Goal: Task Accomplishment & Management: Complete application form

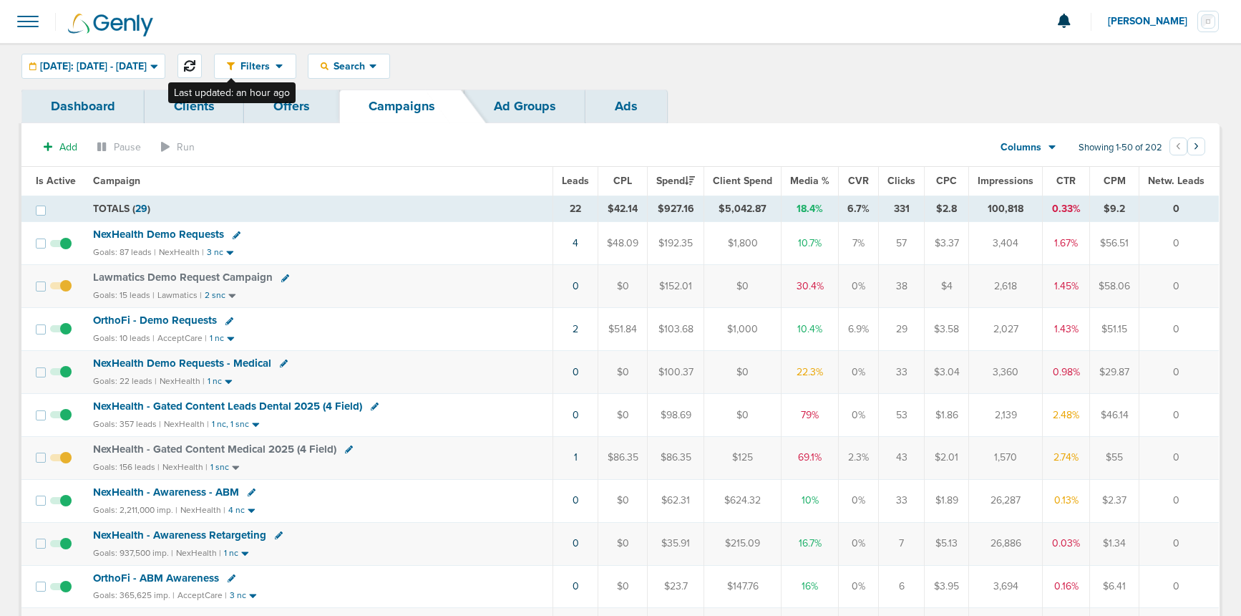
click at [195, 63] on icon at bounding box center [189, 65] width 11 height 11
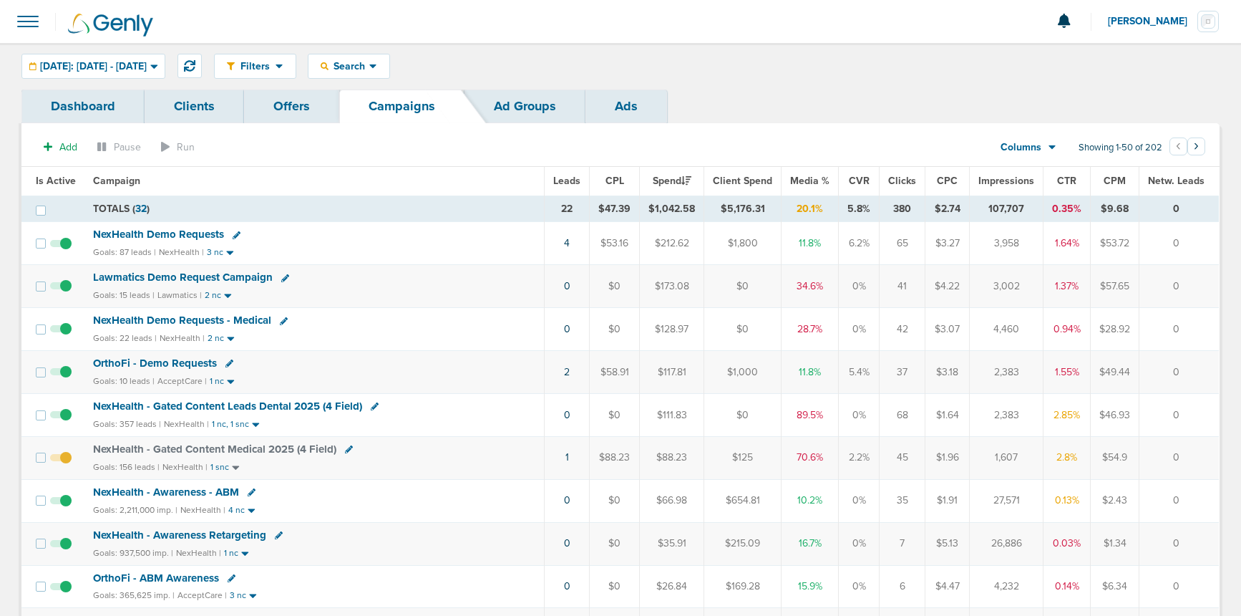
click at [138, 231] on span "NexHealth Demo Requests" at bounding box center [158, 234] width 131 height 13
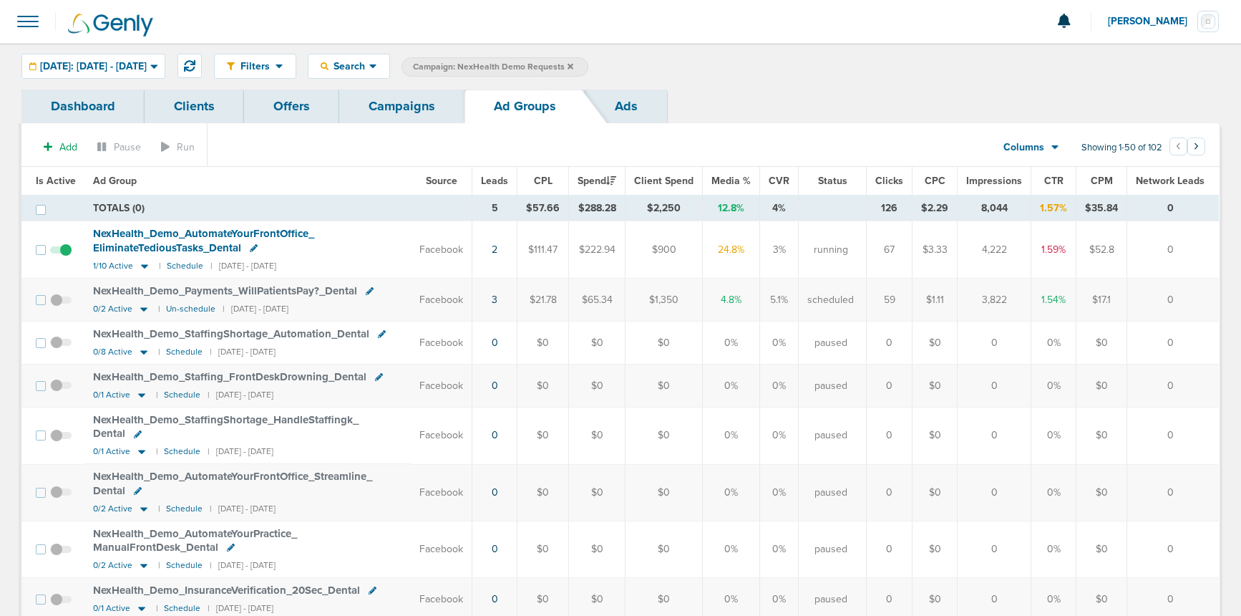
click at [412, 112] on link "Campaigns" at bounding box center [401, 106] width 125 height 34
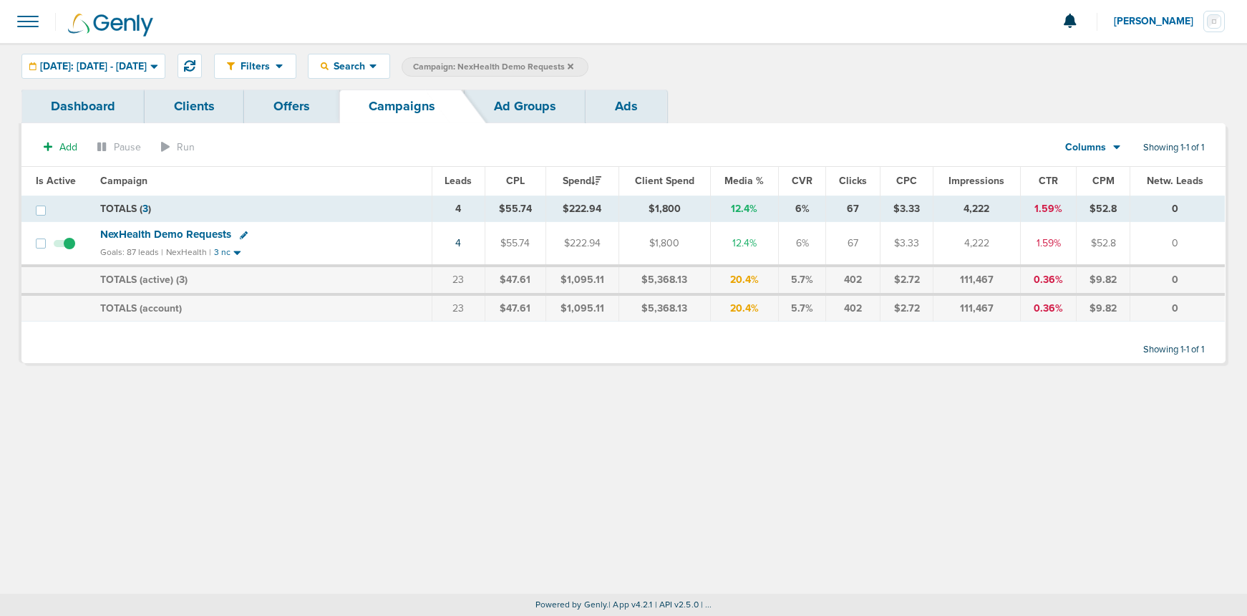
click at [588, 66] on label "Campaign: NexHealth Demo Requests" at bounding box center [495, 66] width 187 height 19
click at [573, 65] on icon at bounding box center [571, 66] width 6 height 9
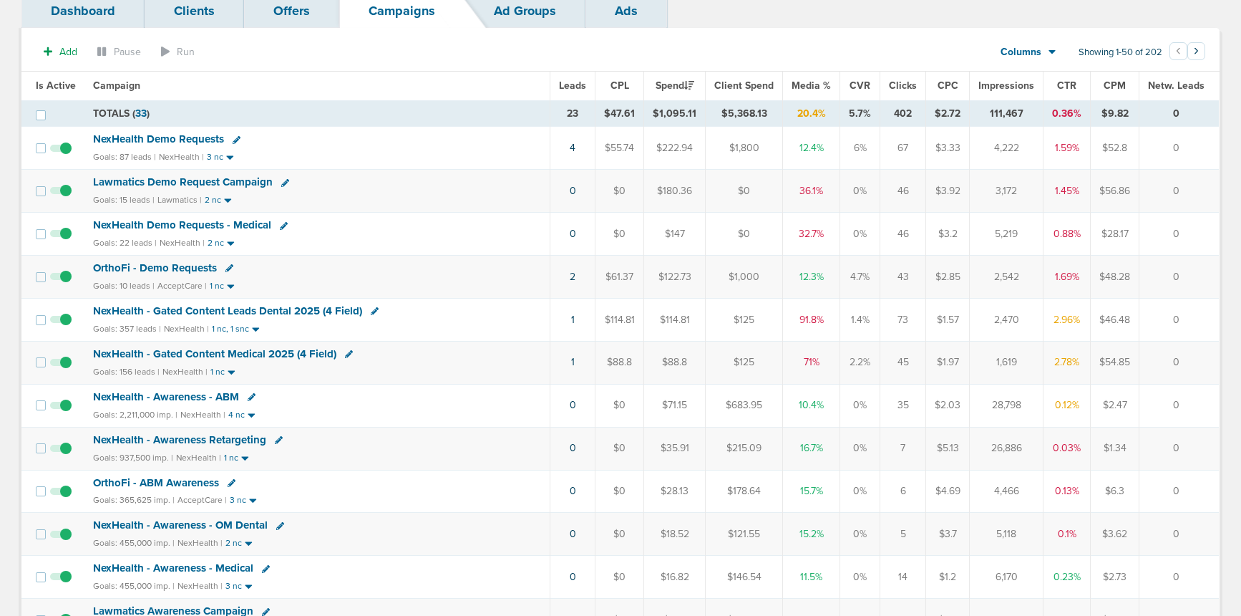
scroll to position [107, 0]
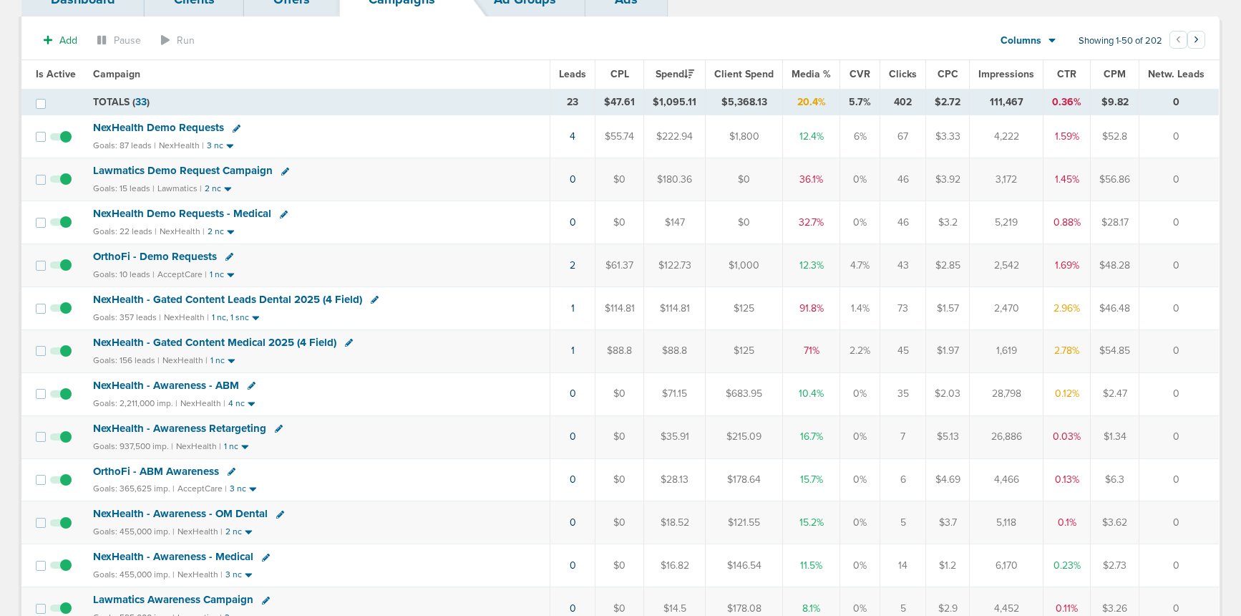
click at [211, 299] on span "NexHealth - Gated Content Leads Dental 2025 (4 Field)" at bounding box center [227, 299] width 269 height 13
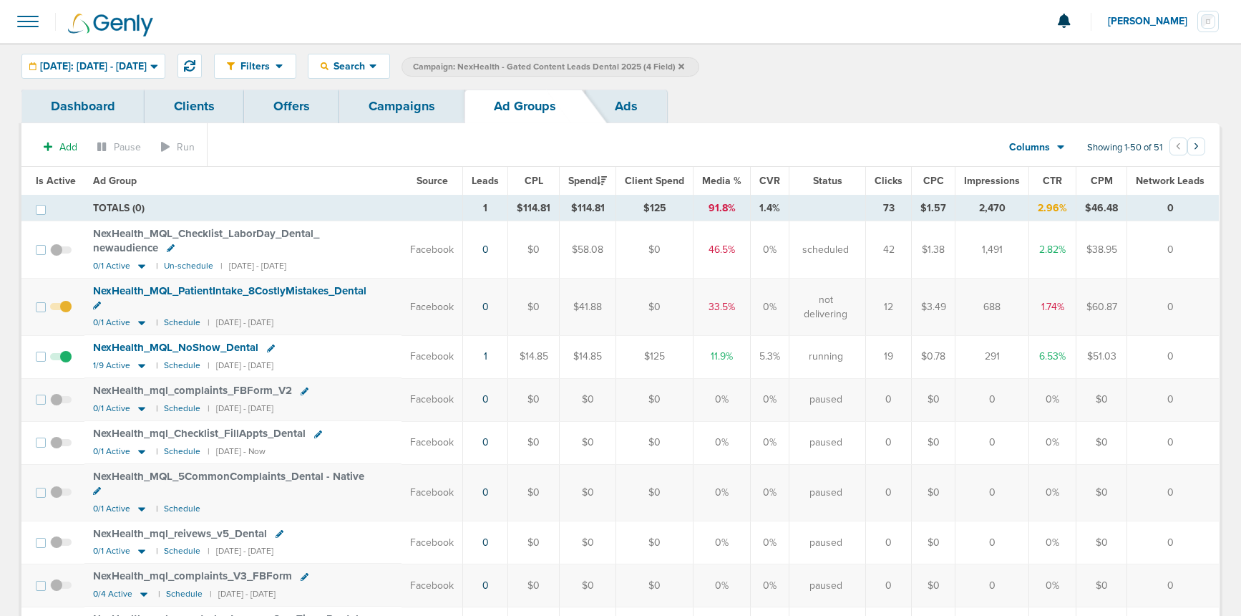
click at [407, 103] on link "Campaigns" at bounding box center [401, 106] width 125 height 34
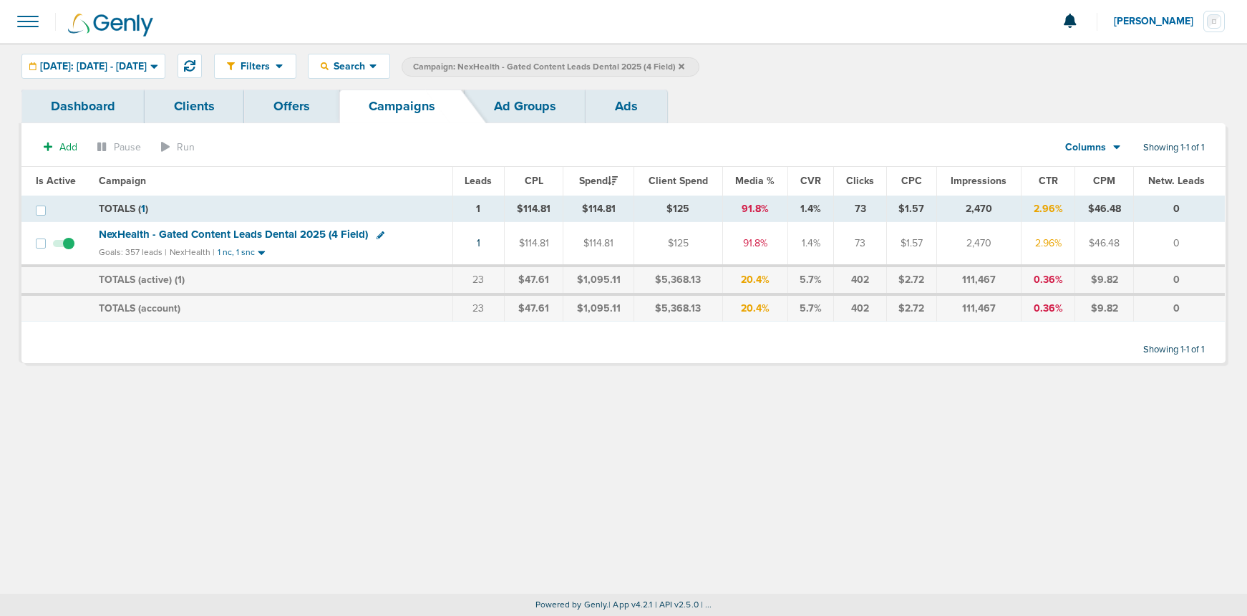
click at [699, 65] on label "Campaign: NexHealth - Gated Content Leads Dental 2025 (4 Field)" at bounding box center [551, 66] width 298 height 19
click at [684, 66] on icon at bounding box center [682, 66] width 6 height 6
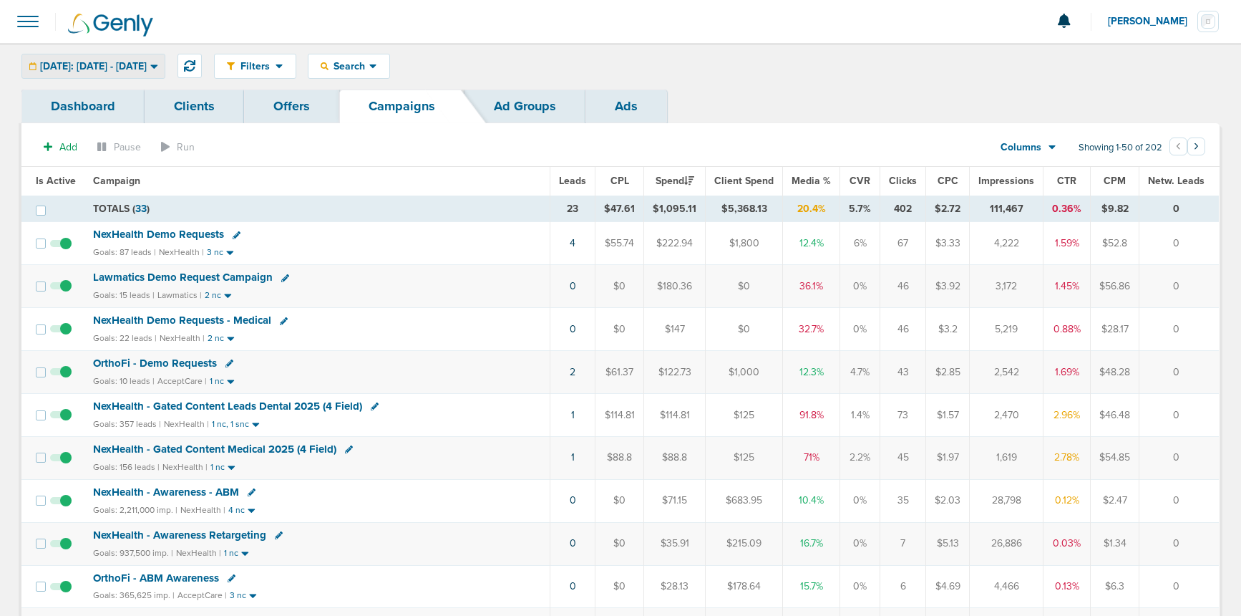
click at [131, 67] on span "[DATE]: [DATE] - [DATE]" at bounding box center [93, 67] width 107 height 10
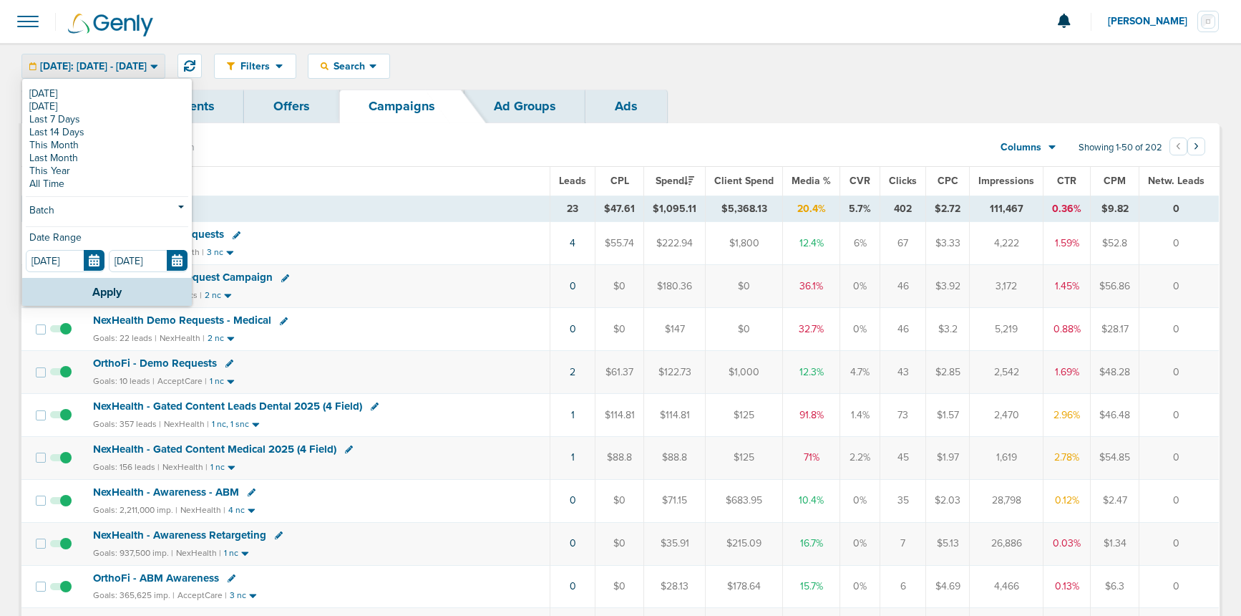
click at [120, 214] on link "Batch" at bounding box center [107, 212] width 163 height 18
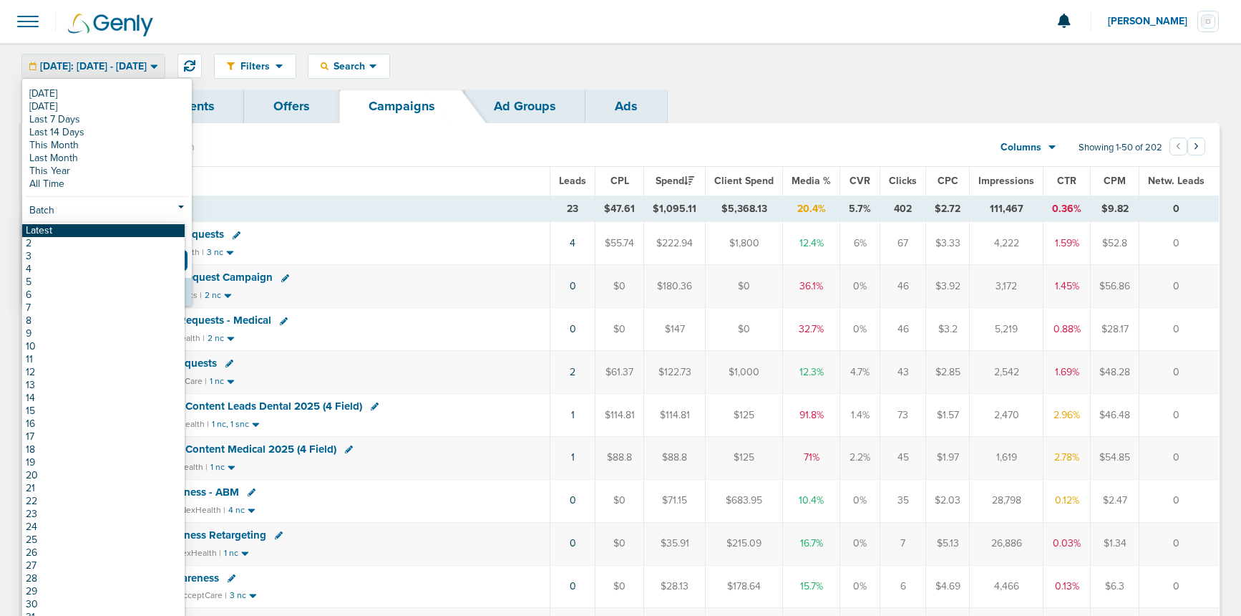
click at [119, 229] on link "Latest" at bounding box center [103, 230] width 163 height 13
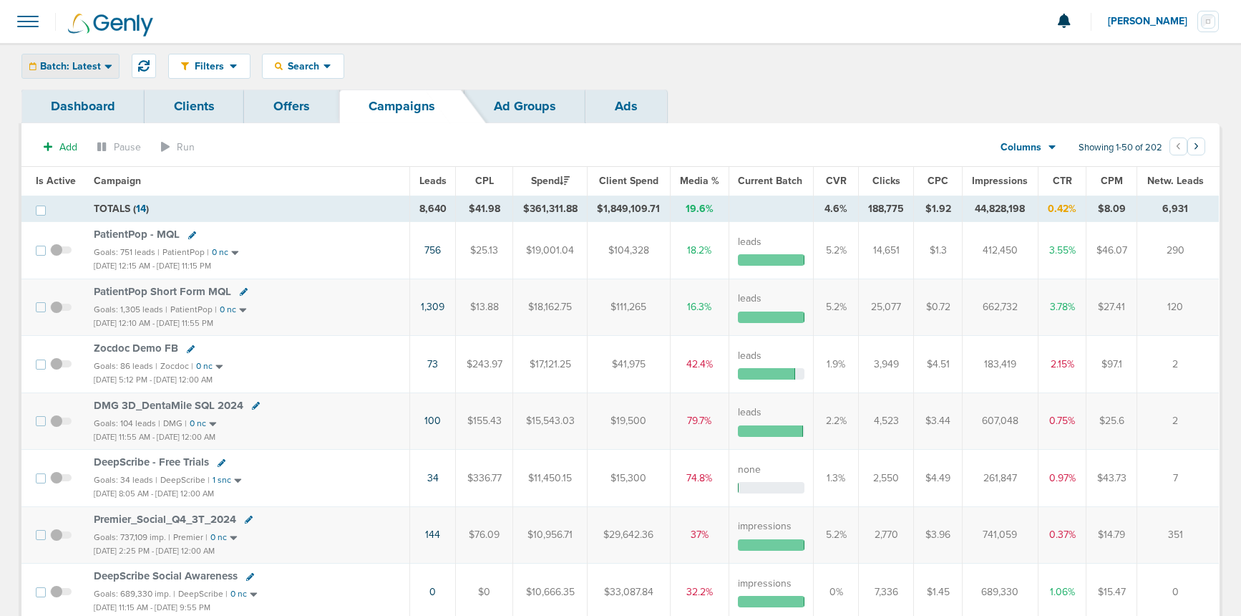
click at [45, 64] on span "Batch: Latest" at bounding box center [70, 67] width 61 height 10
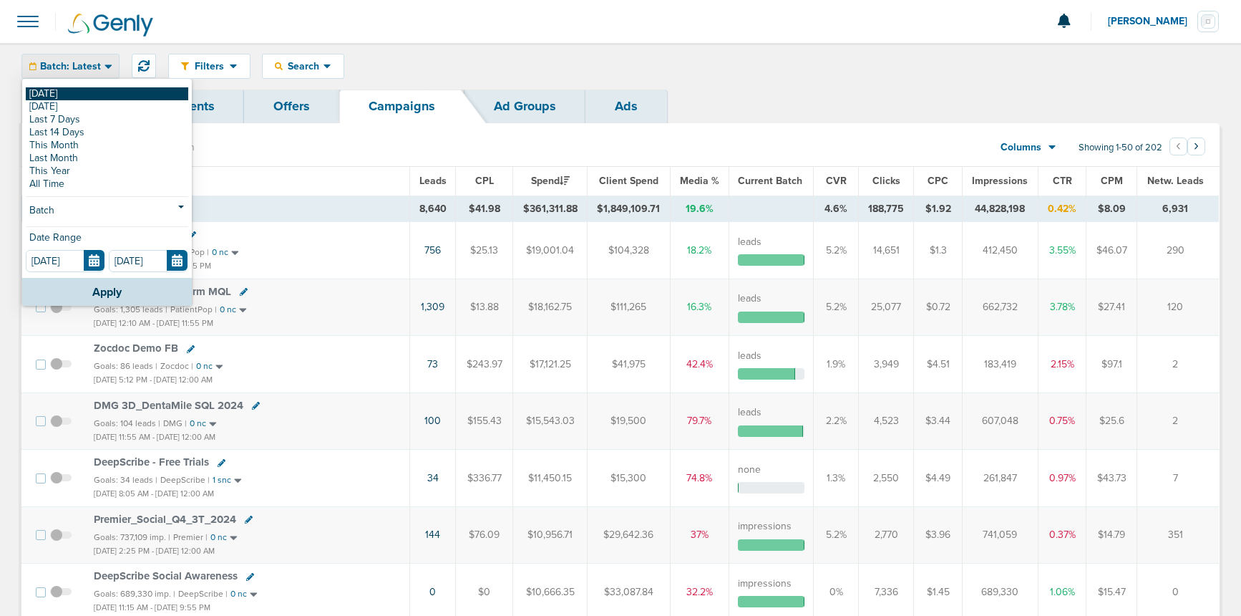
click at [66, 99] on link "[DATE]" at bounding box center [107, 93] width 163 height 13
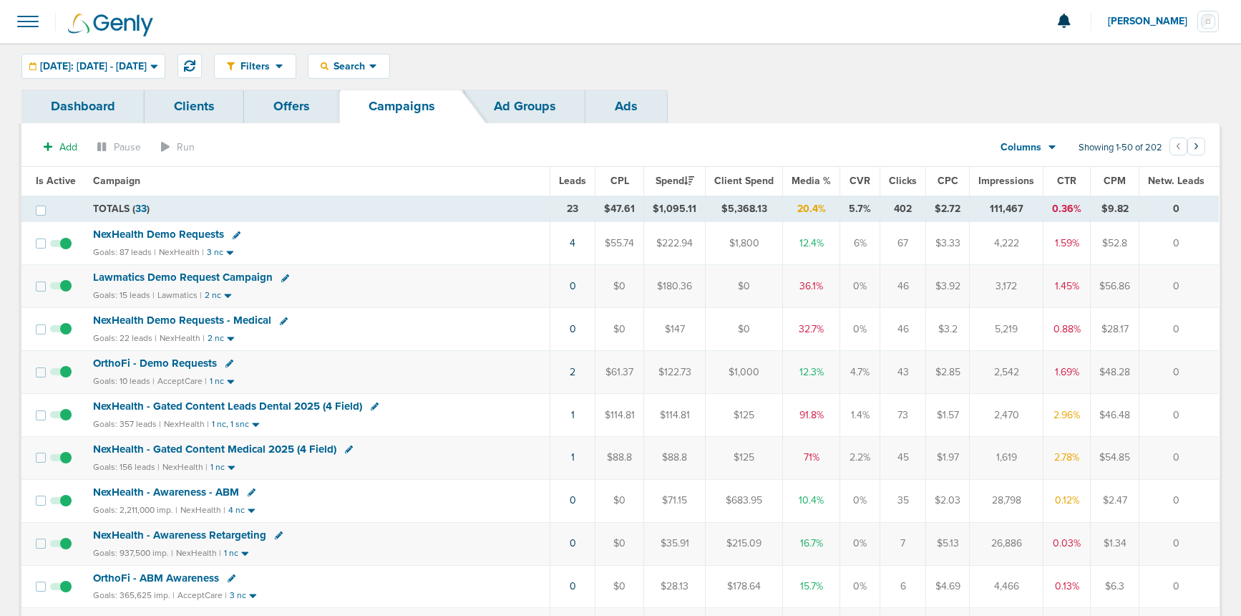
click at [213, 403] on span "NexHealth - Gated Content Leads Dental 2025 (4 Field)" at bounding box center [227, 405] width 269 height 13
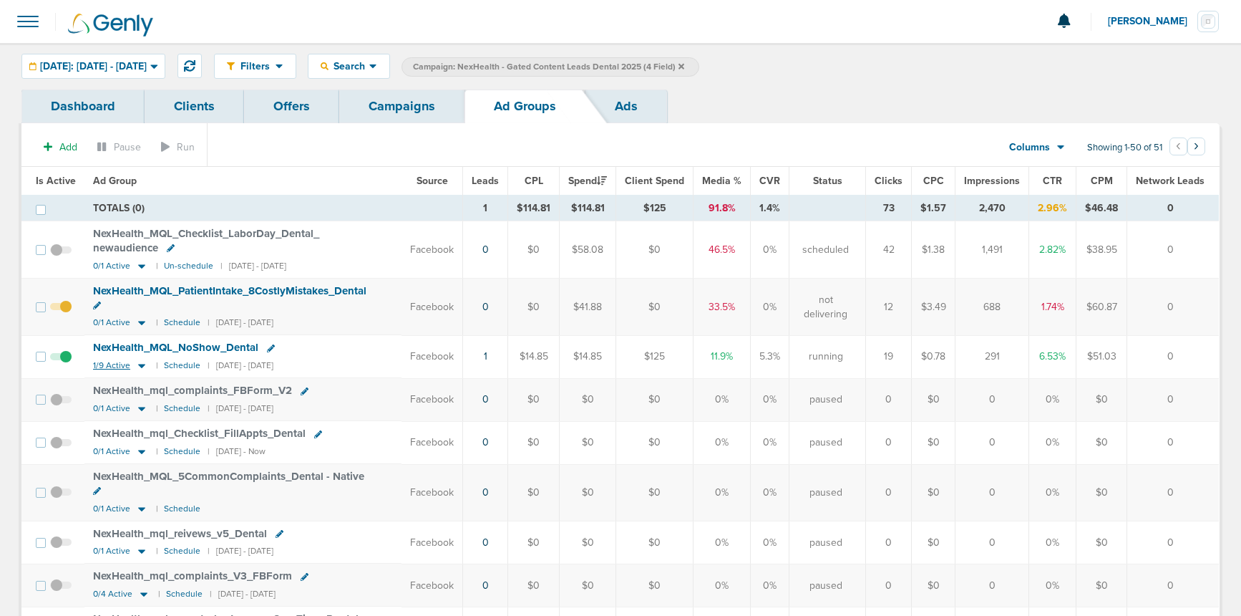
click at [138, 364] on icon at bounding box center [141, 366] width 7 height 4
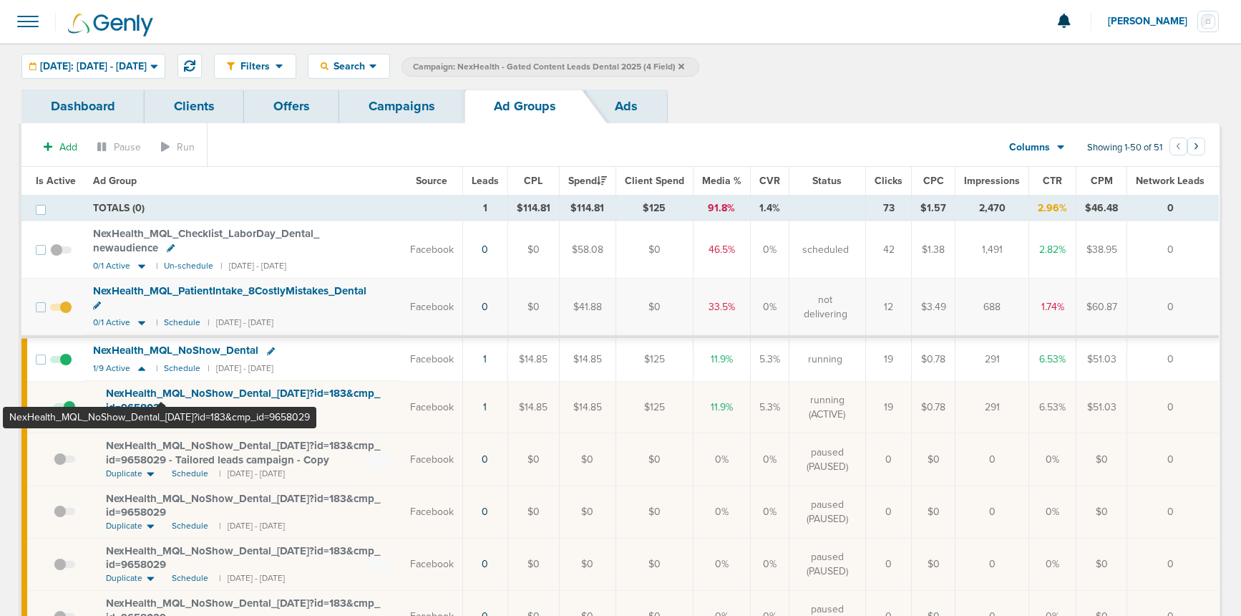
click at [161, 387] on span "NexHealth_ MQL_ NoShow_ Dental_ [DATE]?id=183&cmp_ id=9658029" at bounding box center [243, 400] width 274 height 27
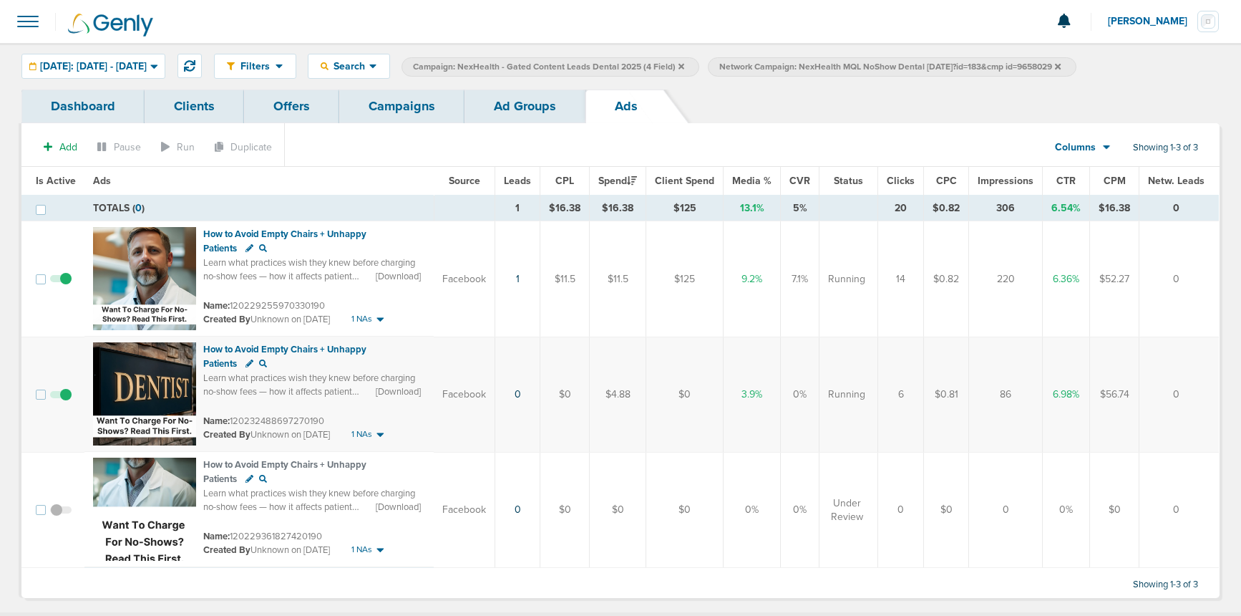
click at [397, 105] on link "Campaigns" at bounding box center [401, 106] width 125 height 34
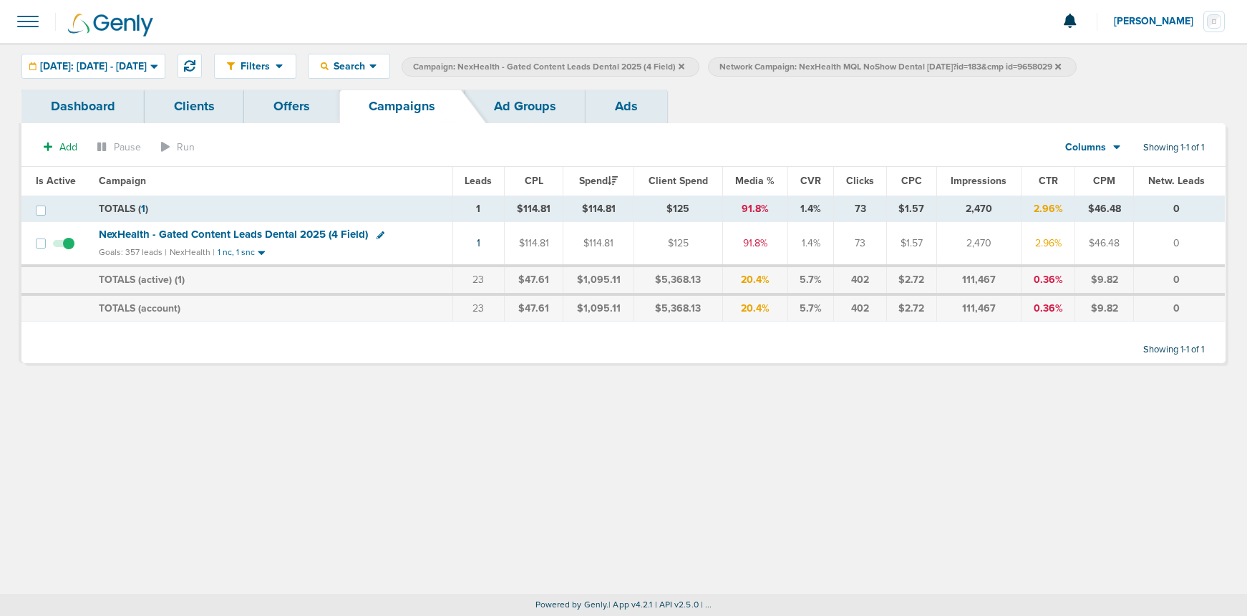
click at [684, 66] on icon at bounding box center [682, 66] width 6 height 9
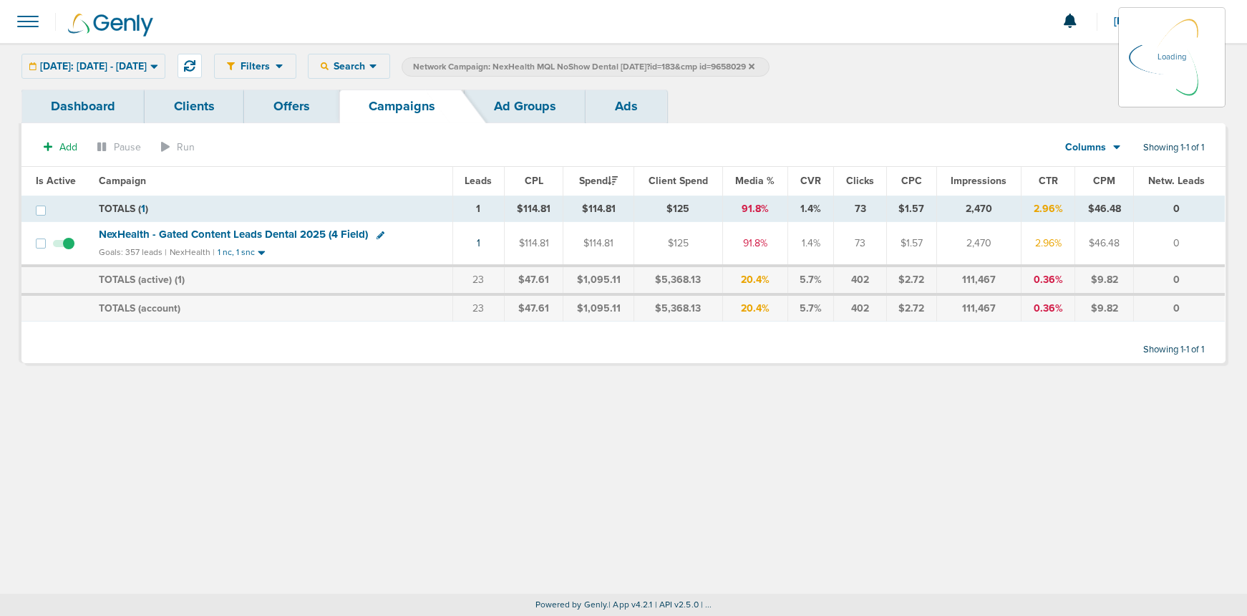
click at [755, 67] on icon at bounding box center [752, 66] width 6 height 6
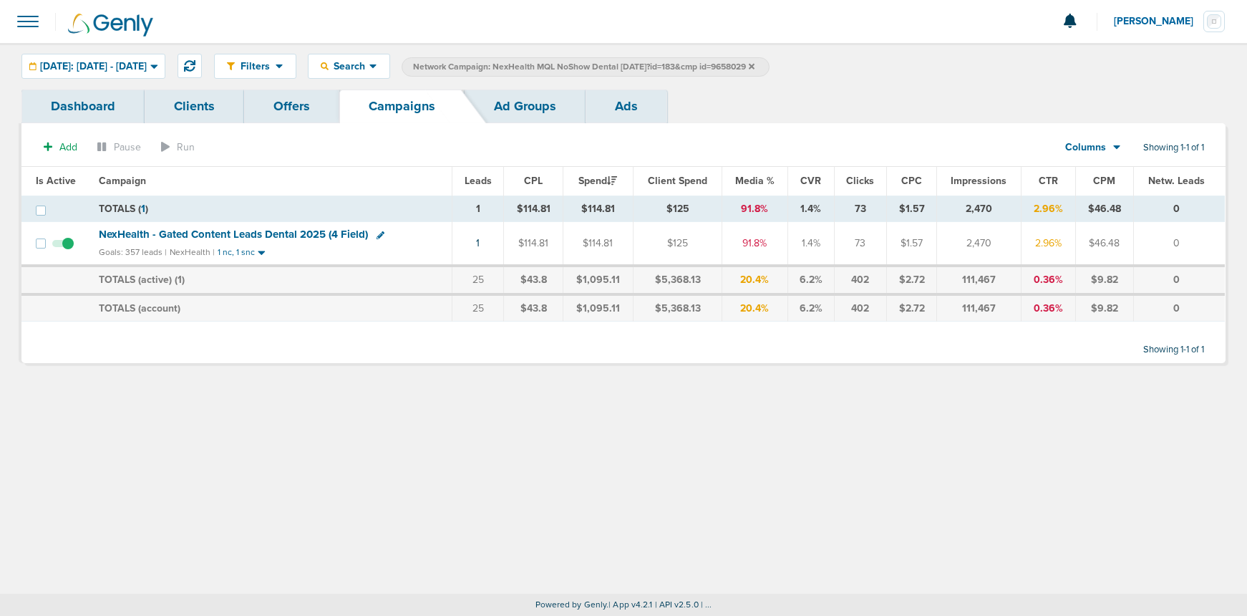
click at [755, 67] on icon at bounding box center [752, 66] width 6 height 9
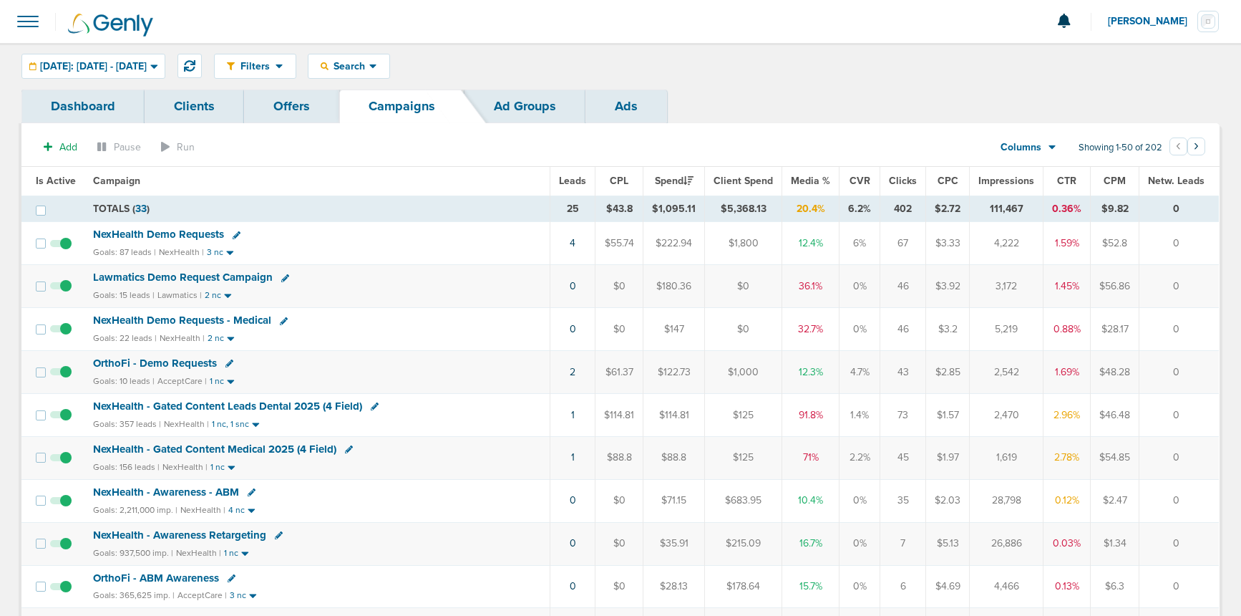
click at [173, 234] on span "NexHealth Demo Requests" at bounding box center [158, 234] width 131 height 13
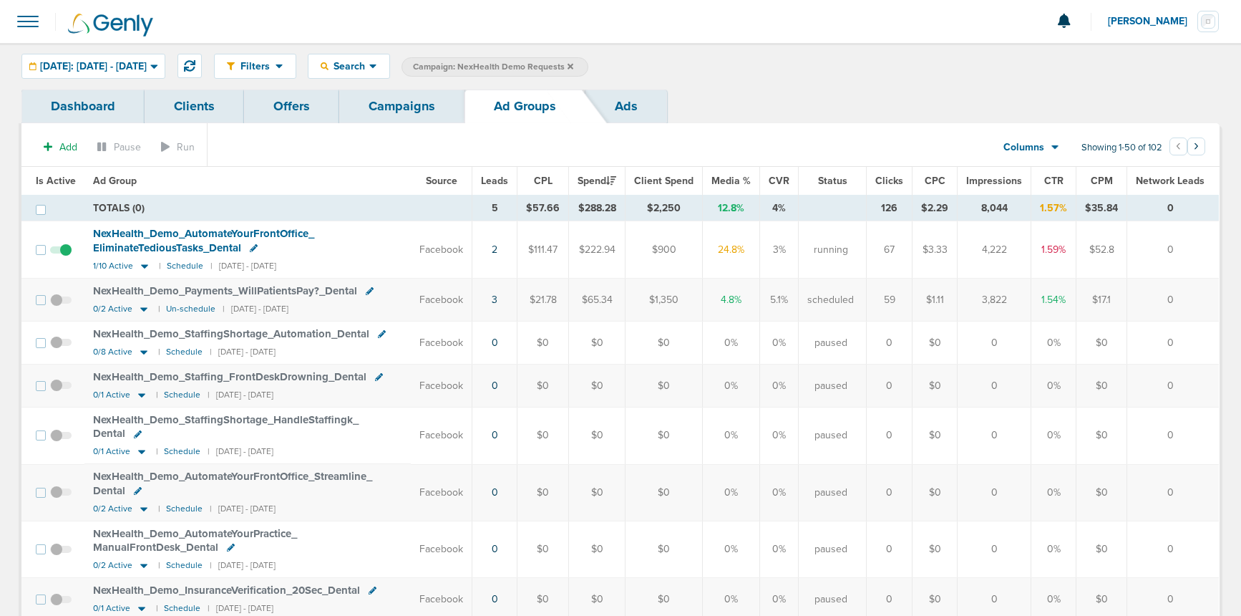
click at [52, 183] on span "Is Active" at bounding box center [56, 181] width 40 height 12
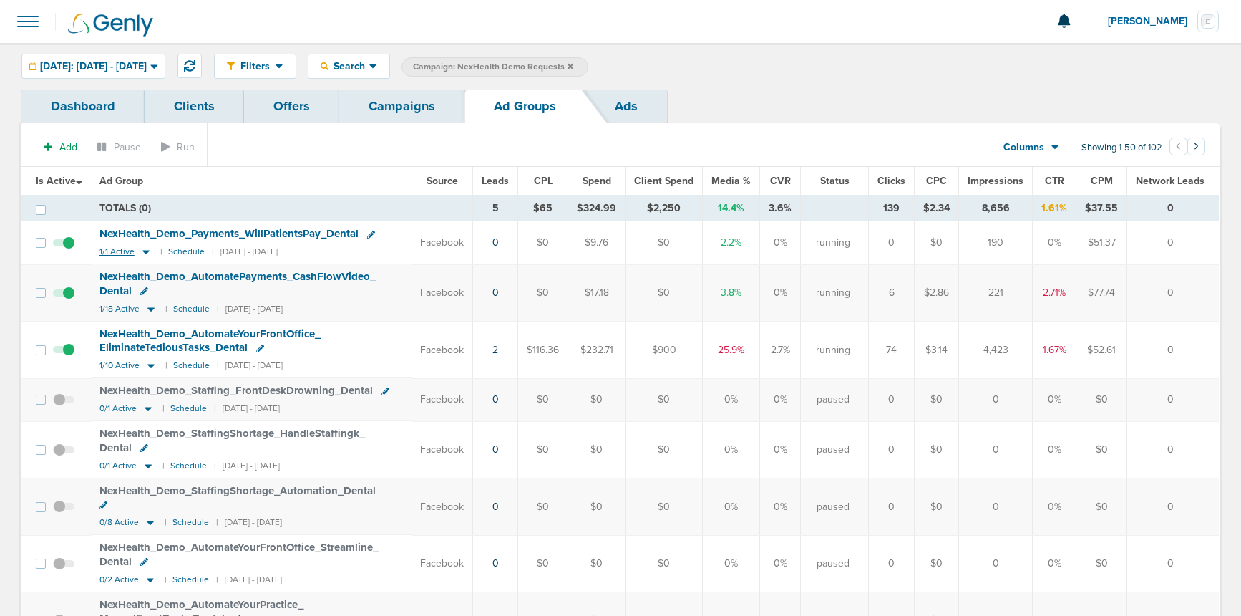
click at [149, 253] on icon at bounding box center [146, 252] width 14 height 12
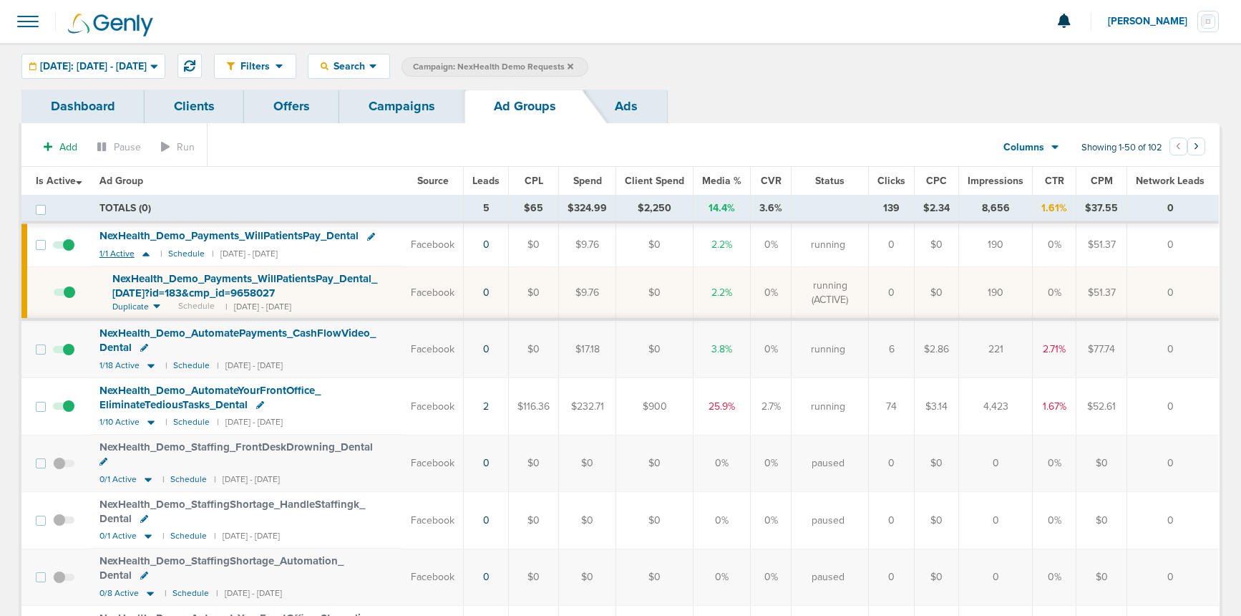
click at [149, 253] on icon at bounding box center [146, 254] width 14 height 12
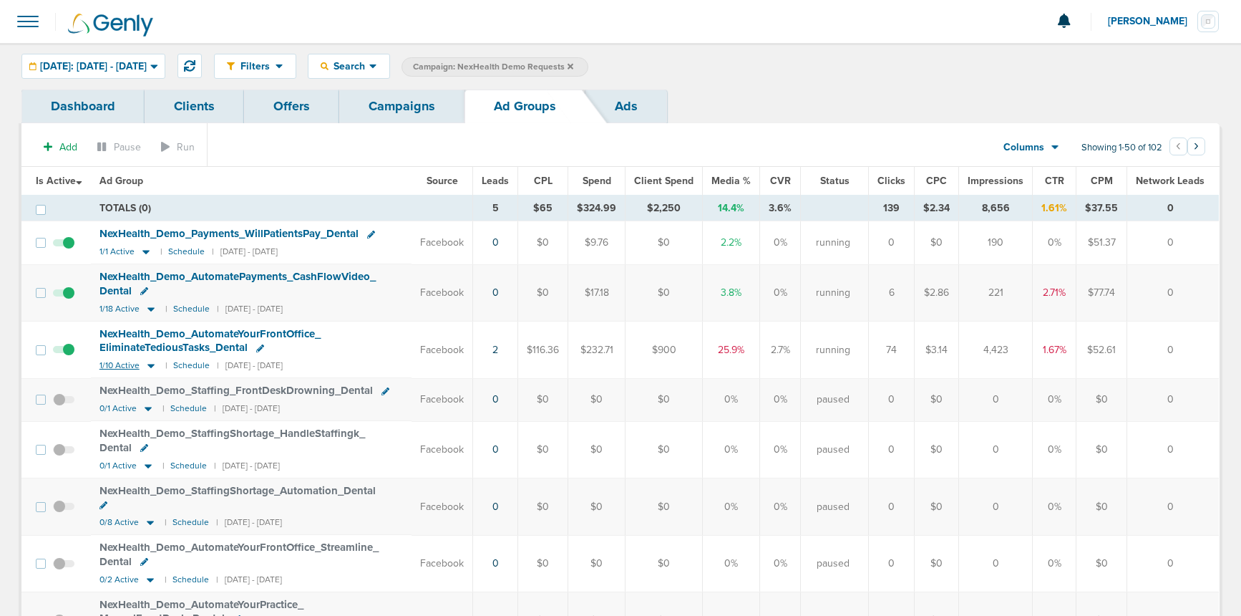
click at [150, 364] on icon at bounding box center [150, 366] width 7 height 4
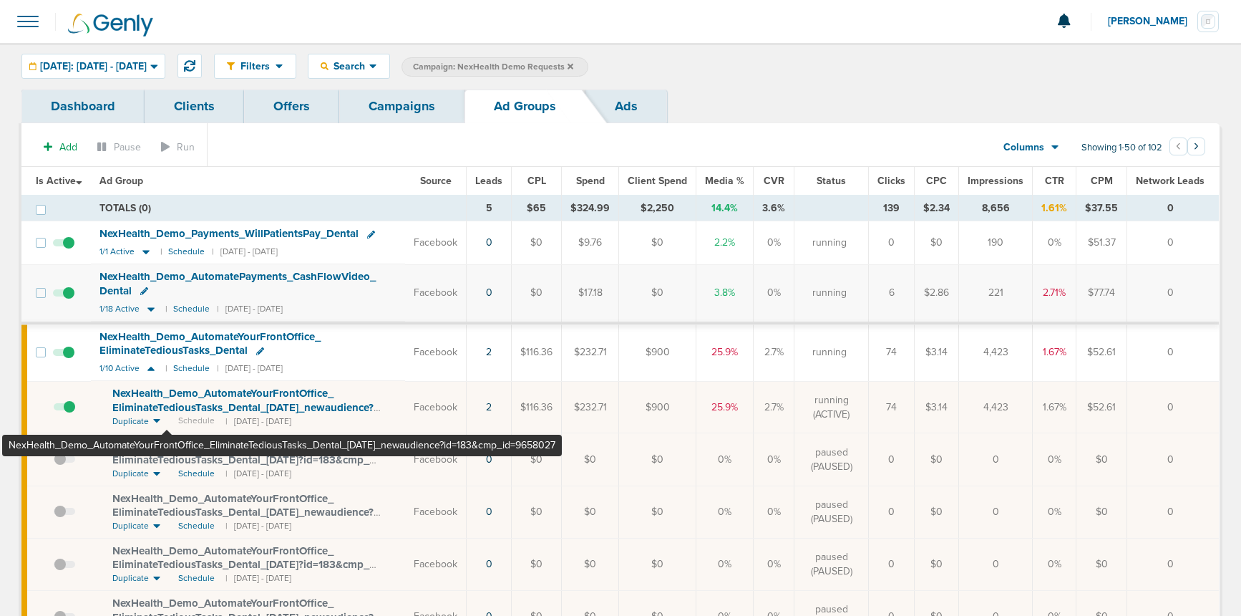
click at [168, 402] on span "NexHealth_ Demo_ AutomateYourFrontOffice_ EliminateTediousTasks_ Dental_ [DATE]…" at bounding box center [242, 407] width 261 height 41
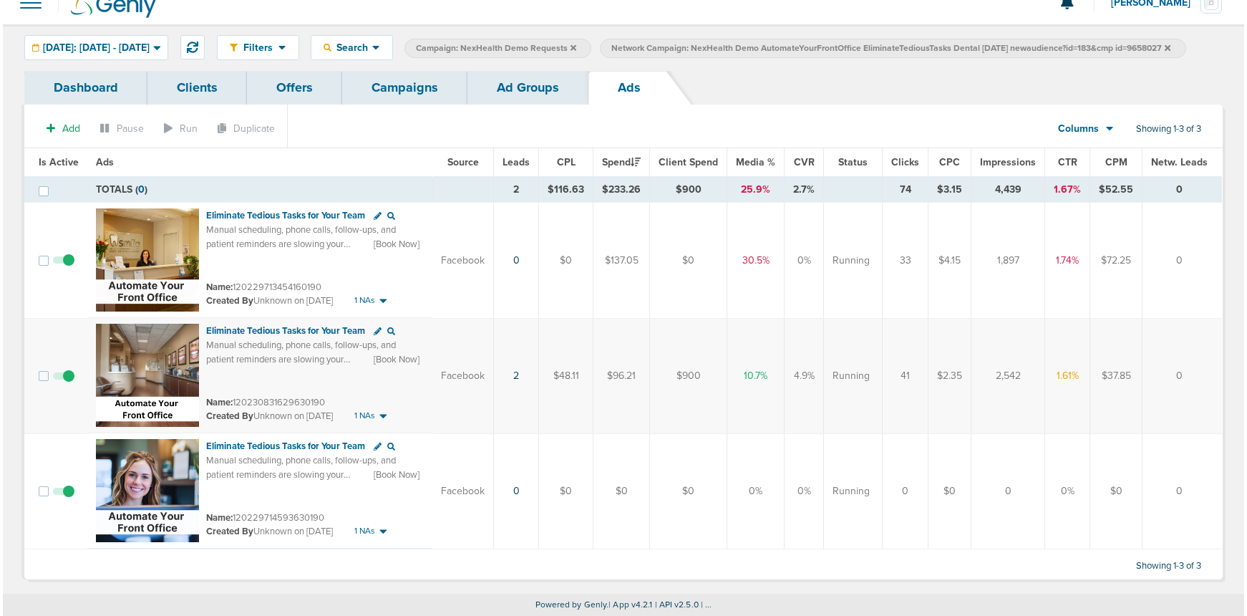
scroll to position [38, 0]
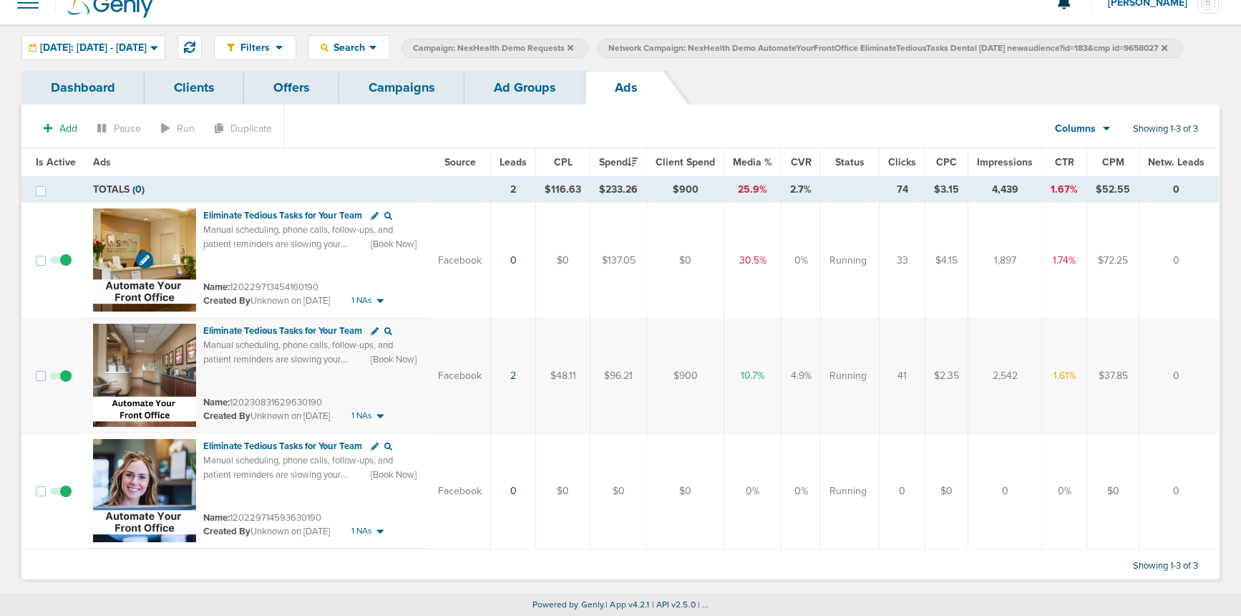
click at [171, 241] on img at bounding box center [144, 259] width 103 height 103
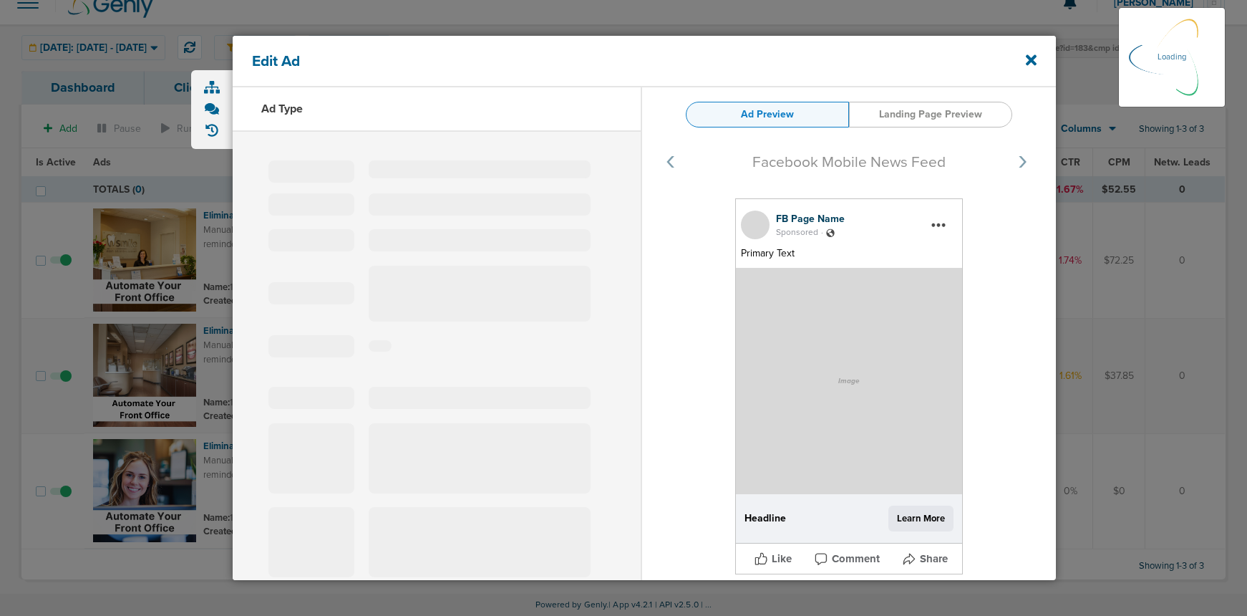
type input "120229713454160190"
type input "Eliminate Tedious Tasks for Your Team"
type textarea "Manual scheduling, phone calls, follow-ups, and patient reminders are slowing y…"
select select
select select "learn_more"
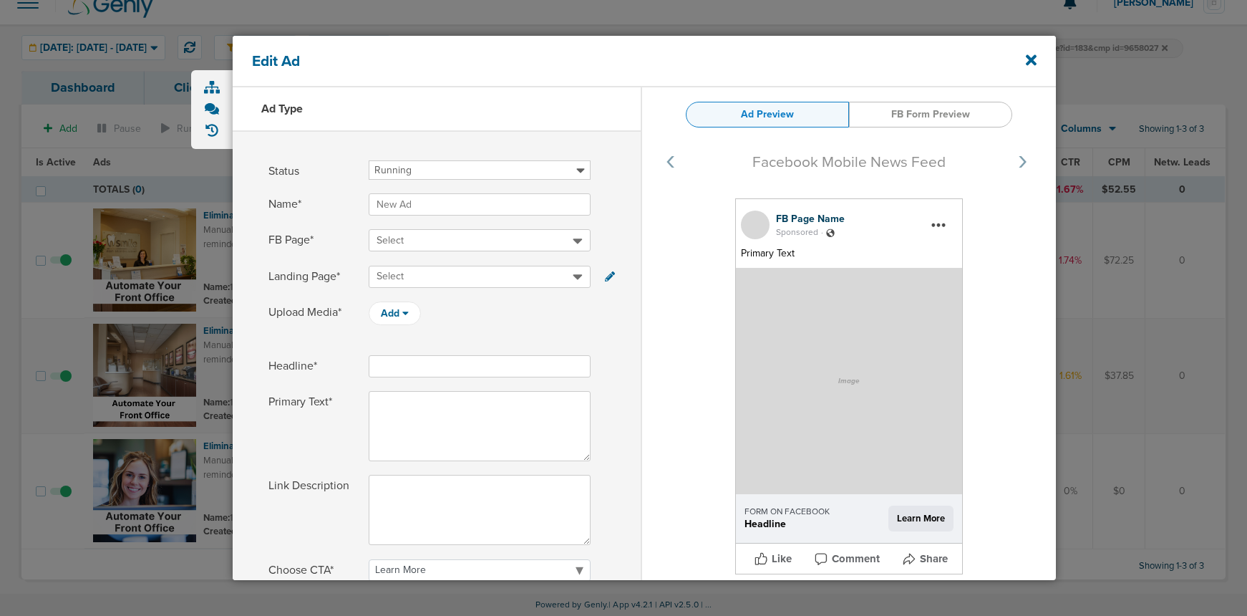
click at [1040, 54] on div "Edit Ad" at bounding box center [644, 62] width 823 height 52
click at [1030, 57] on icon at bounding box center [1031, 59] width 11 height 11
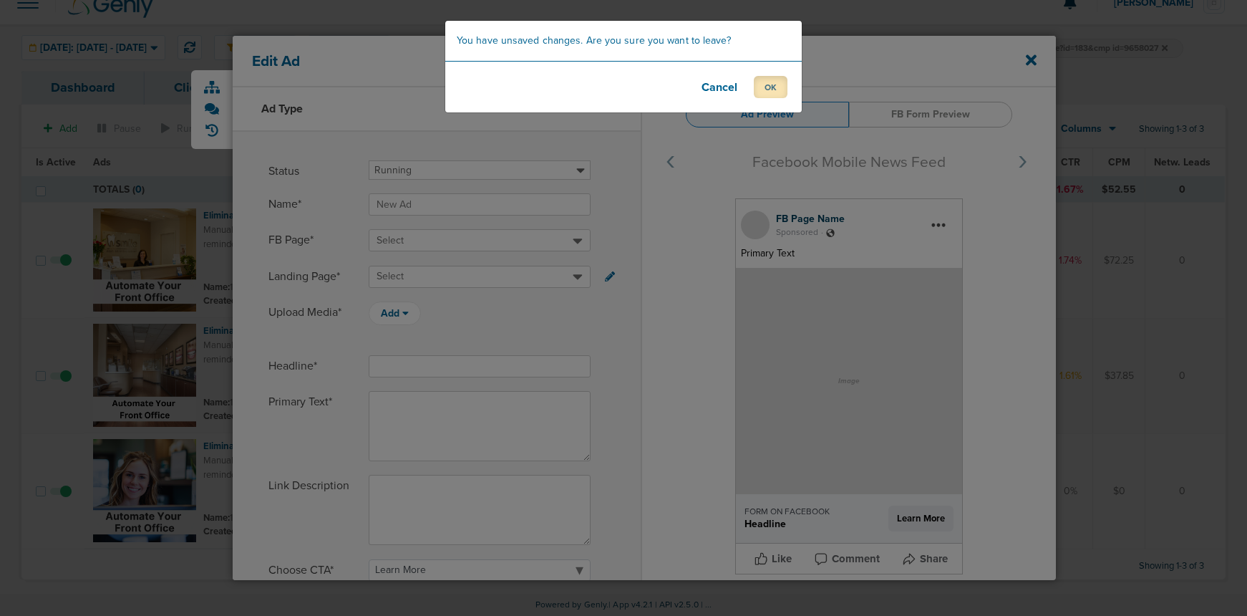
click at [762, 82] on button "OK" at bounding box center [771, 87] width 34 height 22
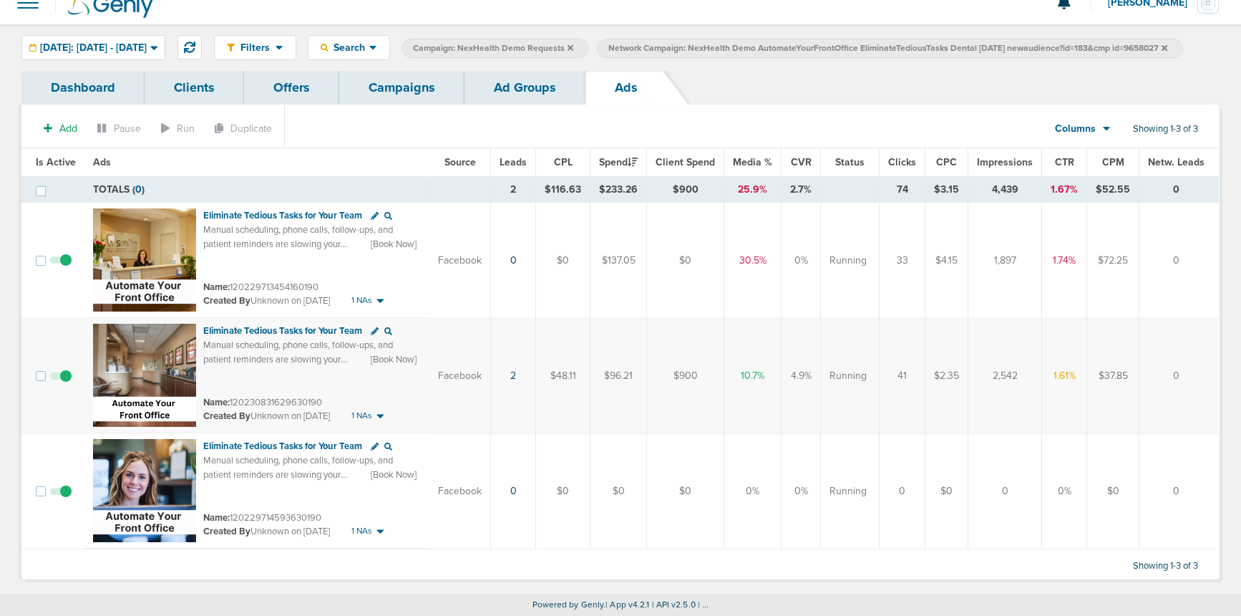
click at [387, 218] on icon at bounding box center [388, 216] width 8 height 8
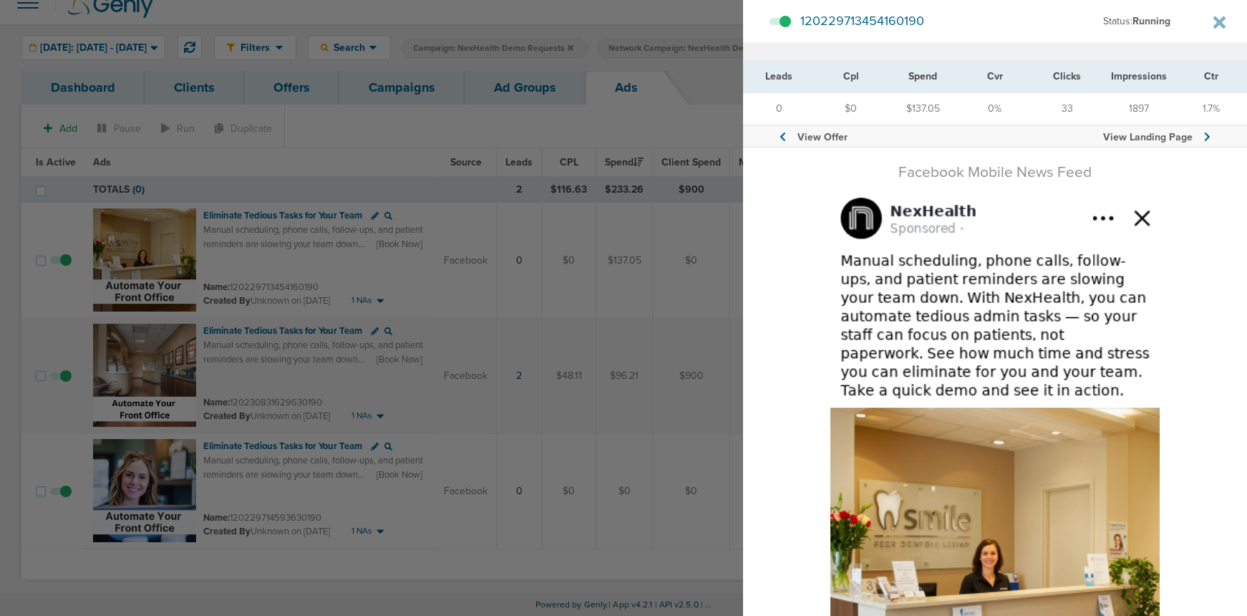
click at [833, 258] on img at bounding box center [994, 486] width 329 height 576
click at [1216, 22] on icon at bounding box center [1219, 22] width 12 height 12
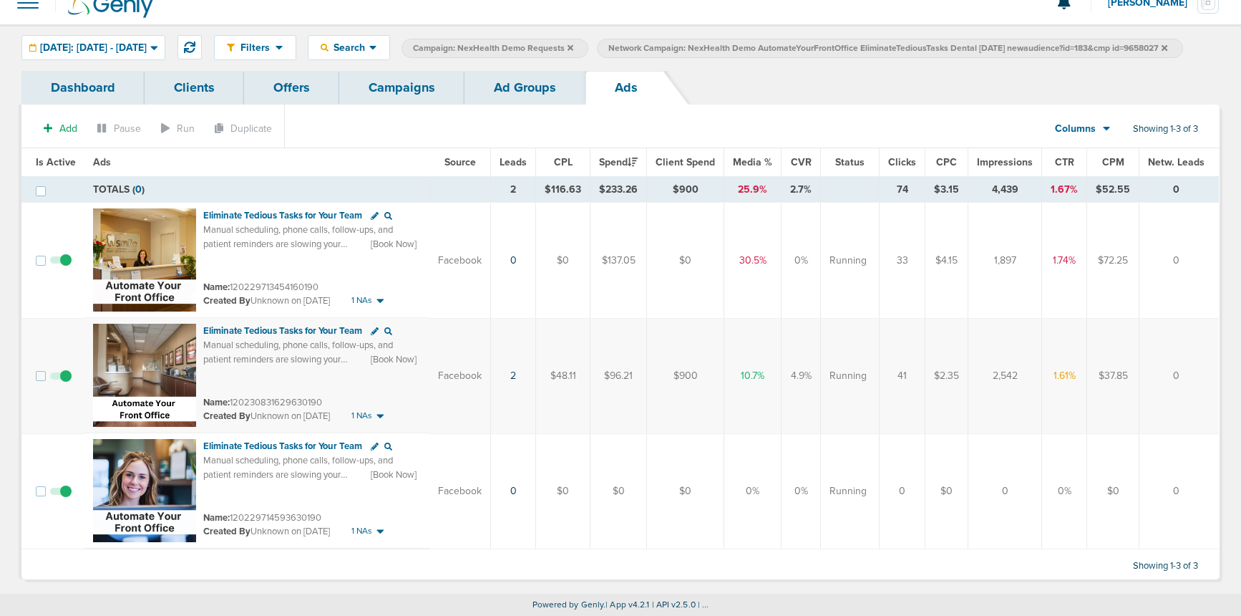
click at [391, 335] on icon at bounding box center [388, 331] width 8 height 8
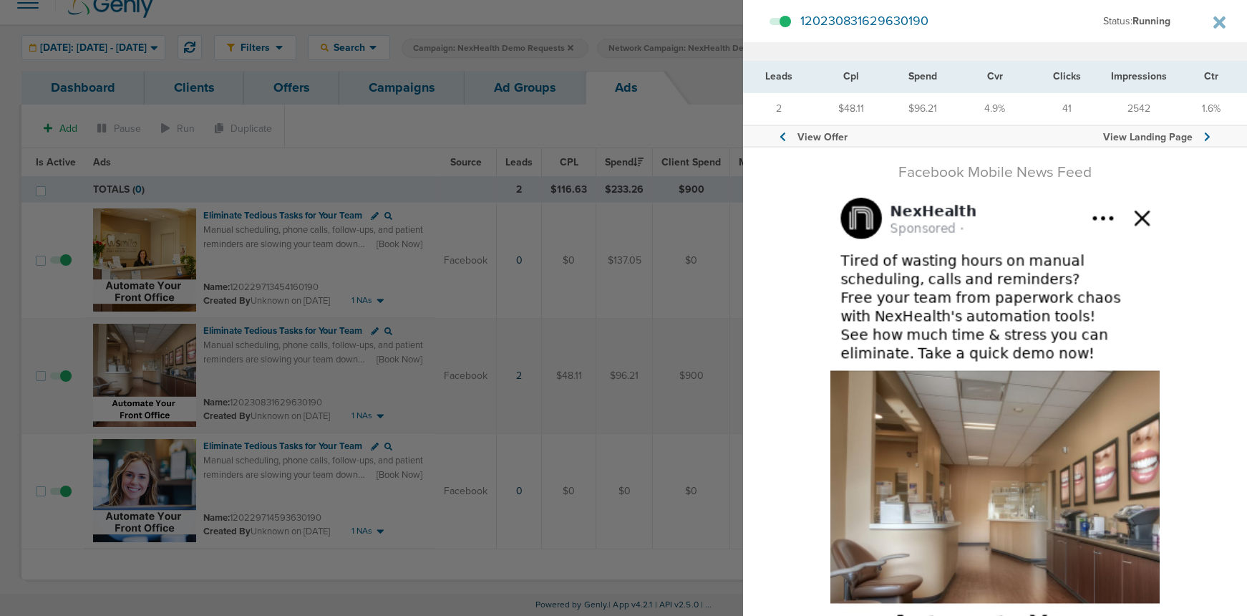
click at [891, 345] on img at bounding box center [994, 481] width 329 height 567
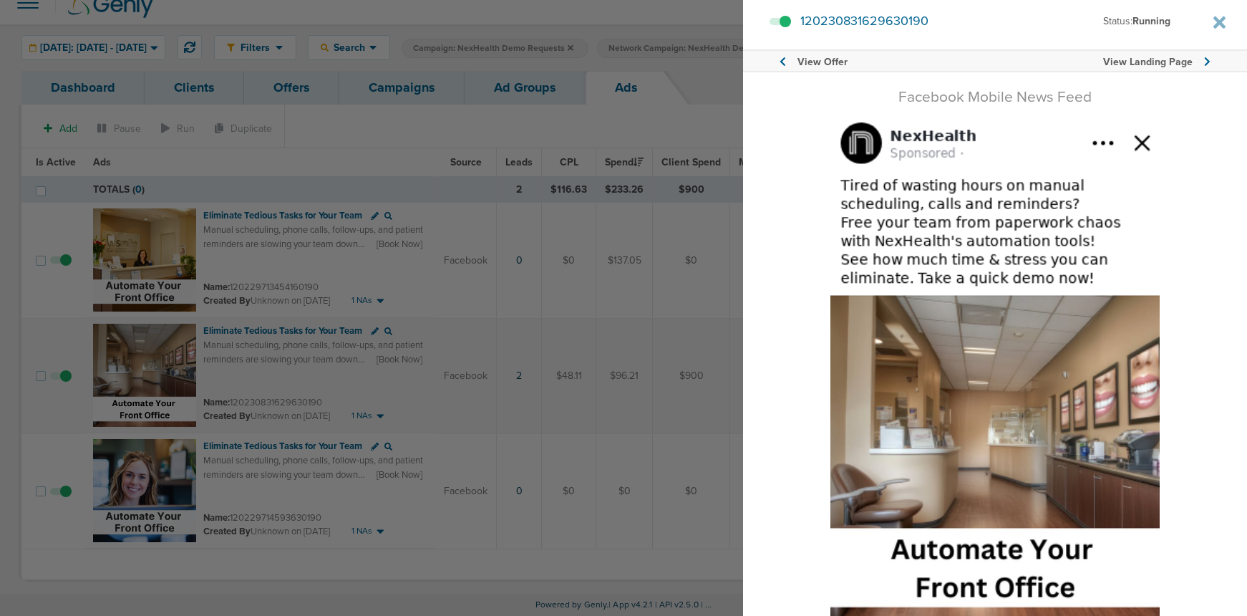
scroll to position [156, 0]
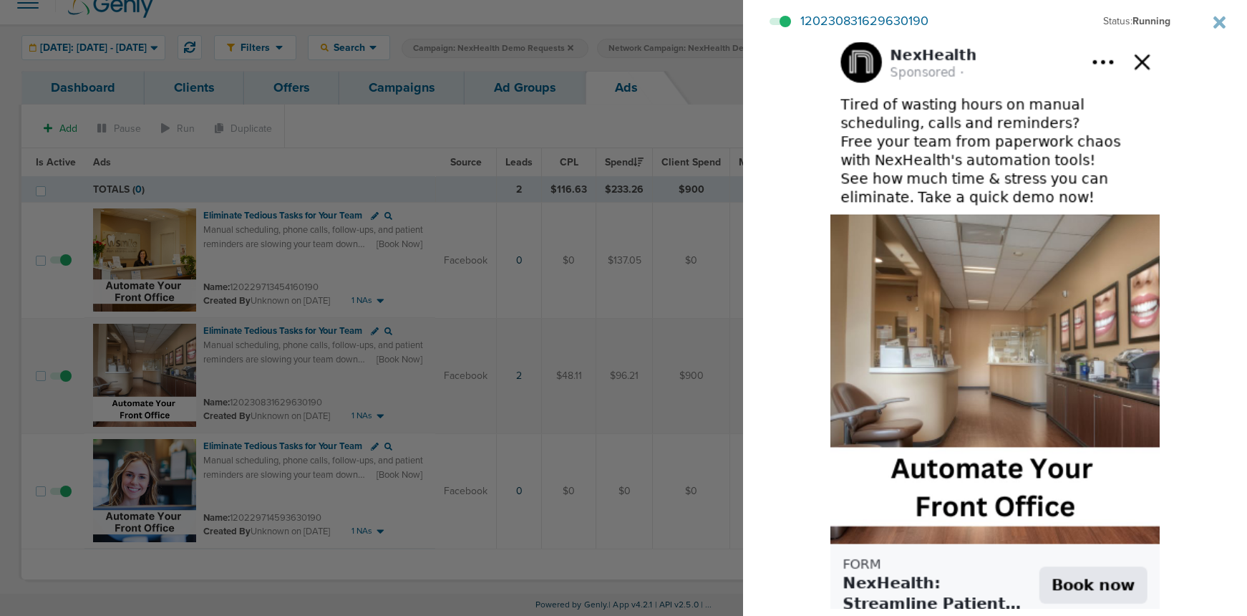
click at [951, 137] on img at bounding box center [994, 325] width 329 height 567
drag, startPoint x: 951, startPoint y: 137, endPoint x: 961, endPoint y: 178, distance: 41.3
click at [963, 179] on img at bounding box center [994, 325] width 329 height 567
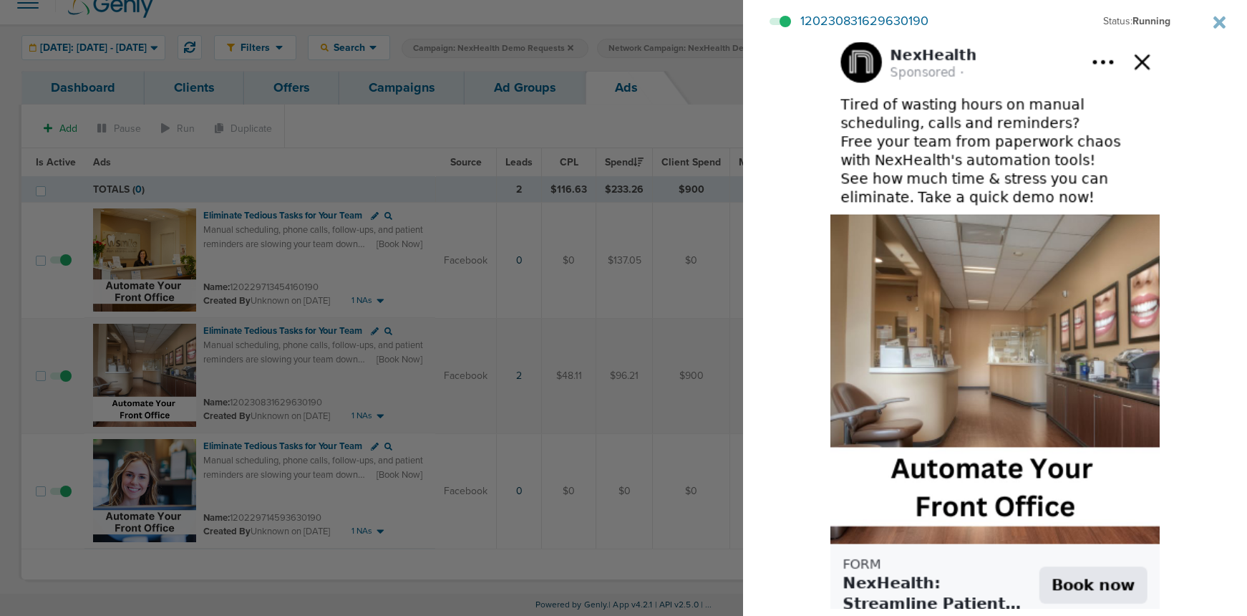
drag, startPoint x: 1208, startPoint y: 25, endPoint x: 1190, endPoint y: 38, distance: 22.6
click at [1213, 26] on icon at bounding box center [1219, 22] width 12 height 12
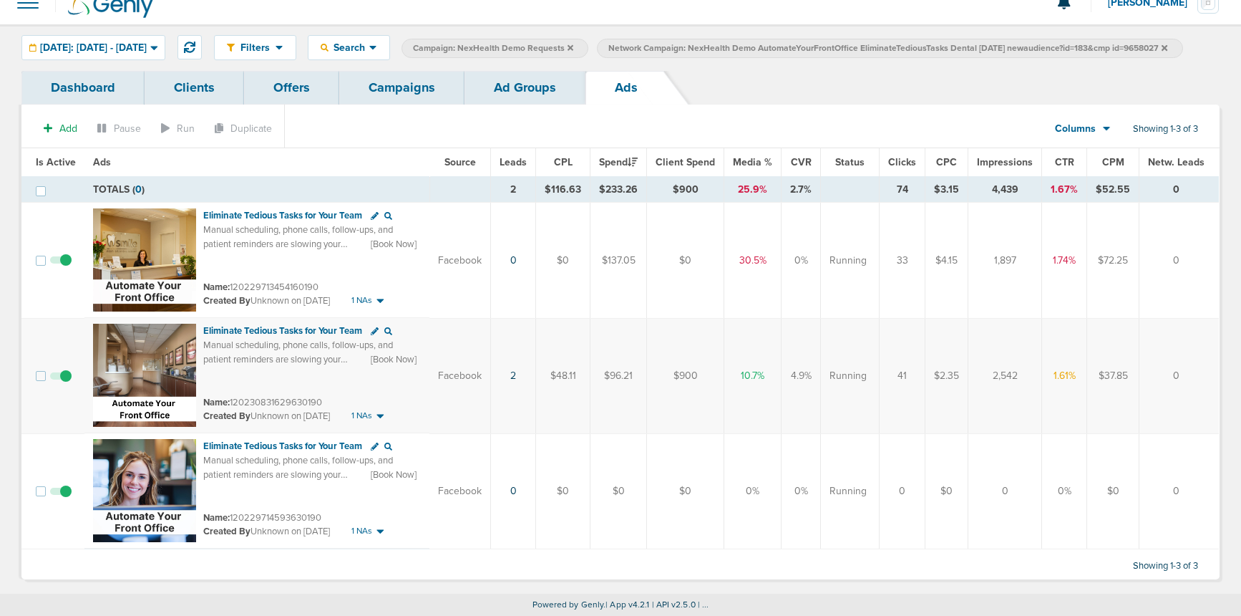
click at [399, 366] on span "[Book Now]" at bounding box center [394, 359] width 46 height 13
drag, startPoint x: 231, startPoint y: 347, endPoint x: 212, endPoint y: 349, distance: 19.4
click at [231, 347] on span "Manual scheduling, phone calls, follow-ups, and patient reminders are slowing y…" at bounding box center [310, 387] width 215 height 96
click at [375, 334] on icon at bounding box center [375, 331] width 8 height 8
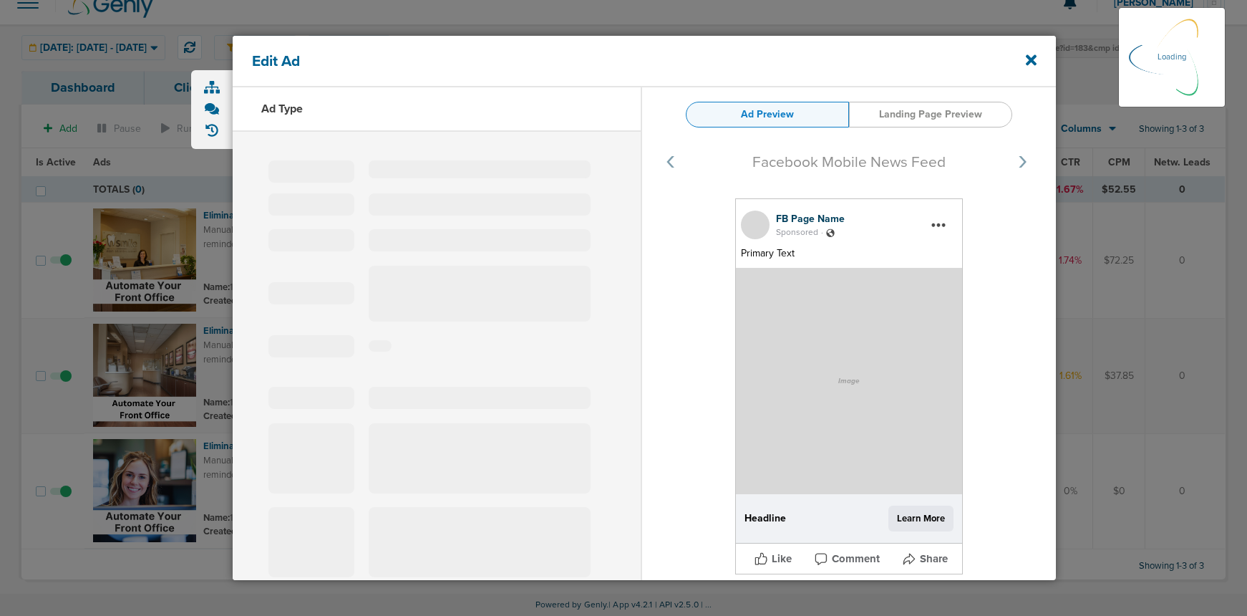
select select "learn_more"
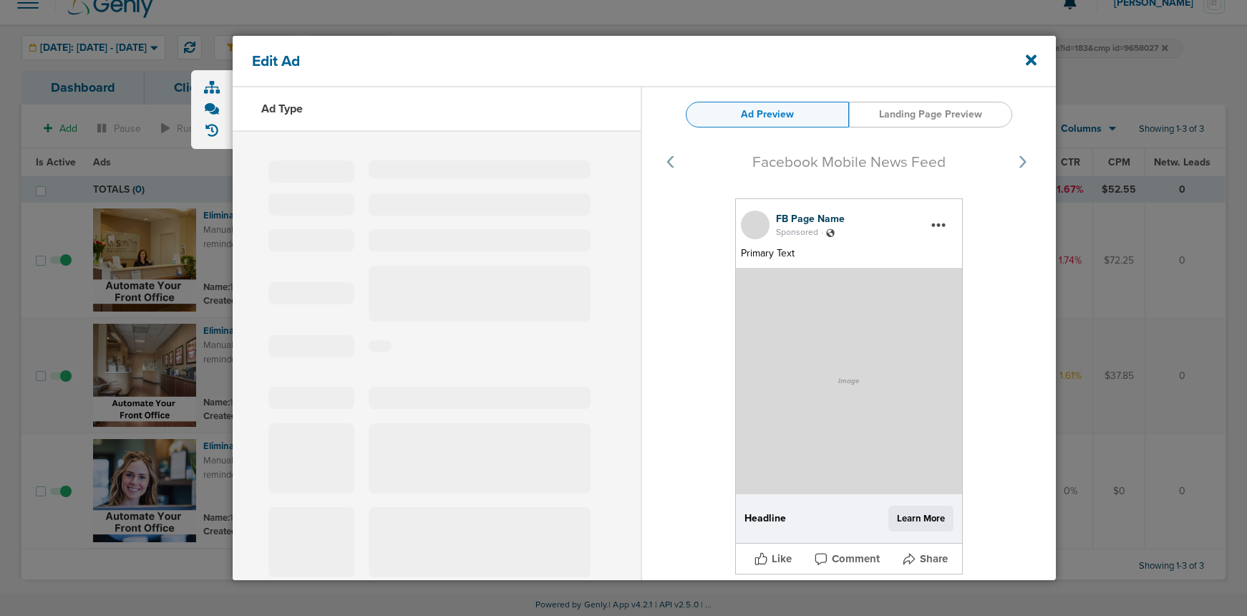
type input "120230831629630190"
type input "Eliminate Tedious Tasks for Your Team"
type textarea "Manual scheduling, phone calls, follow-ups, and patient reminders are slowing y…"
select select "book_travel"
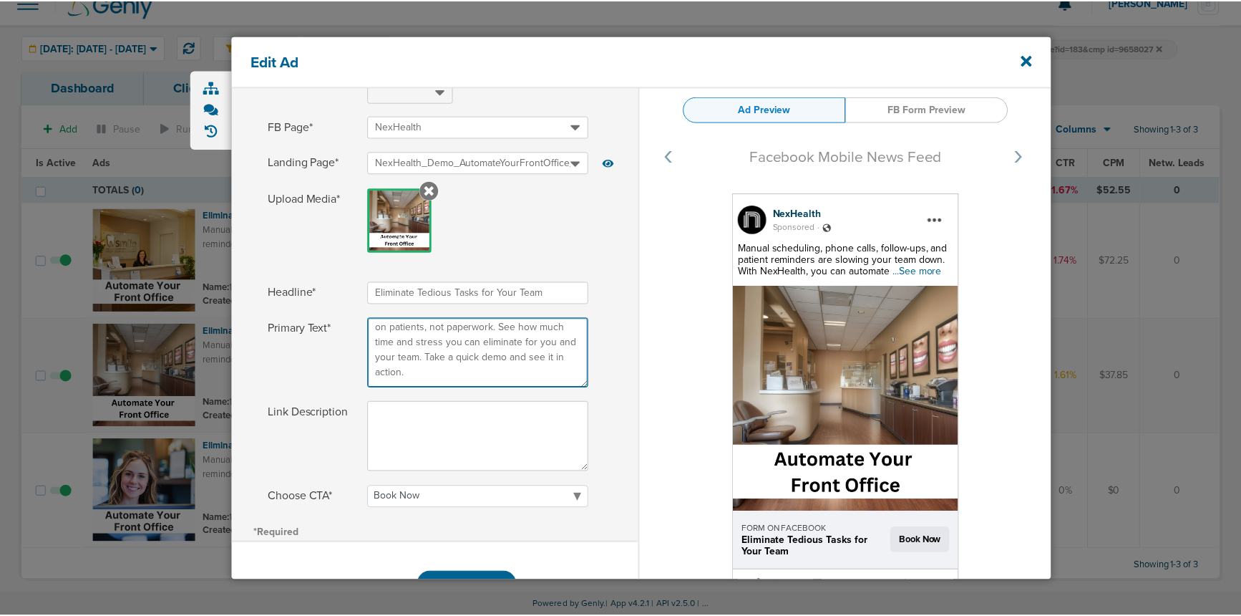
scroll to position [230, 0]
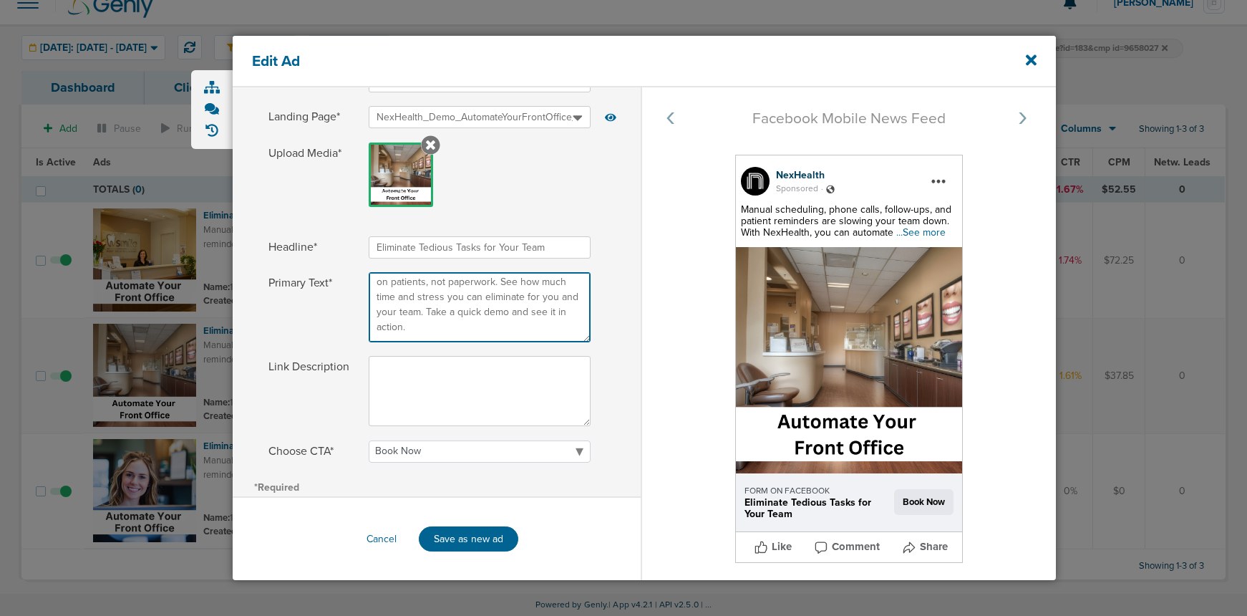
drag, startPoint x: 435, startPoint y: 540, endPoint x: 614, endPoint y: 616, distance: 195.1
click at [614, 597] on html "Notifications You have no unread notifications [PERSON_NAME] Profile Sign Out C…" at bounding box center [623, 289] width 1247 height 616
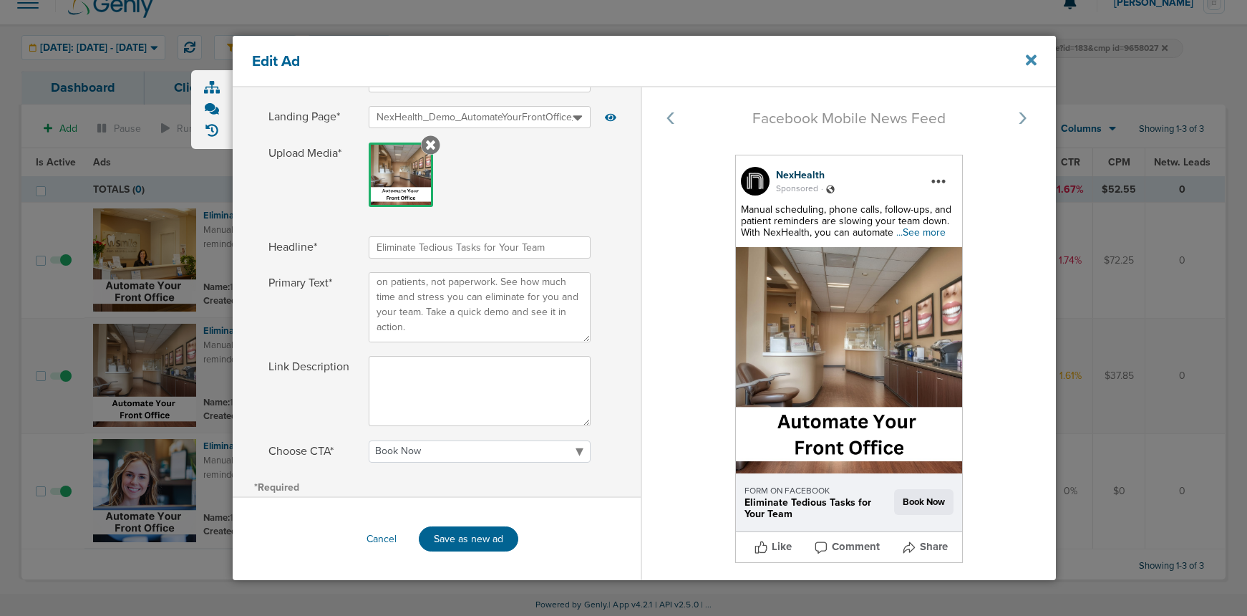
click at [1035, 58] on icon at bounding box center [1031, 60] width 11 height 16
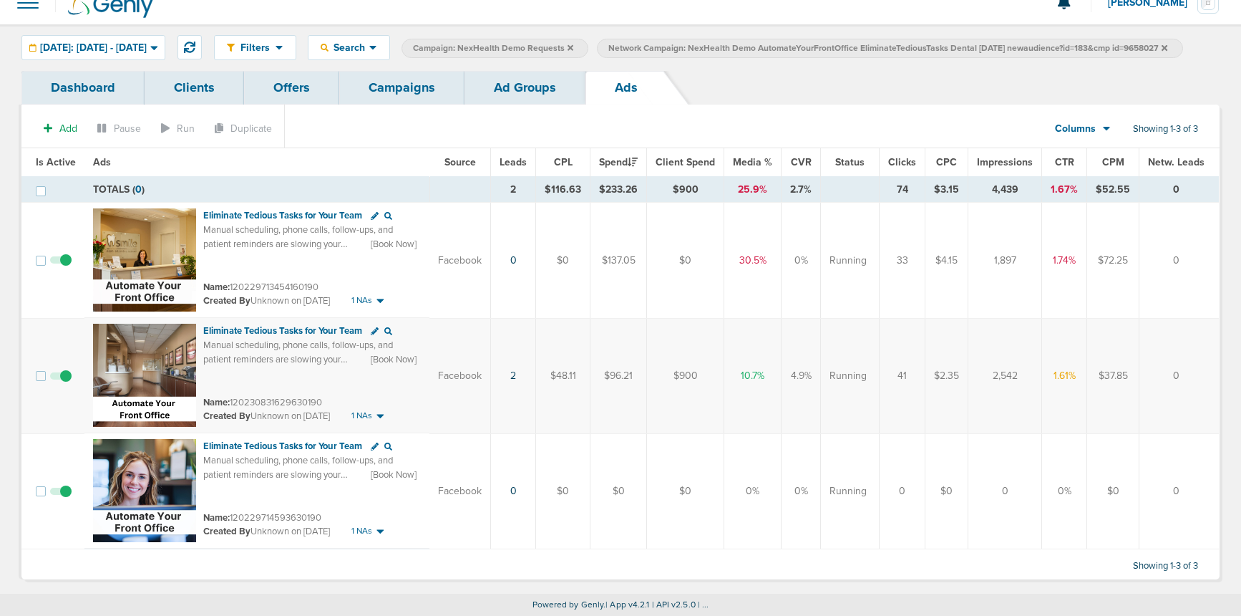
click at [427, 86] on link "Campaigns" at bounding box center [401, 88] width 125 height 34
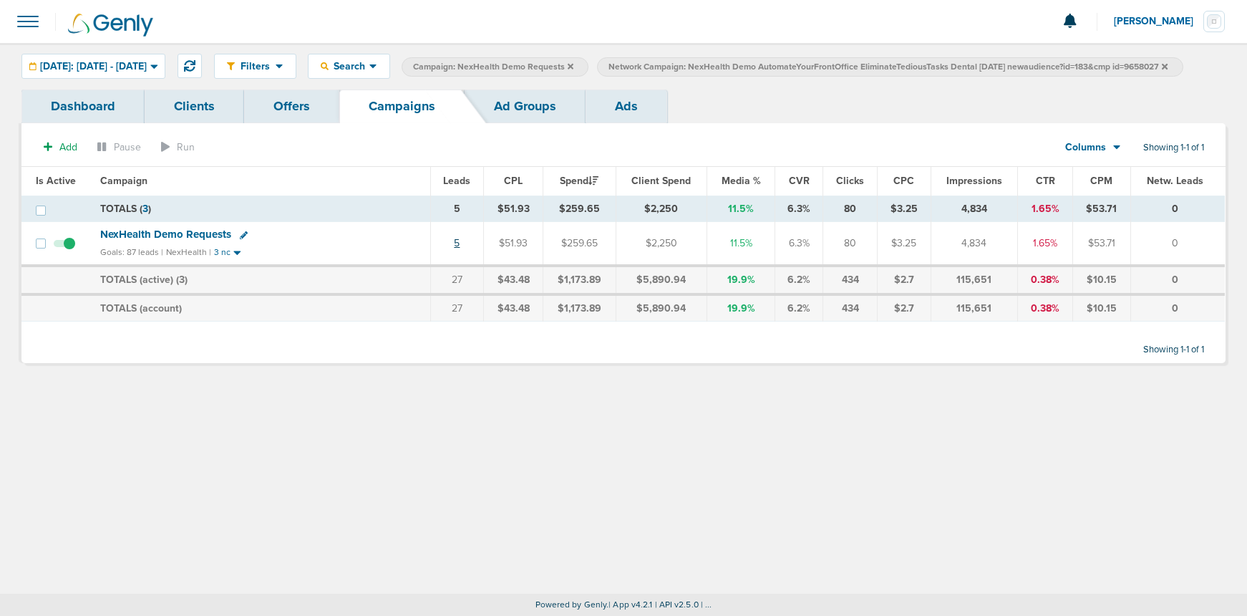
click at [460, 249] on link "5" at bounding box center [457, 243] width 6 height 12
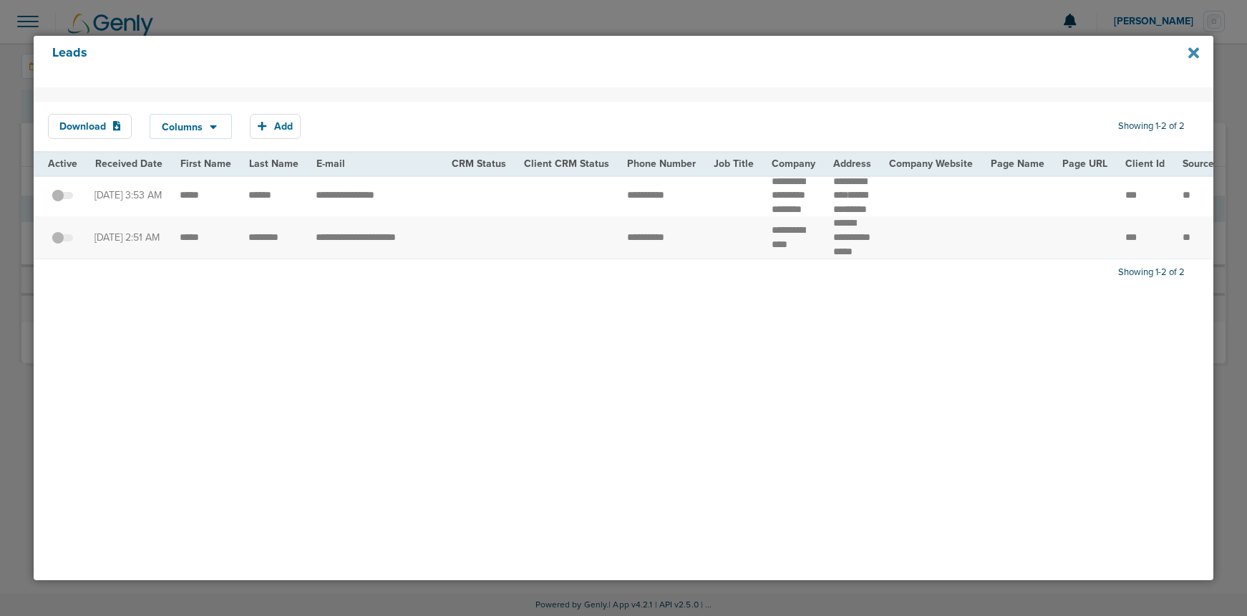
click at [1191, 57] on icon at bounding box center [1193, 52] width 11 height 11
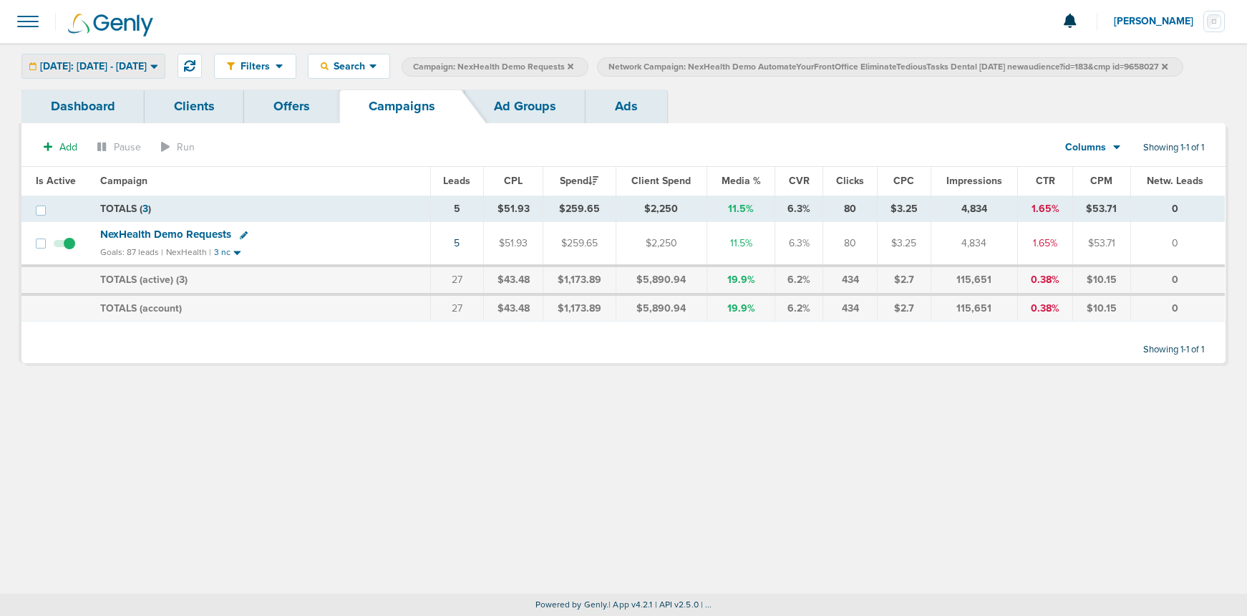
click at [98, 62] on span "[DATE]: [DATE] - [DATE]" at bounding box center [93, 67] width 107 height 10
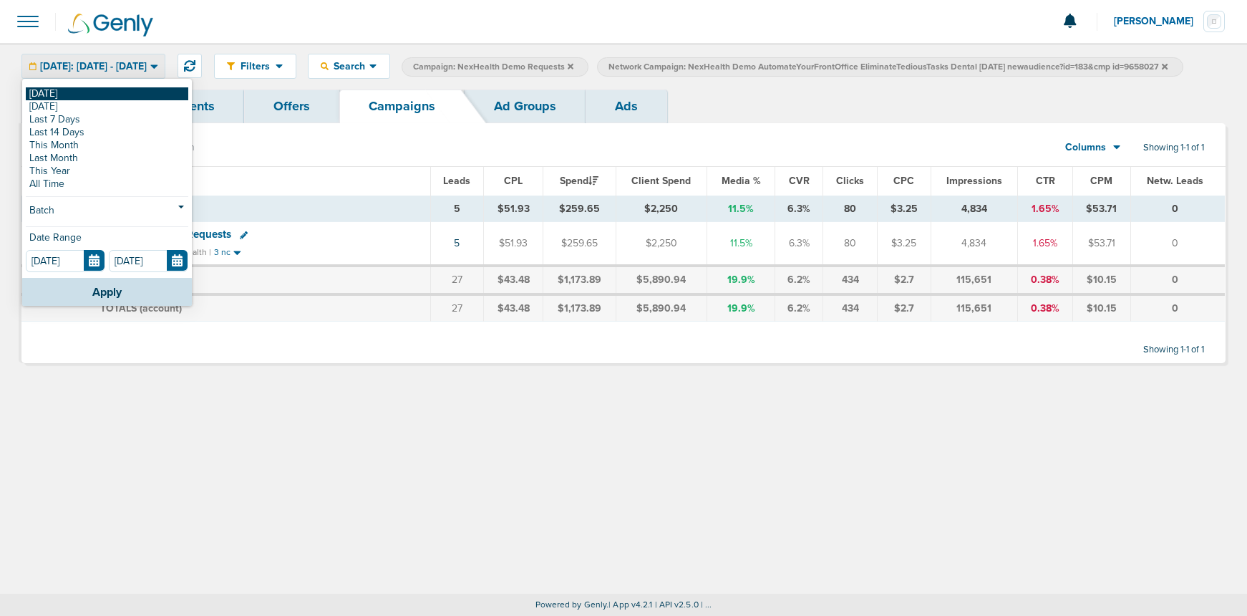
click at [74, 94] on link "[DATE]" at bounding box center [107, 93] width 163 height 13
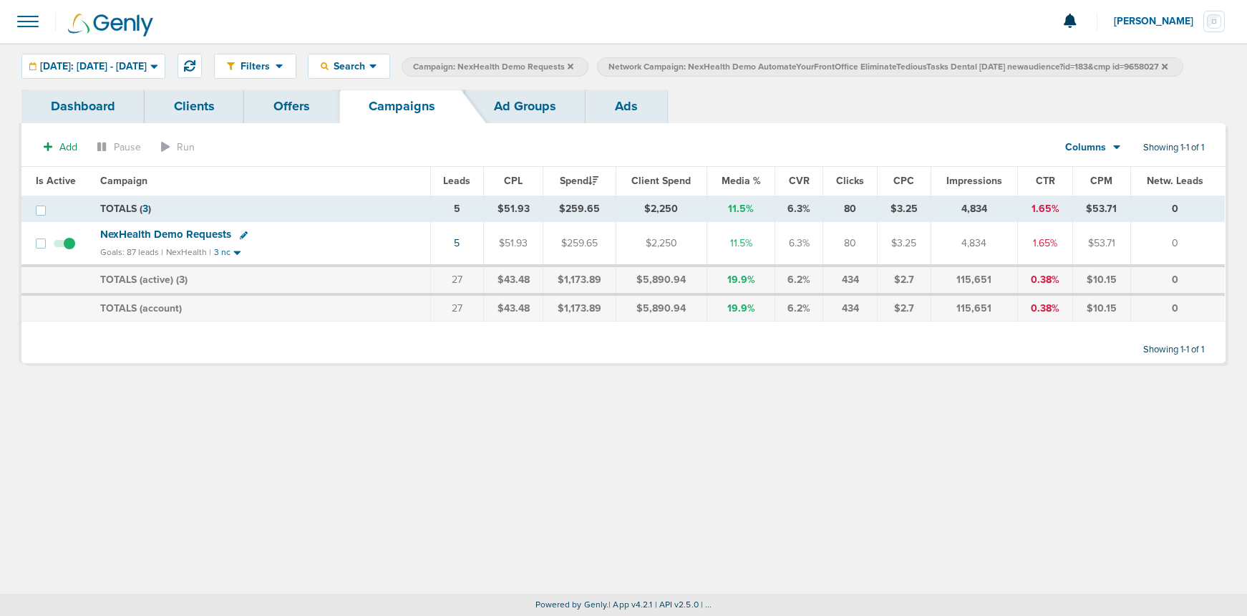
click at [1162, 71] on icon at bounding box center [1165, 66] width 6 height 9
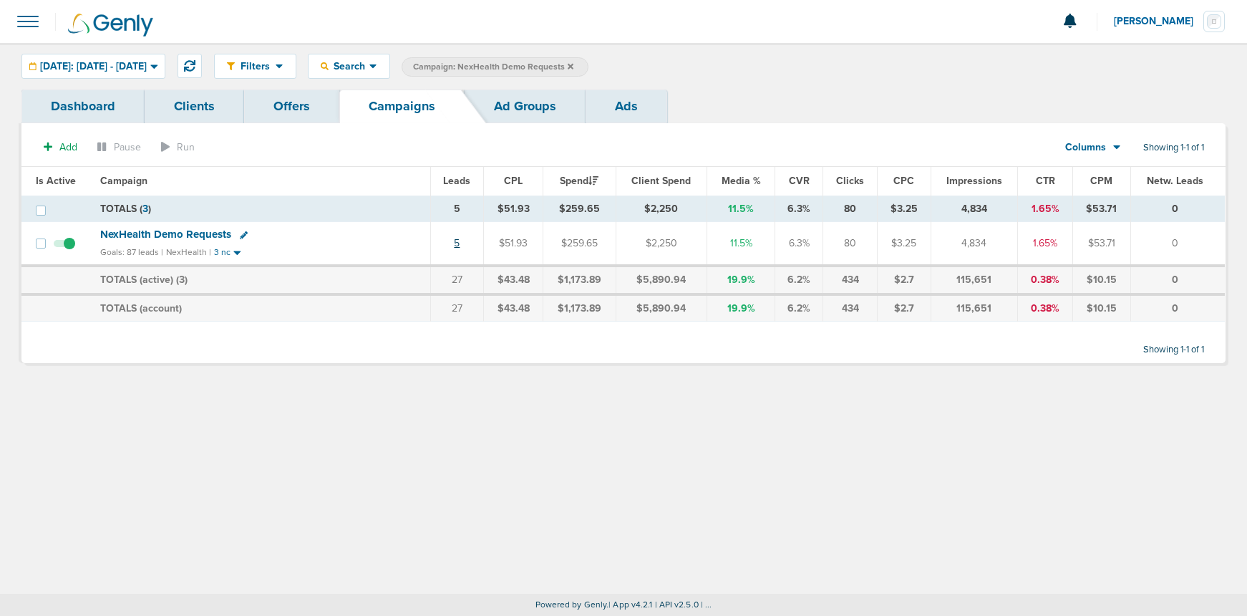
click at [459, 246] on link "5" at bounding box center [457, 243] width 6 height 12
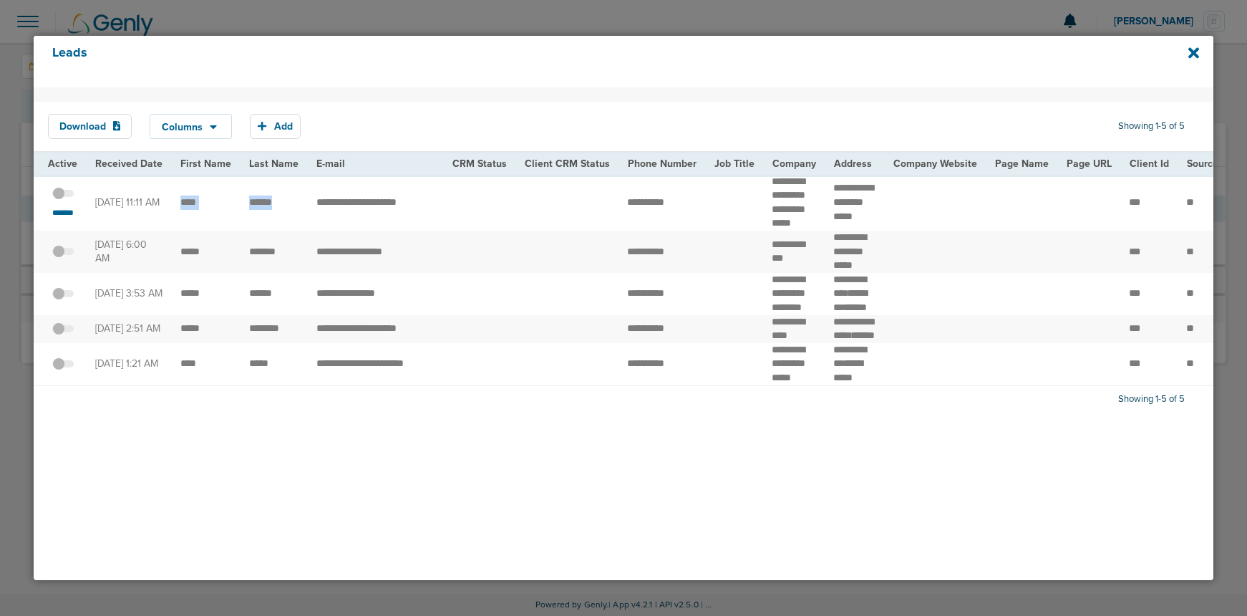
drag, startPoint x: 210, startPoint y: 203, endPoint x: 298, endPoint y: 203, distance: 88.1
drag, startPoint x: 825, startPoint y: 183, endPoint x: 867, endPoint y: 205, distance: 47.7
click at [867, 205] on td "**********" at bounding box center [854, 203] width 59 height 56
copy td "**********"
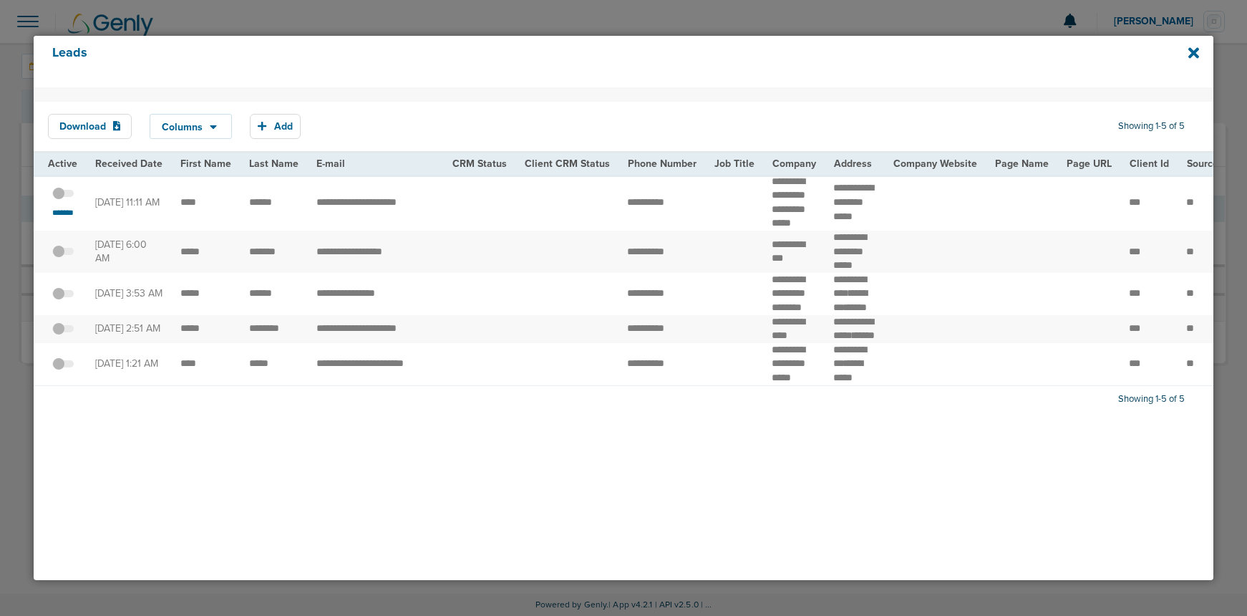
click at [587, 202] on td at bounding box center [566, 203] width 103 height 56
click at [310, 201] on td "**********" at bounding box center [375, 203] width 135 height 56
drag, startPoint x: 765, startPoint y: 184, endPoint x: 795, endPoint y: 216, distance: 43.6
click at [795, 216] on td "**********" at bounding box center [794, 203] width 62 height 56
drag, startPoint x: 180, startPoint y: 206, endPoint x: 478, endPoint y: 210, distance: 297.8
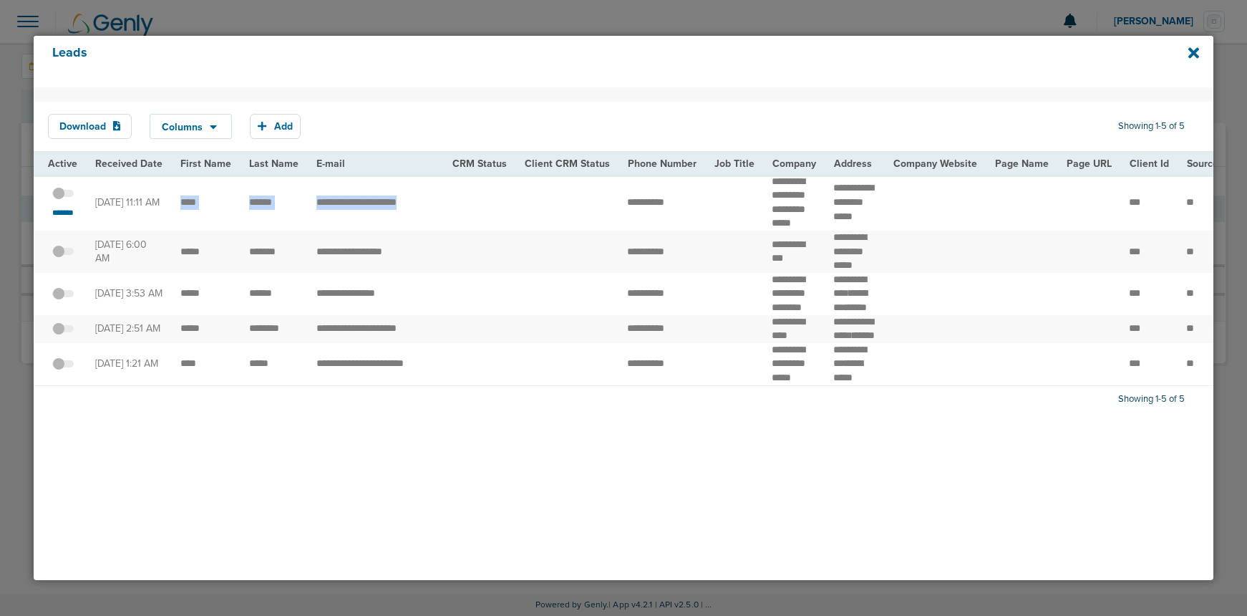
click at [478, 210] on td at bounding box center [479, 203] width 72 height 56
click at [1192, 59] on icon at bounding box center [1193, 53] width 11 height 16
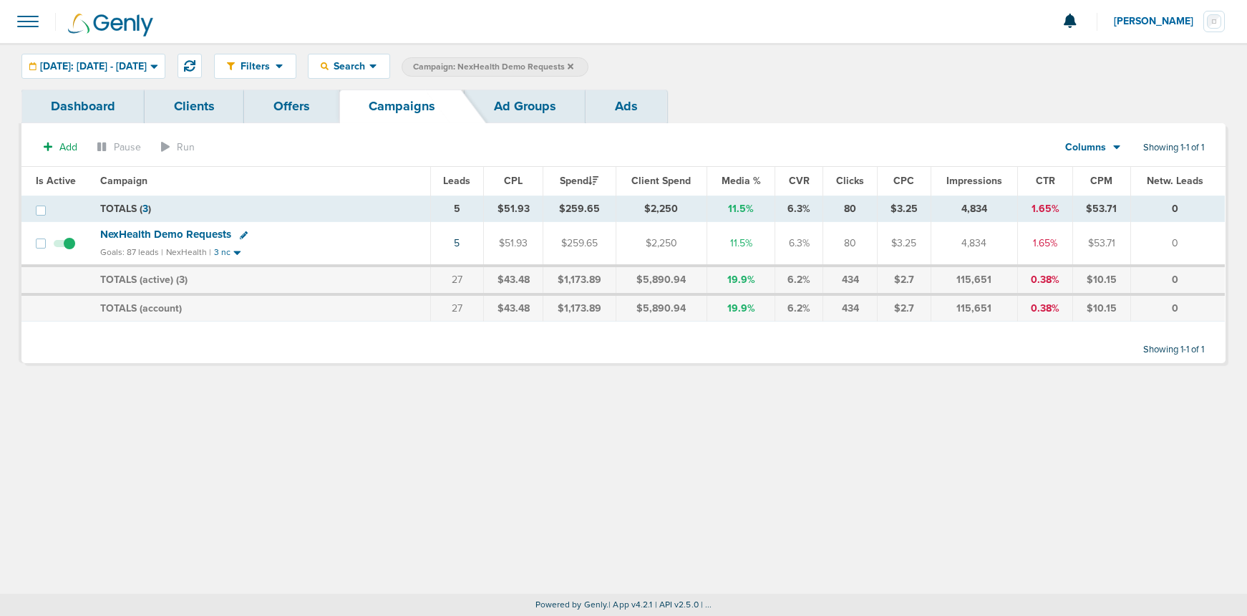
drag, startPoint x: 160, startPoint y: 232, endPoint x: 151, endPoint y: 233, distance: 8.7
click at [160, 233] on span "NexHealth Demo Requests" at bounding box center [165, 234] width 131 height 13
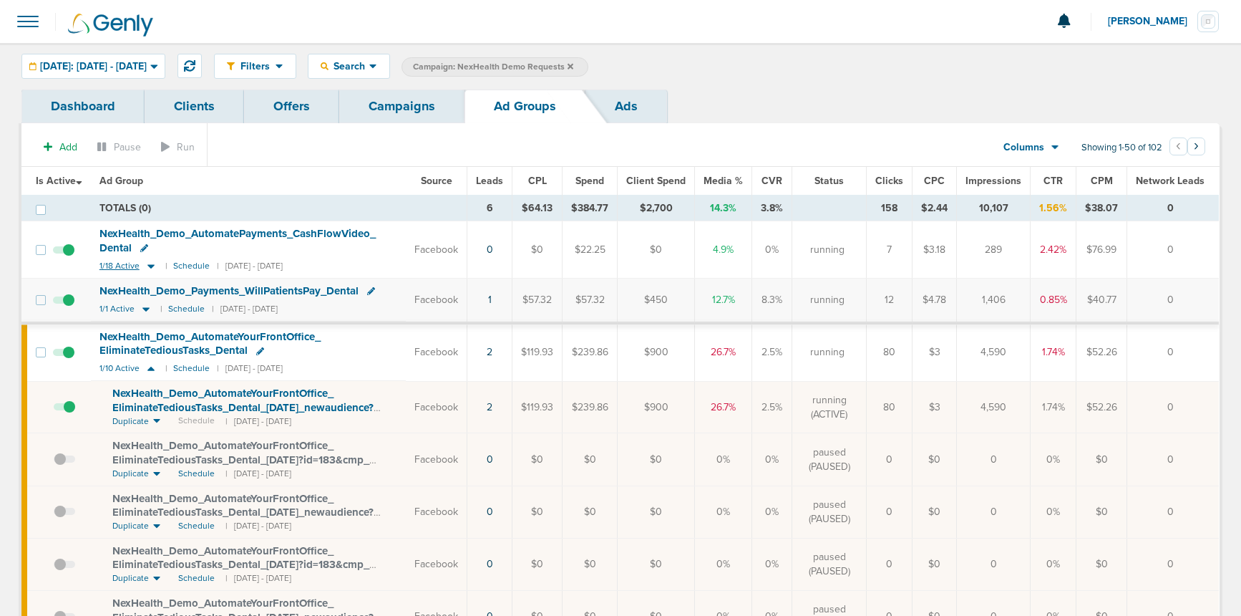
click at [152, 263] on icon at bounding box center [151, 266] width 14 height 12
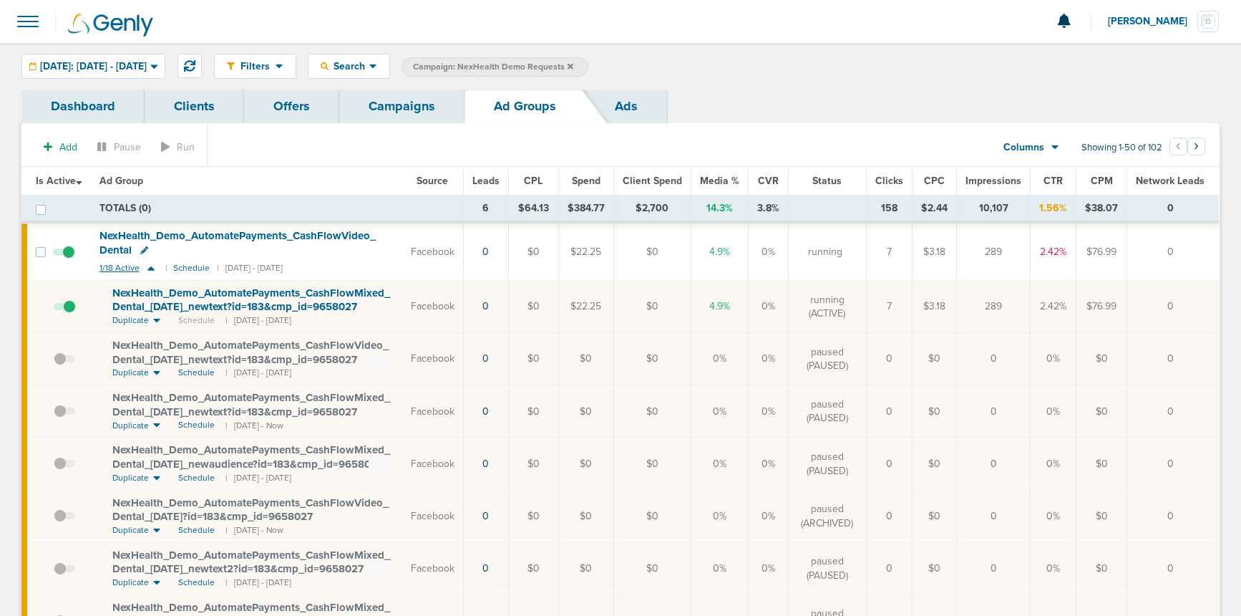
click at [152, 263] on icon at bounding box center [151, 268] width 14 height 12
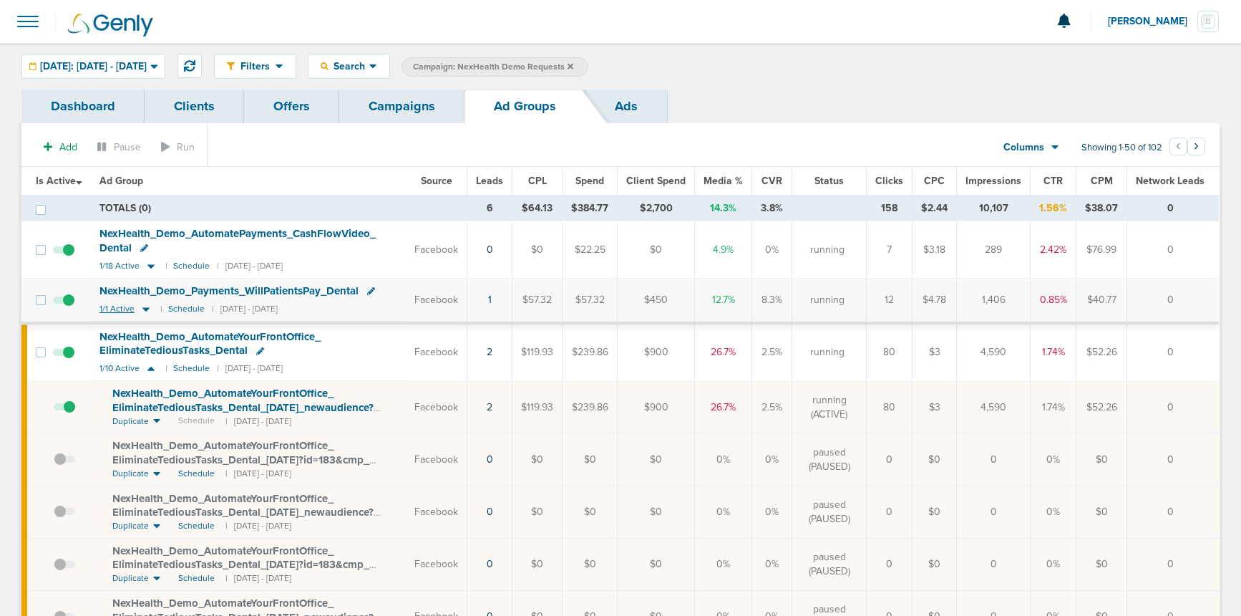
click at [150, 309] on icon at bounding box center [146, 309] width 14 height 12
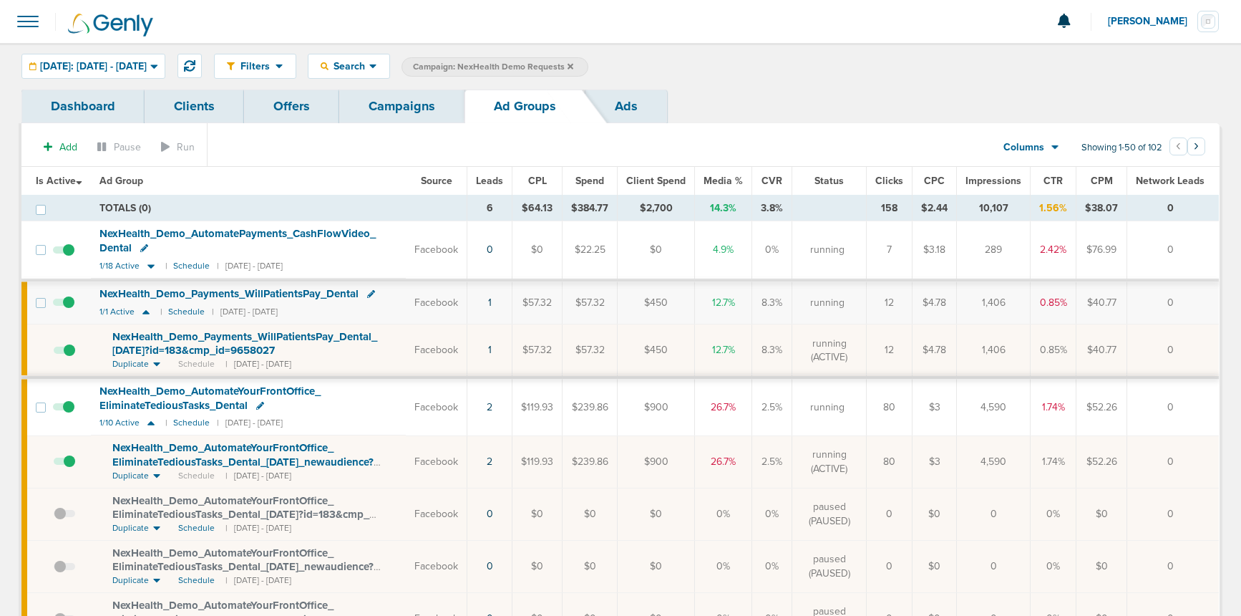
click at [188, 349] on span "NexHealth_ Demo_ Payments_ WillPatientsPay_ Dental_ [DATE]?id=183&cmp_ id=96580…" at bounding box center [244, 343] width 265 height 27
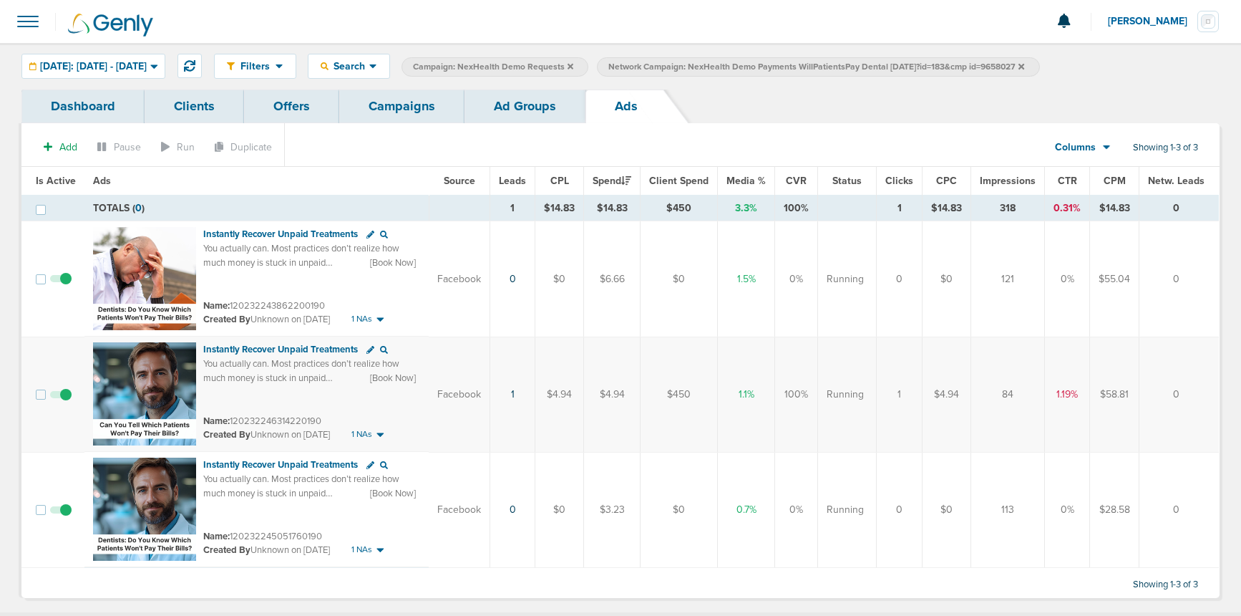
click at [64, 517] on span at bounding box center [60, 517] width 21 height 0
click at [61, 513] on input "checkbox" at bounding box center [61, 513] width 0 height 0
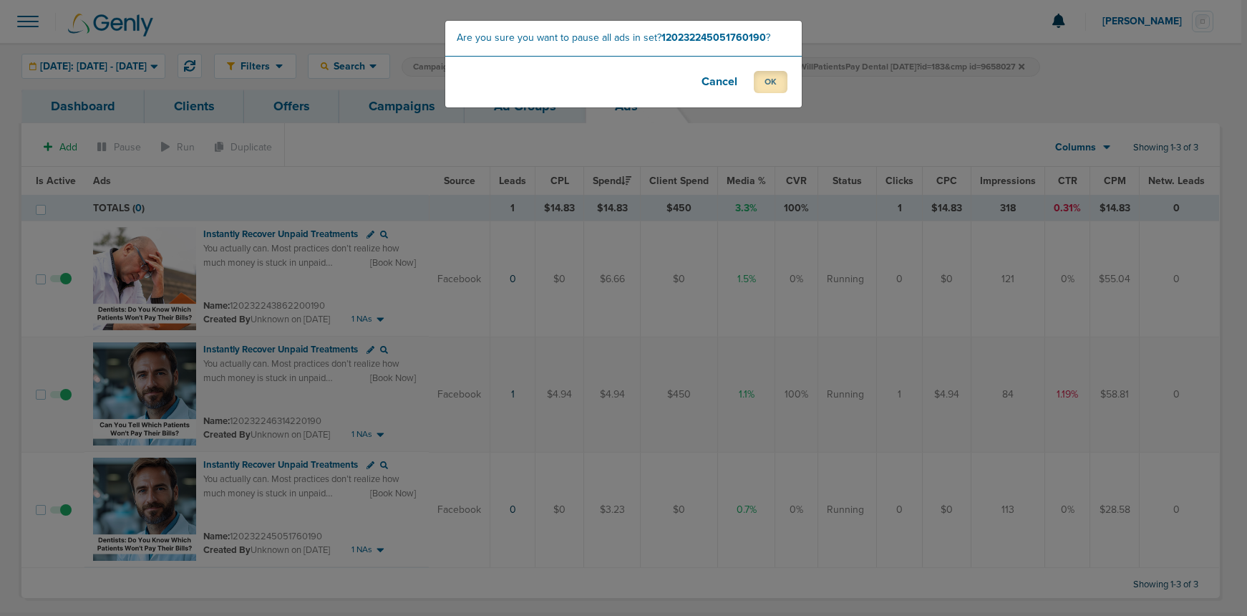
click at [774, 79] on button "OK" at bounding box center [771, 82] width 34 height 22
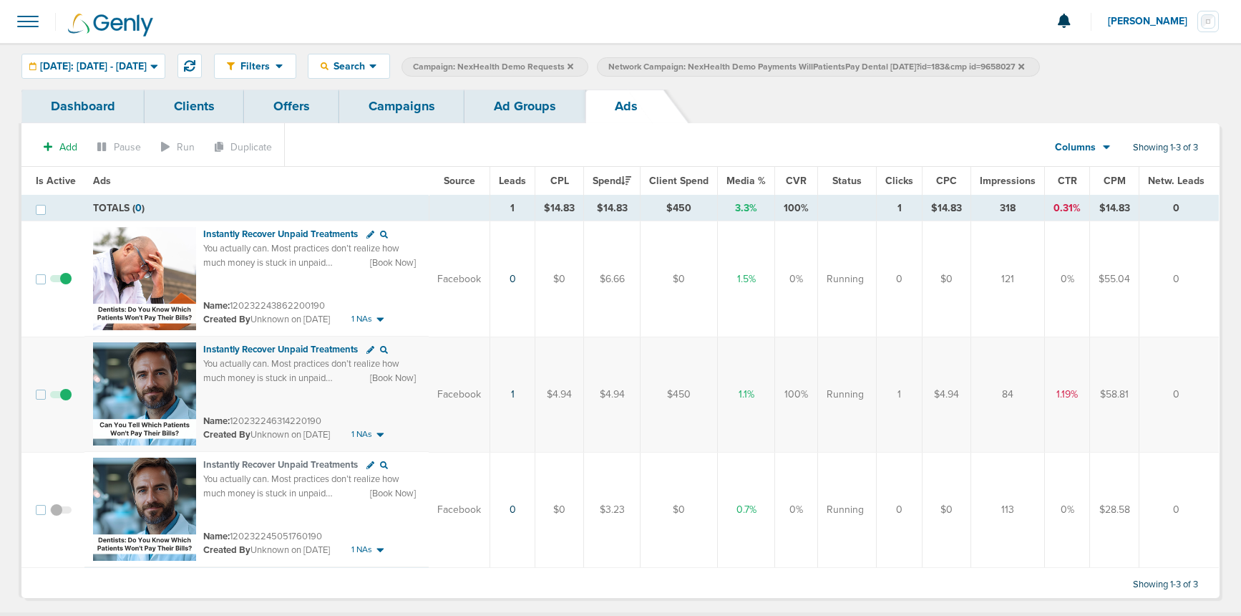
click at [284, 372] on span "You actually can. Most practices don’t realize how much money is stuck in unpai…" at bounding box center [310, 413] width 215 height 110
click at [515, 393] on link "1" at bounding box center [513, 394] width 4 height 12
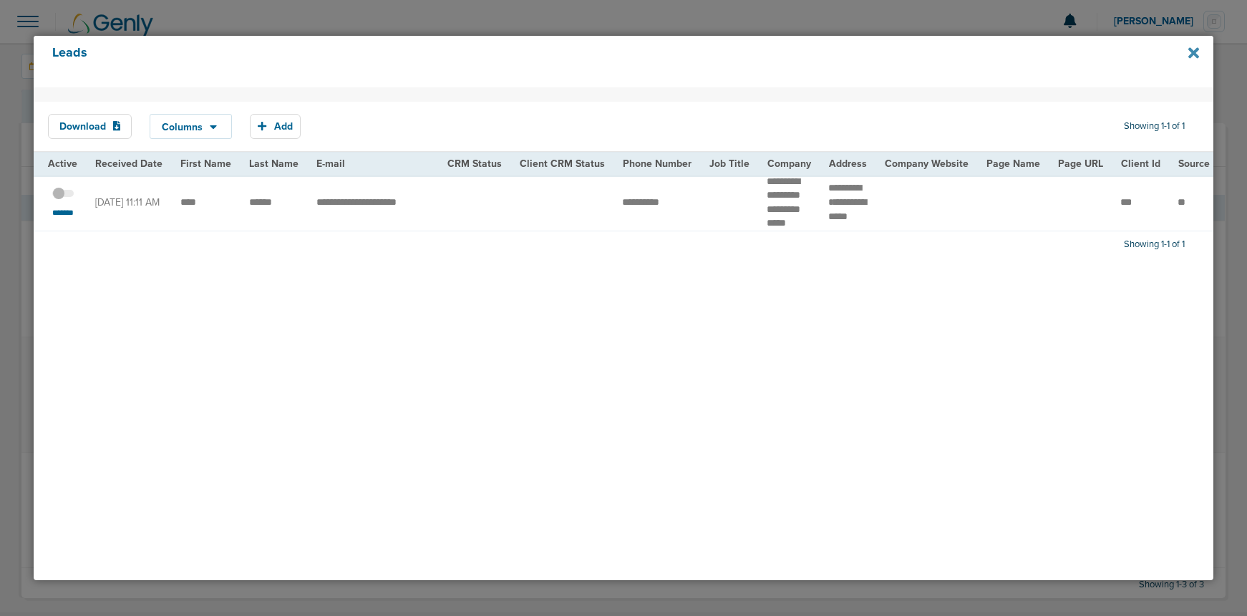
click at [1194, 52] on icon at bounding box center [1193, 52] width 11 height 11
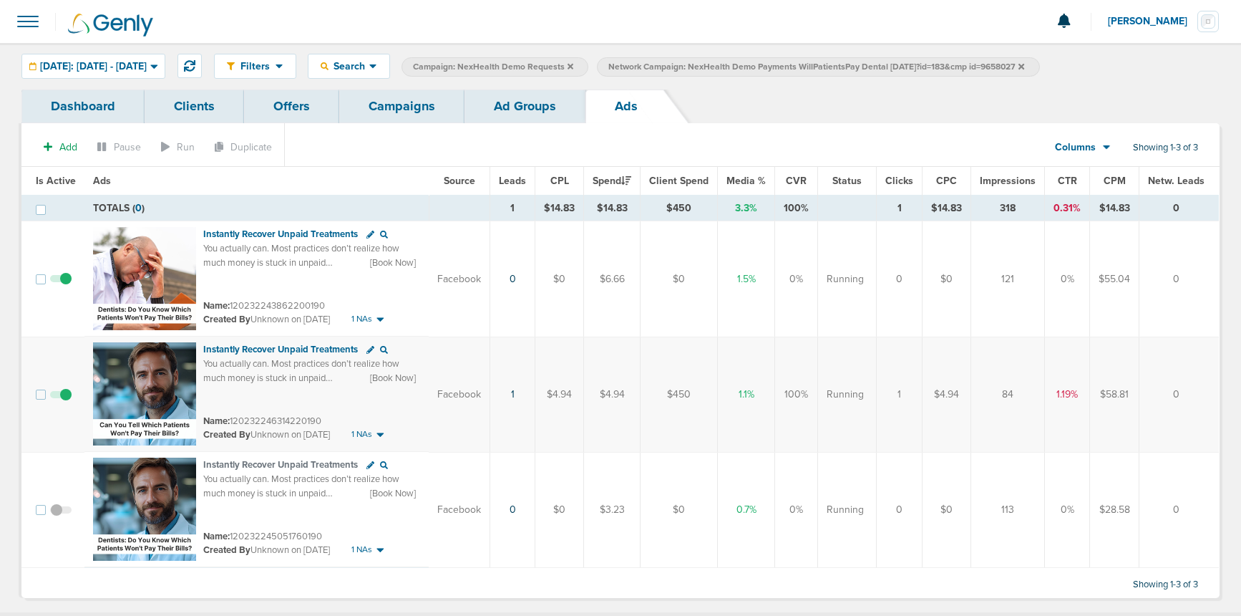
click at [394, 110] on link "Campaigns" at bounding box center [401, 106] width 125 height 34
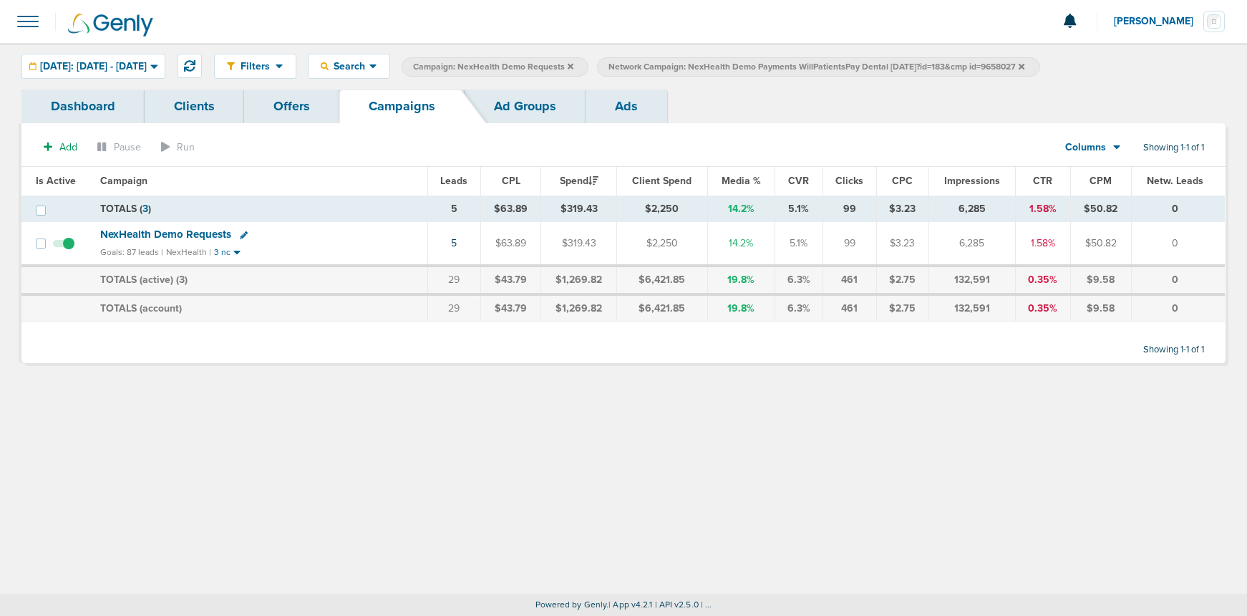
click at [12, 28] on span at bounding box center [27, 21] width 31 height 31
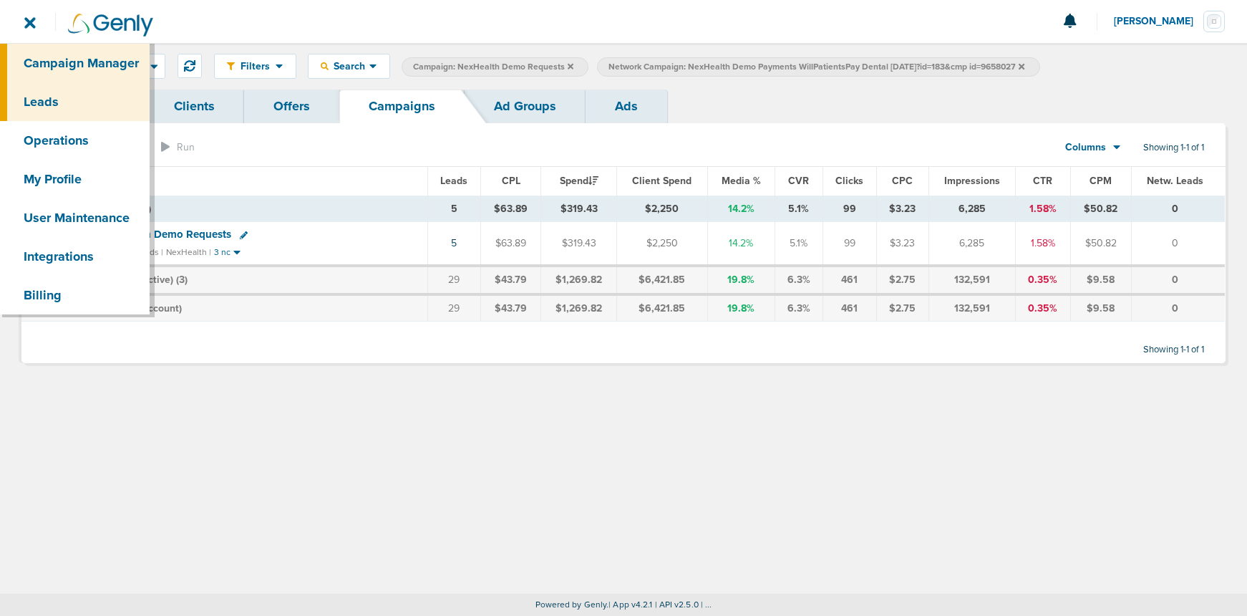
click at [87, 100] on link "Leads" at bounding box center [75, 101] width 150 height 39
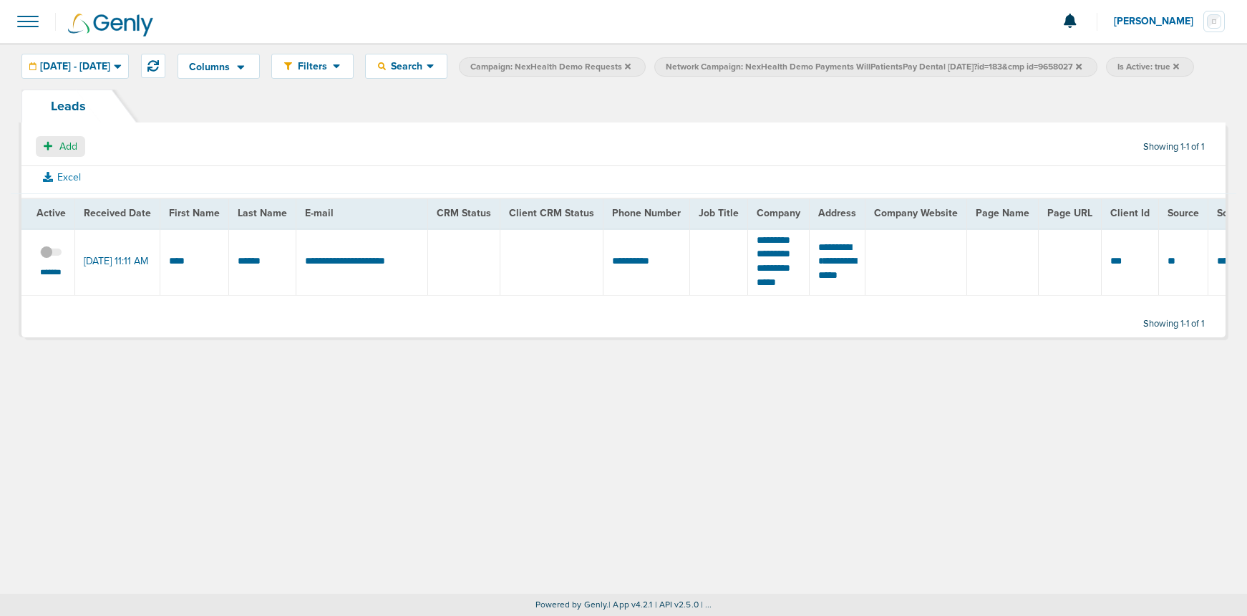
click at [59, 152] on span "Add" at bounding box center [68, 146] width 18 height 12
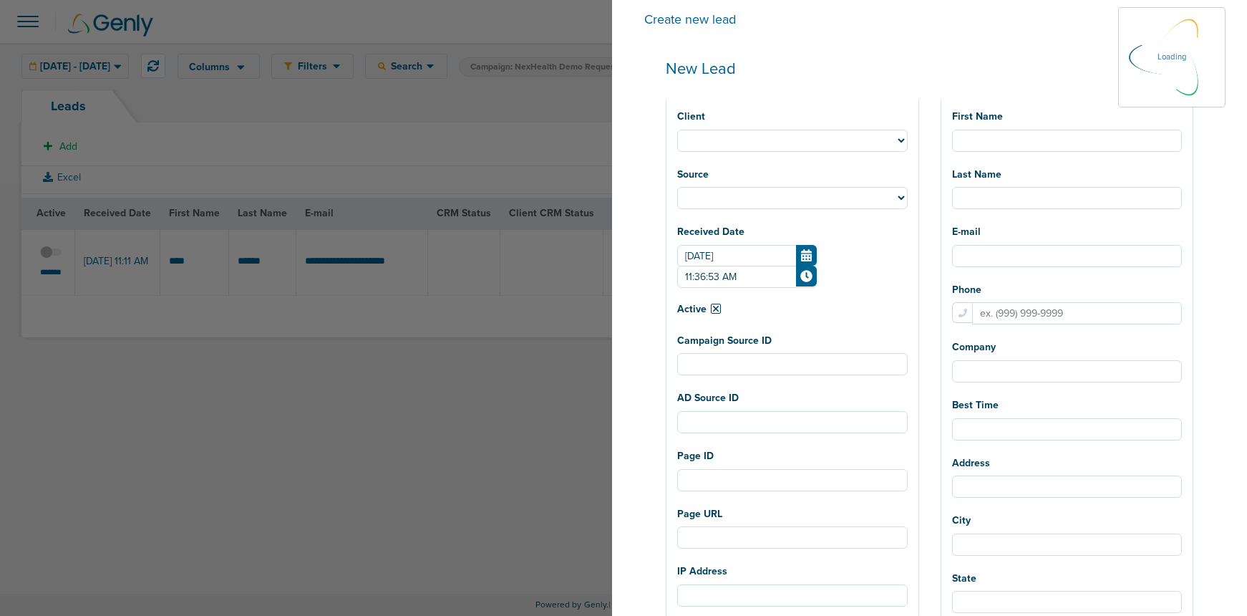
select select
click at [757, 277] on input "11:36:53 AM" at bounding box center [747, 277] width 140 height 22
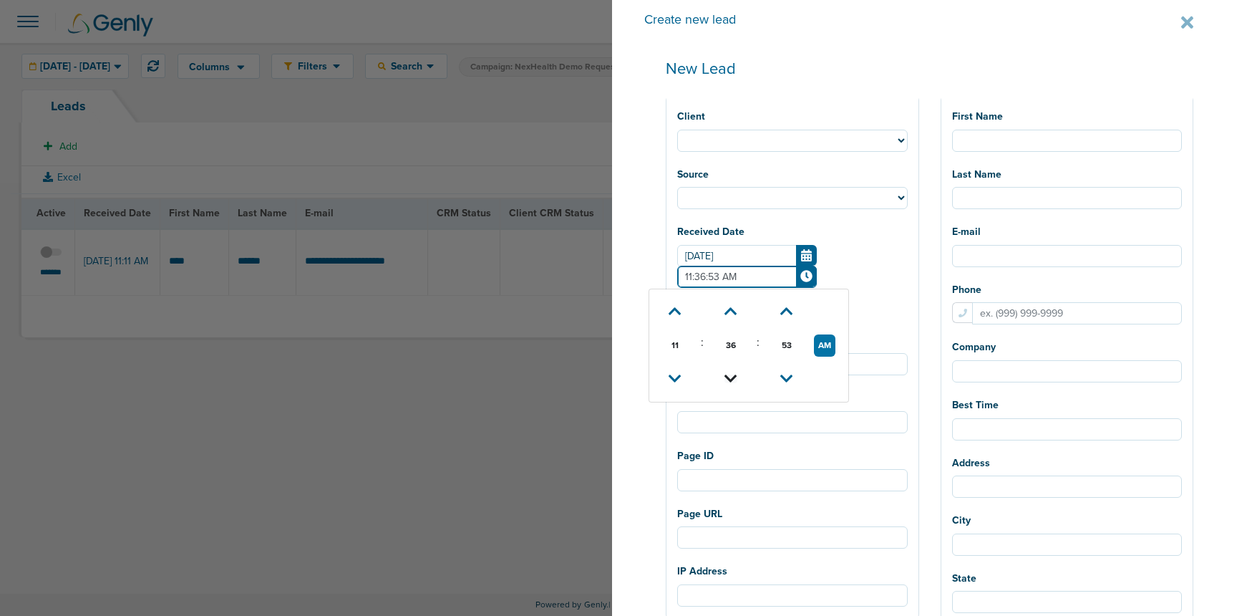
click at [737, 374] on icon at bounding box center [730, 378] width 13 height 9
select select
type input "11:35:53 AM"
click at [737, 374] on icon at bounding box center [730, 378] width 13 height 9
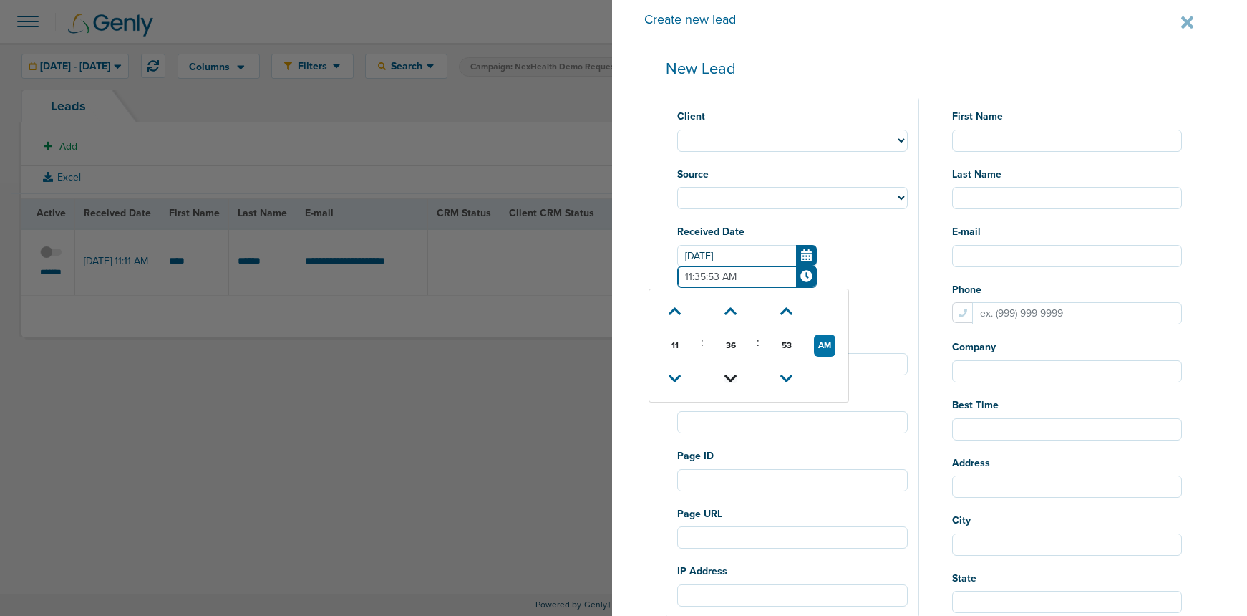
select select
type input "11:34:53 AM"
click at [737, 374] on icon at bounding box center [730, 378] width 13 height 9
select select
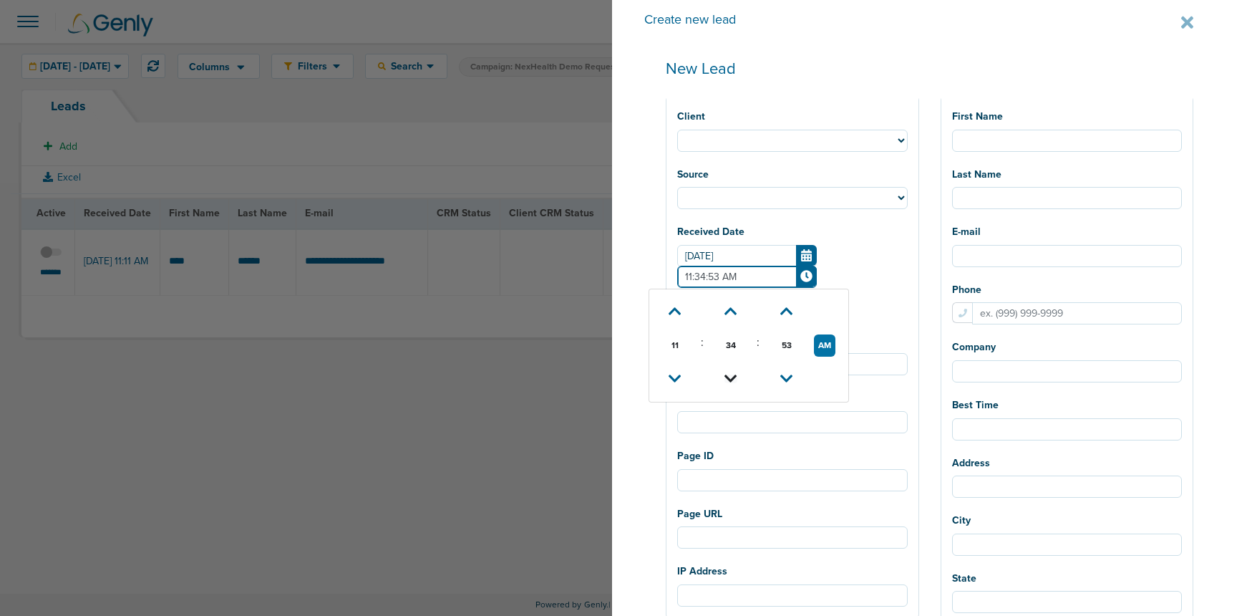
select select
type input "11:33:53 AM"
click at [737, 374] on icon at bounding box center [730, 378] width 13 height 9
select select
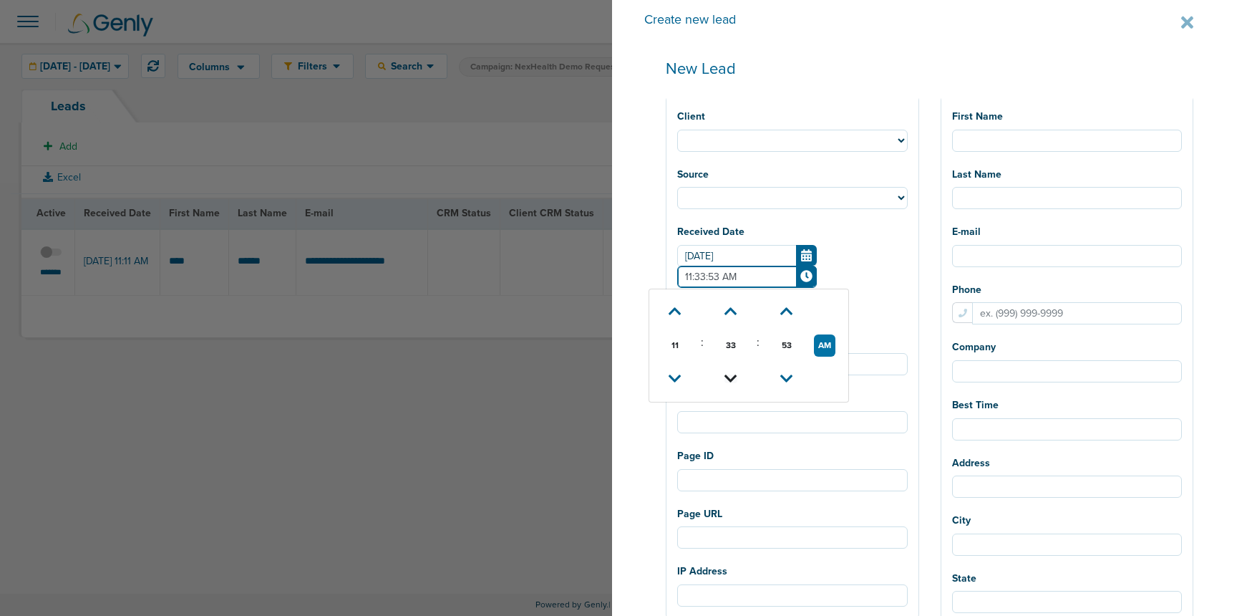
type input "11:32:53 AM"
click at [737, 374] on icon at bounding box center [730, 378] width 13 height 9
select select
type input "11:31:53 AM"
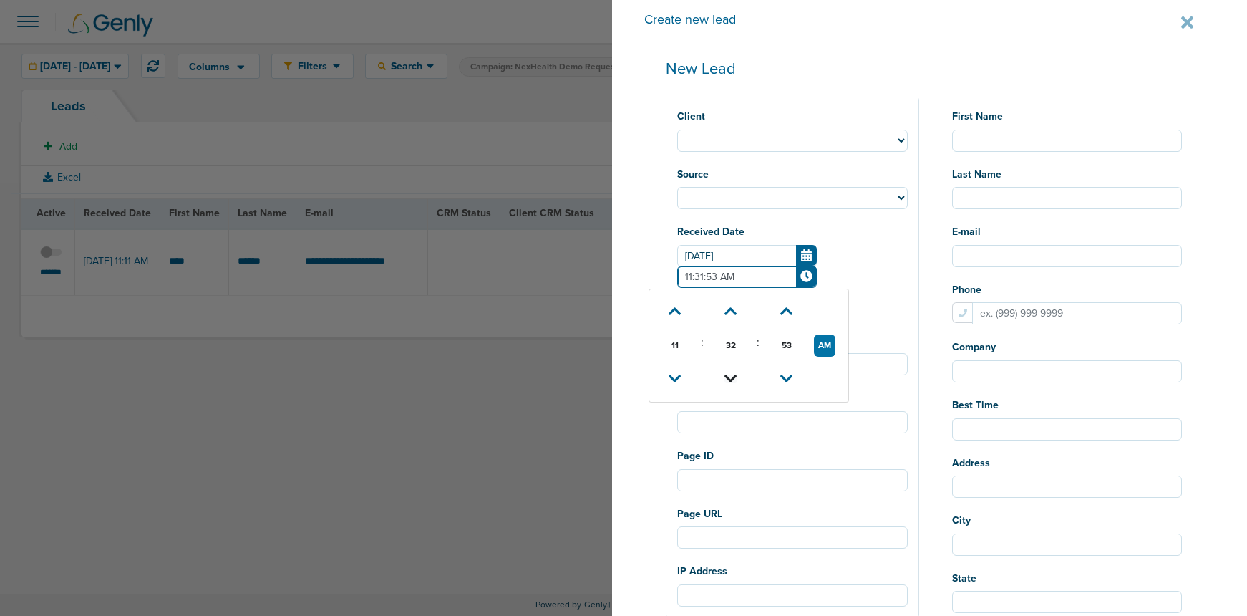
click at [737, 374] on icon at bounding box center [730, 378] width 13 height 9
select select
type input "11:30:53 AM"
click at [737, 374] on icon at bounding box center [730, 378] width 13 height 9
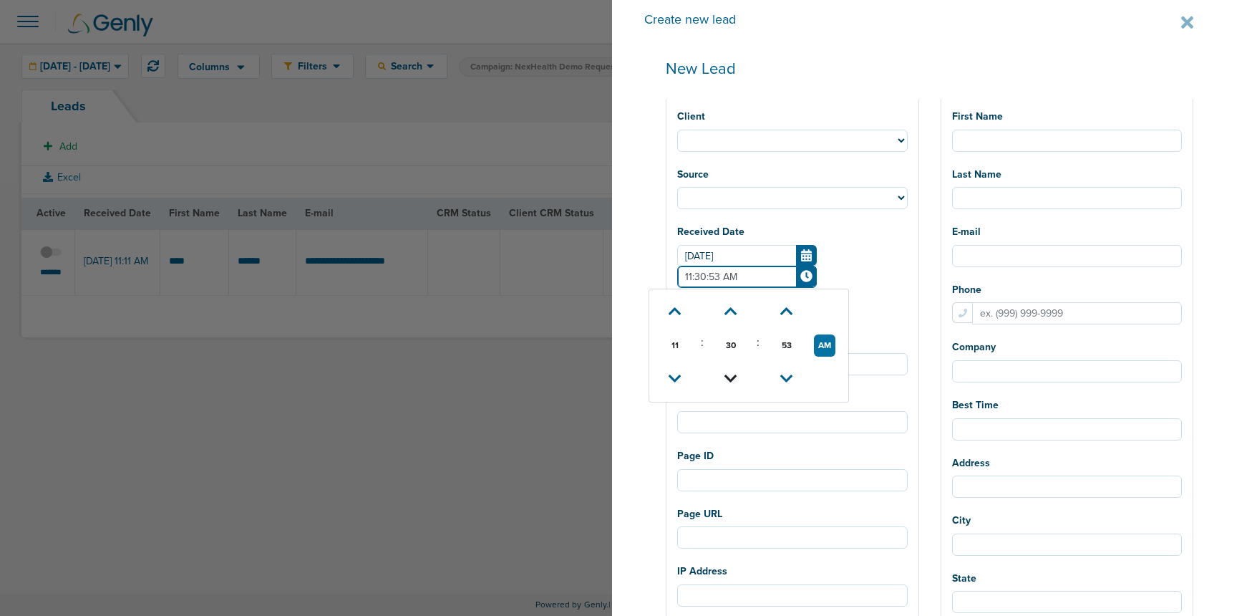
select select
type input "11:29:53 AM"
click at [737, 374] on icon at bounding box center [730, 378] width 13 height 9
select select
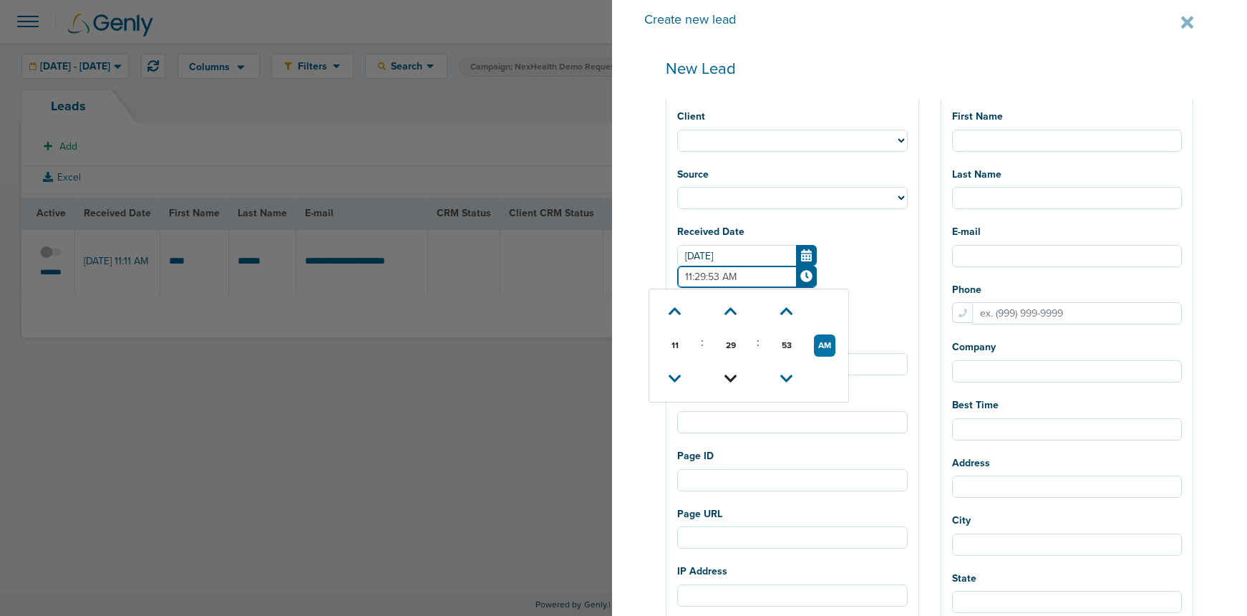
select select
type input "11:28:53 AM"
click at [737, 374] on icon at bounding box center [730, 378] width 13 height 9
select select
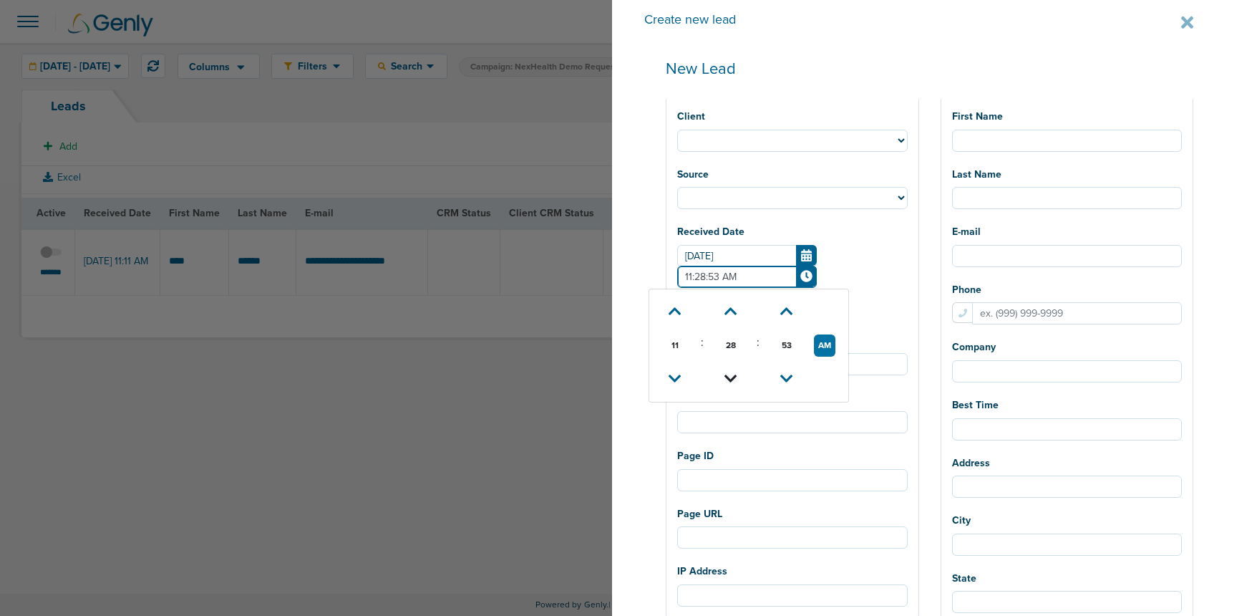
type input "11:27:53 AM"
click at [737, 374] on icon at bounding box center [730, 378] width 13 height 9
select select
type input "11:26:53 AM"
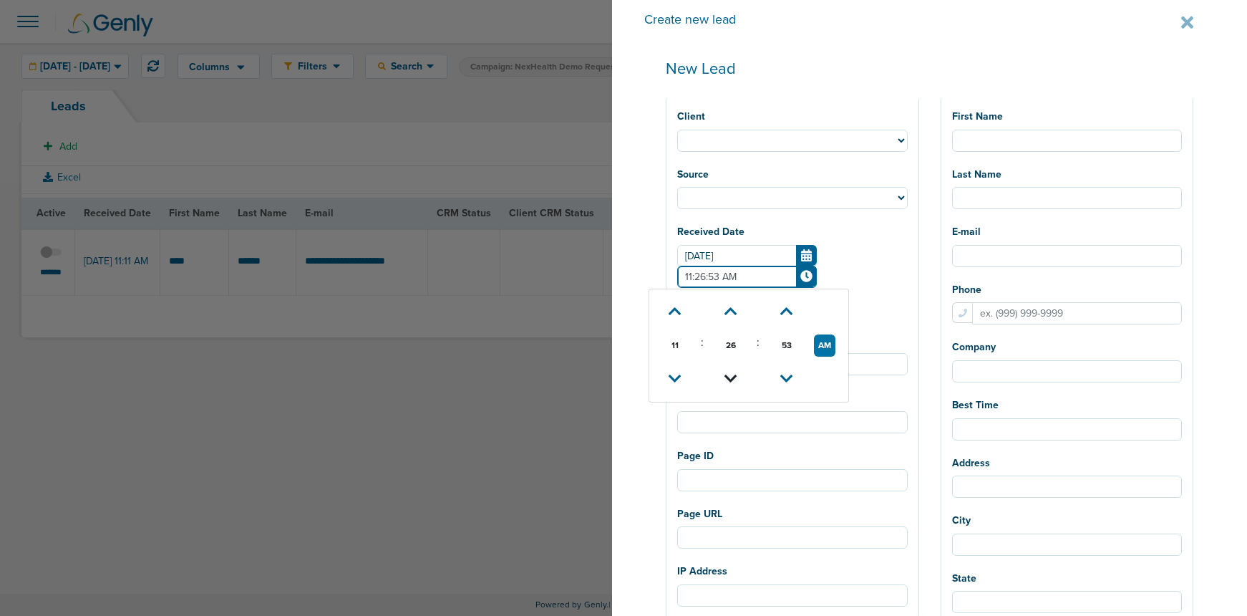
click at [737, 374] on icon at bounding box center [730, 378] width 13 height 9
select select
type input "11:25:53 AM"
click at [737, 374] on icon at bounding box center [730, 378] width 13 height 9
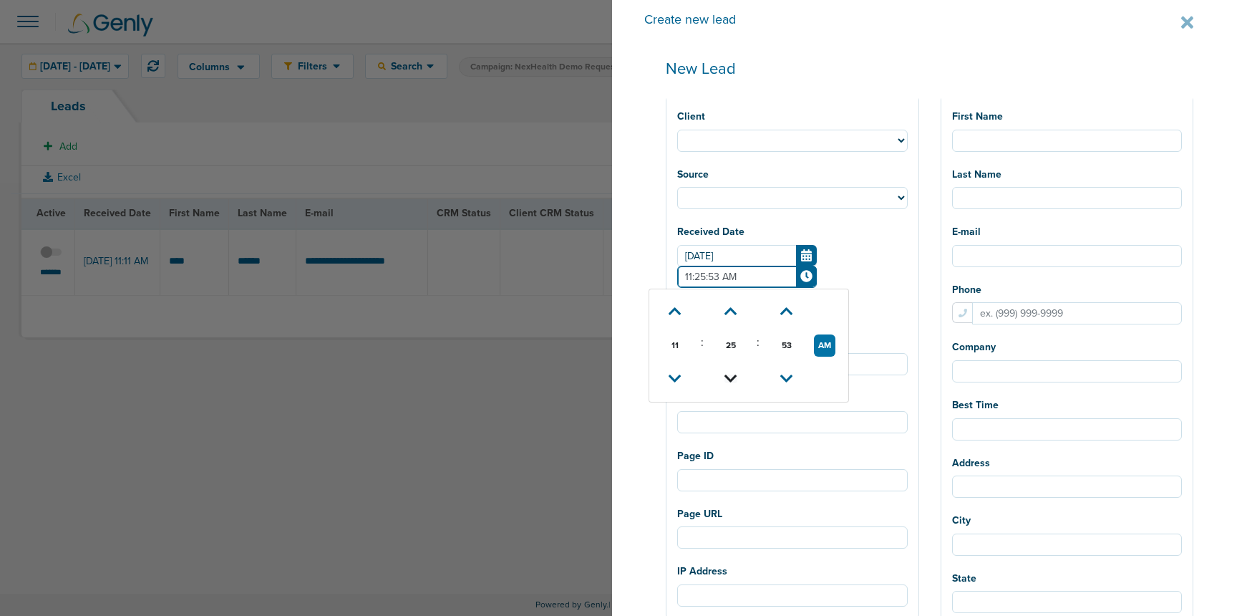
select select
type input "11:24:53 AM"
click at [737, 374] on icon at bounding box center [730, 378] width 13 height 9
select select
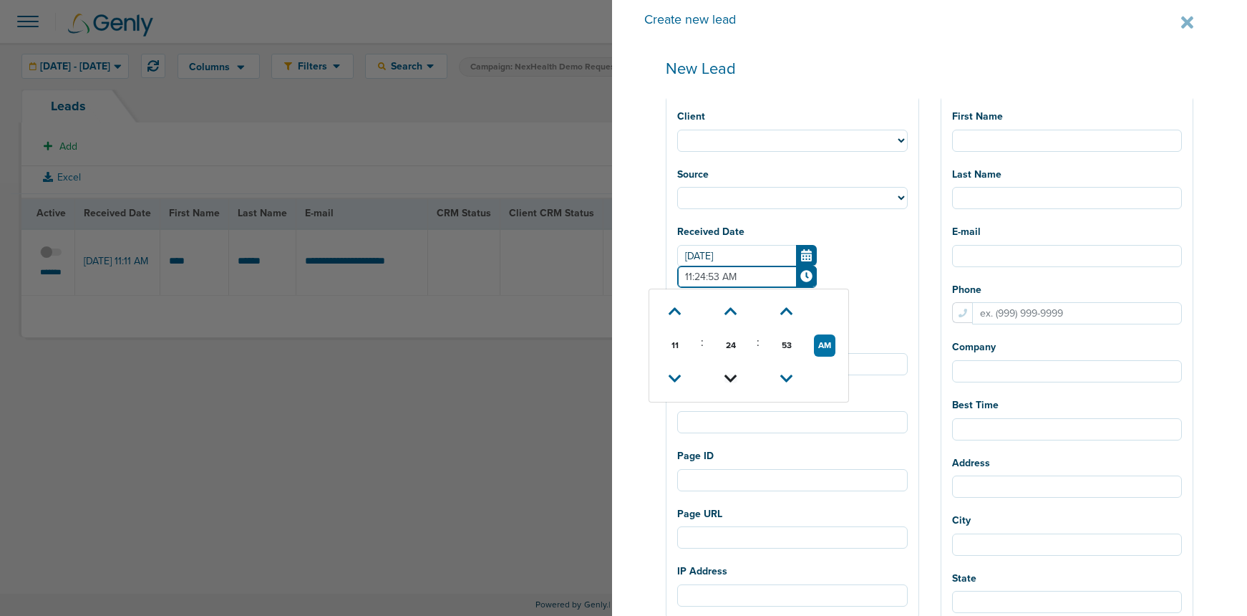
select select
type input "11:23:53 AM"
click at [737, 374] on icon at bounding box center [730, 378] width 13 height 9
select select
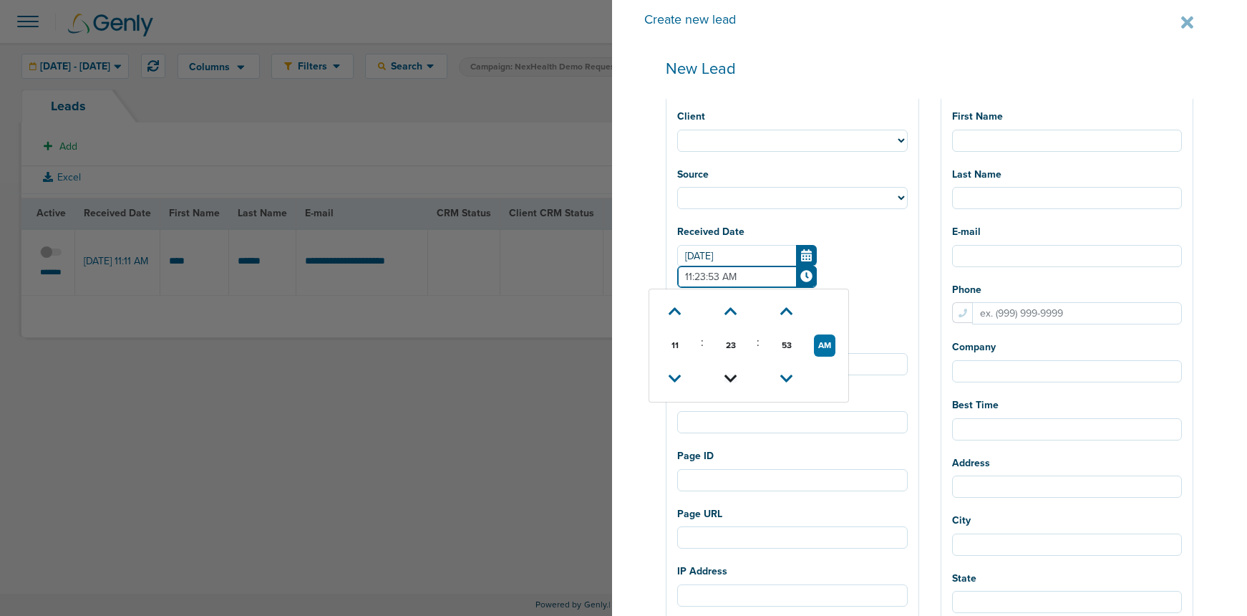
type input "11:22:53 AM"
click at [737, 374] on icon at bounding box center [730, 378] width 13 height 9
select select
type input "11:21:53 AM"
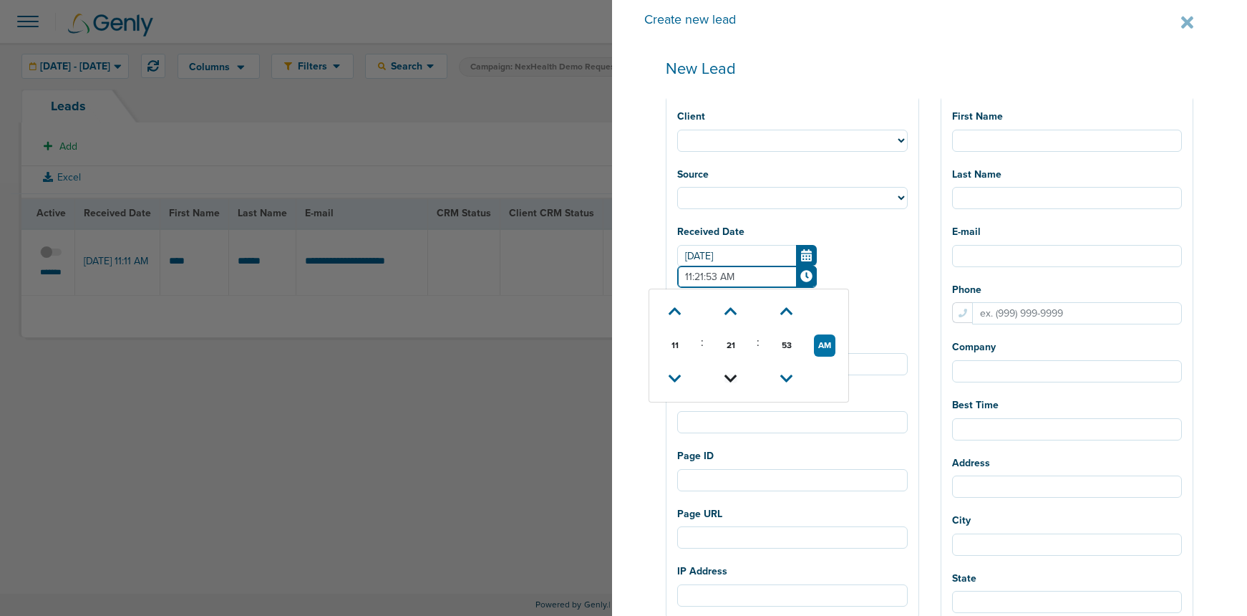
click at [737, 374] on icon at bounding box center [730, 378] width 13 height 9
select select
type input "11:20:53 AM"
click at [737, 374] on icon at bounding box center [730, 378] width 13 height 9
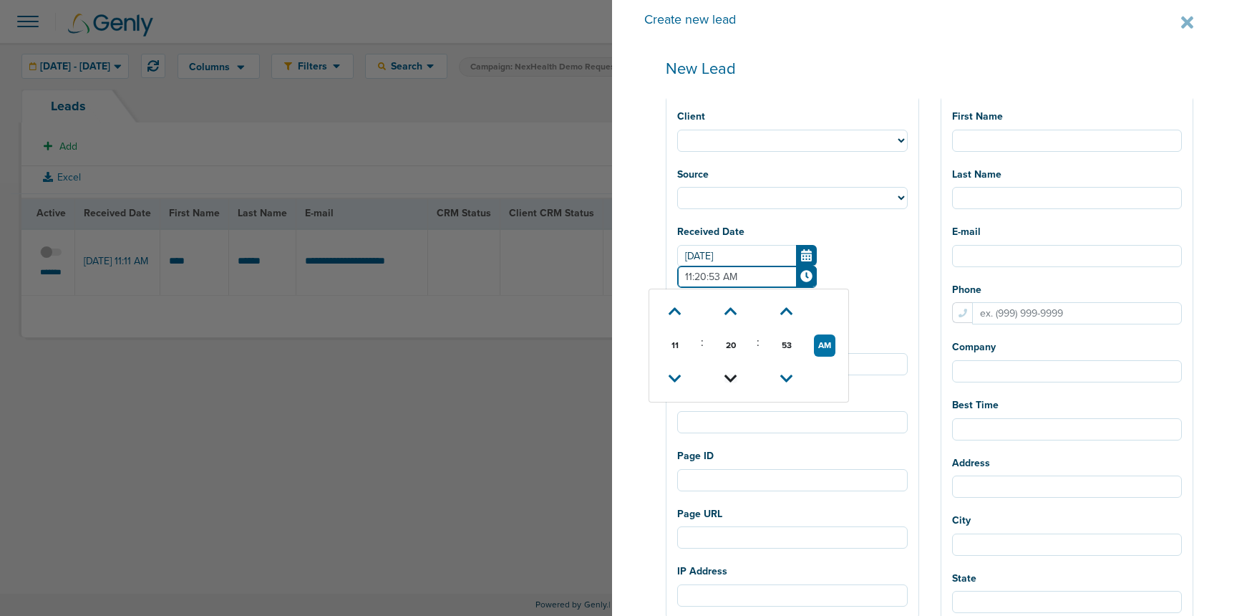
select select
type input "11:19:53 AM"
click at [737, 374] on icon at bounding box center [730, 378] width 13 height 9
select select
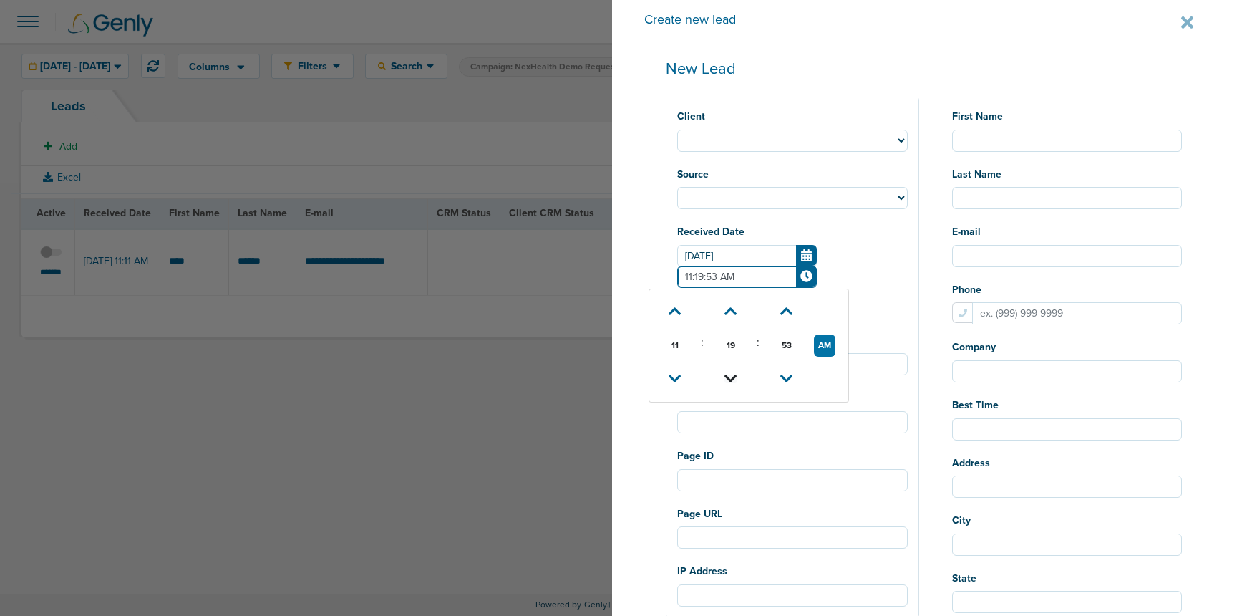
select select
type input "11:18:53 AM"
click at [737, 374] on icon at bounding box center [730, 378] width 13 height 9
select select
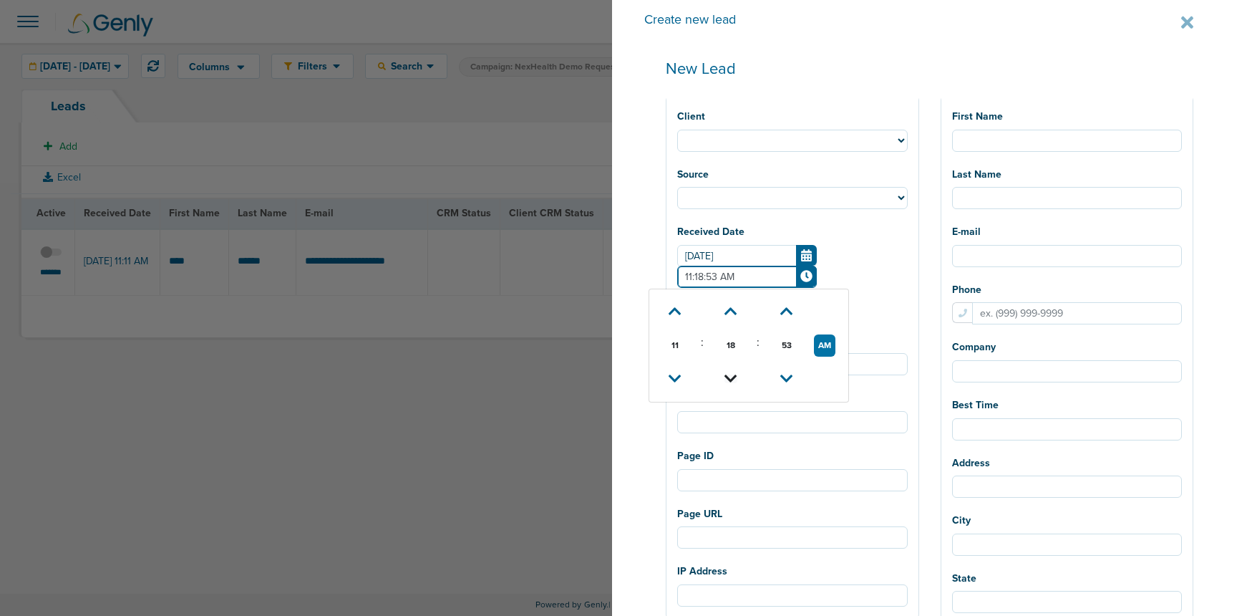
type input "11:17:53 AM"
click at [737, 374] on icon at bounding box center [730, 378] width 13 height 9
select select
type input "11:16:53 AM"
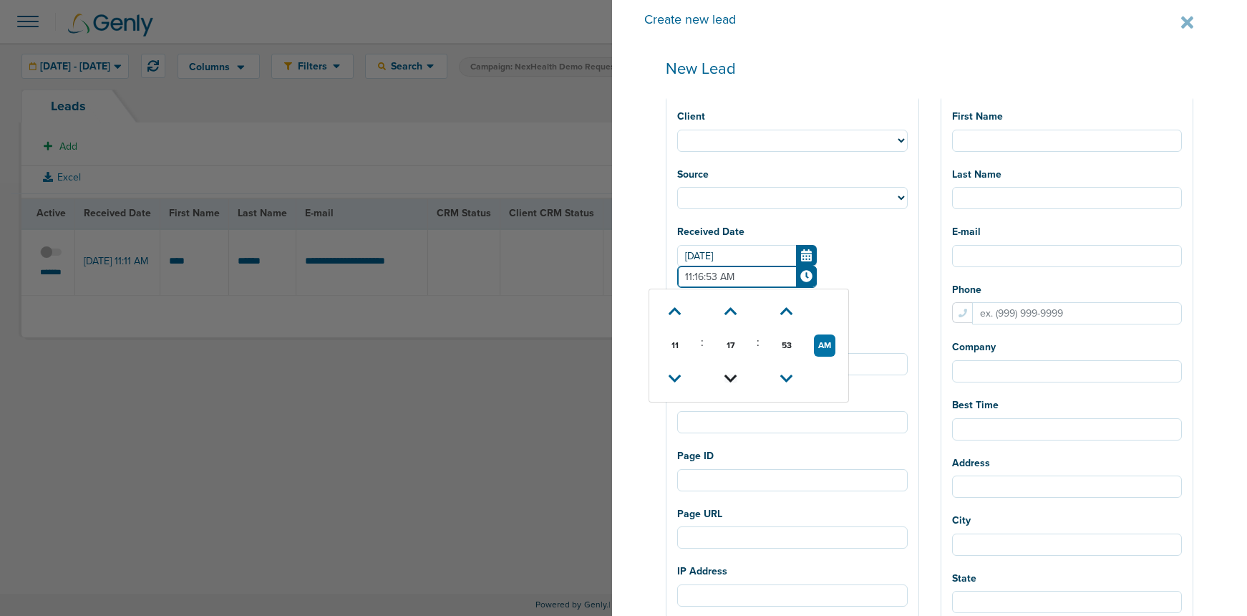
click at [737, 374] on icon at bounding box center [730, 378] width 13 height 9
select select
type input "11:15:53 AM"
click at [737, 374] on icon at bounding box center [730, 378] width 13 height 9
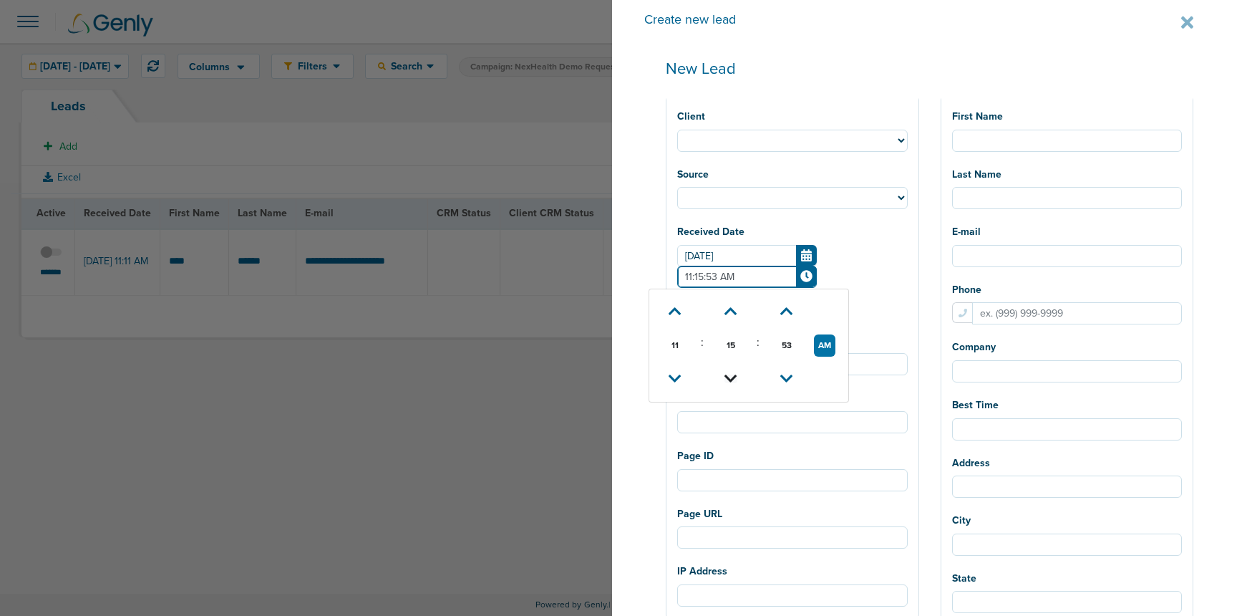
select select
type input "11:14:53 AM"
click at [737, 374] on icon at bounding box center [730, 378] width 13 height 9
select select
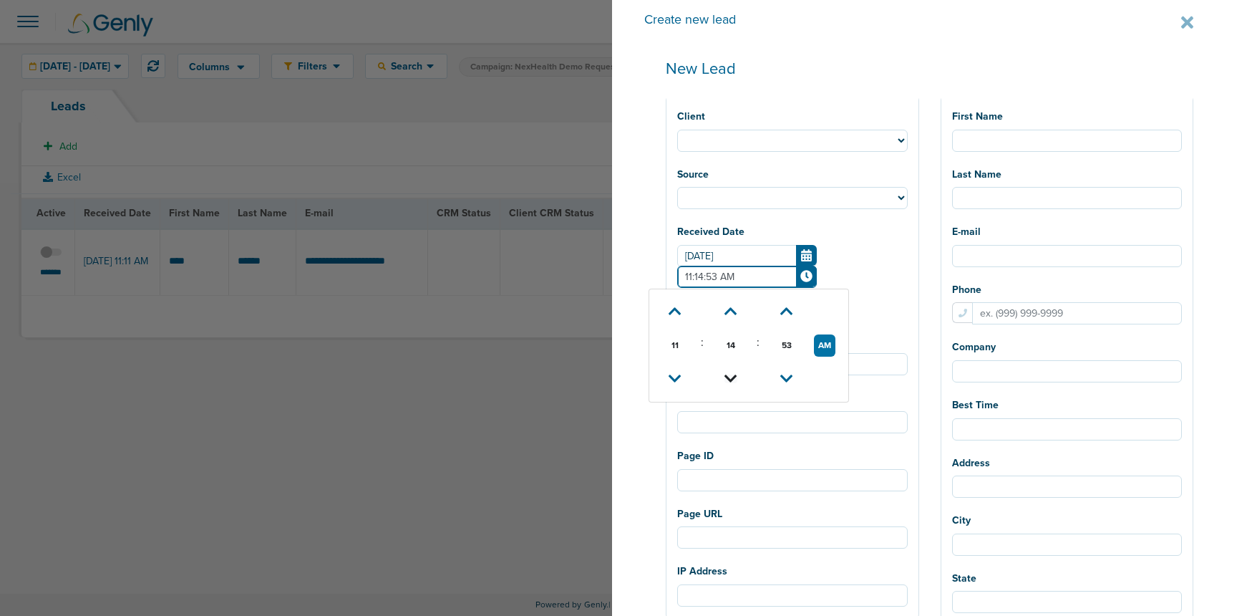
select select
type input "11:13:53 AM"
click at [737, 374] on icon at bounding box center [730, 378] width 13 height 9
select select
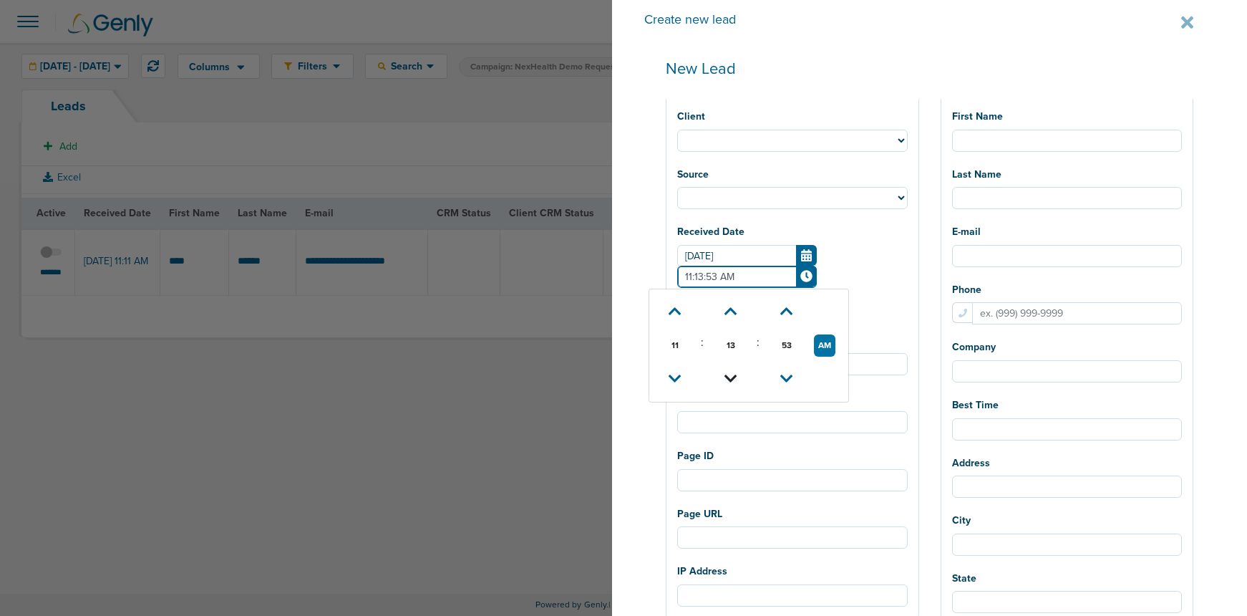
type input "11:12:53 AM"
click at [737, 374] on icon at bounding box center [730, 378] width 13 height 9
select select
type input "11:11:53 AM"
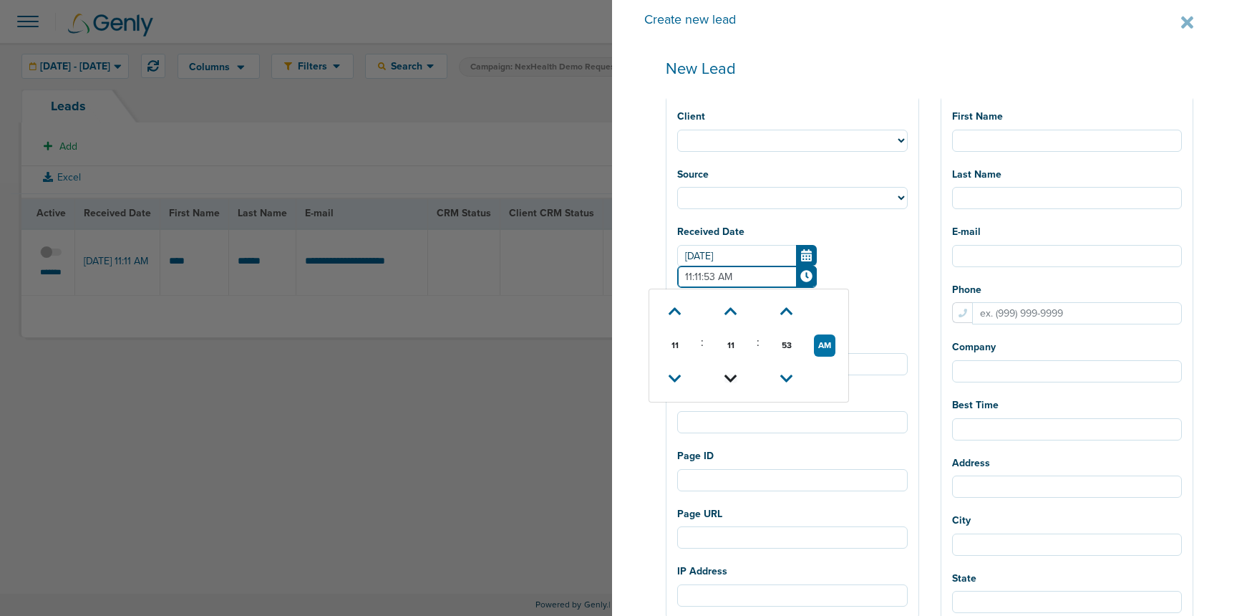
click at [737, 374] on icon at bounding box center [730, 378] width 13 height 9
select select
type input "11:10:53 AM"
click at [737, 311] on icon at bounding box center [730, 311] width 13 height 9
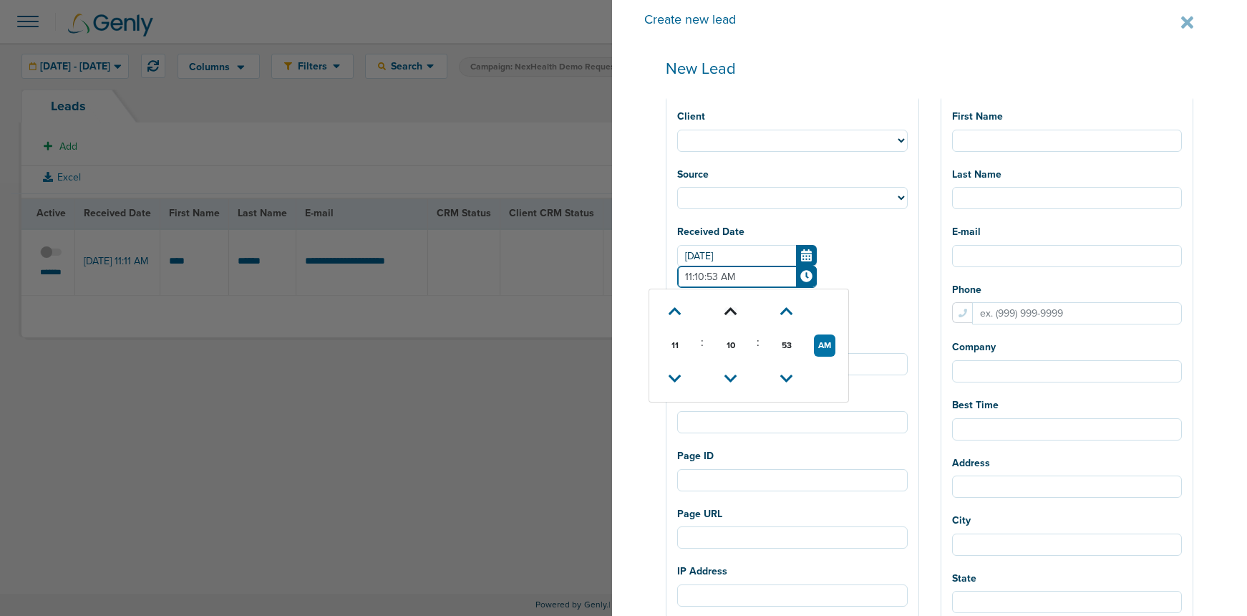
select select
type input "11:11:53 AM"
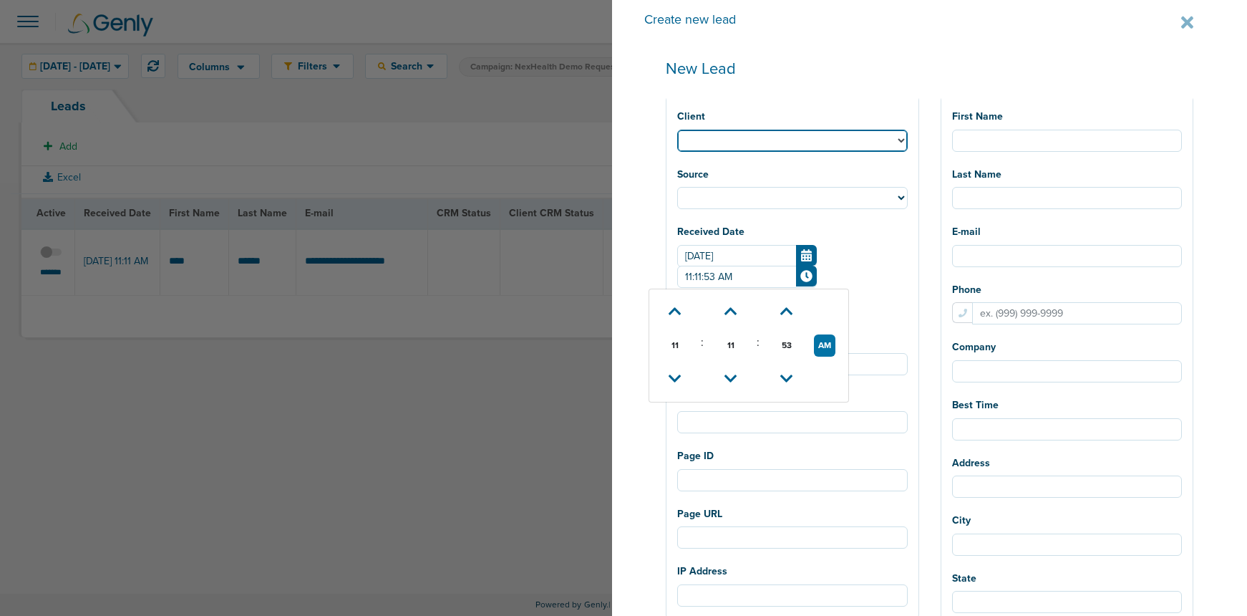
click at [770, 139] on select "NexHealth" at bounding box center [792, 141] width 231 height 22
select select "183"
click at [729, 130] on select "NexHealth" at bounding box center [792, 141] width 231 height 22
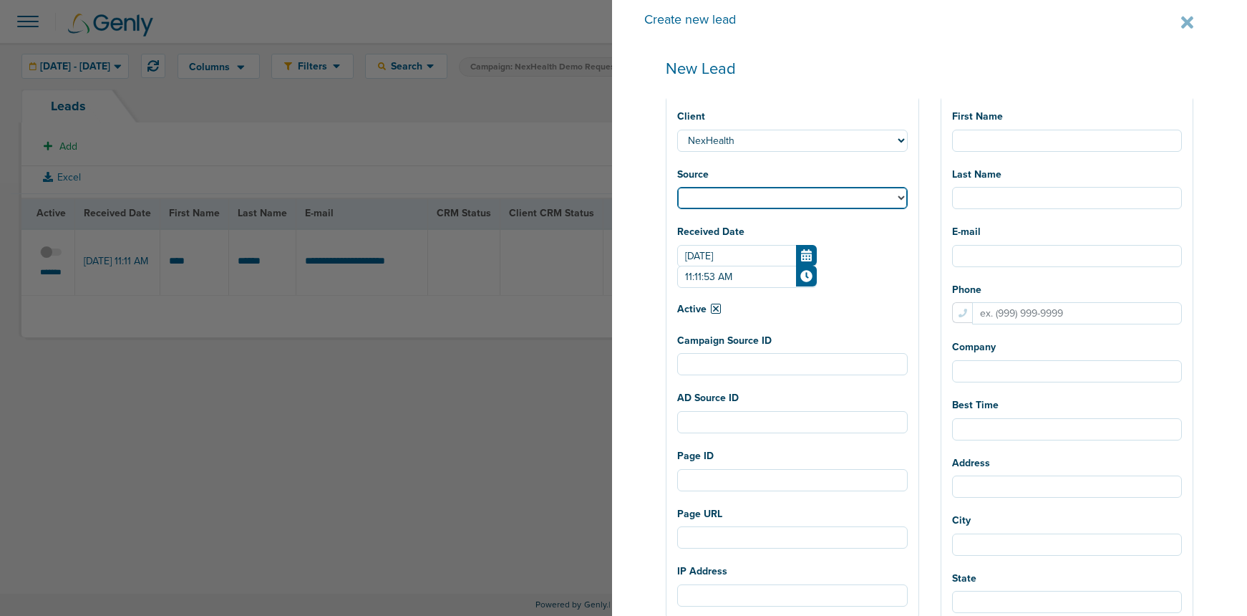
click at [773, 198] on select "Facebook Twitter Yahoo Gemini Google AdWords Outbrain [GEOGRAPHIC_DATA] Pintere…" at bounding box center [792, 198] width 231 height 22
select select "fb"
click at [729, 187] on select "Facebook Twitter Yahoo Gemini Google AdWords Outbrain [GEOGRAPHIC_DATA] Pintere…" at bounding box center [792, 198] width 231 height 22
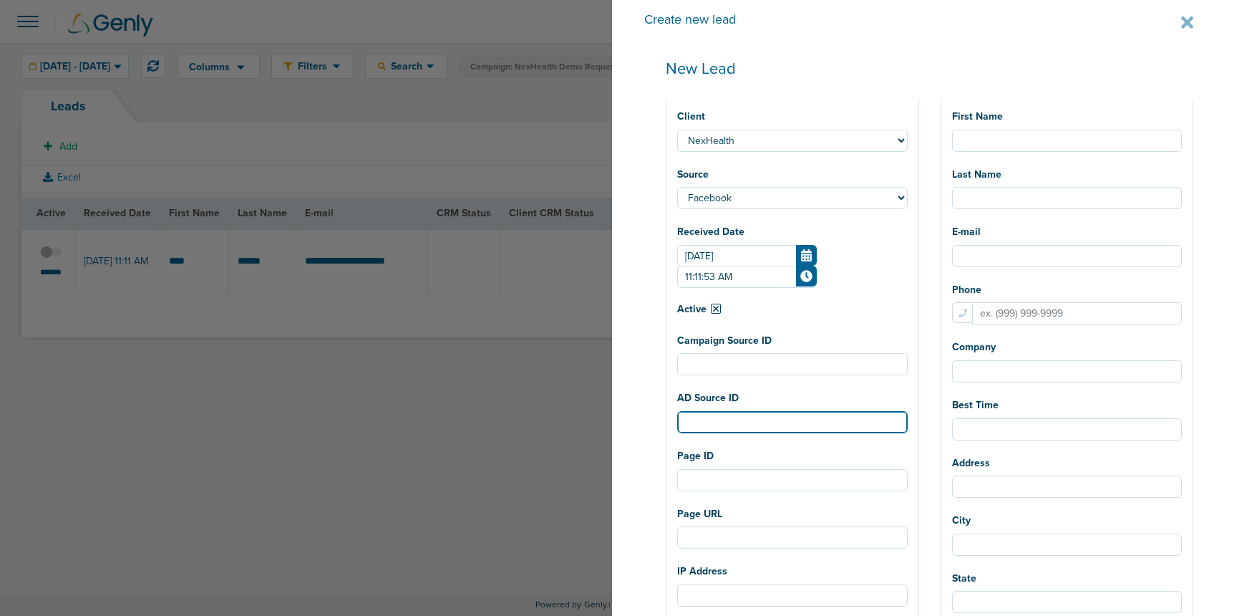
click at [797, 422] on input "AD Source ID" at bounding box center [792, 422] width 231 height 22
paste input "120232485872650190"
type input "120232485872650190"
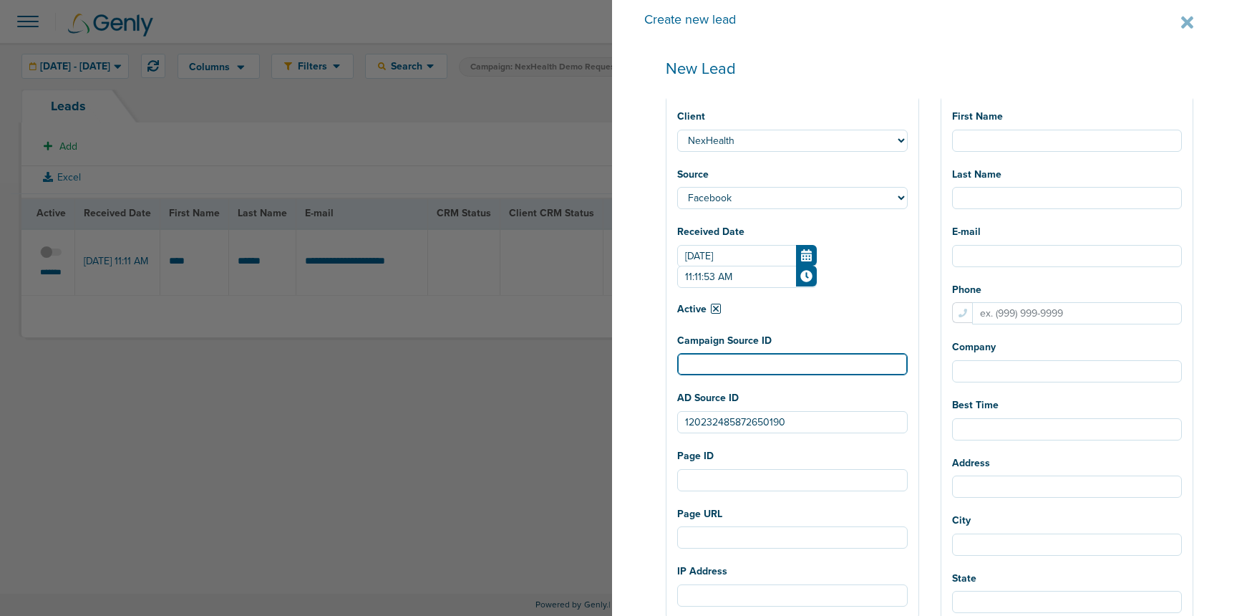
click at [757, 358] on input "Campaign Source ID" at bounding box center [792, 364] width 231 height 22
paste input "120232485872630190"
type input "120232485872630190"
click at [691, 425] on div "Create new lead New Lead Client NexHealth The client has to be selected Source …" at bounding box center [929, 308] width 635 height 616
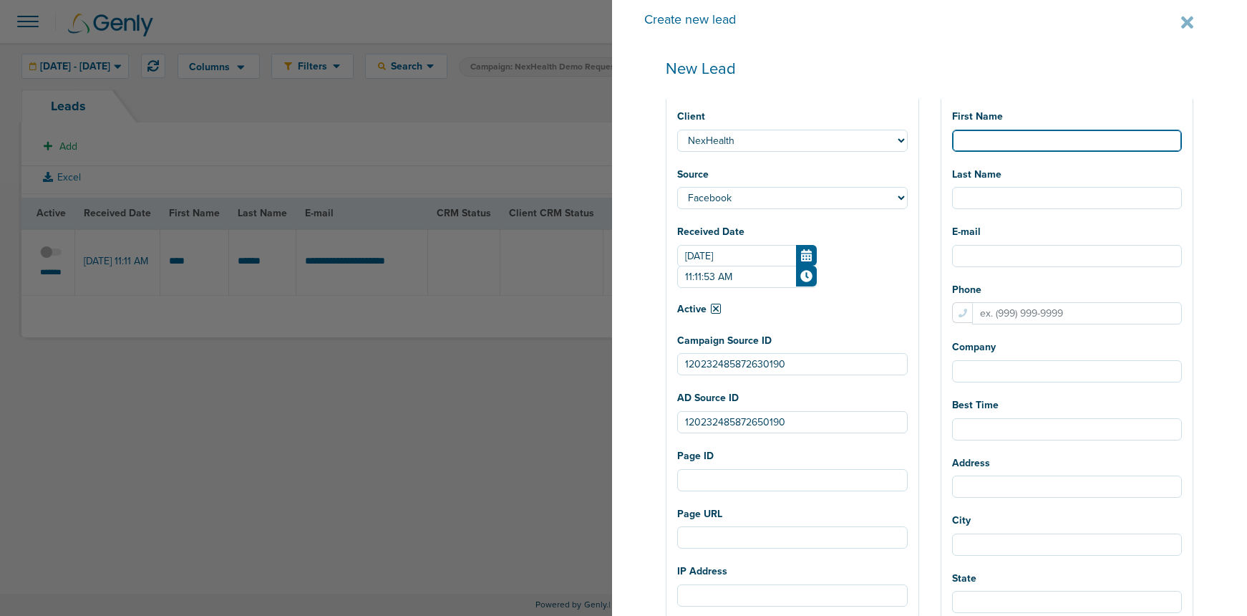
click at [1027, 145] on input "First Name" at bounding box center [1067, 141] width 231 height 22
type input "[PERSON_NAME]"
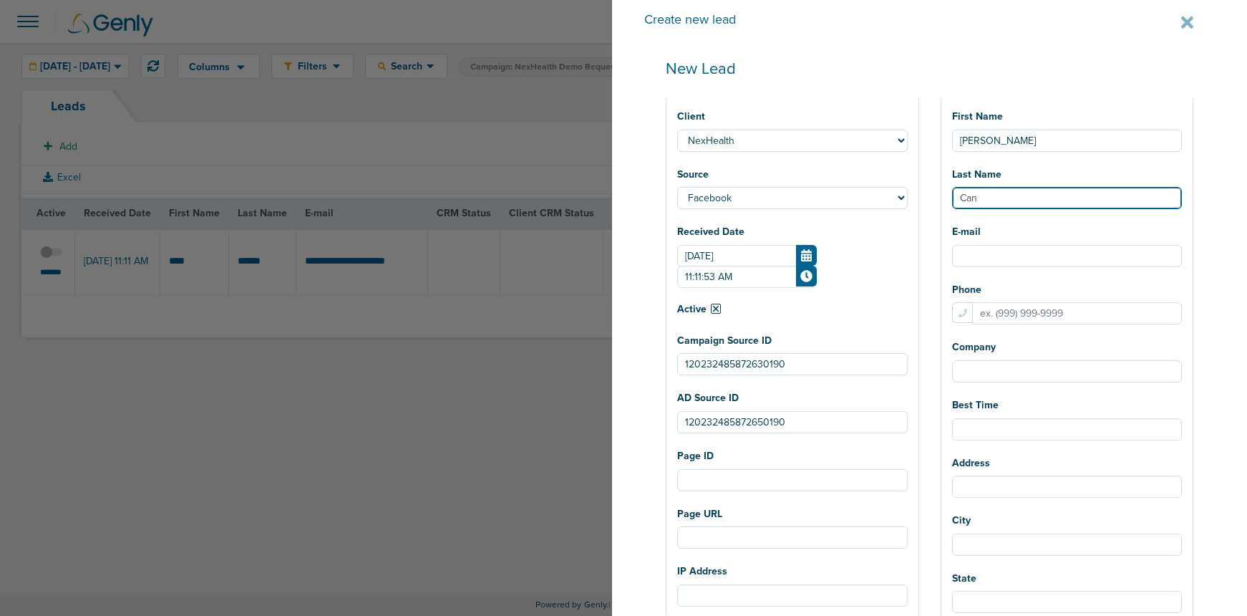
type input "Can"
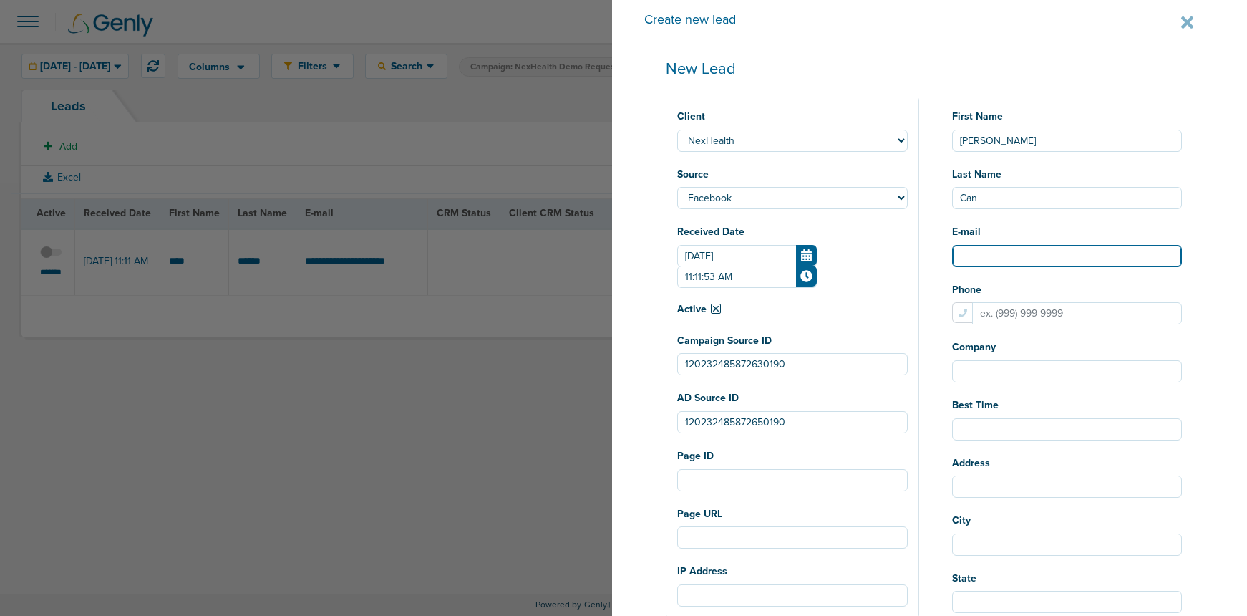
click at [1002, 257] on input "E-mail" at bounding box center [1067, 256] width 231 height 22
click at [1004, 256] on input "E-mail" at bounding box center [1067, 256] width 231 height 22
paste input "[EMAIL_ADDRESS][DOMAIN_NAME]"
type input "[EMAIL_ADDRESS][DOMAIN_NAME]"
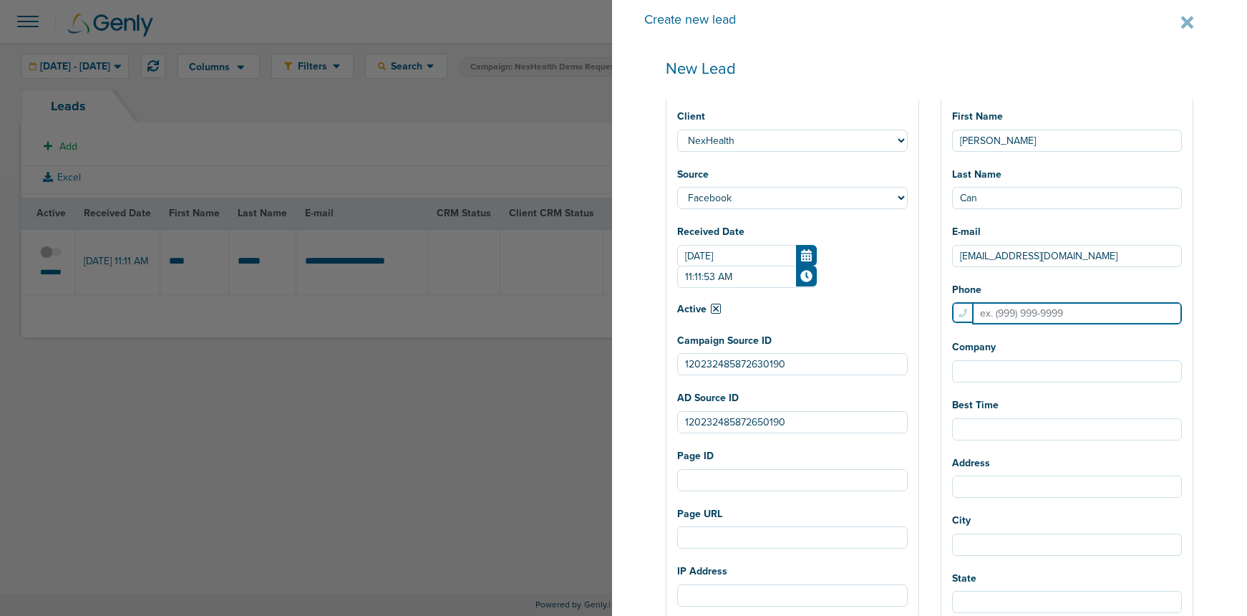
click at [1032, 312] on input "Phone" at bounding box center [1077, 313] width 210 height 22
paste input "13146248086"
type input "13146248086"
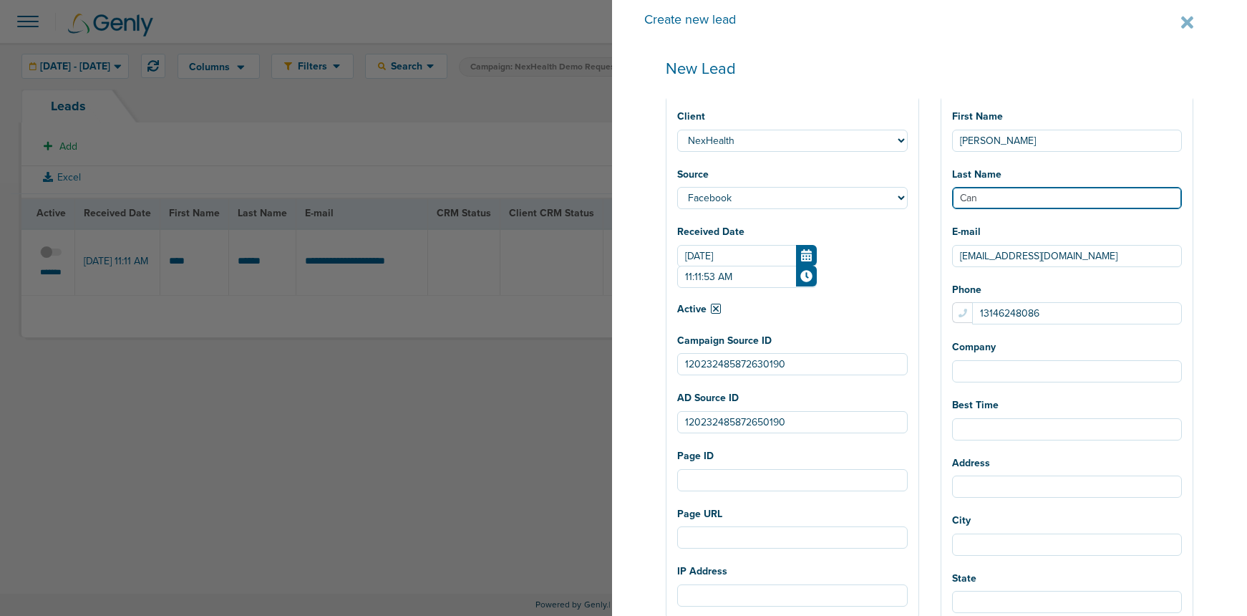
click at [1019, 190] on input "Can" at bounding box center [1067, 198] width 231 height 22
click at [1017, 200] on input "Can" at bounding box center [1067, 198] width 231 height 22
type input "[PERSON_NAME]"
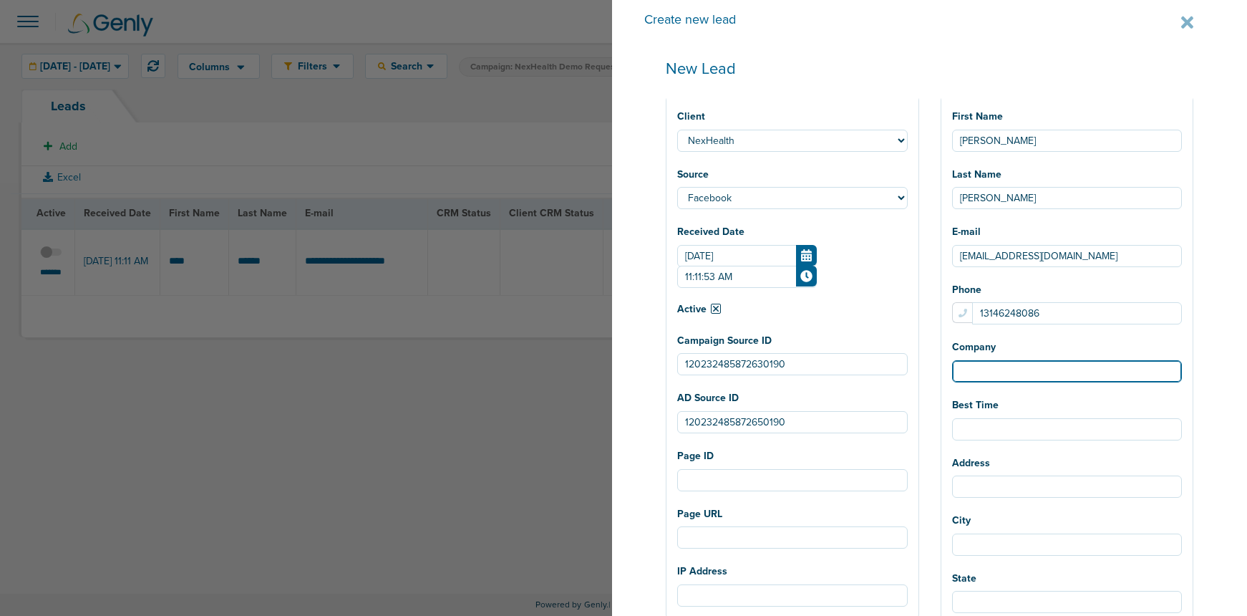
click at [1054, 374] on input "Company" at bounding box center [1067, 371] width 231 height 22
click at [1022, 373] on input "Company" at bounding box center [1067, 371] width 231 height 22
drag, startPoint x: 1074, startPoint y: 371, endPoint x: 1215, endPoint y: 372, distance: 141.0
click at [1215, 372] on div "Create new lead New Lead Client NexHealth The client has to be selected Source …" at bounding box center [929, 308] width 635 height 616
paste input "d Medicine"
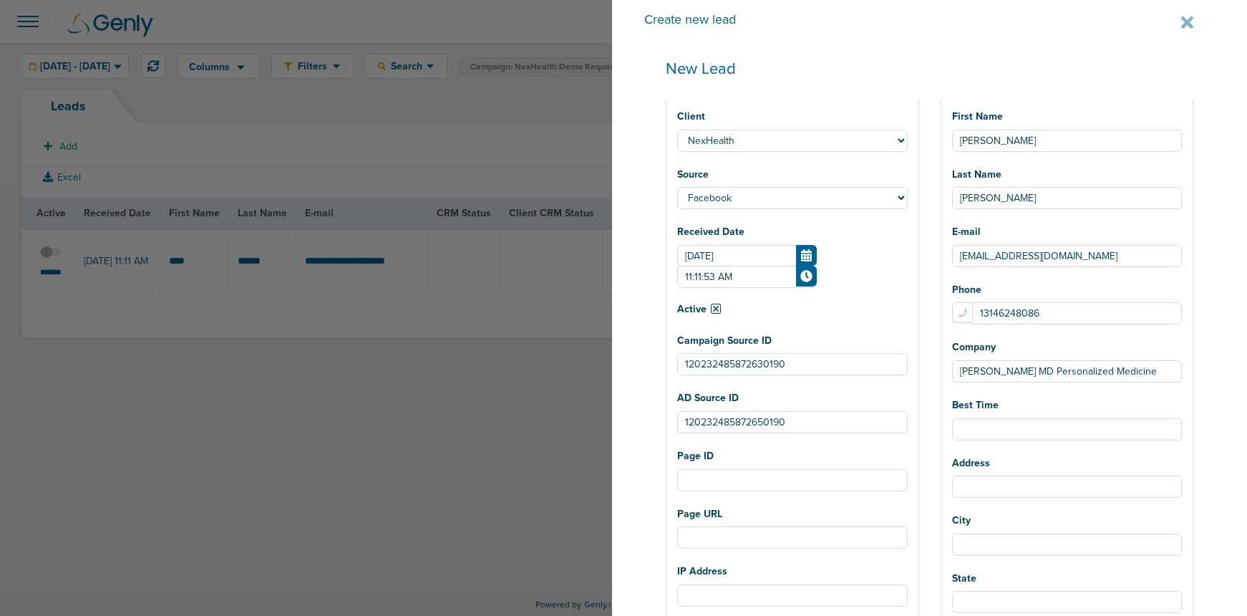
click at [1095, 395] on div "Best Time" at bounding box center [1067, 417] width 231 height 47
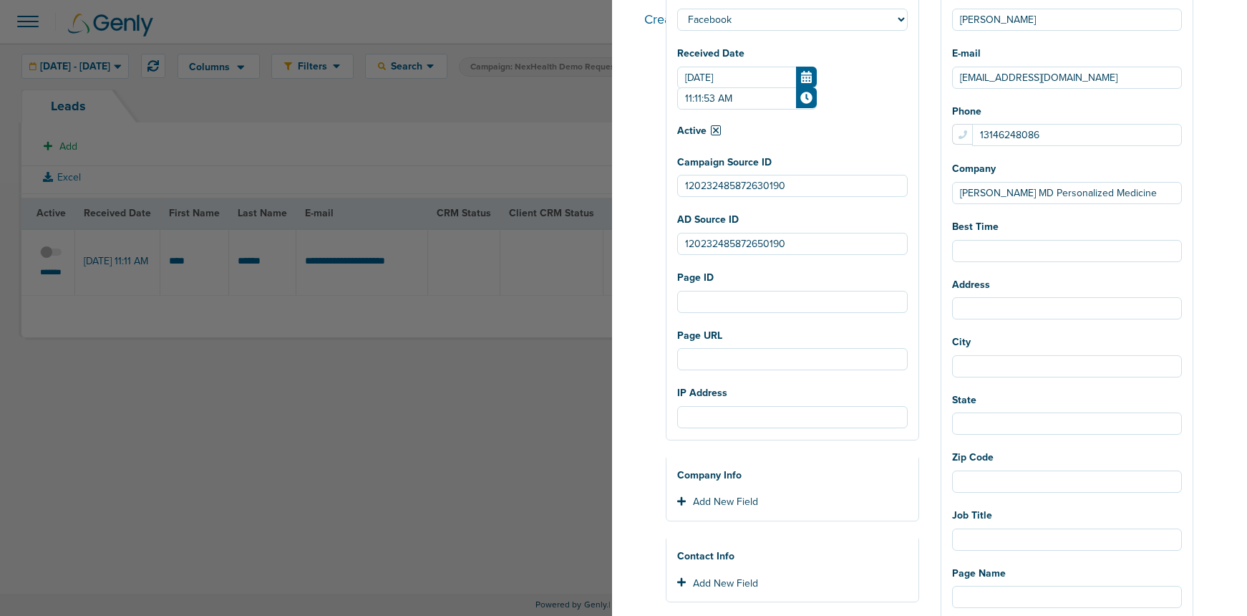
scroll to position [233, 0]
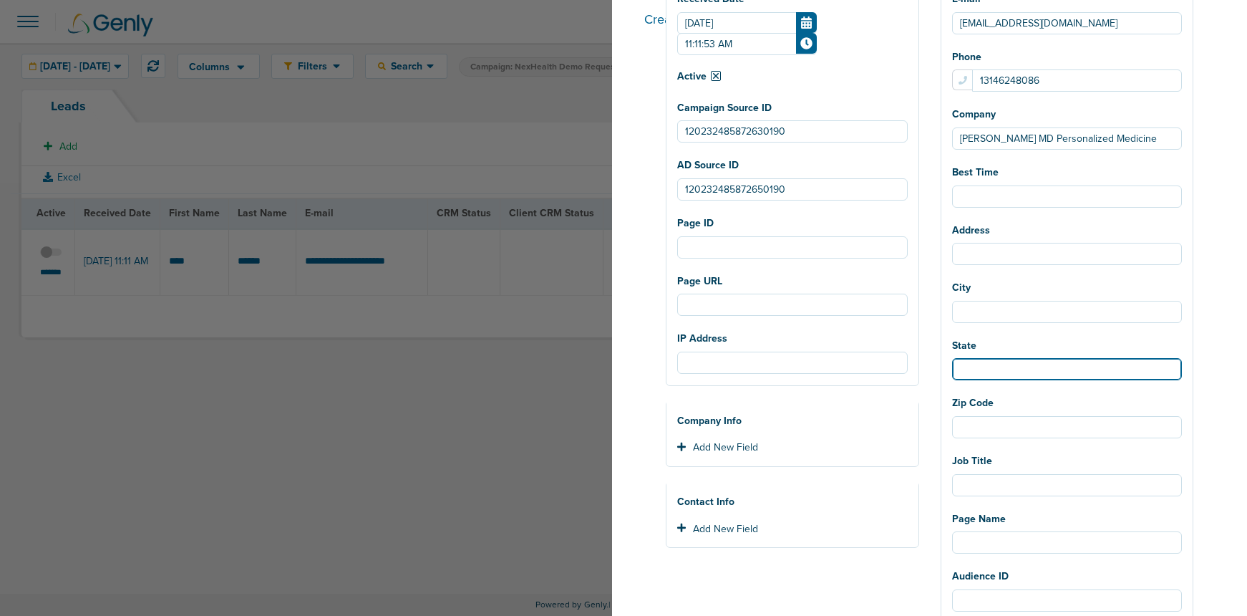
click at [1020, 373] on input "State" at bounding box center [1067, 369] width 231 height 22
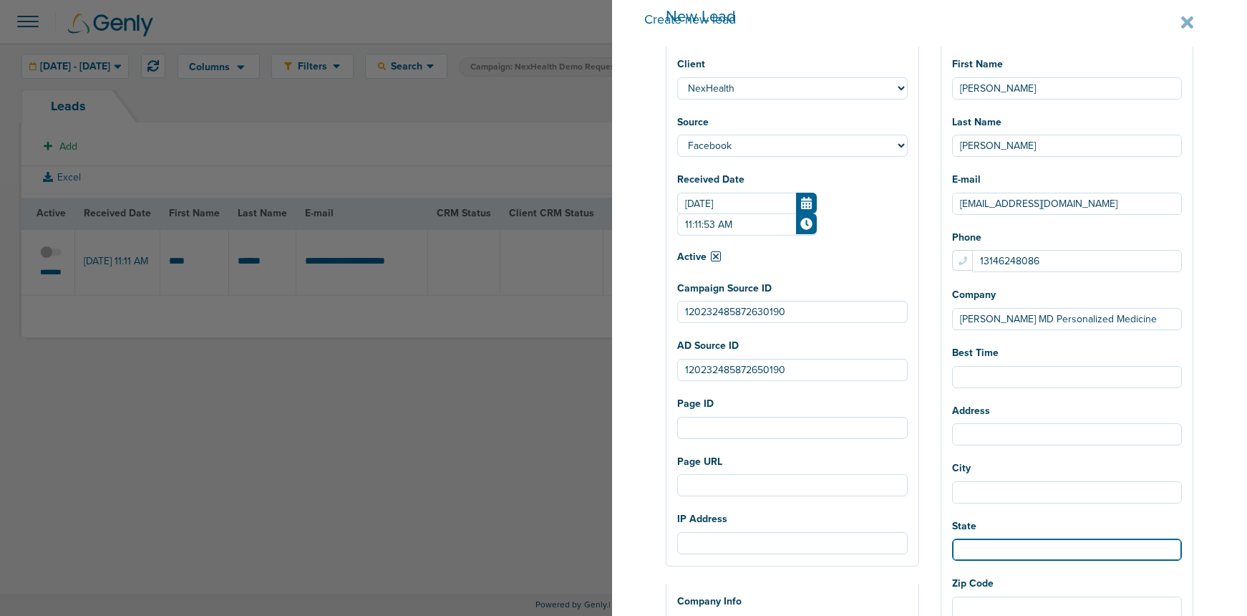
scroll to position [50, 0]
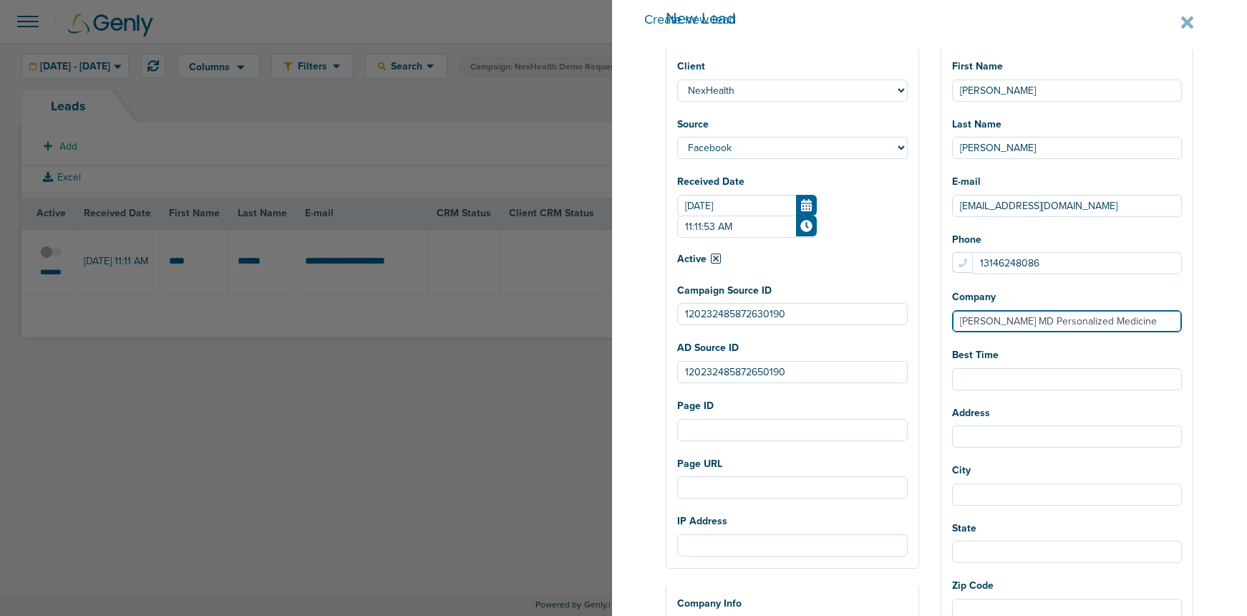
click at [987, 313] on input "[PERSON_NAME] MD Personalized Medicine" at bounding box center [1067, 321] width 231 height 22
drag, startPoint x: 984, startPoint y: 319, endPoint x: 1184, endPoint y: 318, distance: 200.4
paste input "ark [PERSON_NAME], D.S.S"
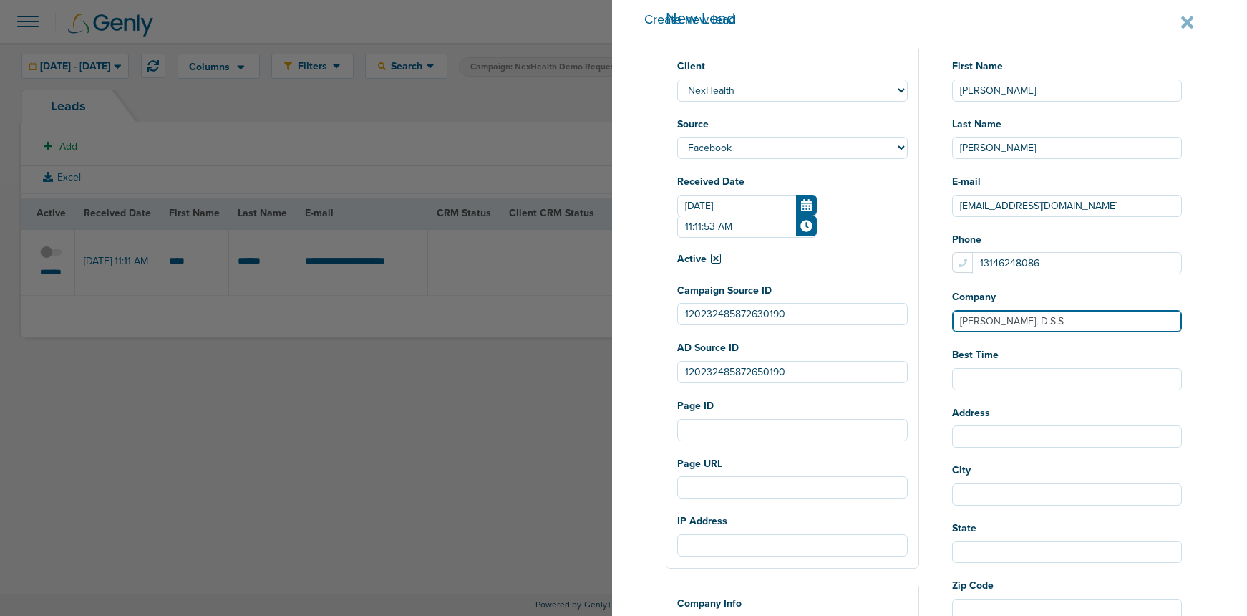
scroll to position [0, 0]
click at [1002, 344] on div "Best Time" at bounding box center [1067, 367] width 231 height 47
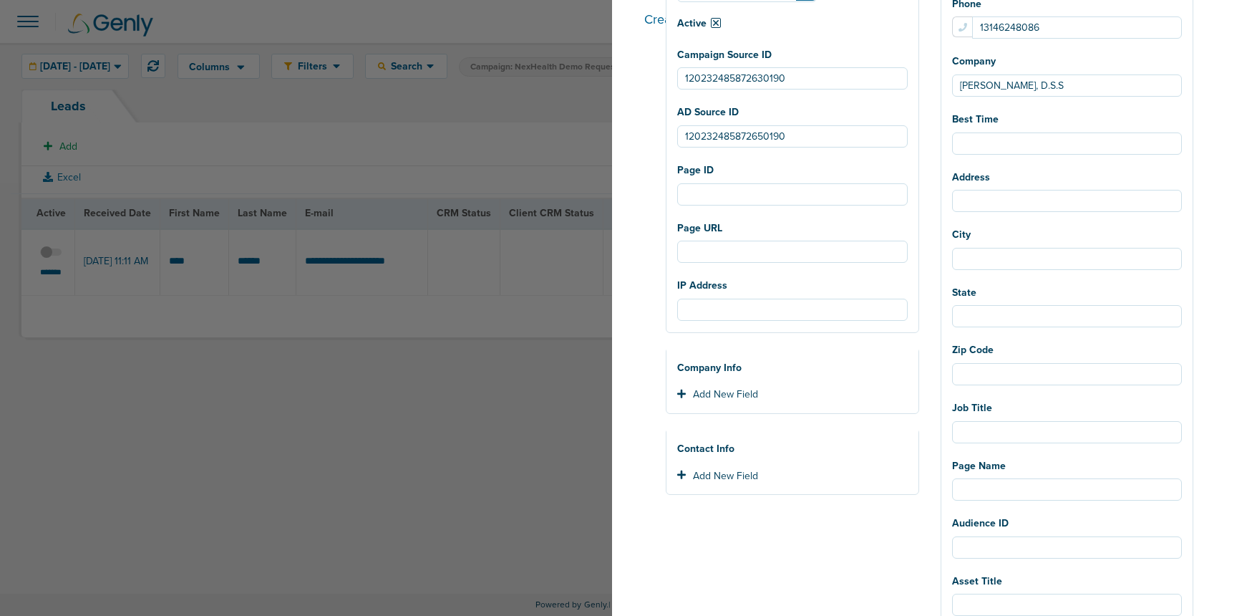
scroll to position [253, 0]
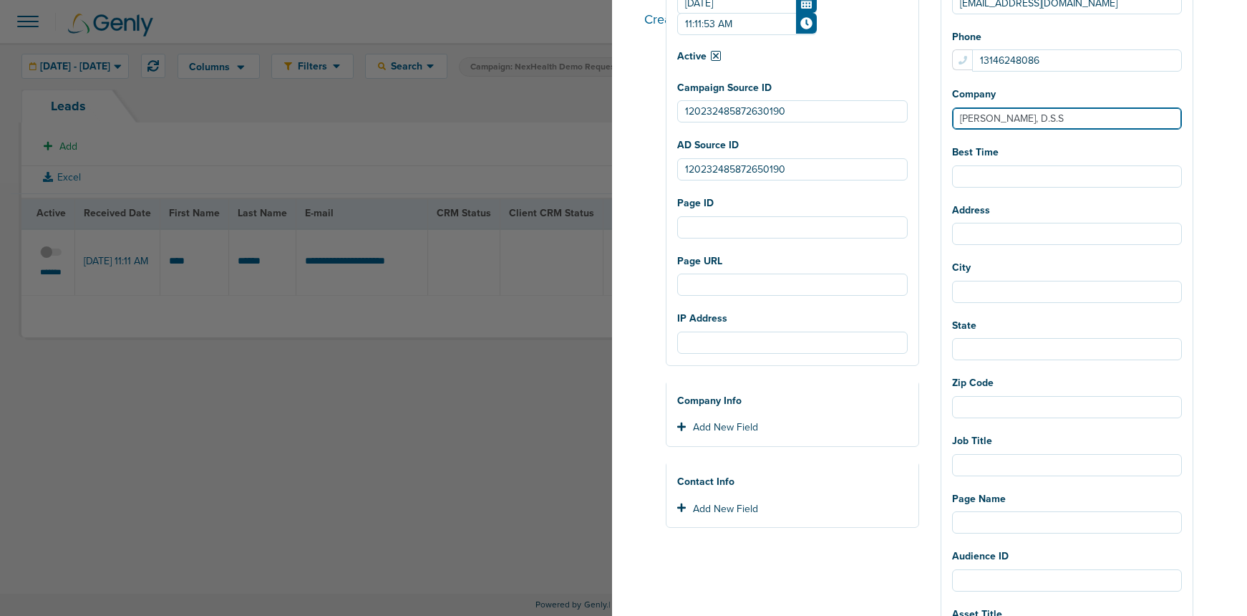
drag, startPoint x: 1098, startPoint y: 118, endPoint x: 936, endPoint y: 118, distance: 161.8
click at [936, 118] on div "Client NexHealth The client has to be selected Source Facebook Twitter Yahoo Ge…" at bounding box center [929, 537] width 549 height 1388
paste input "[PERSON_NAME], MD"
type input "[PERSON_NAME], MD"
click at [973, 135] on div "First Name [PERSON_NAME] Last Name [PERSON_NAME] E-mail [EMAIL_ADDRESS][DOMAIN_…" at bounding box center [1067, 503] width 252 height 1330
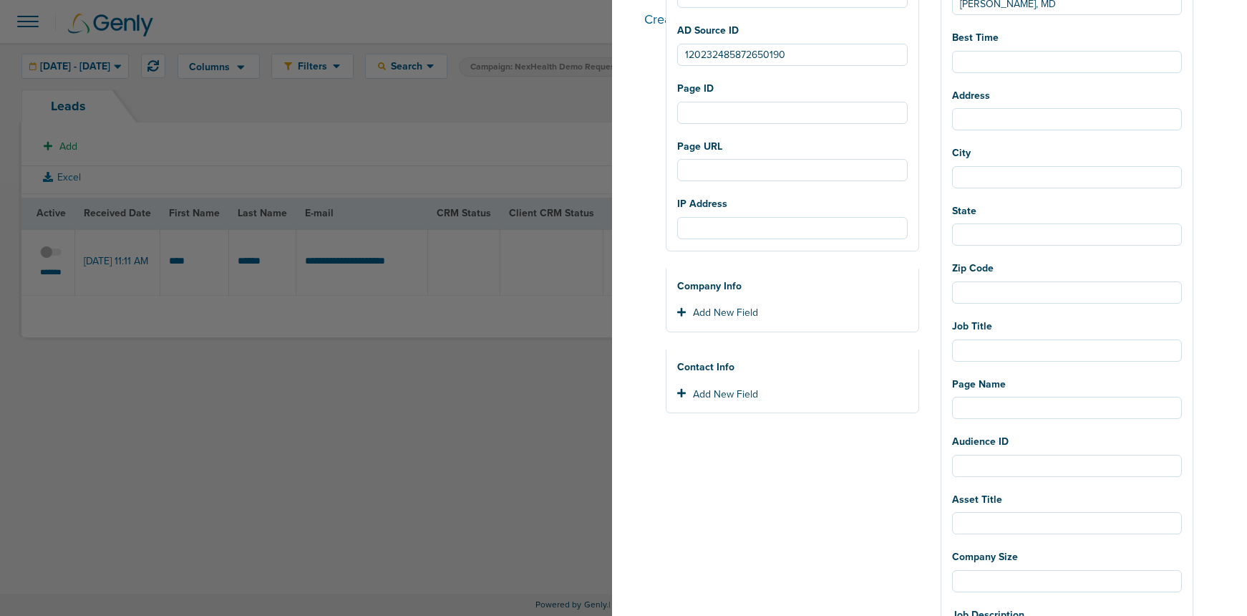
scroll to position [367, 0]
click at [998, 183] on input "City" at bounding box center [1067, 178] width 231 height 22
type input "[GEOGRAPHIC_DATA]"
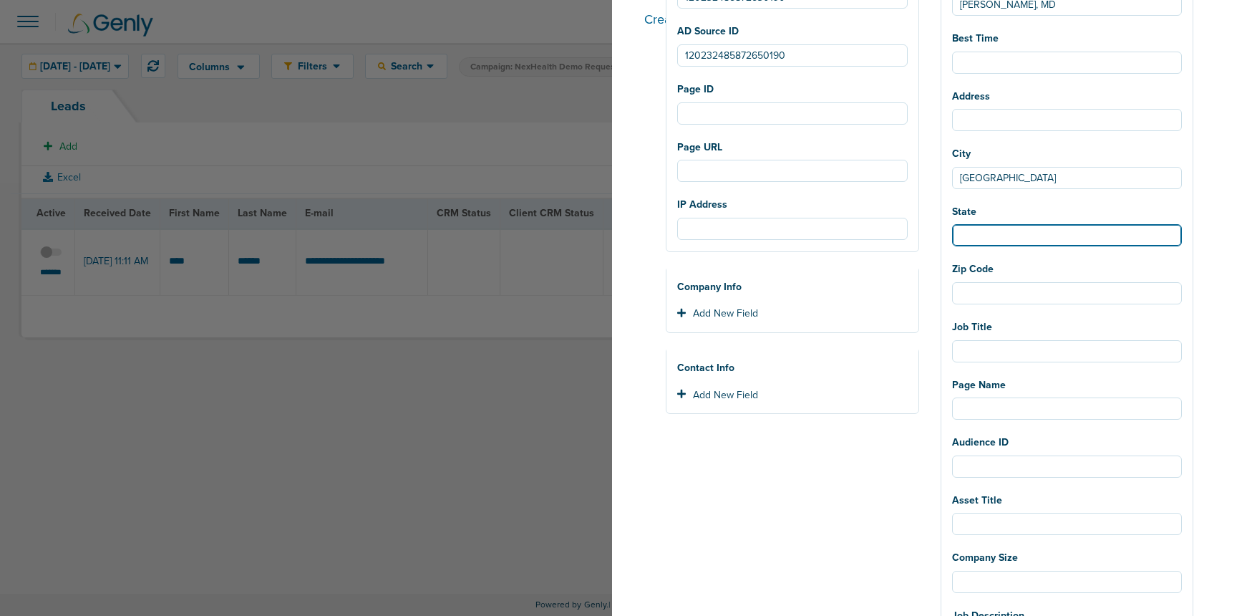
click at [1014, 233] on input "State" at bounding box center [1067, 235] width 231 height 22
type input "[US_STATE]"
click at [770, 502] on div "Client NexHealth The client has to be selected Source Facebook Twitter Yahoo Ge…" at bounding box center [792, 423] width 275 height 1388
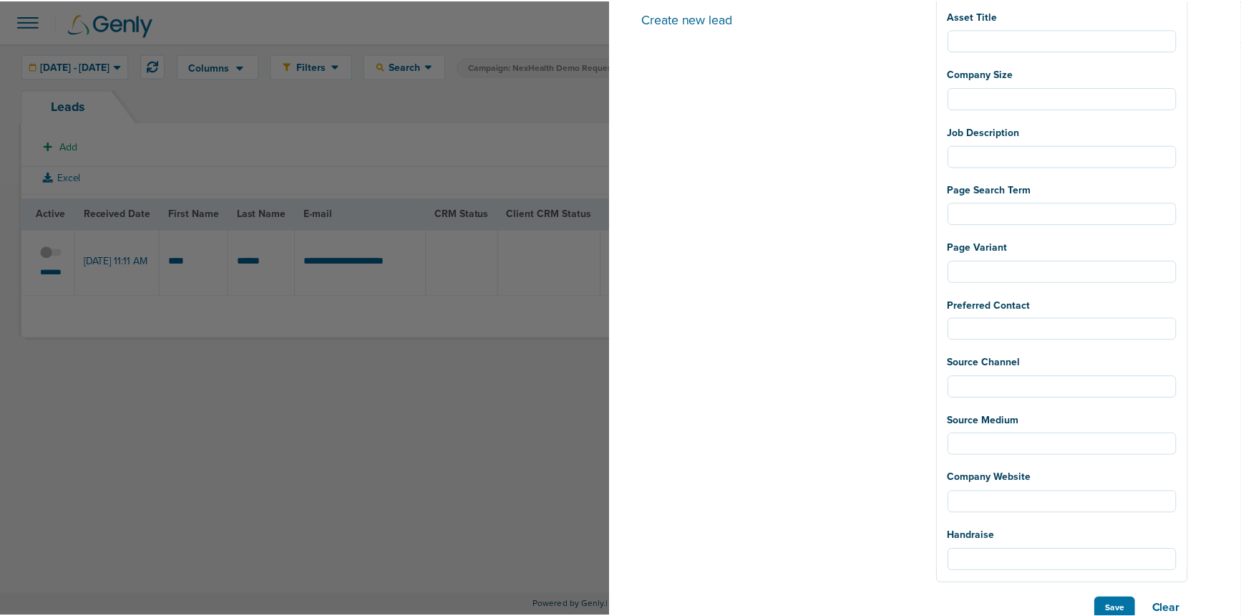
scroll to position [868, 0]
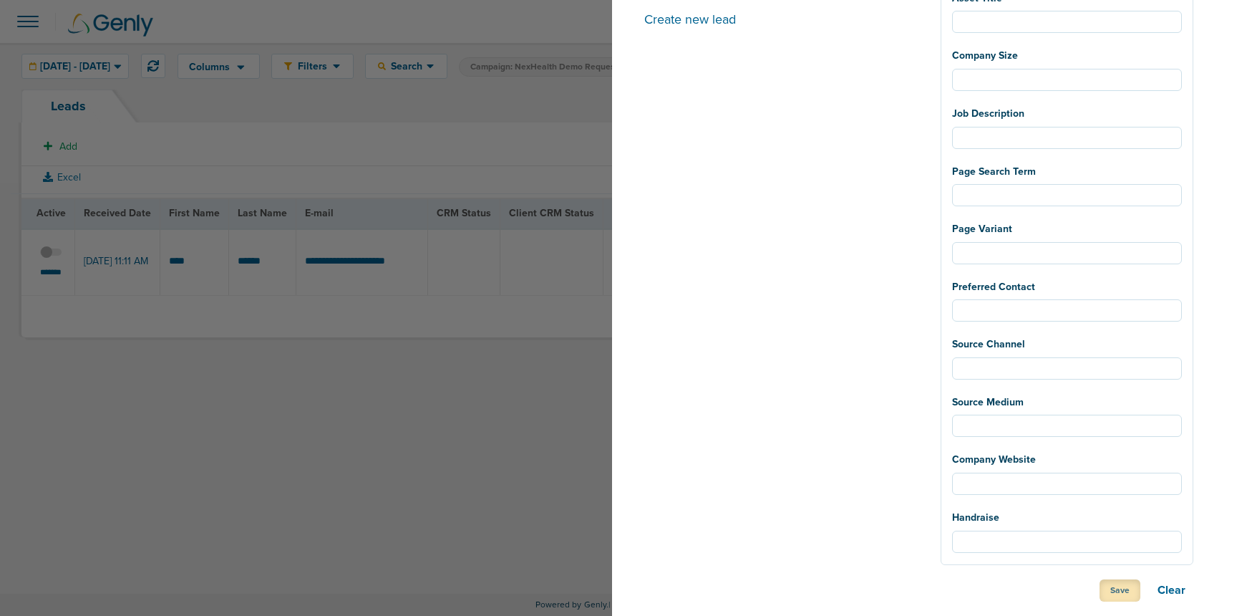
click at [1114, 590] on button "Save" at bounding box center [1120, 590] width 41 height 22
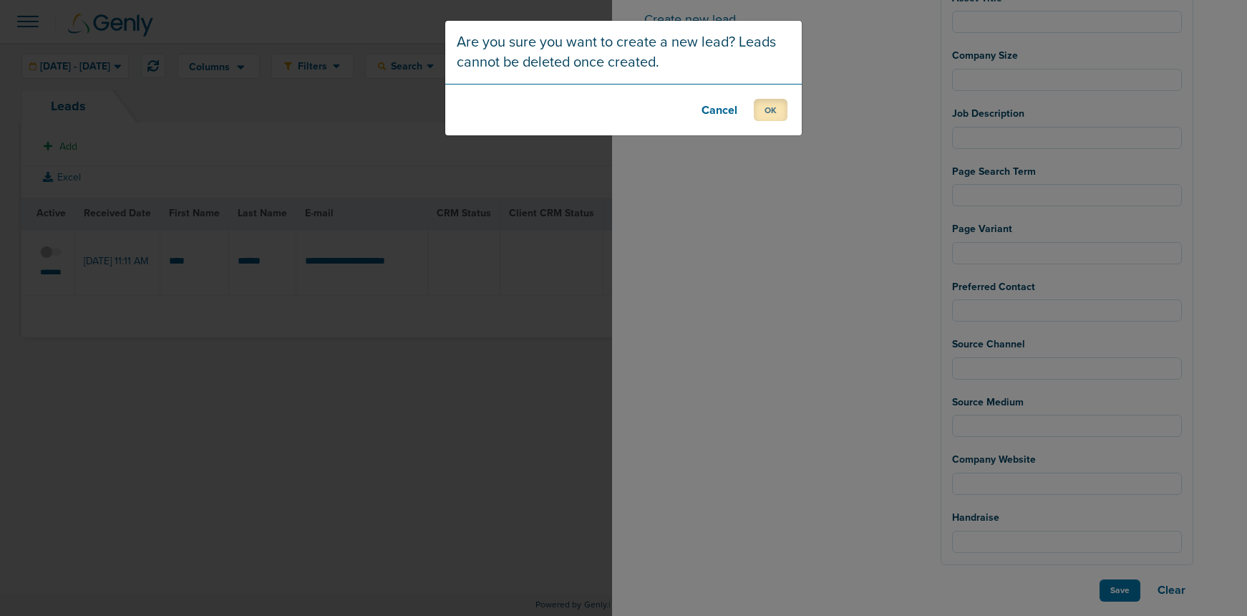
click at [767, 117] on button "OK" at bounding box center [771, 110] width 34 height 22
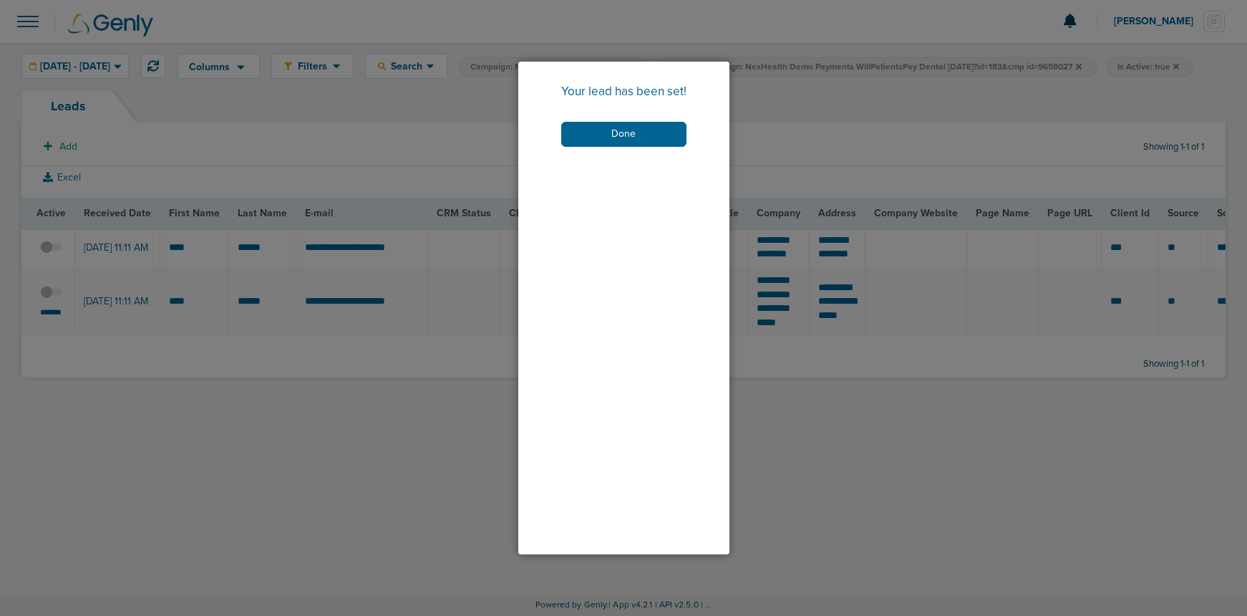
drag, startPoint x: 609, startPoint y: 138, endPoint x: 319, endPoint y: 242, distance: 307.3
click at [609, 139] on button "Done" at bounding box center [623, 134] width 125 height 25
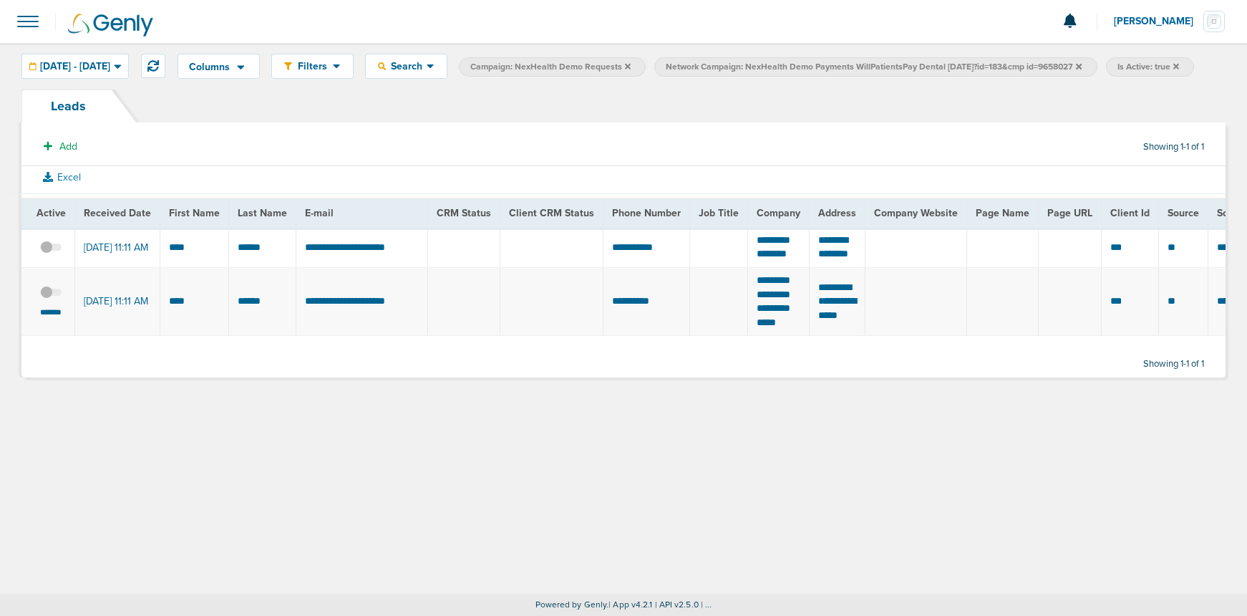
click at [56, 299] on span at bounding box center [50, 299] width 21 height 0
click at [51, 295] on input "checkbox" at bounding box center [51, 295] width 0 height 0
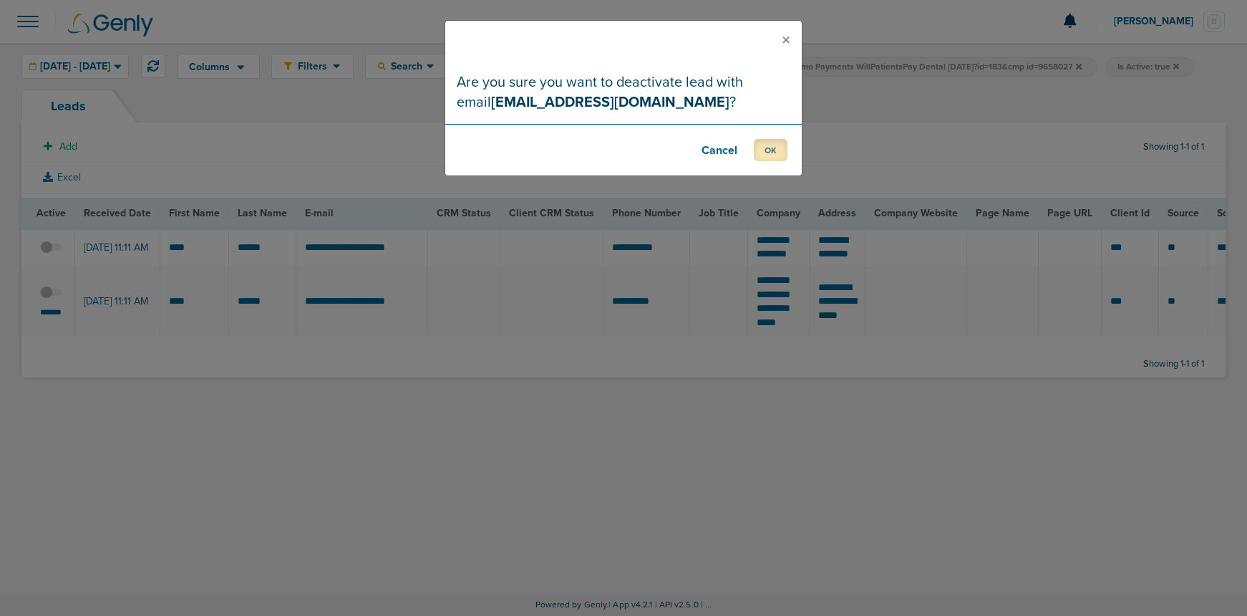
click at [776, 145] on button "OK" at bounding box center [771, 150] width 34 height 22
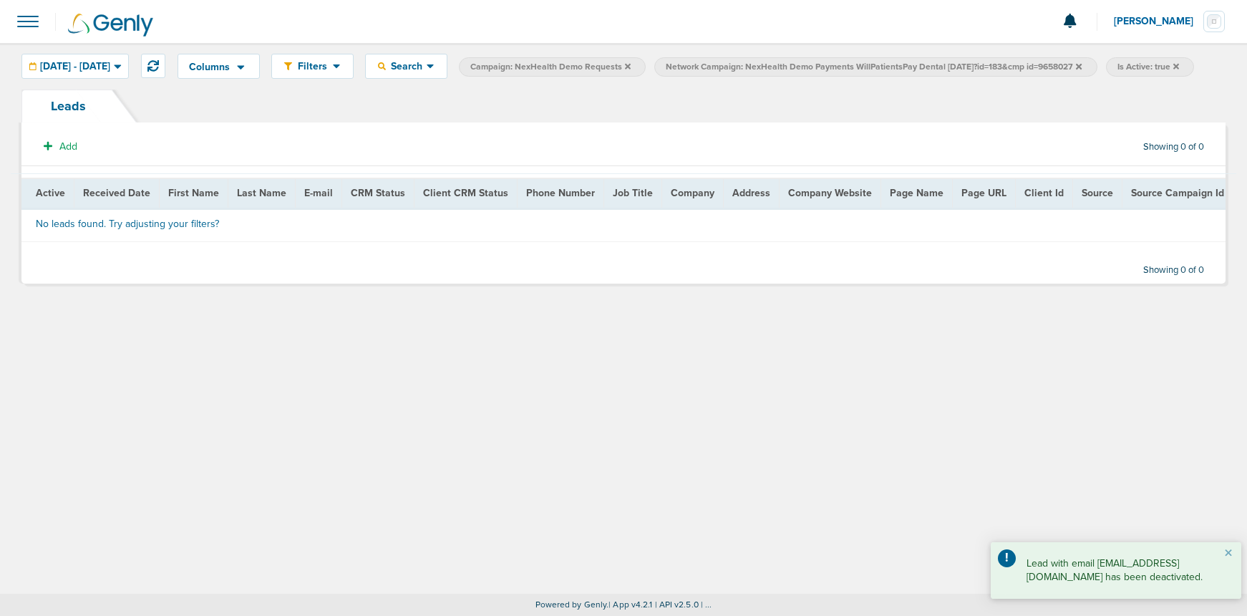
click at [22, 20] on span at bounding box center [27, 21] width 31 height 31
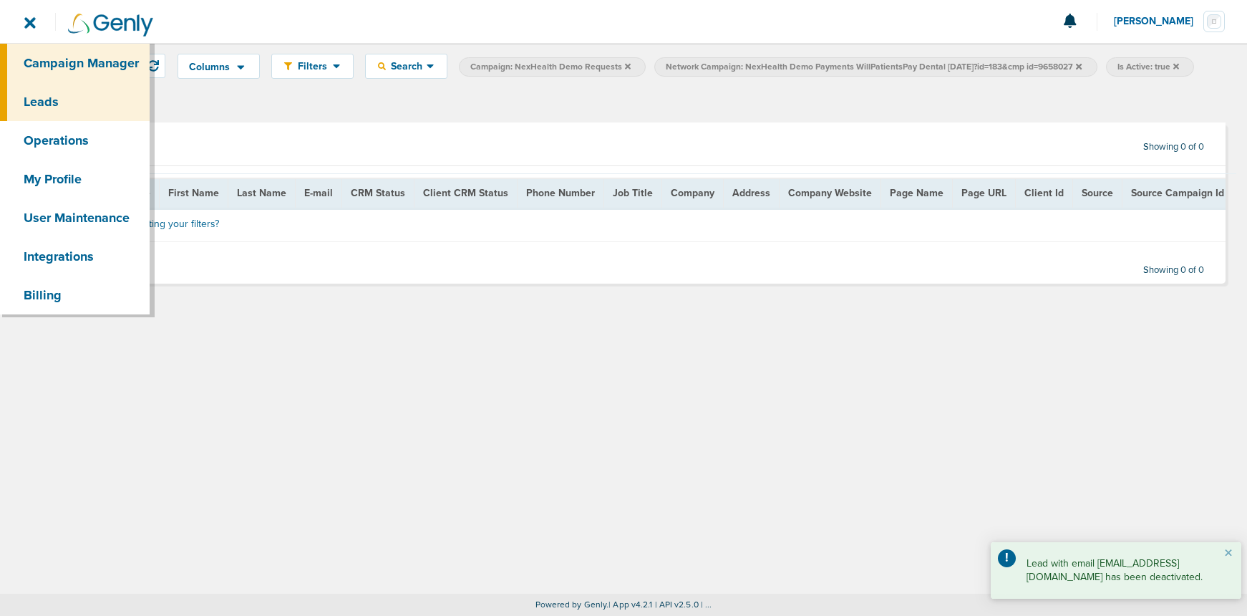
click at [53, 62] on link "Campaign Manager" at bounding box center [75, 63] width 150 height 39
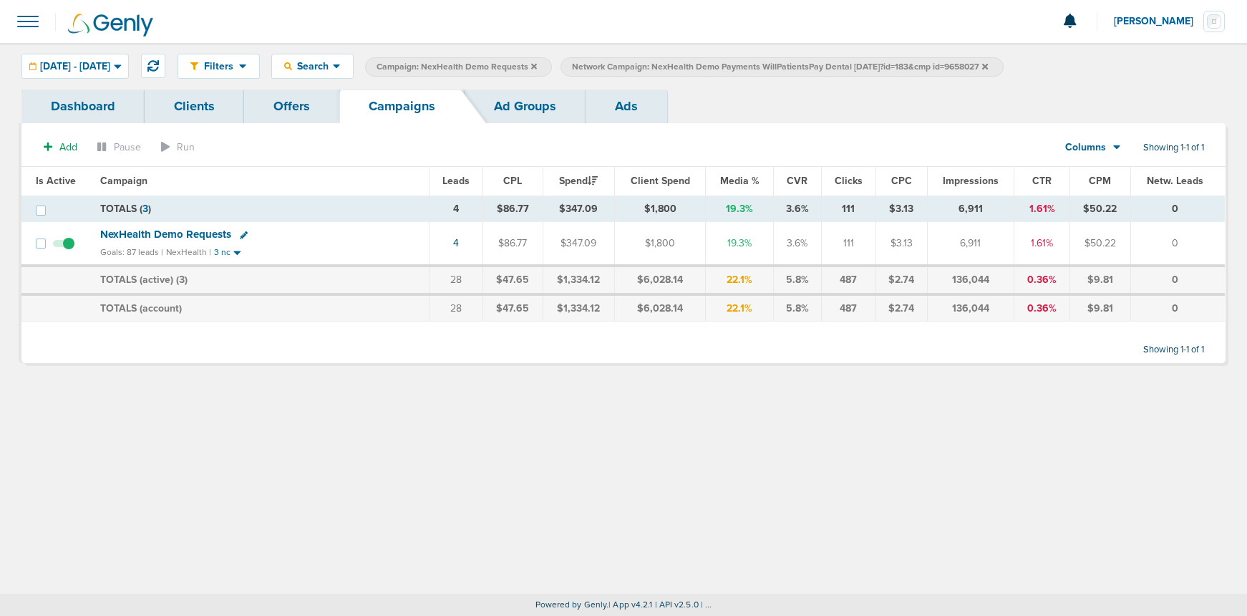
click at [146, 233] on span "NexHealth Demo Requests" at bounding box center [165, 234] width 131 height 13
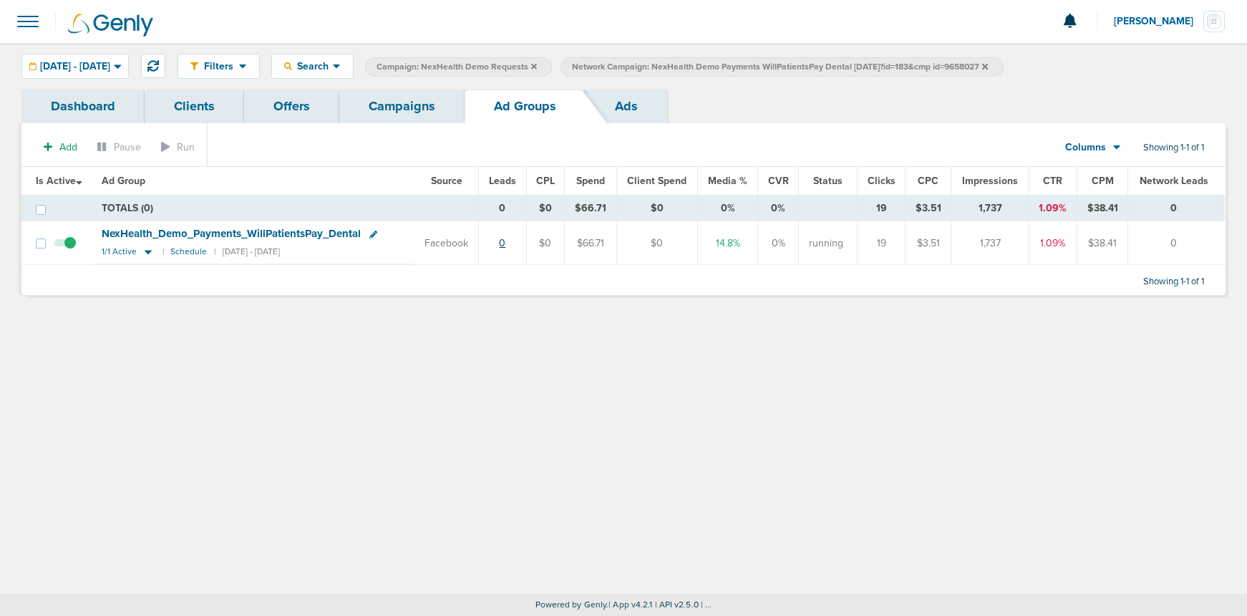
click at [505, 245] on link "0" at bounding box center [502, 243] width 6 height 12
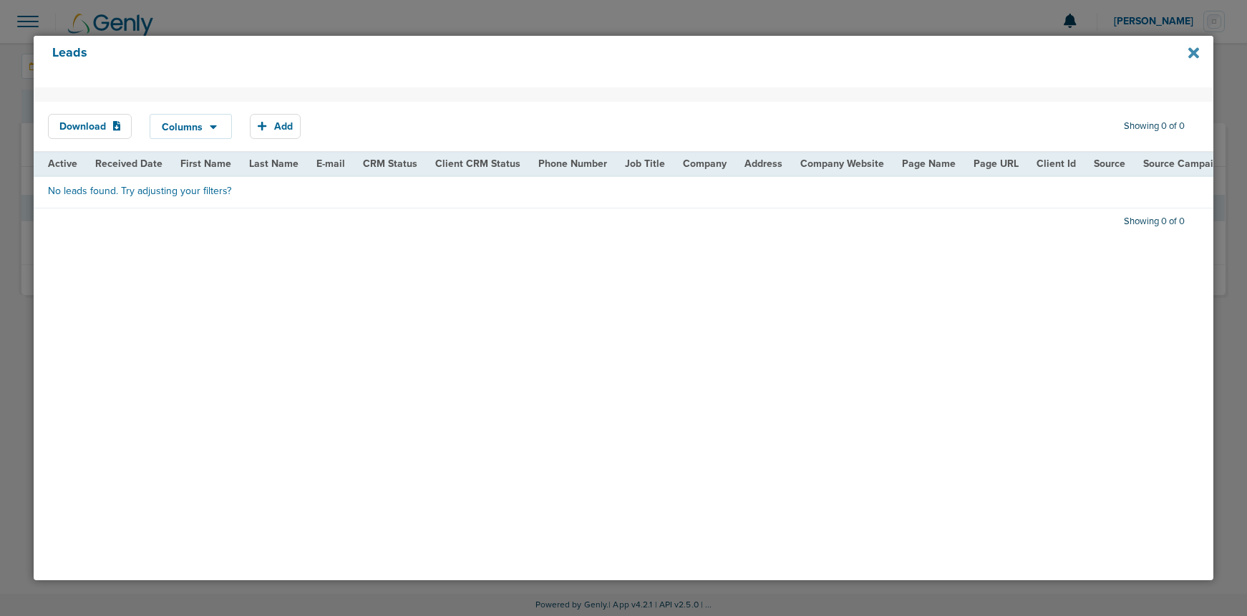
click at [1190, 54] on icon at bounding box center [1193, 53] width 11 height 16
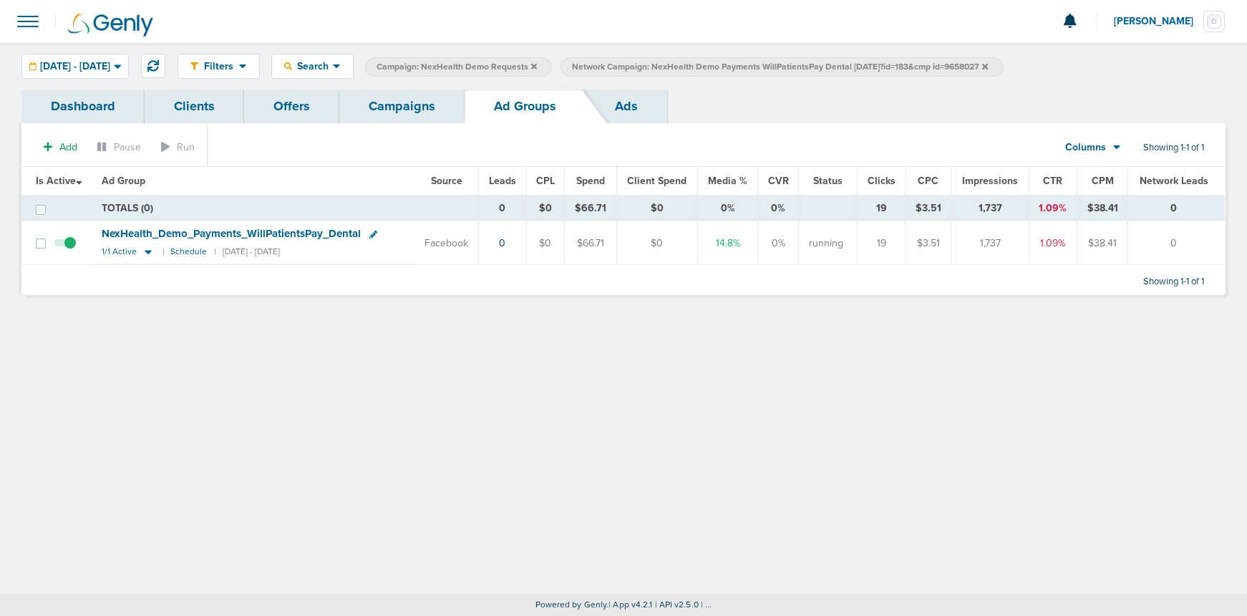
click at [21, 9] on span at bounding box center [27, 21] width 31 height 31
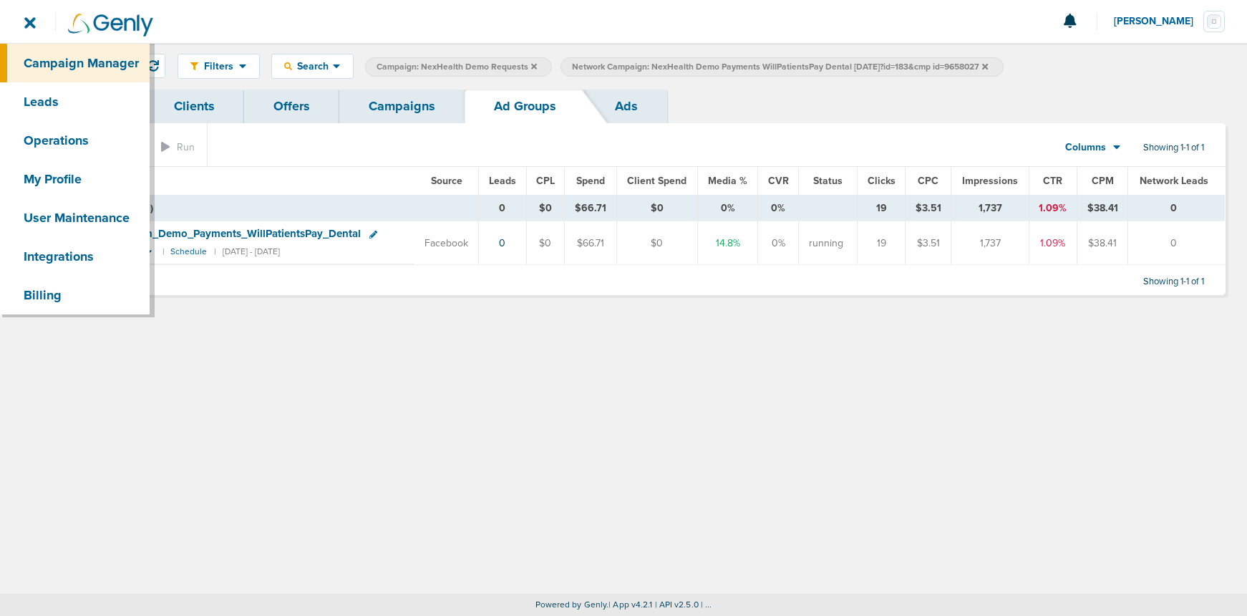
click at [988, 64] on icon at bounding box center [985, 66] width 6 height 6
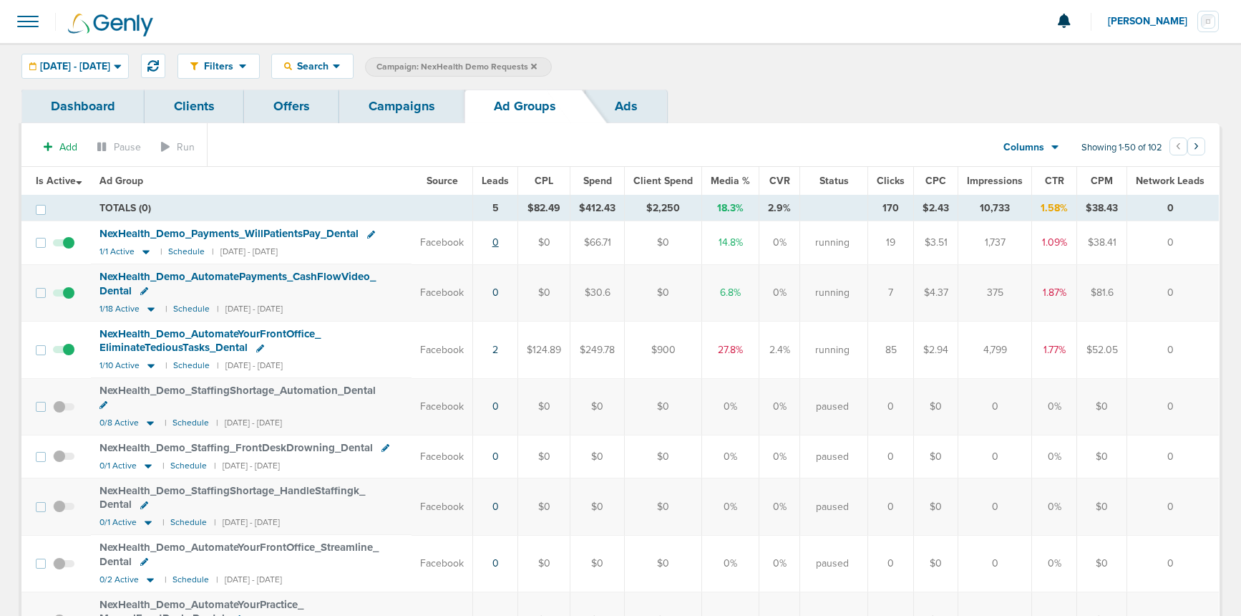
click at [499, 241] on link "0" at bounding box center [496, 242] width 6 height 12
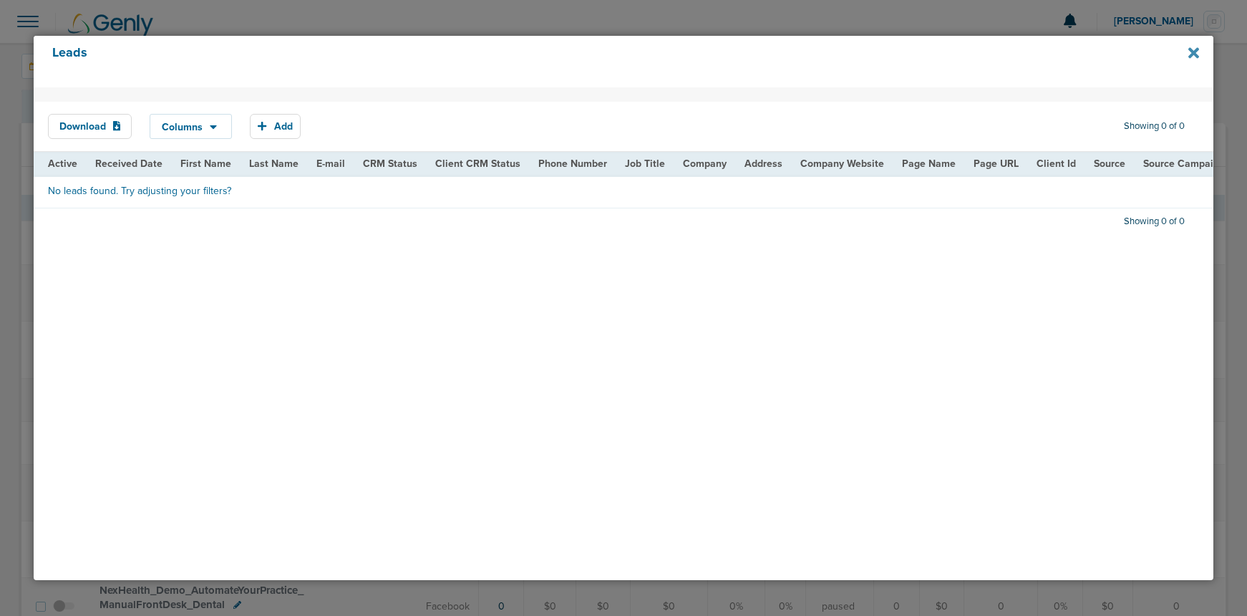
click at [1193, 54] on icon at bounding box center [1193, 52] width 11 height 11
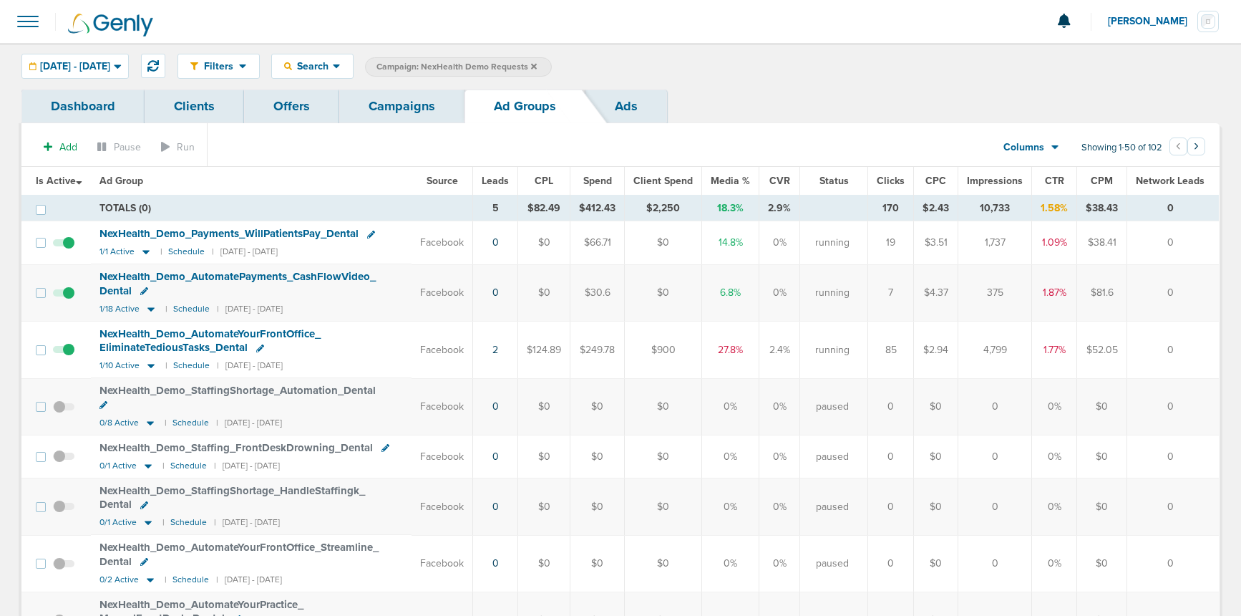
click at [22, 22] on span at bounding box center [27, 21] width 31 height 31
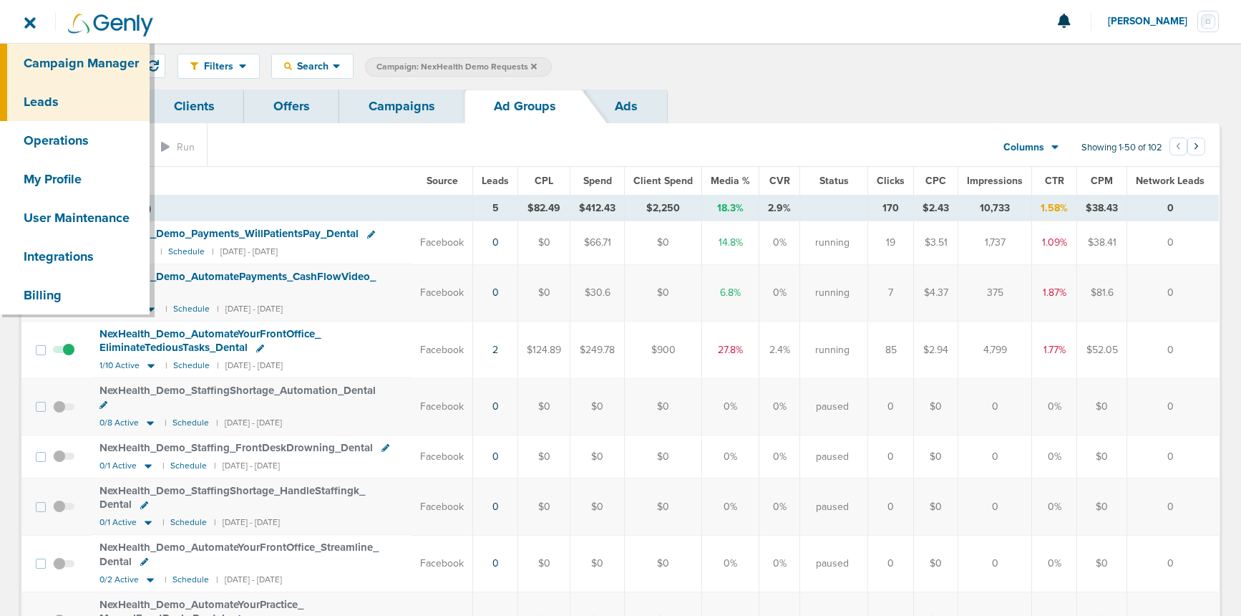
click at [54, 96] on link "Leads" at bounding box center [75, 101] width 150 height 39
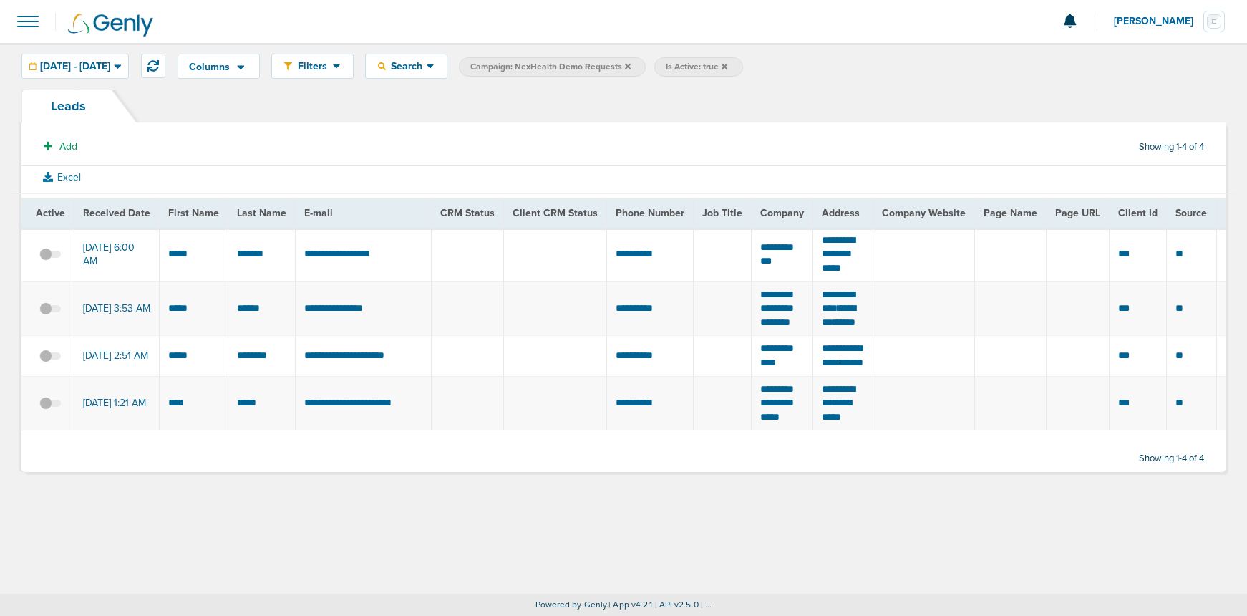
click at [742, 65] on span "Is Active: true" at bounding box center [698, 66] width 88 height 19
click at [727, 67] on icon at bounding box center [725, 66] width 6 height 6
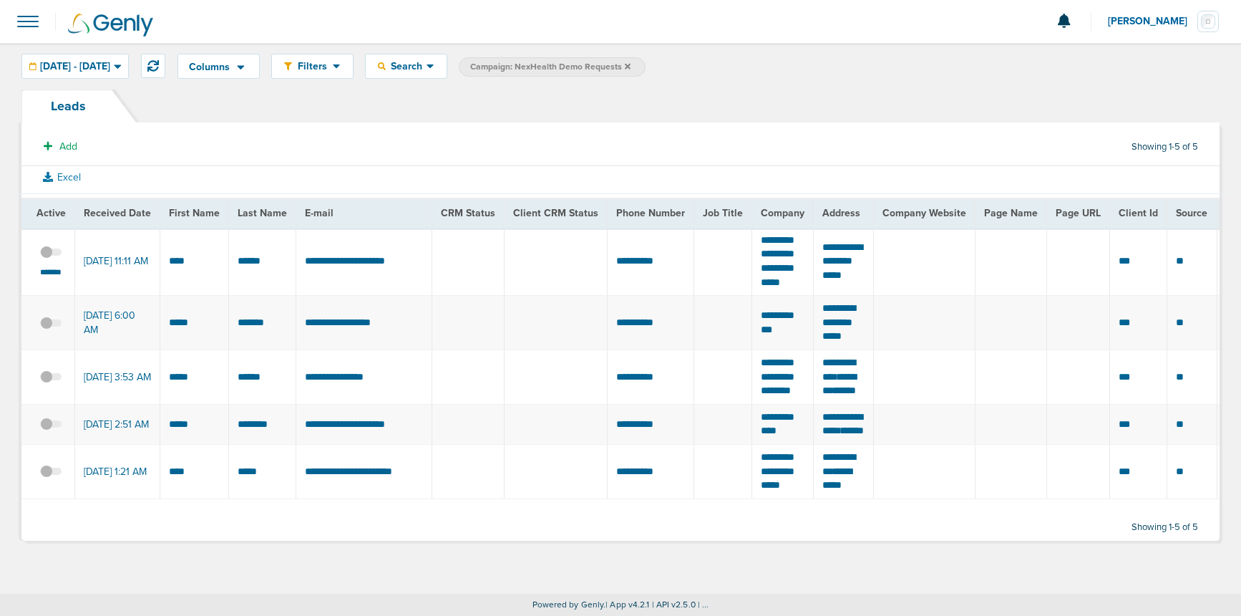
click at [21, 21] on span at bounding box center [27, 21] width 31 height 31
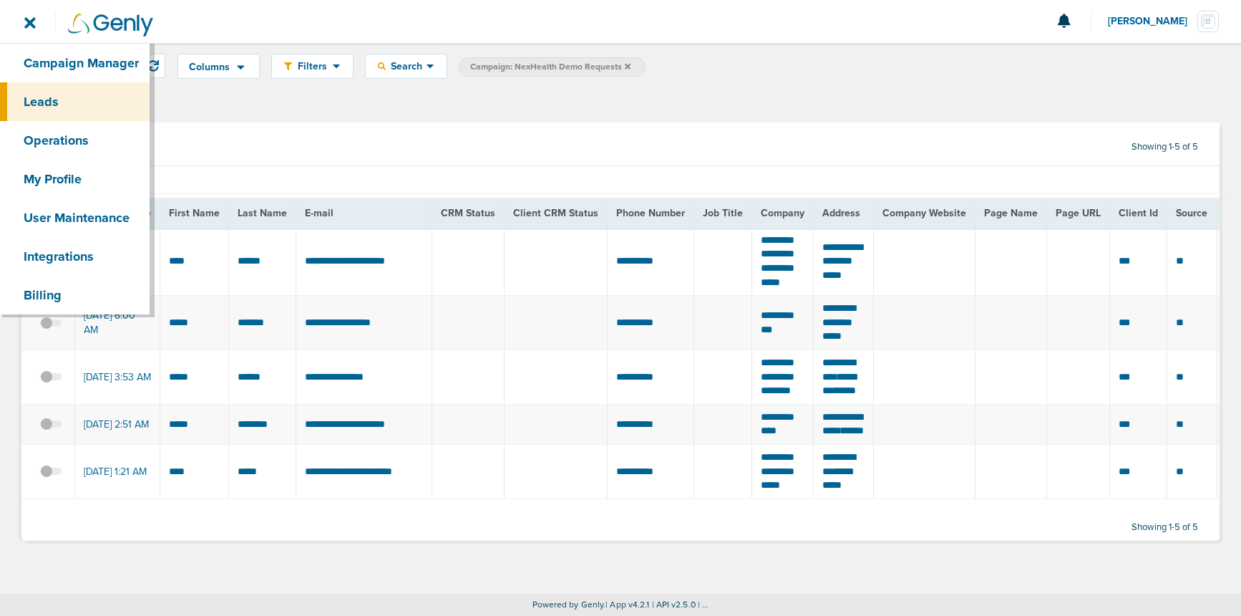
click at [508, 91] on div "Leads" at bounding box center [620, 105] width 1198 height 33
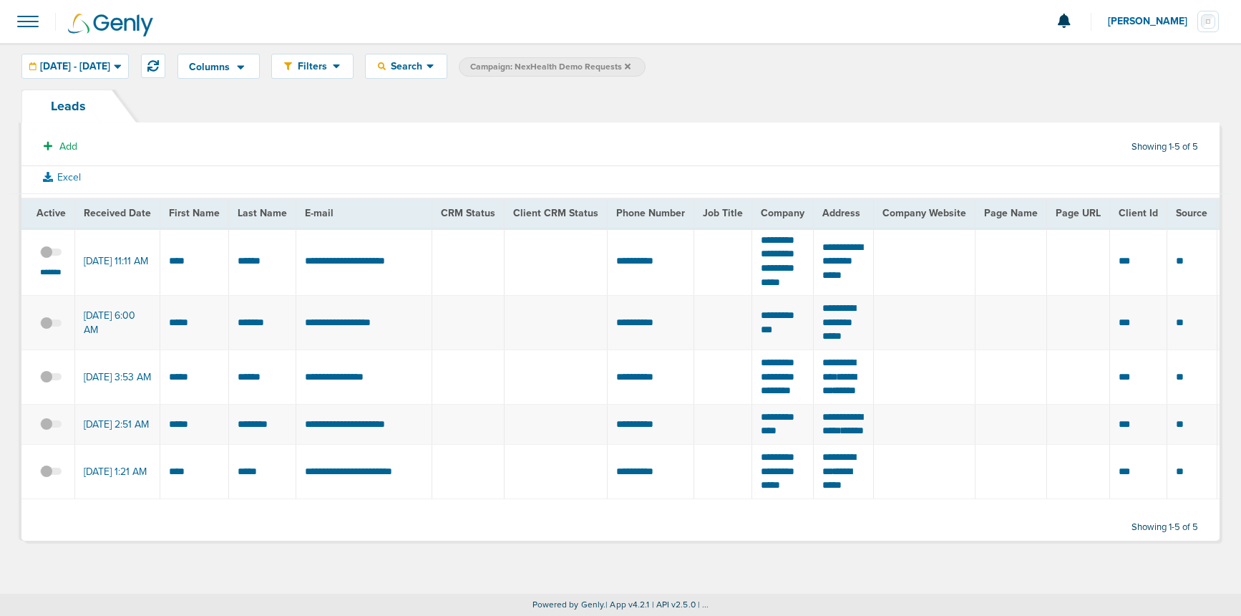
click at [631, 67] on icon at bounding box center [628, 66] width 6 height 6
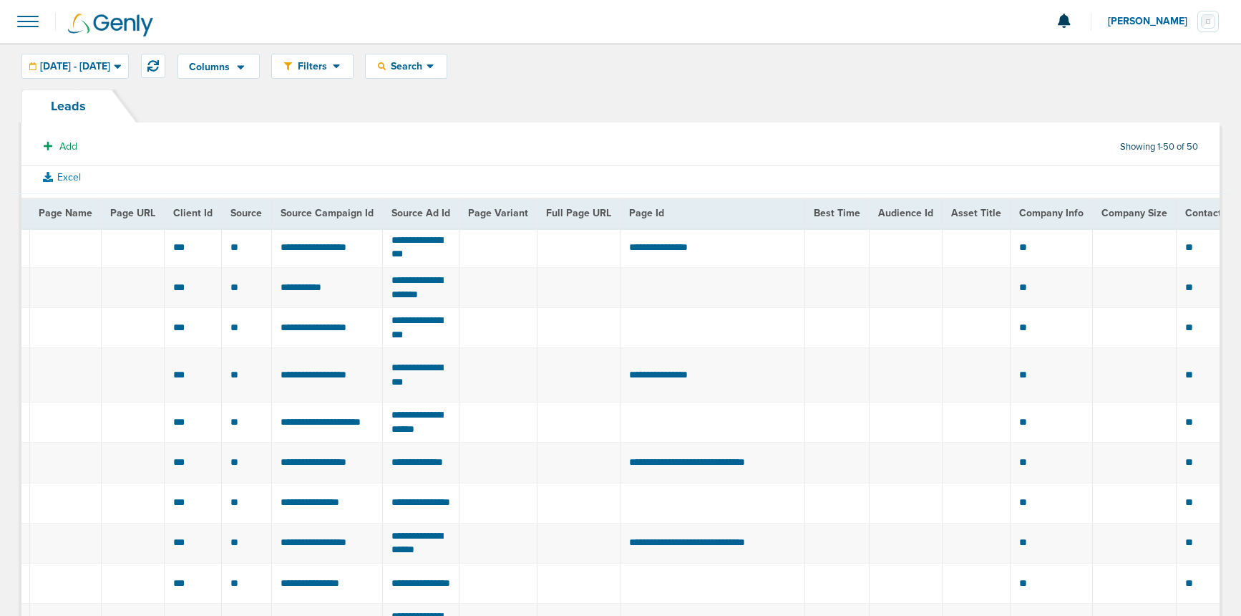
scroll to position [0, 1085]
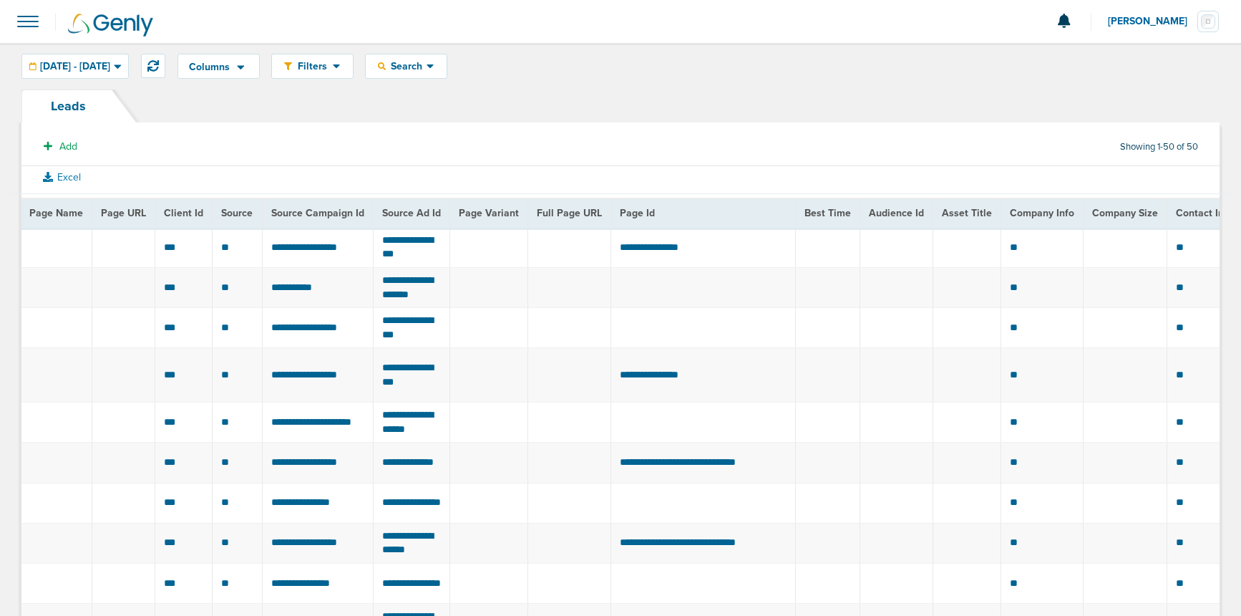
click at [677, 394] on td "**********" at bounding box center [703, 375] width 185 height 54
drag, startPoint x: 774, startPoint y: 394, endPoint x: 655, endPoint y: 394, distance: 118.8
click at [655, 394] on td "**********" at bounding box center [703, 375] width 185 height 54
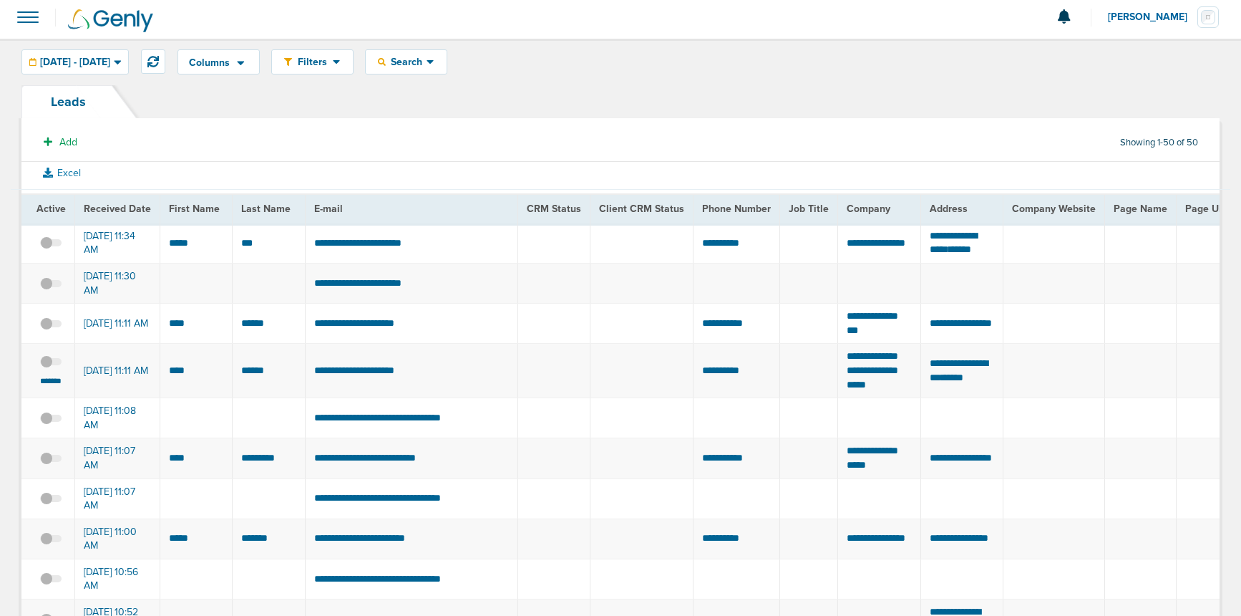
click at [104, 334] on td "[DATE] 11:11 AM" at bounding box center [117, 324] width 85 height 40
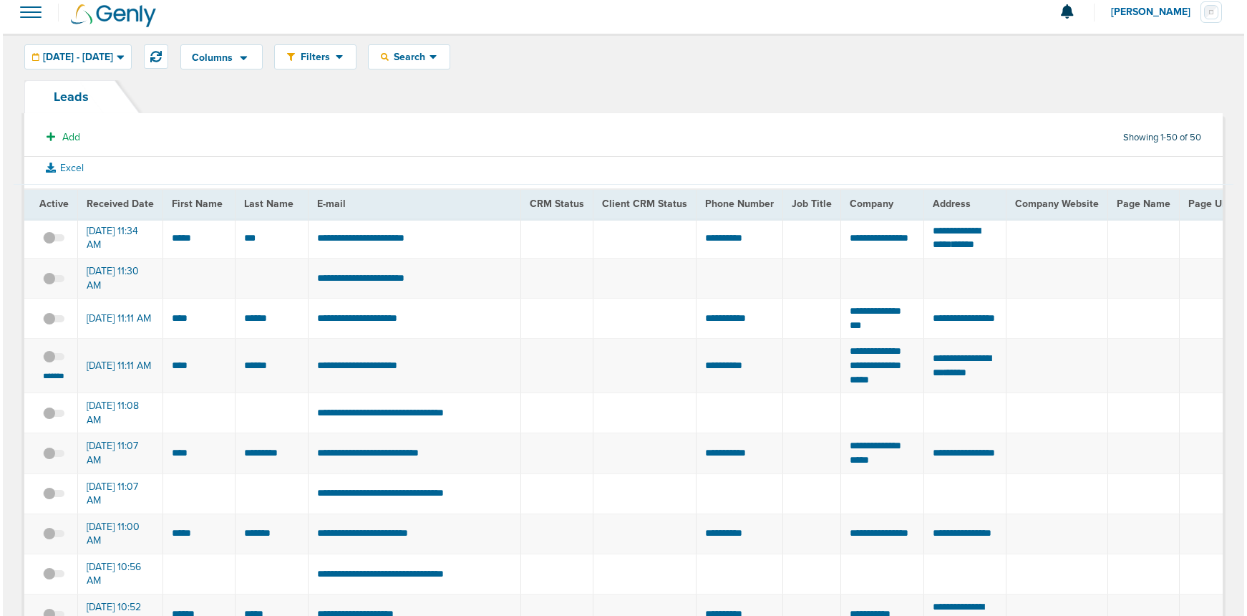
scroll to position [8, 0]
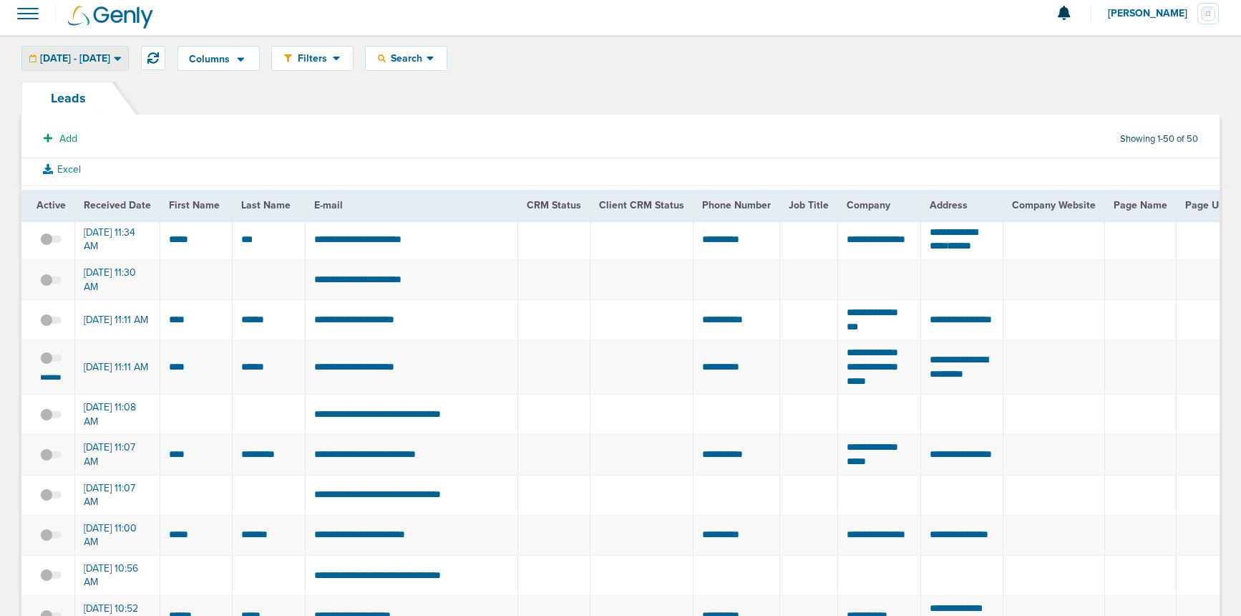
click at [94, 59] on span "[DATE] - [DATE]" at bounding box center [75, 59] width 70 height 10
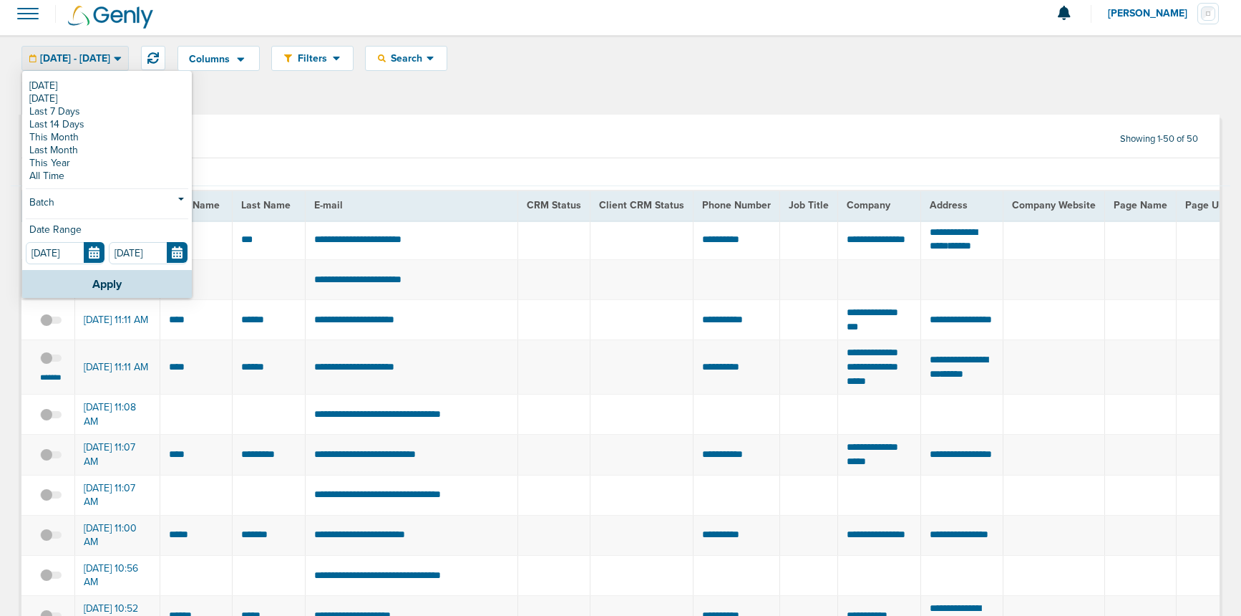
click at [61, 54] on span "[DATE] - [DATE]" at bounding box center [75, 59] width 70 height 10
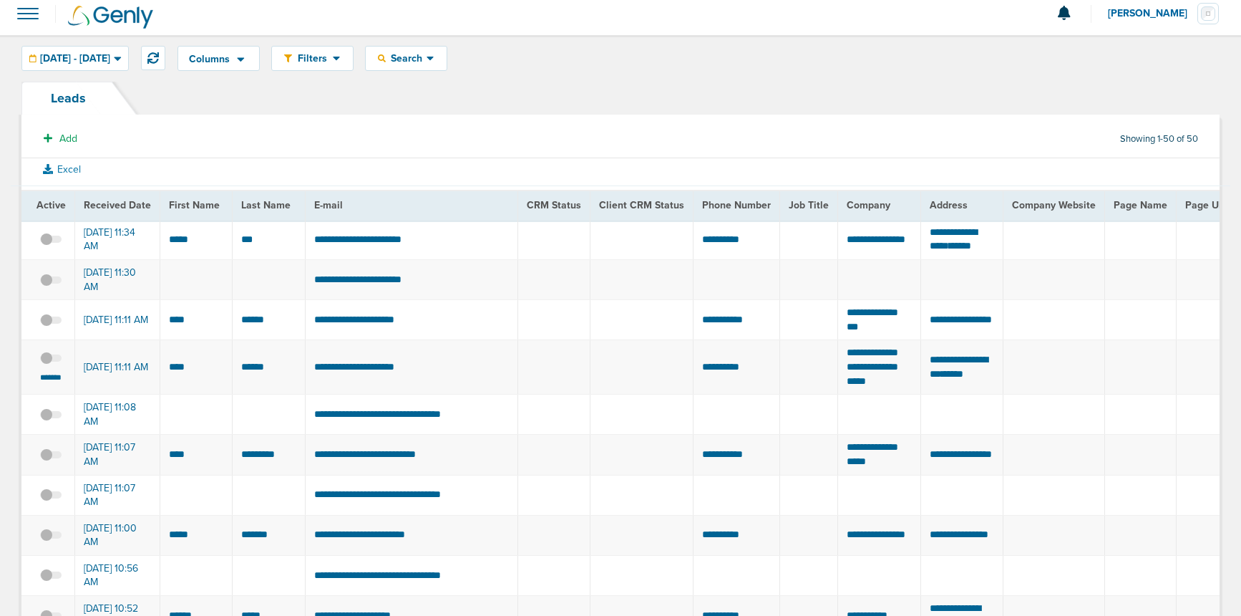
click at [57, 327] on span at bounding box center [50, 327] width 21 height 0
click at [51, 322] on input "checkbox" at bounding box center [51, 322] width 0 height 0
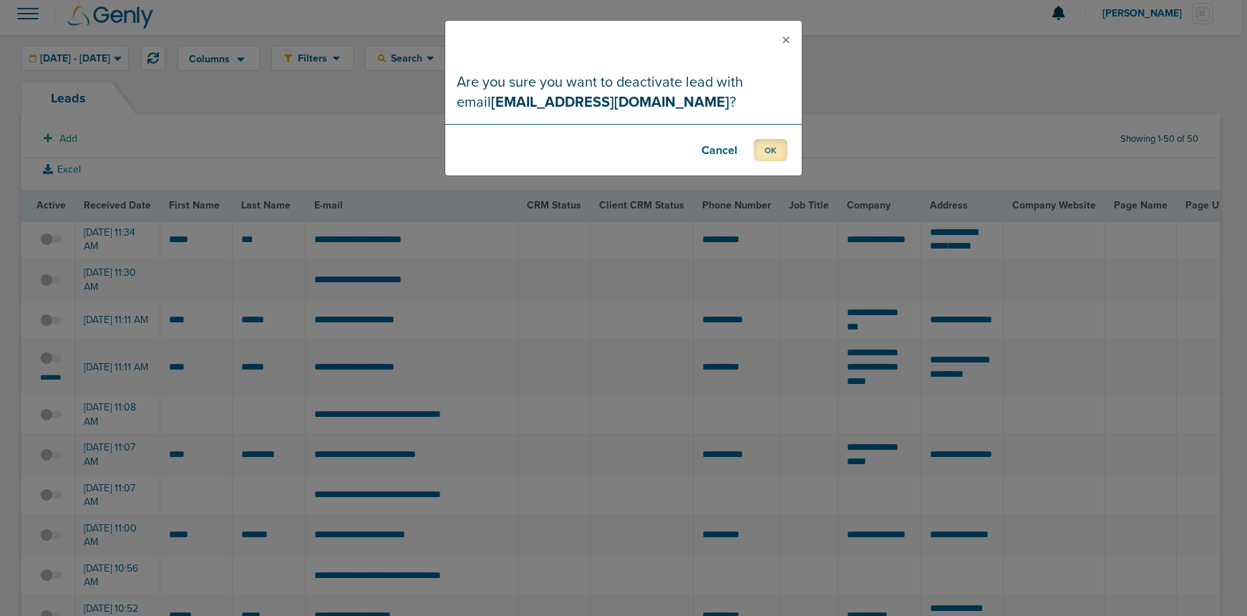
click at [762, 150] on button "OK" at bounding box center [771, 150] width 34 height 22
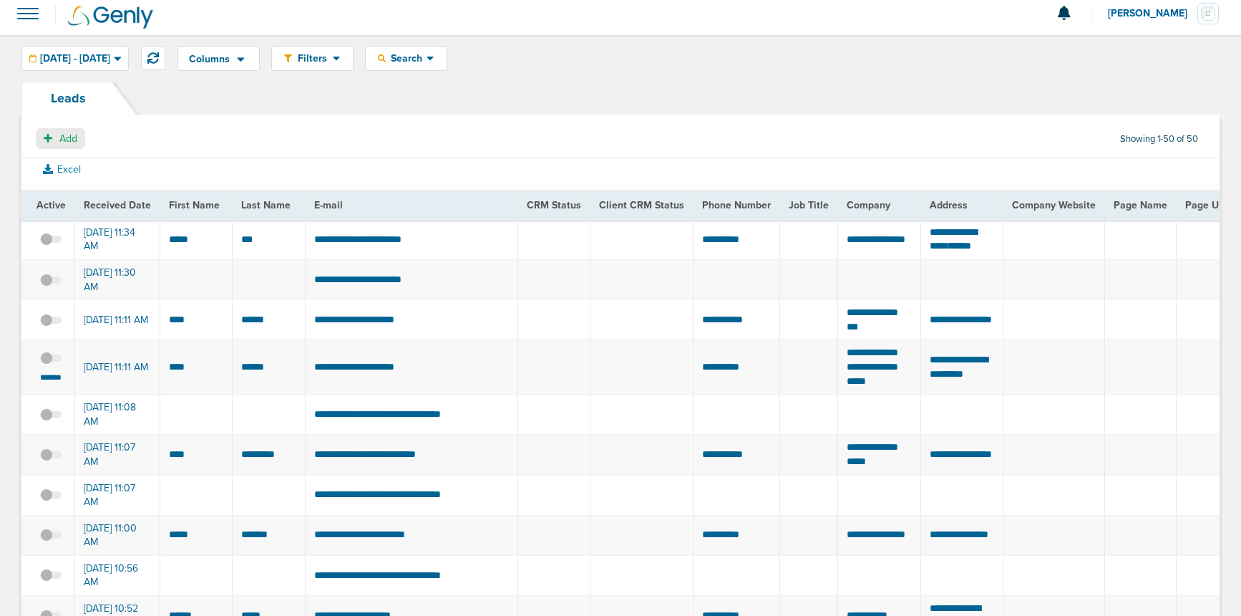
click at [58, 134] on button "Add" at bounding box center [60, 138] width 49 height 21
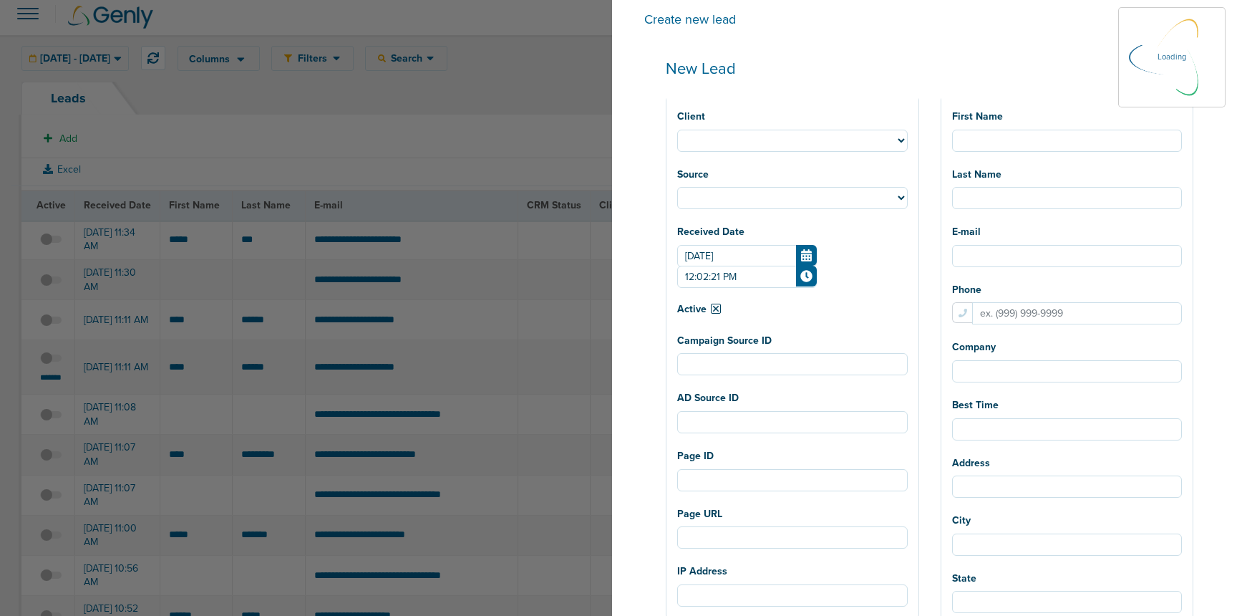
select select
click at [780, 132] on select "NexHealth Lawmatics AcceptCare DataDasher DeepScribe Review Wave Premier Plug O…" at bounding box center [792, 141] width 231 height 22
select select "183"
click at [729, 130] on select "NexHealth Lawmatics AcceptCare DataDasher DeepScribe Review Wave Premier Plug O…" at bounding box center [792, 141] width 231 height 22
click at [772, 185] on div "Source Facebook Twitter Yahoo Gemini Google AdWords Outbrain [GEOGRAPHIC_DATA] …" at bounding box center [792, 186] width 231 height 47
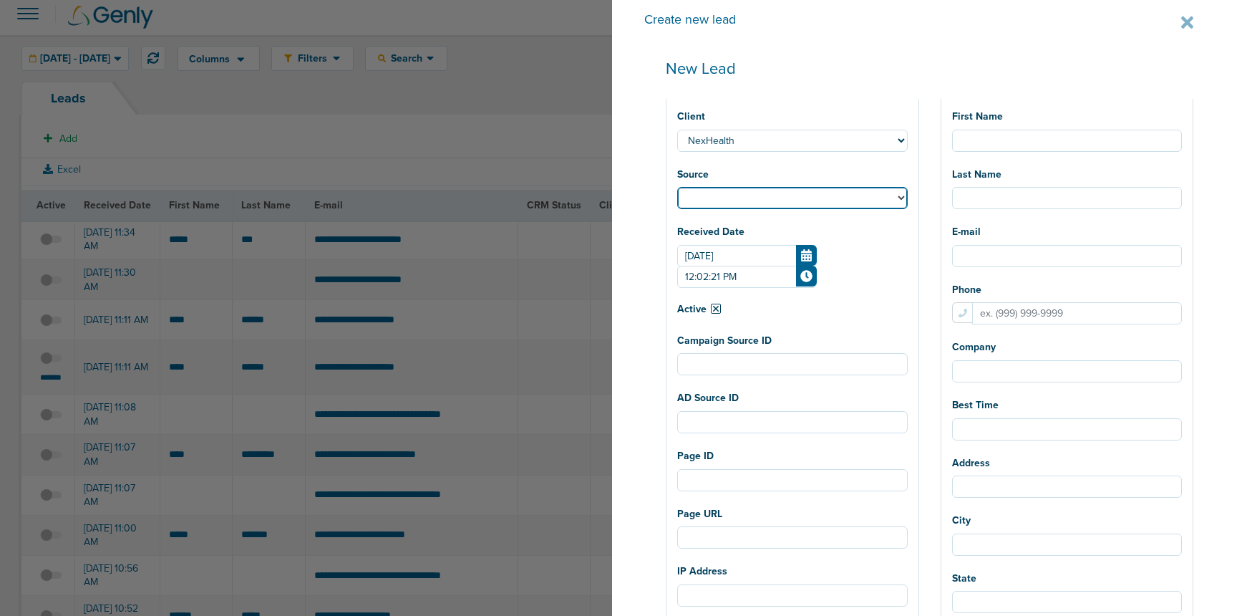
click at [767, 198] on select "Facebook Twitter Yahoo Gemini Google AdWords Outbrain [GEOGRAPHIC_DATA] Pintere…" at bounding box center [792, 198] width 231 height 22
select select "fb"
click at [729, 187] on select "Facebook Twitter Yahoo Gemini Google AdWords Outbrain [GEOGRAPHIC_DATA] Pintere…" at bounding box center [792, 198] width 231 height 22
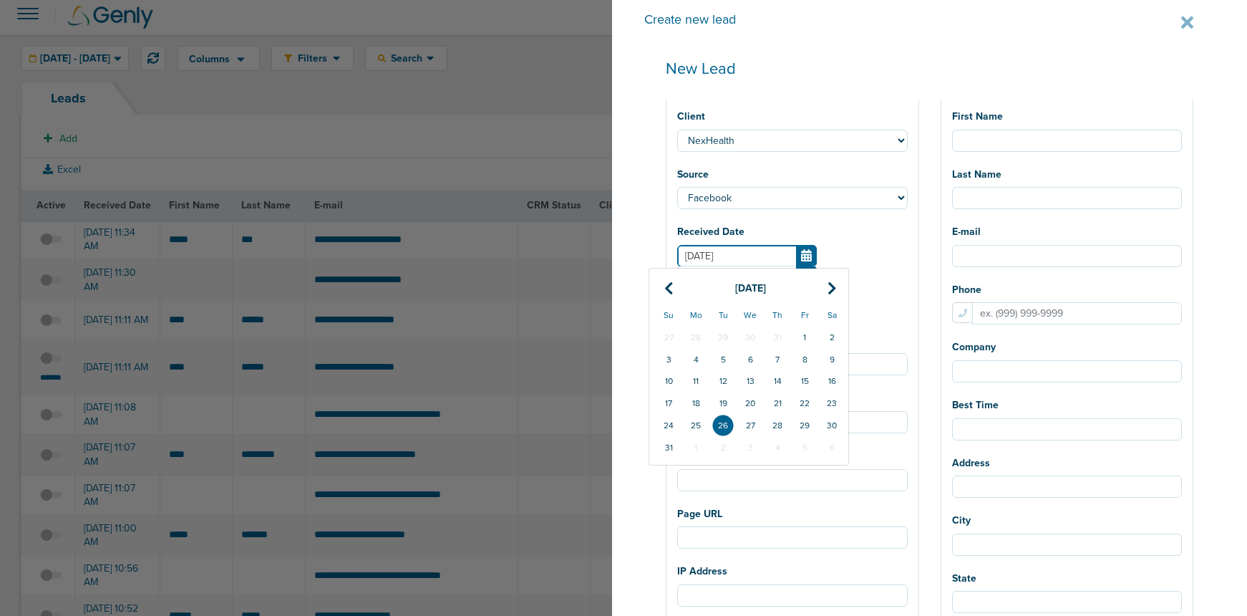
click at [783, 256] on input "[DATE]" at bounding box center [747, 256] width 140 height 22
click at [908, 253] on form "[DATE] [DATE] Su Mo Tu We Th Fr Sa 27 28 29 30 31 1 2 3 4 5 6 7 8 9 10 11 12 13…" at bounding box center [792, 266] width 231 height 42
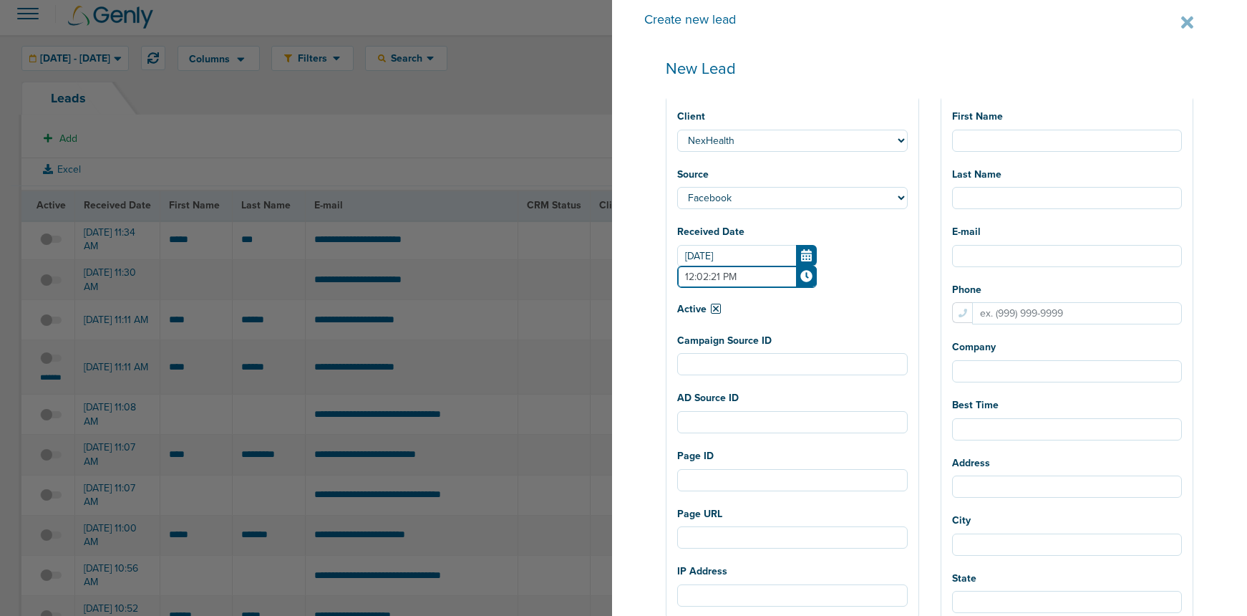
click at [761, 276] on input "12:02:21 PM" at bounding box center [747, 277] width 140 height 22
click at [682, 374] on icon at bounding box center [675, 378] width 13 height 9
click at [682, 309] on icon at bounding box center [675, 311] width 13 height 9
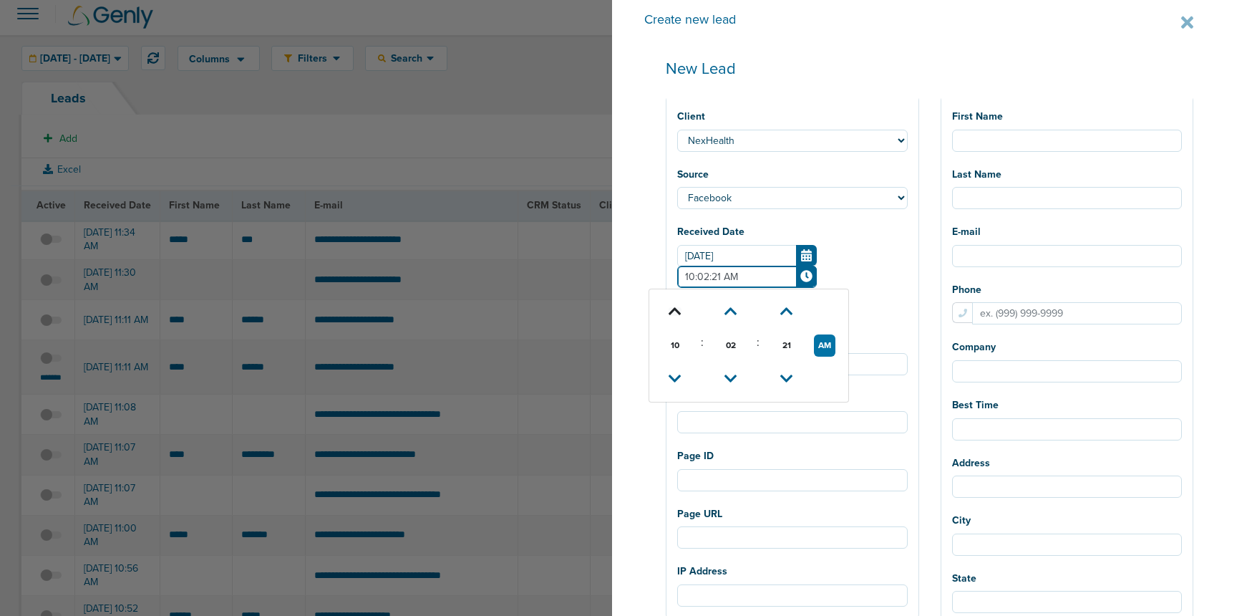
click at [682, 309] on icon at bounding box center [675, 311] width 13 height 9
click at [737, 375] on icon at bounding box center [730, 378] width 13 height 9
click at [737, 309] on icon at bounding box center [730, 311] width 13 height 9
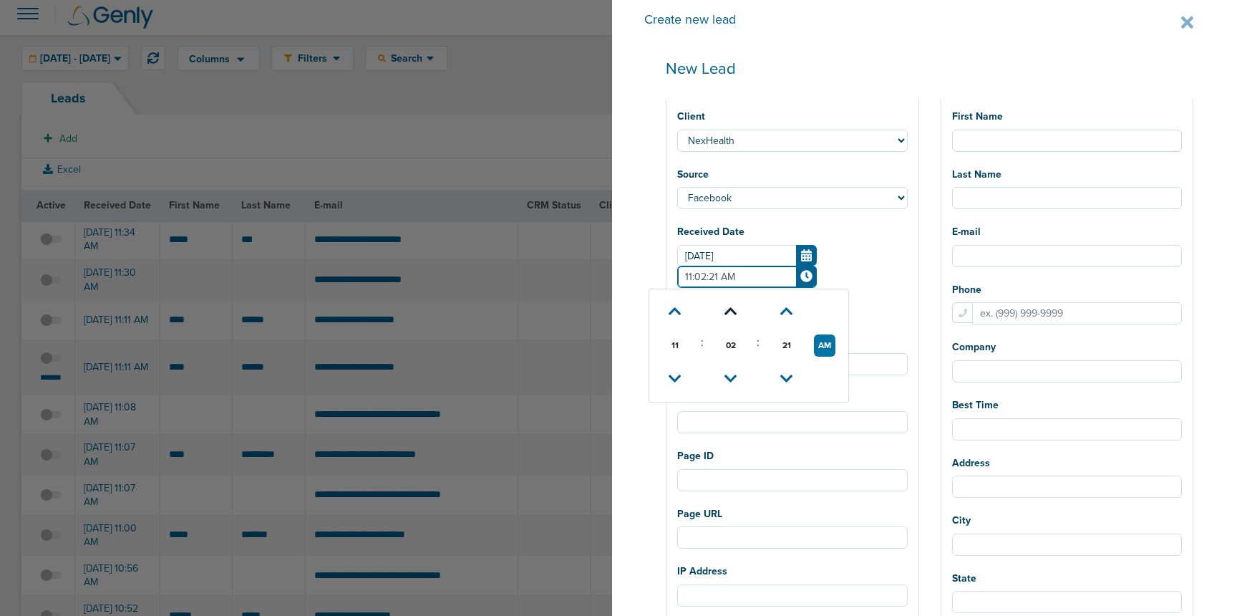
click at [737, 309] on icon at bounding box center [730, 311] width 13 height 9
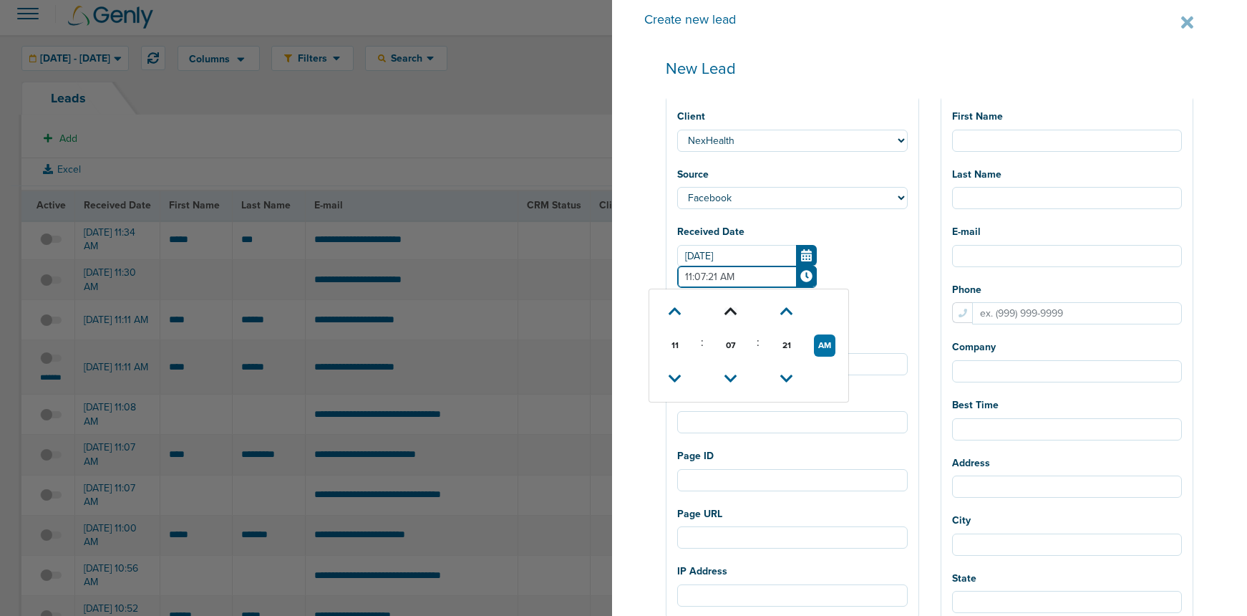
click at [737, 309] on icon at bounding box center [730, 311] width 13 height 9
type input "11:11:21 AM"
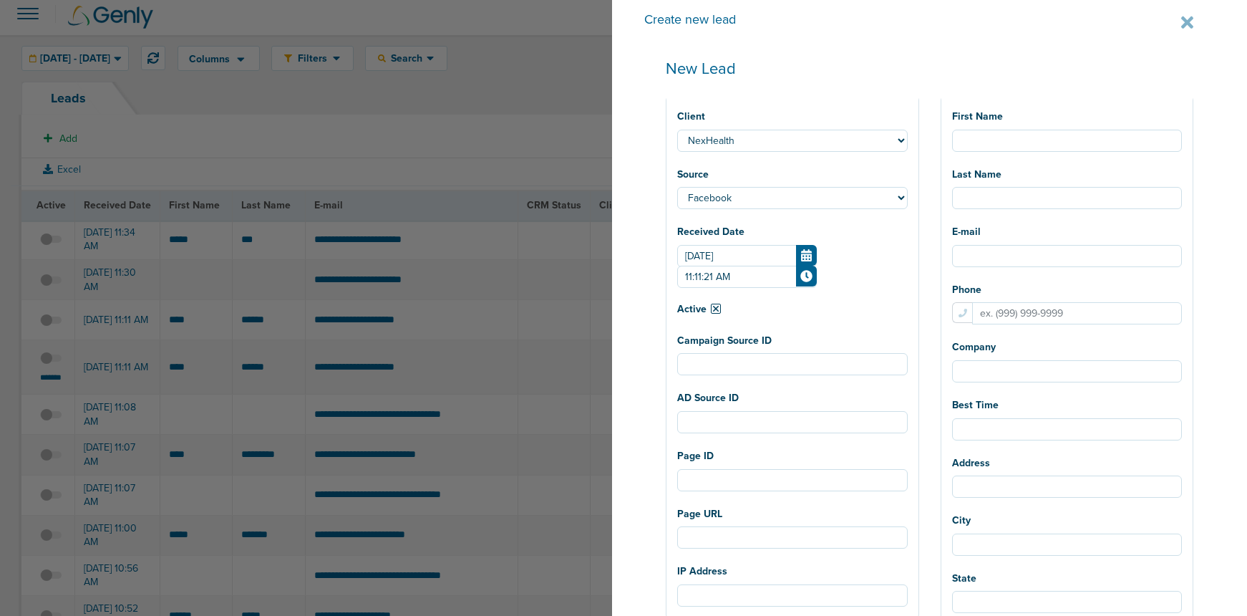
click at [686, 264] on div "Create new lead New Lead Client NexHealth Lawmatics AcceptCare DataDasher DeepS…" at bounding box center [929, 308] width 635 height 616
click at [769, 351] on div "Campaign Source ID" at bounding box center [792, 352] width 231 height 47
click at [763, 360] on input "Campaign Source ID" at bounding box center [792, 364] width 231 height 22
paste input "120232485872620190"
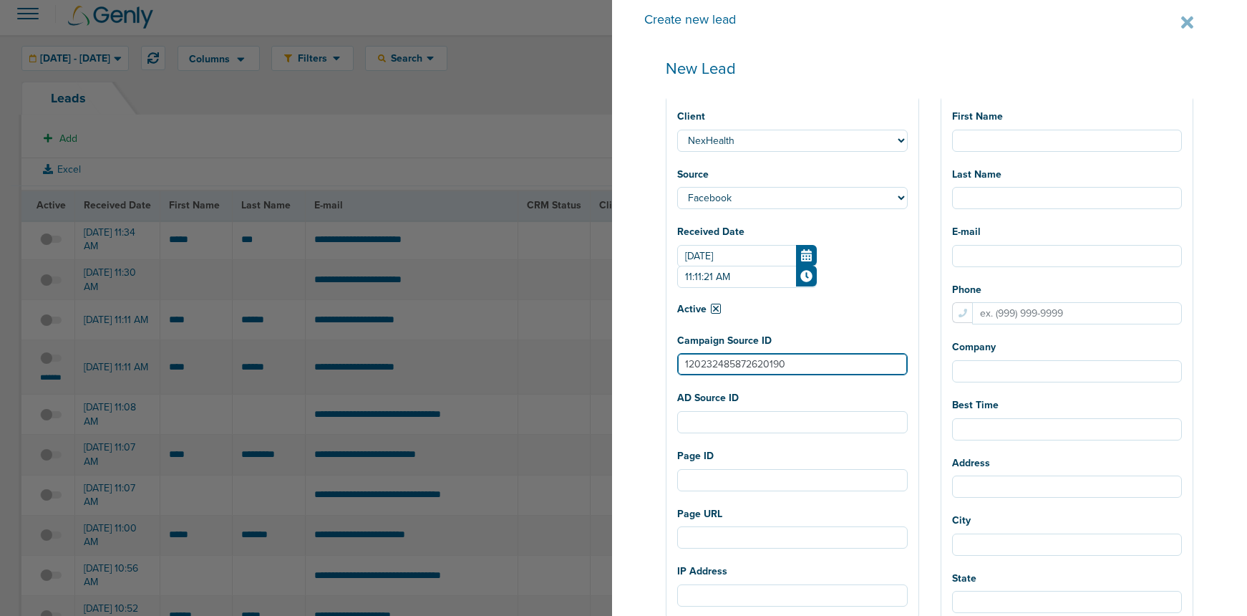
type input "120232485872620190"
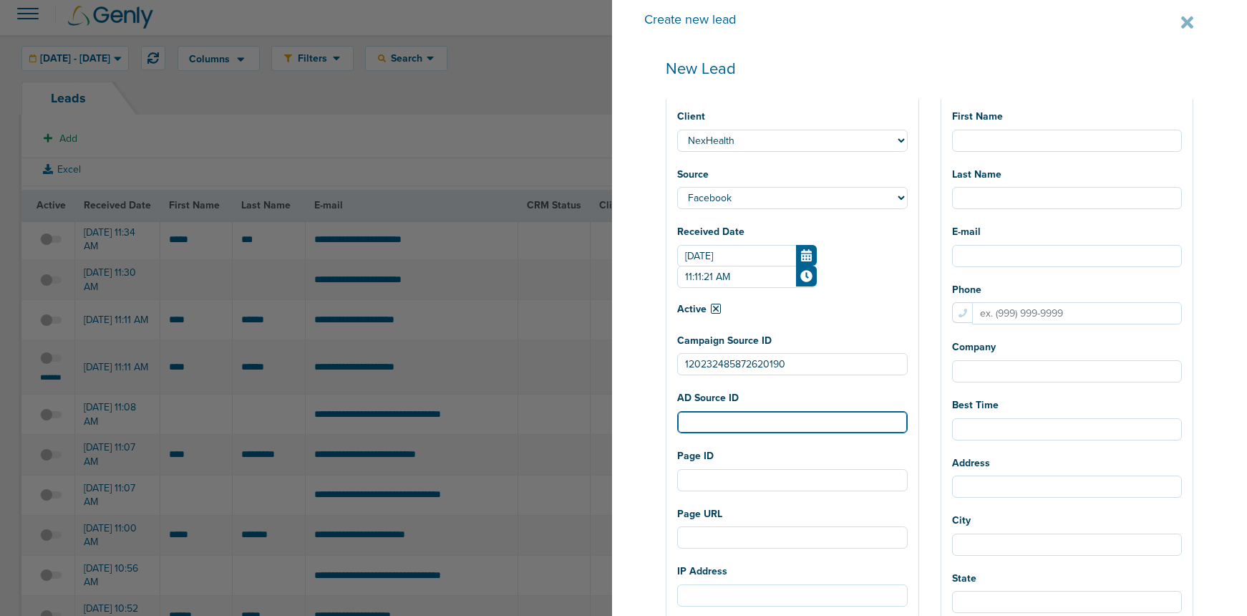
click at [758, 423] on input "AD Source ID" at bounding box center [792, 422] width 231 height 22
paste input "120232485872650190"
type input "120232485872650190"
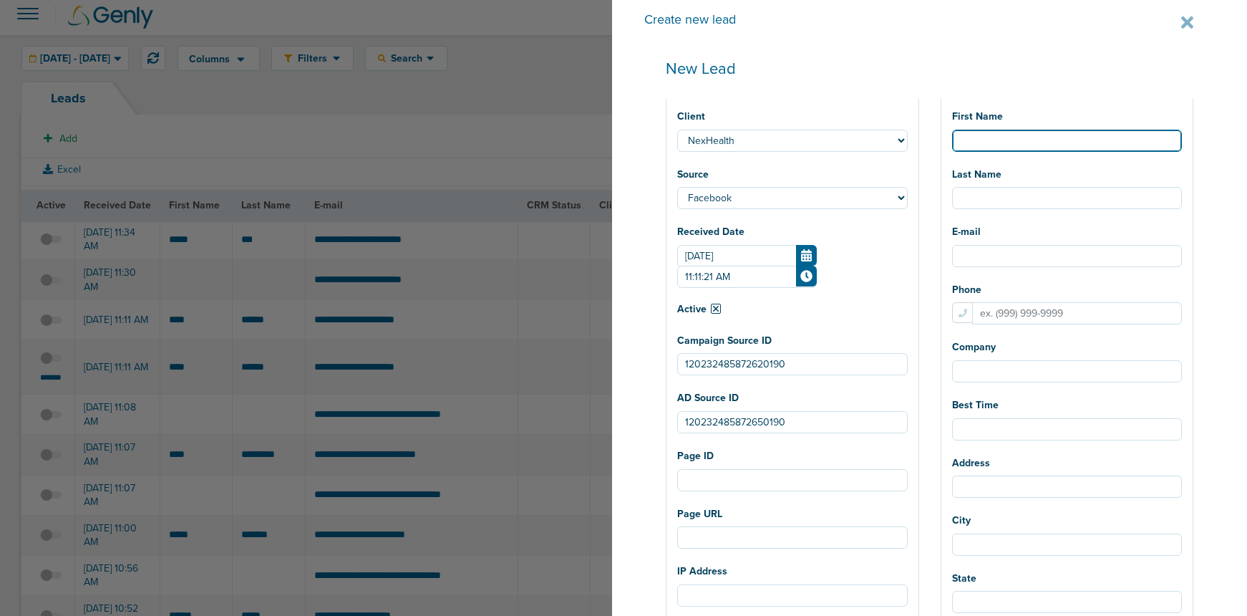
click at [1047, 135] on input "First Name" at bounding box center [1067, 141] width 231 height 22
type input "[PERSON_NAME]"
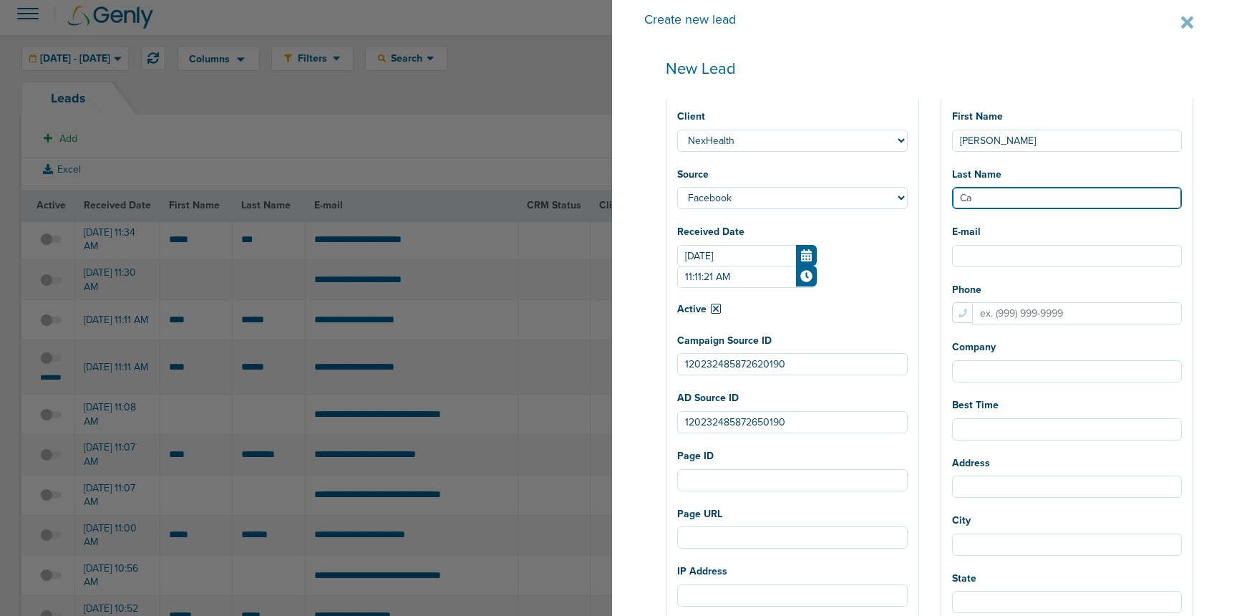
type input "[PERSON_NAME]"
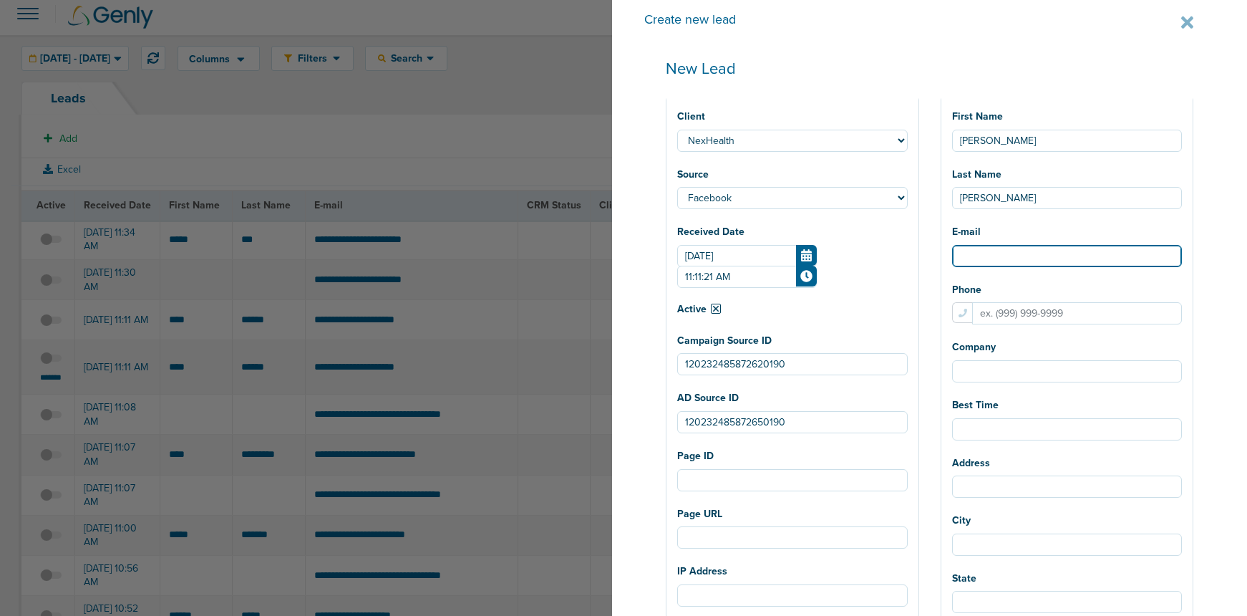
click at [1046, 253] on input "E-mail" at bounding box center [1067, 256] width 231 height 22
paste input "[EMAIL_ADDRESS][DOMAIN_NAME]"
type input "[EMAIL_ADDRESS][DOMAIN_NAME]"
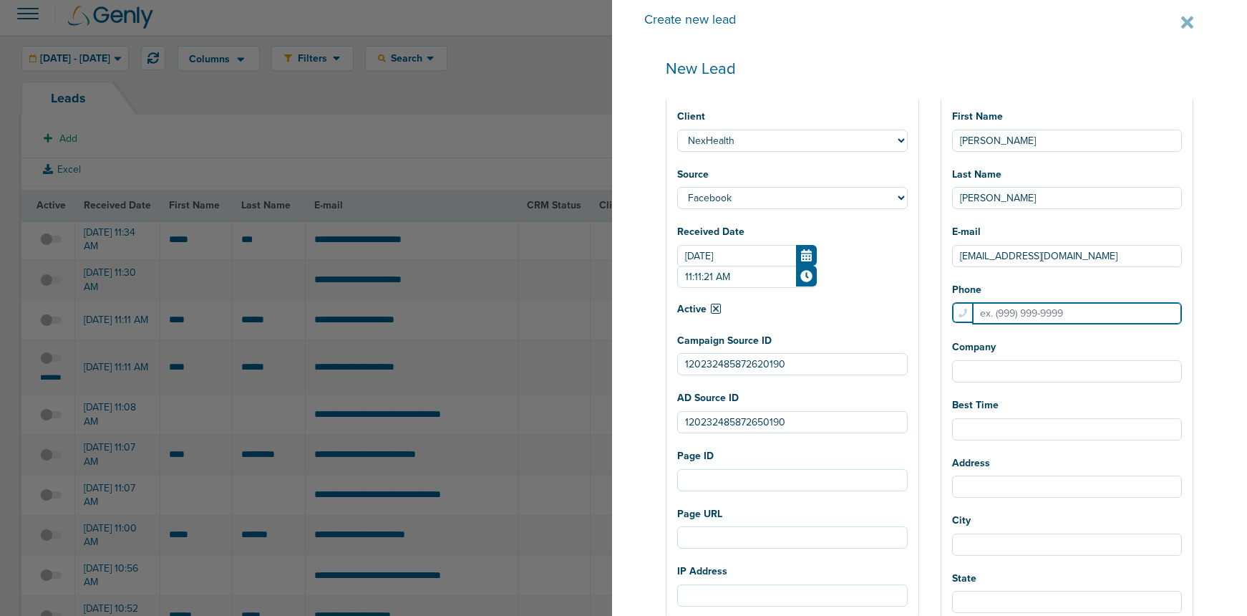
click at [1026, 312] on input "Phone" at bounding box center [1077, 313] width 210 height 22
paste input "13146248086"
type input "13146248086"
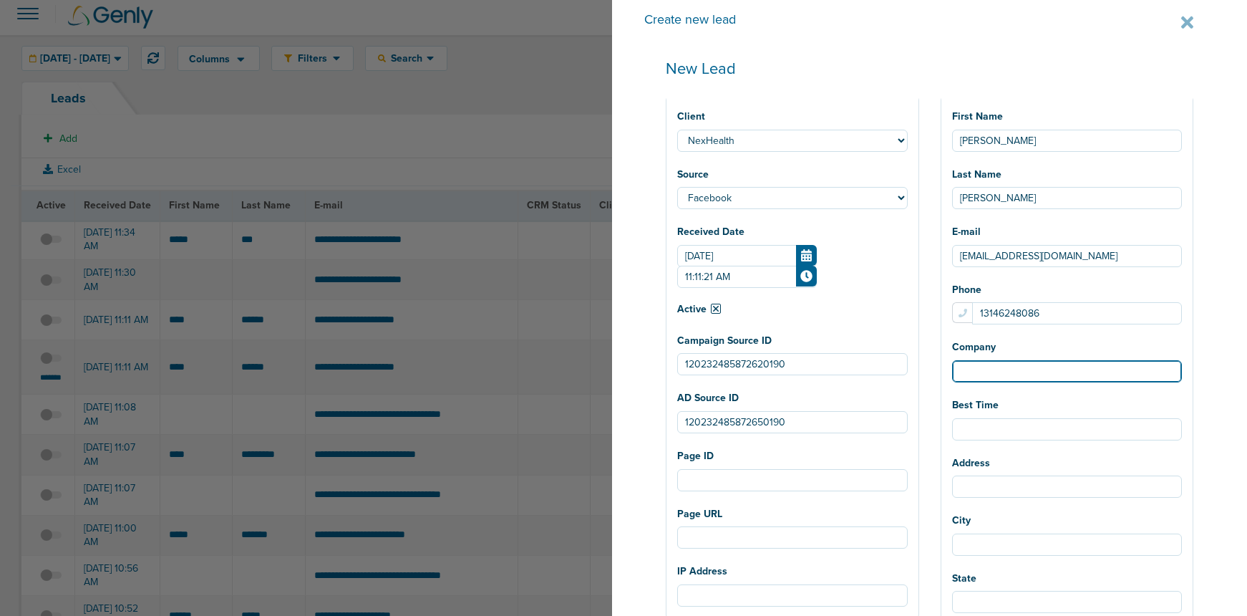
click at [989, 372] on input "Company" at bounding box center [1067, 371] width 231 height 22
type input "[PERSON_NAME], MD"
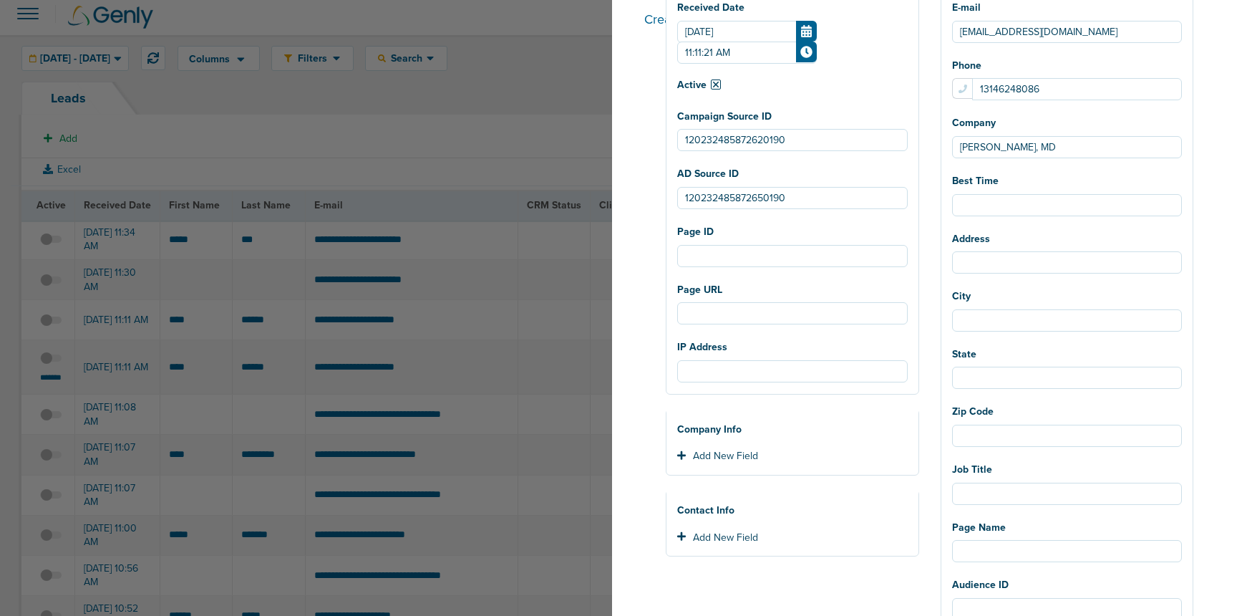
scroll to position [539, 0]
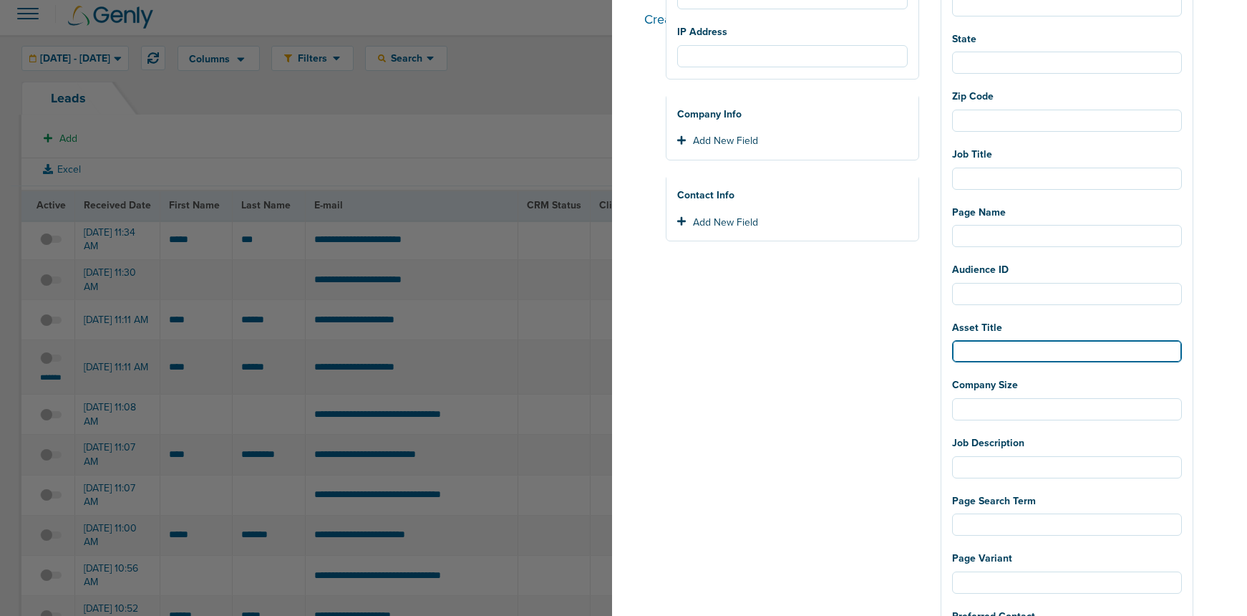
click at [1036, 350] on input "Asset Title" at bounding box center [1067, 351] width 231 height 22
paste input "Payments - Will Patients Pay?"
type input "Payments - Will Patients Pay?"
click at [911, 340] on div "Client NexHealth Lawmatics AcceptCare DataDasher DeepScribe Review Wave Premier…" at bounding box center [792, 251] width 275 height 1388
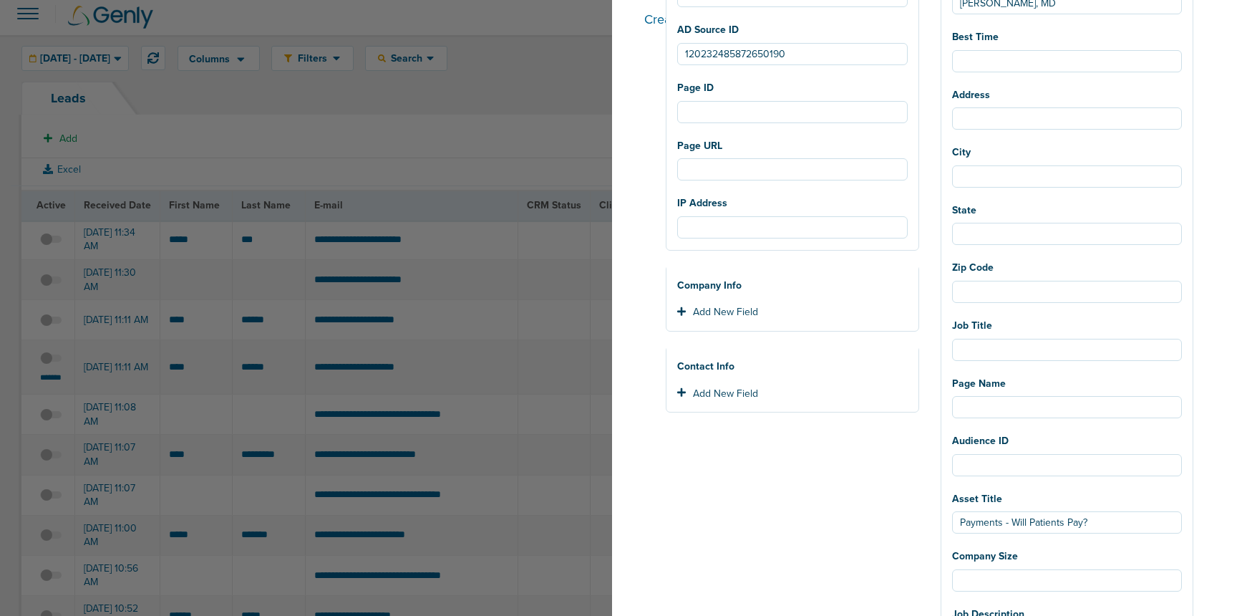
scroll to position [319, 0]
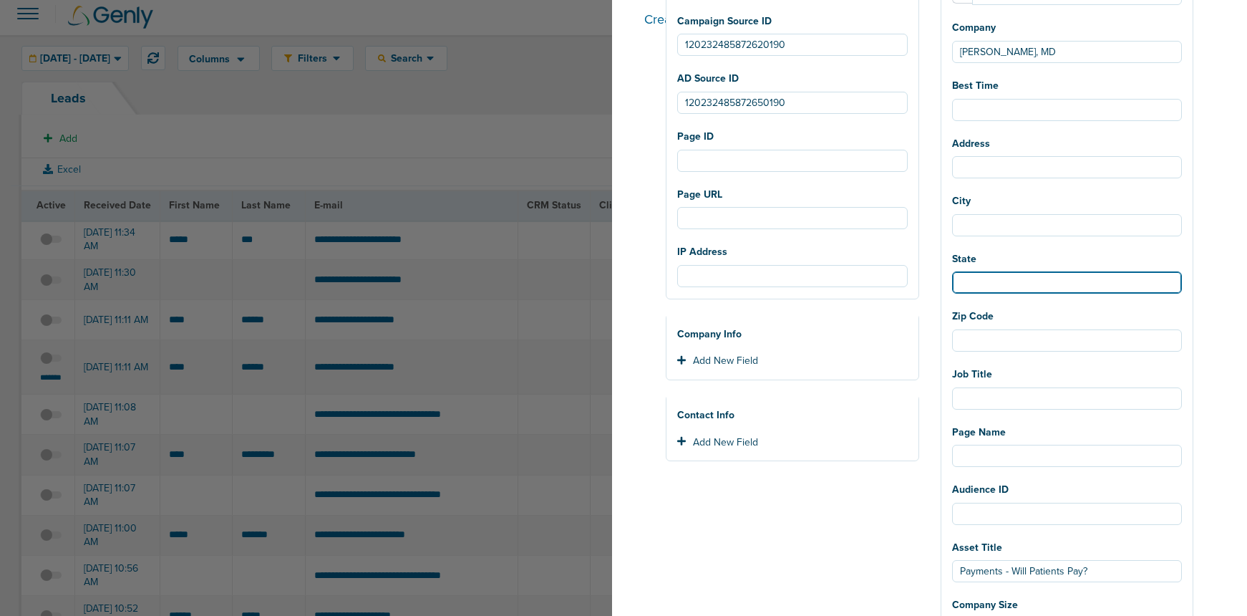
click at [990, 285] on input "State" at bounding box center [1067, 282] width 231 height 22
paste input "Saint Louis"
type input "Saint Louis"
drag, startPoint x: 1039, startPoint y: 280, endPoint x: 911, endPoint y: 281, distance: 128.1
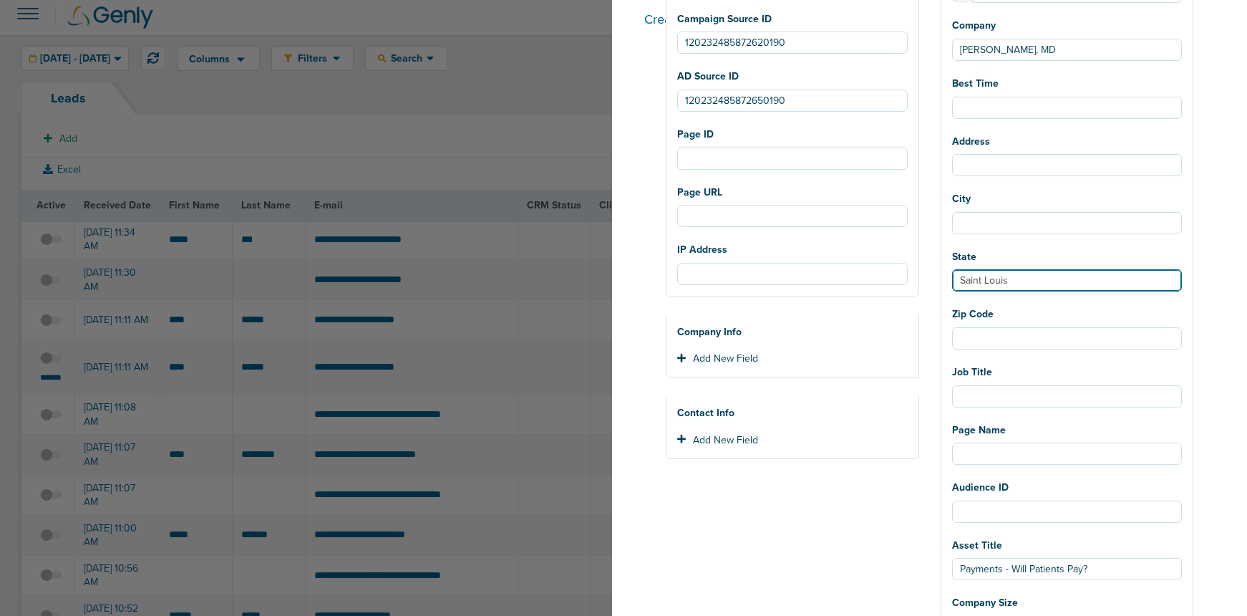
click at [915, 279] on div "Client NexHealth Lawmatics AcceptCare DataDasher DeepScribe Review Wave Premier…" at bounding box center [929, 468] width 549 height 1388
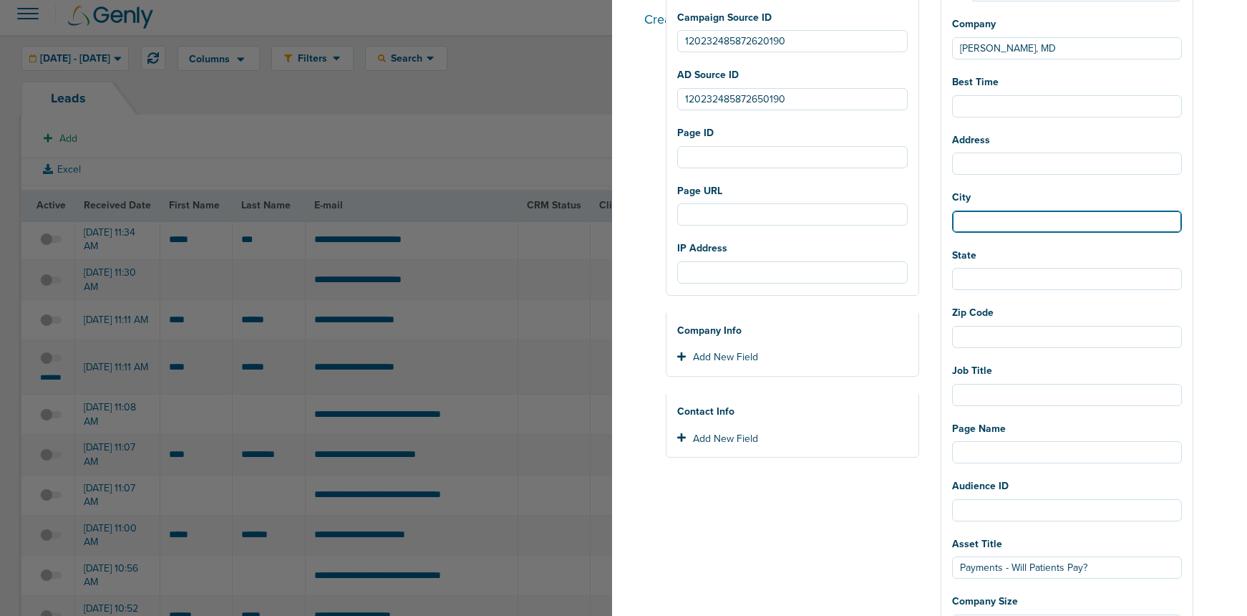
click at [1040, 214] on input "City" at bounding box center [1067, 221] width 231 height 22
paste input "Saint Louis"
type input "Saint Louis"
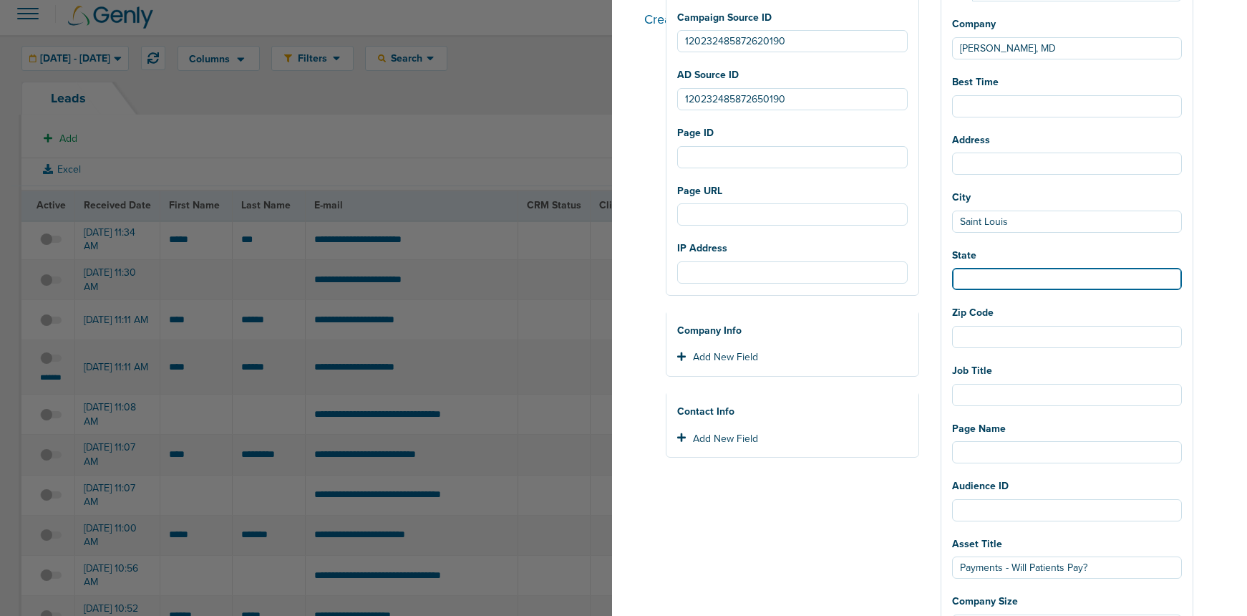
click at [1011, 274] on input "State" at bounding box center [1067, 279] width 231 height 22
click at [996, 271] on input "State" at bounding box center [1067, 279] width 231 height 22
paste input "[US_STATE]"
type input "[US_STATE]"
click at [1216, 389] on div "Create new lead New Lead Client NexHealth Lawmatics AcceptCare DataDasher DeepS…" at bounding box center [929, 308] width 635 height 616
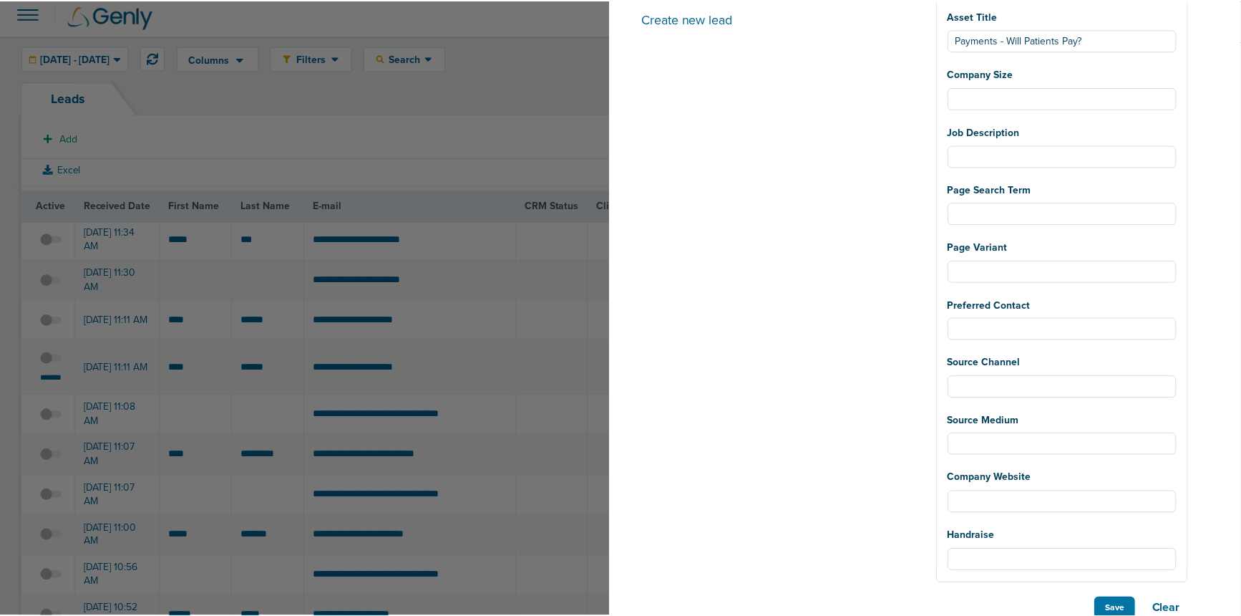
scroll to position [868, 0]
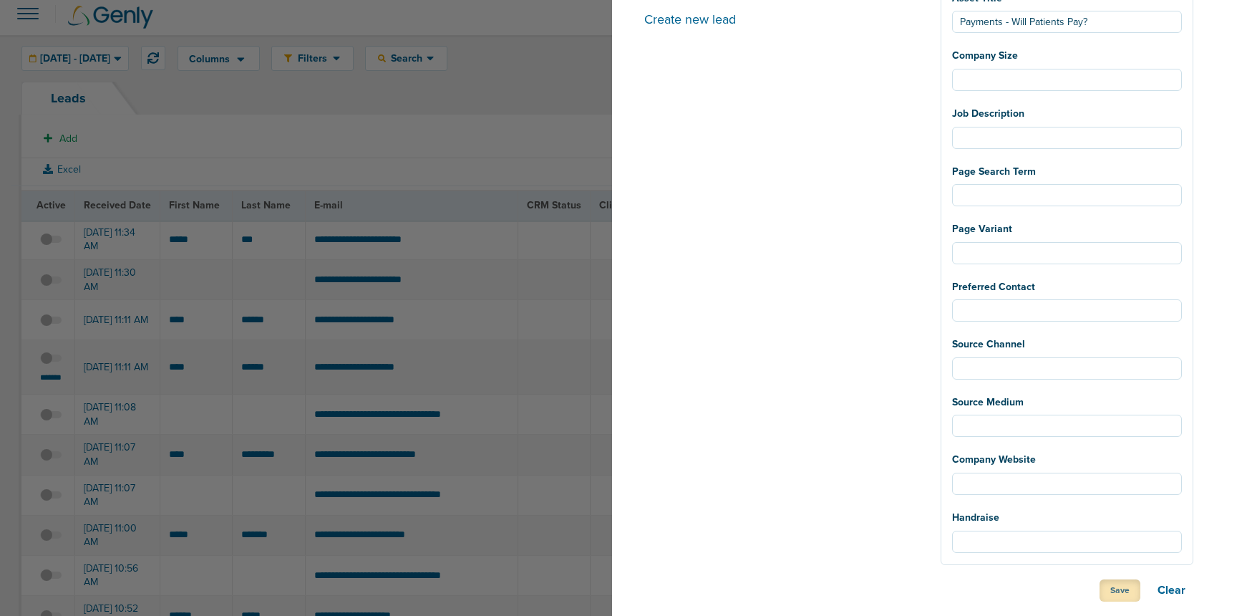
click at [1118, 589] on button "Save" at bounding box center [1120, 590] width 41 height 22
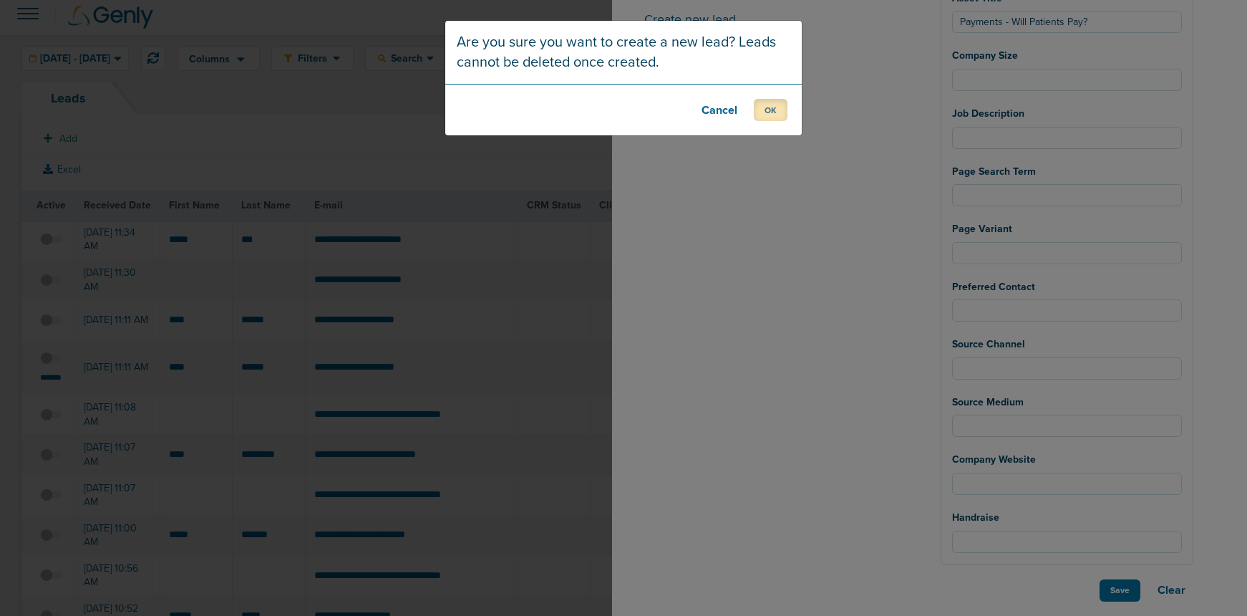
click at [780, 113] on button "OK" at bounding box center [771, 110] width 34 height 22
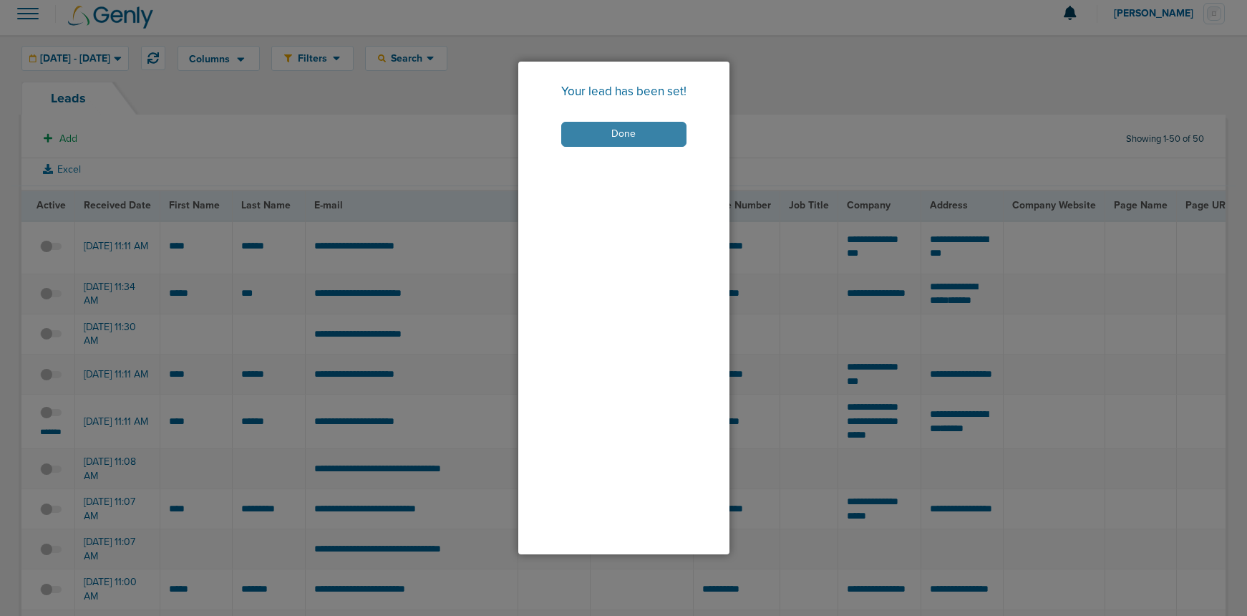
click at [628, 132] on button "Done" at bounding box center [623, 134] width 125 height 25
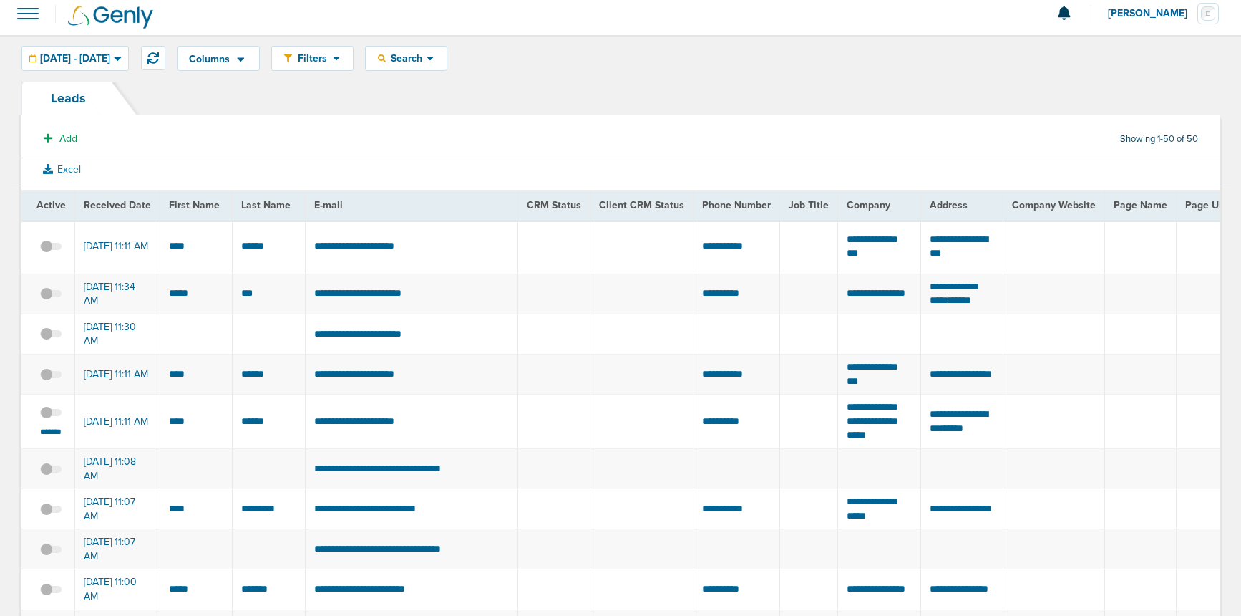
scroll to position [6, 0]
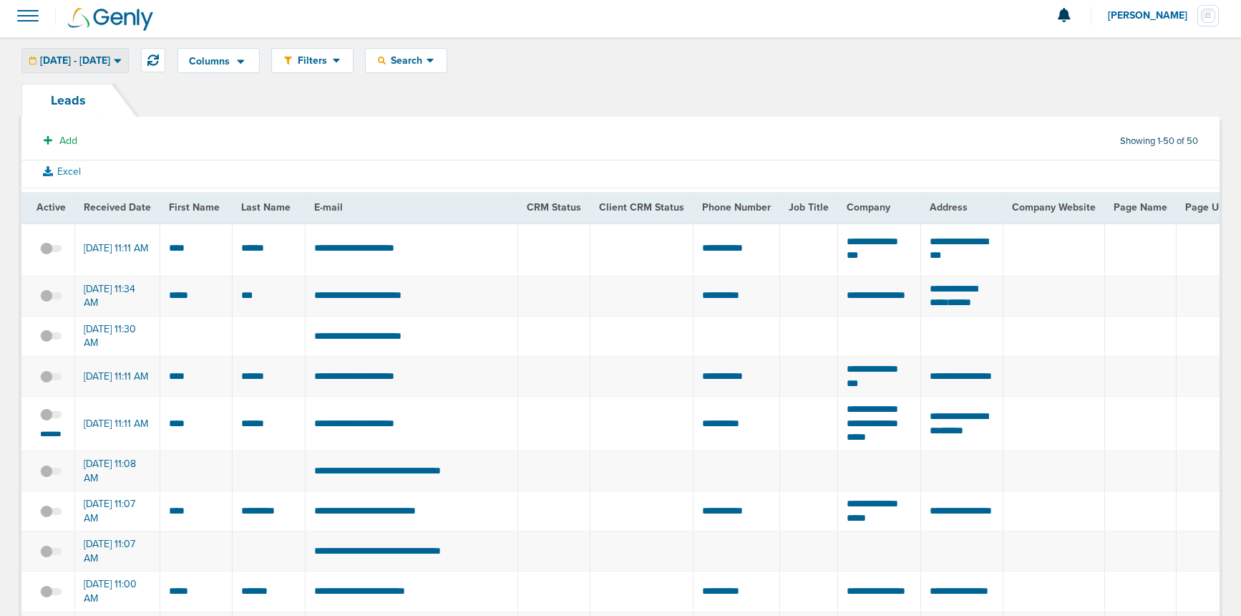
click at [73, 56] on span "[DATE] - [DATE]" at bounding box center [75, 61] width 70 height 10
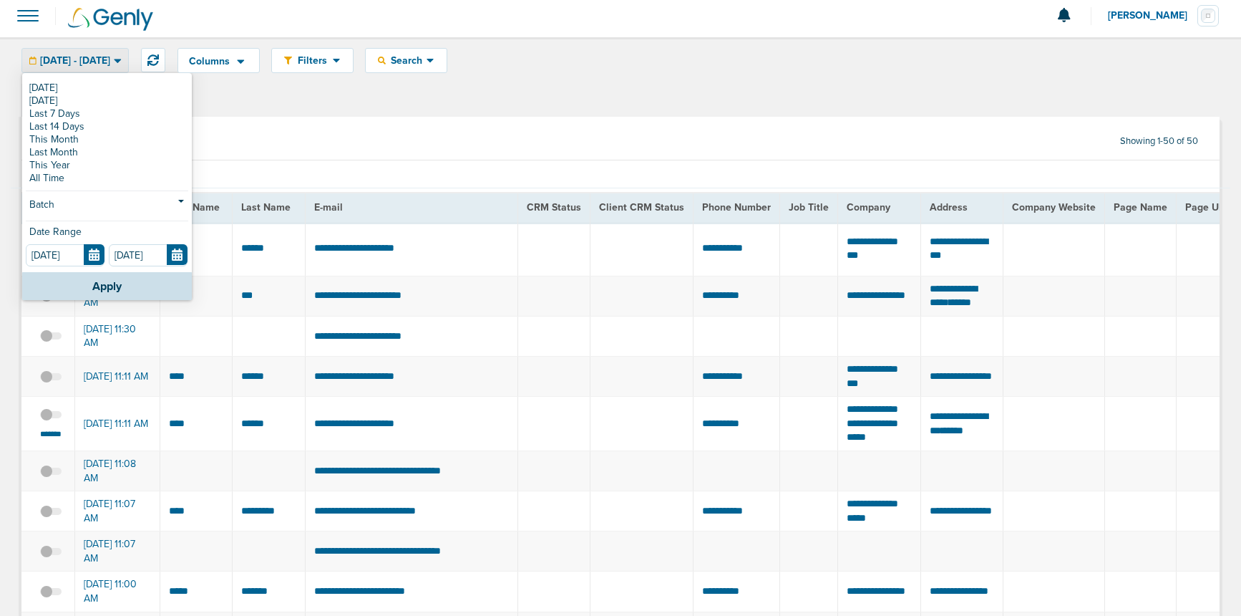
click at [34, 7] on span at bounding box center [27, 15] width 31 height 31
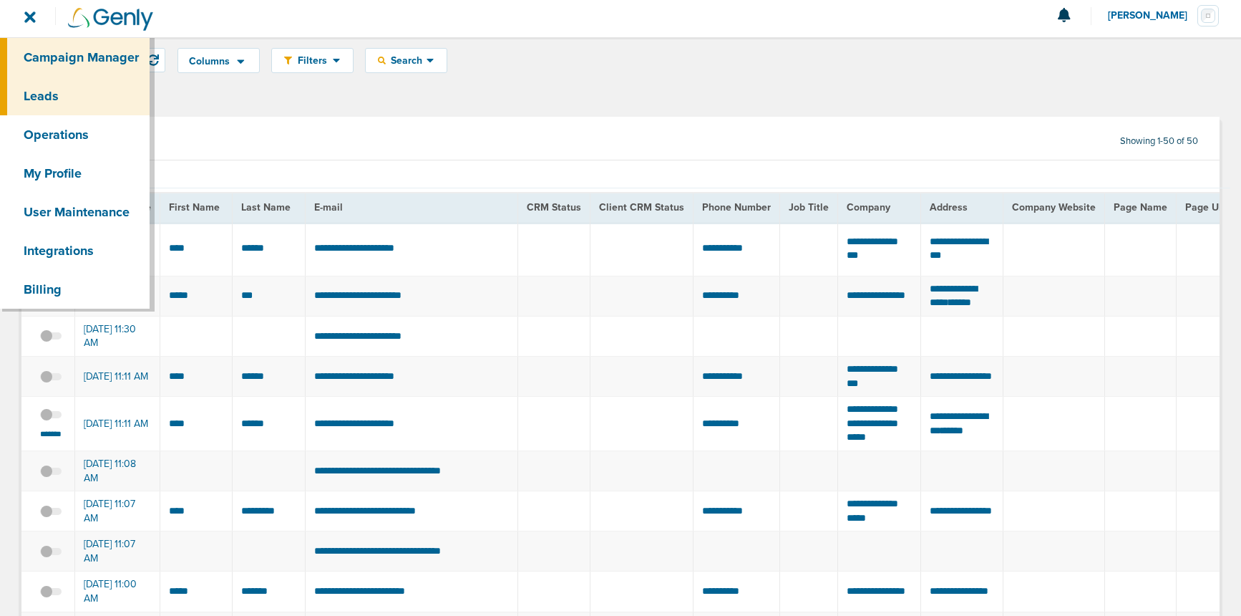
drag, startPoint x: 45, startPoint y: 56, endPoint x: 53, endPoint y: 73, distance: 18.9
click at [45, 56] on link "Campaign Manager" at bounding box center [75, 57] width 150 height 39
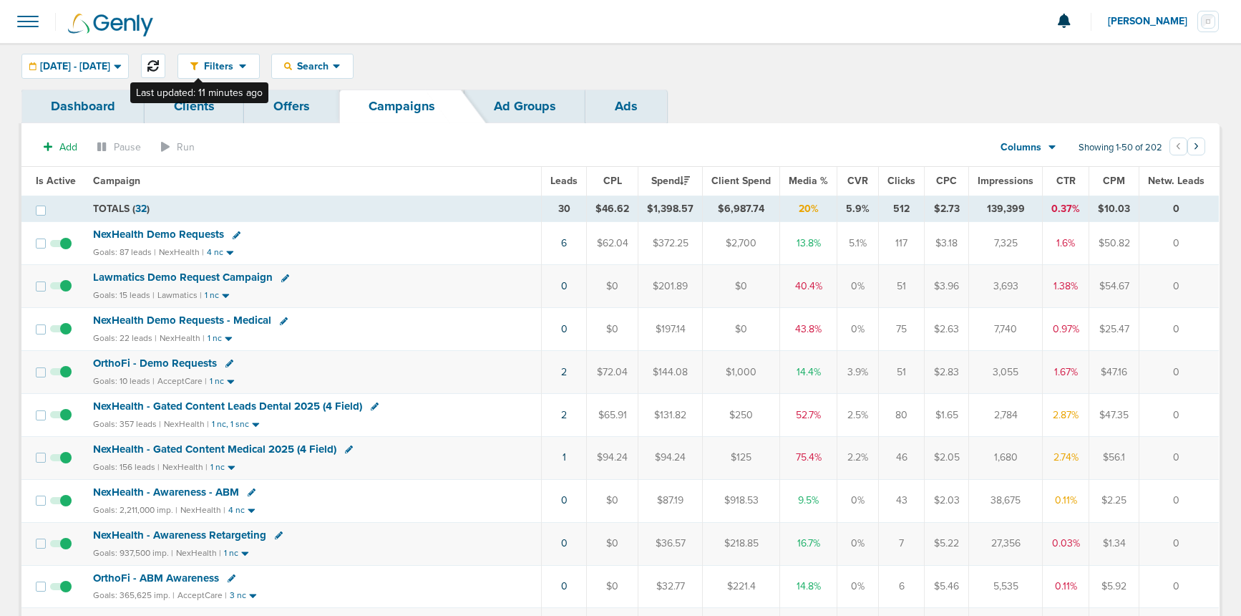
click at [159, 64] on icon at bounding box center [152, 65] width 11 height 11
click at [150, 237] on span "NexHealth Demo Requests" at bounding box center [158, 234] width 131 height 13
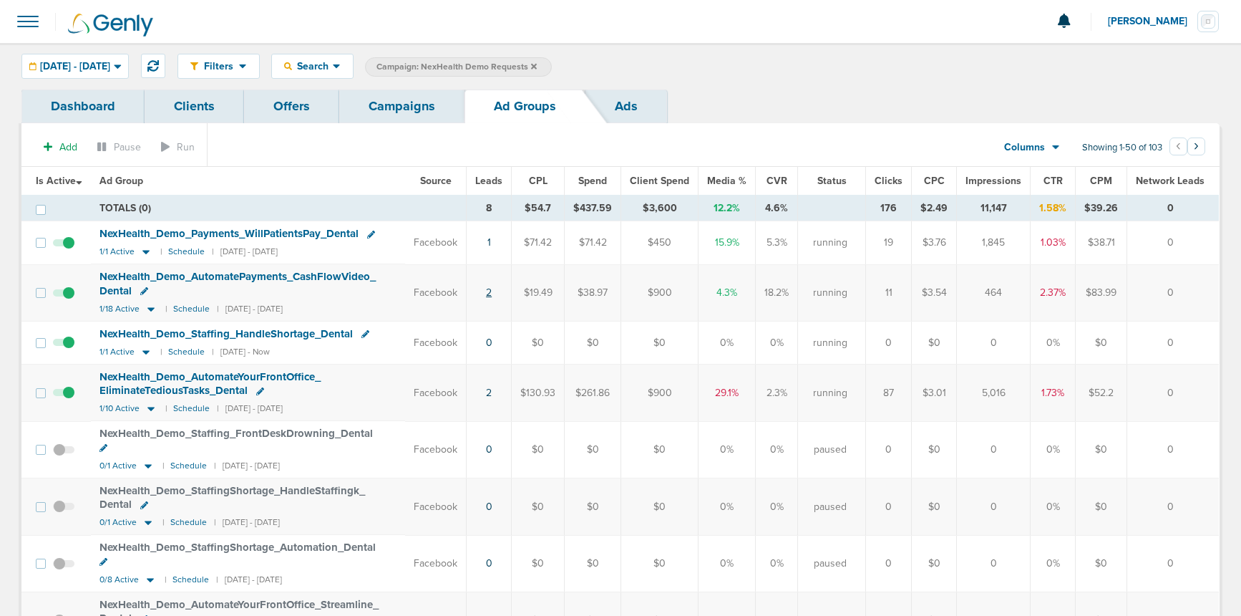
click at [492, 294] on link "2" at bounding box center [489, 292] width 6 height 12
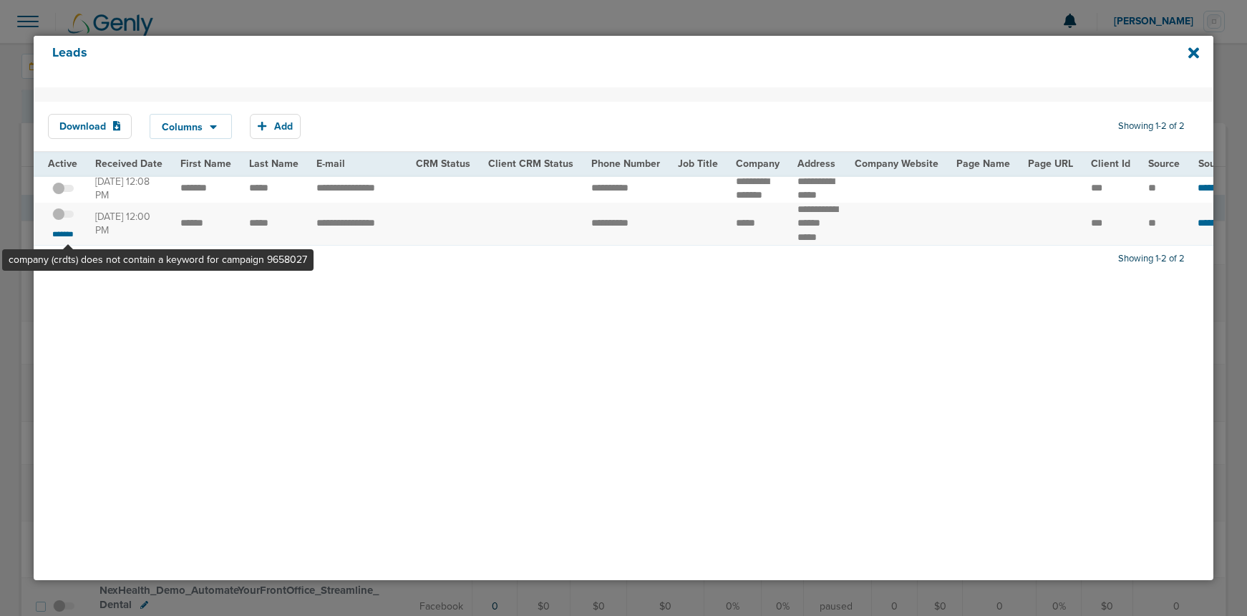
click at [69, 221] on span at bounding box center [62, 221] width 21 height 0
click at [63, 217] on input "checkbox" at bounding box center [63, 217] width 0 height 0
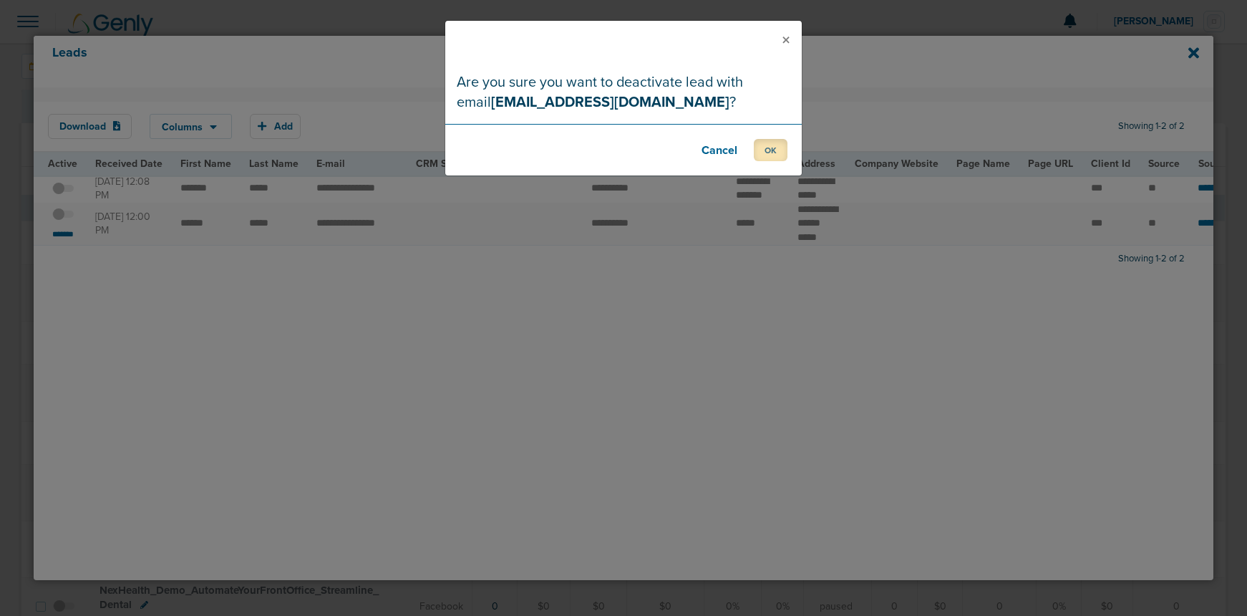
click at [770, 155] on button "OK" at bounding box center [771, 150] width 34 height 22
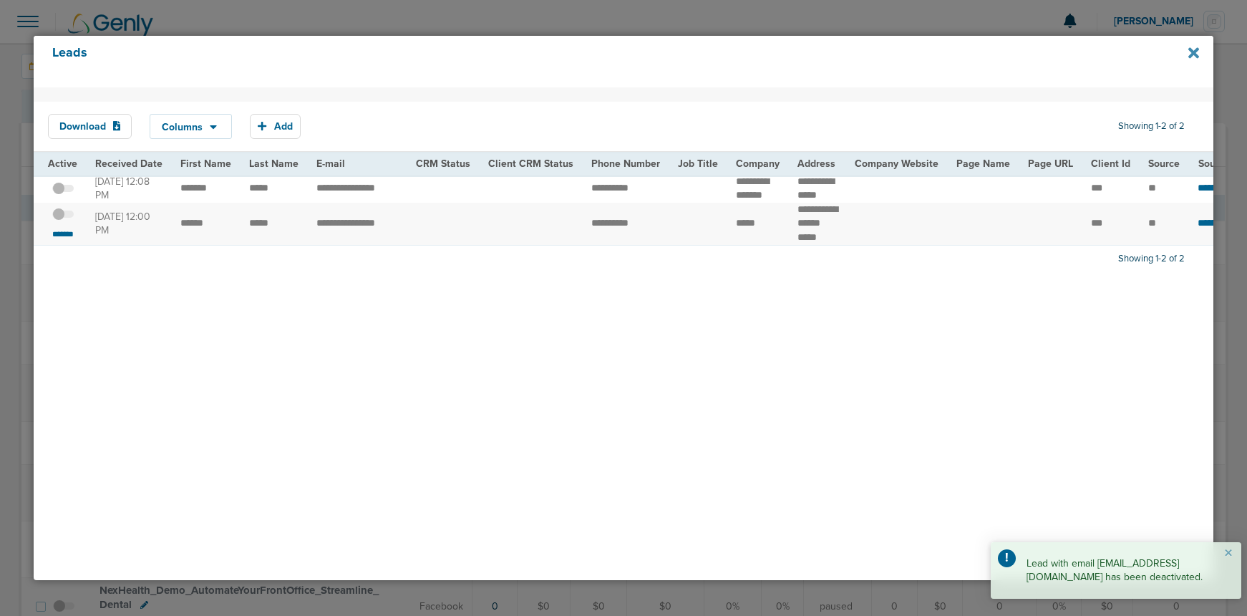
click at [1195, 52] on icon at bounding box center [1193, 52] width 11 height 11
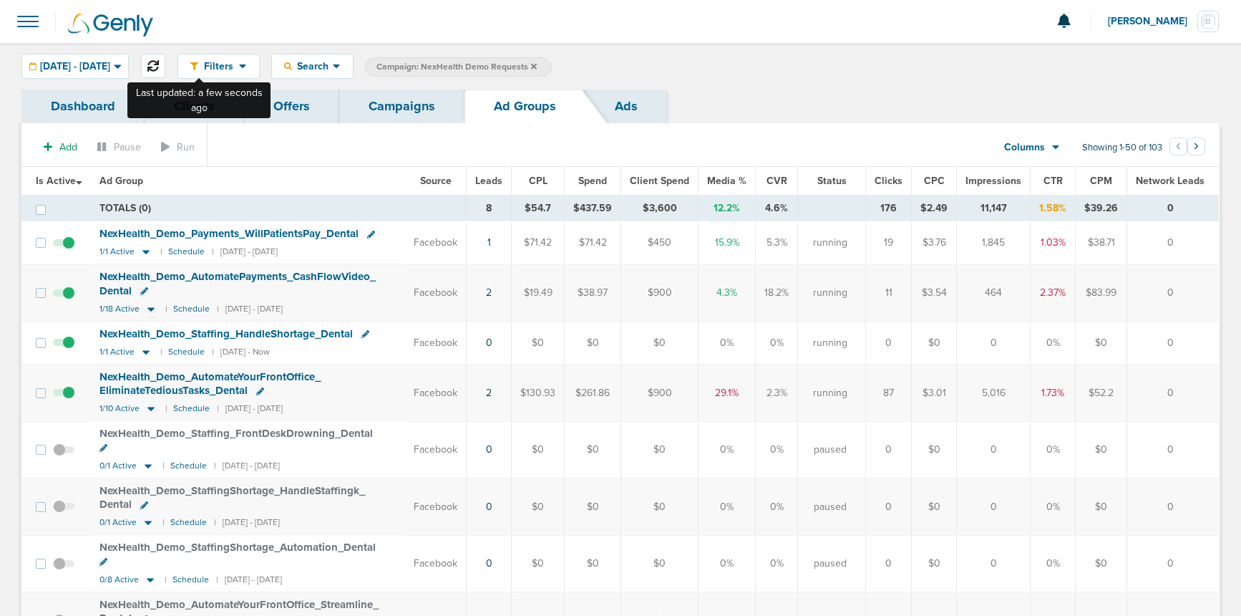
click at [159, 67] on icon at bounding box center [152, 65] width 11 height 11
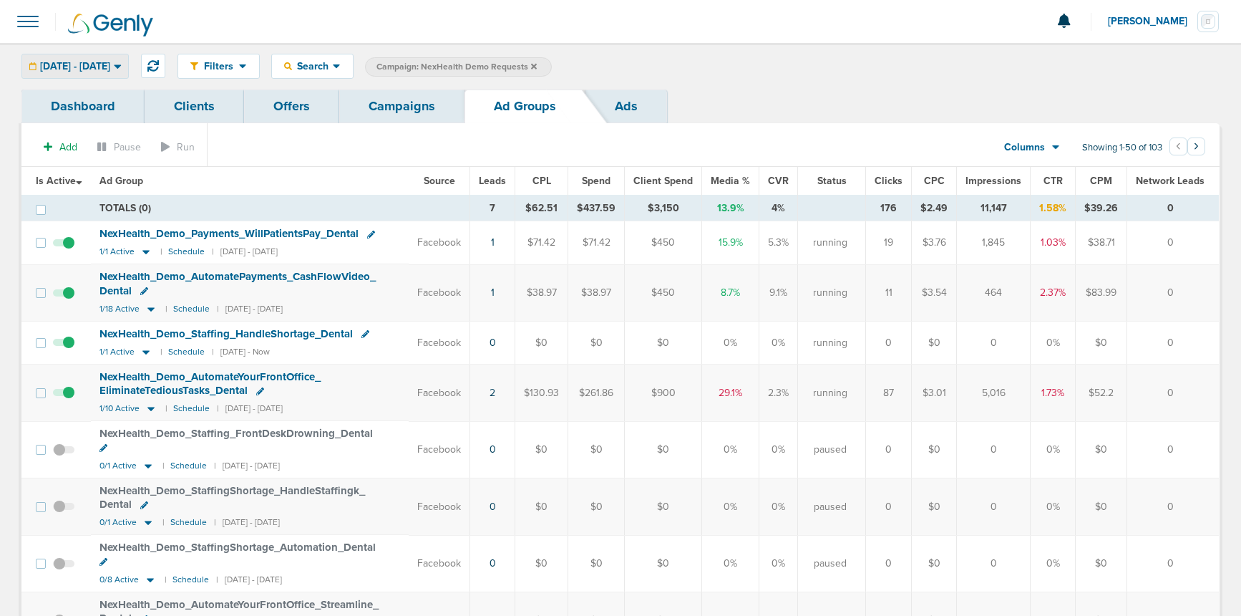
click at [110, 63] on span "[DATE] - [DATE]" at bounding box center [75, 67] width 70 height 10
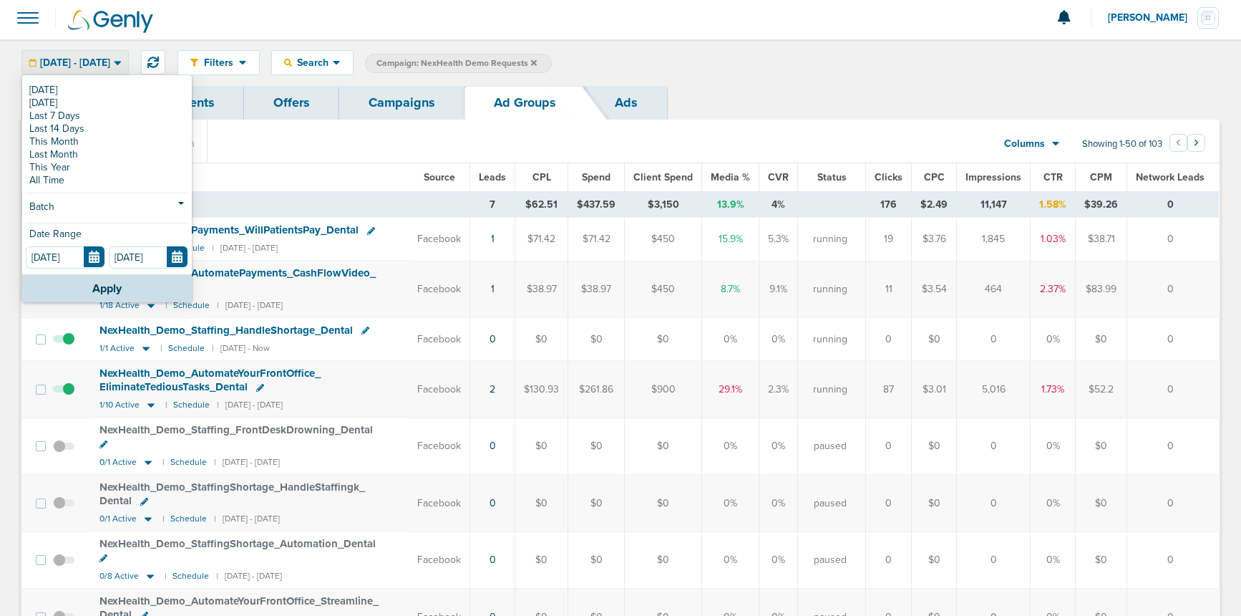
scroll to position [1, 0]
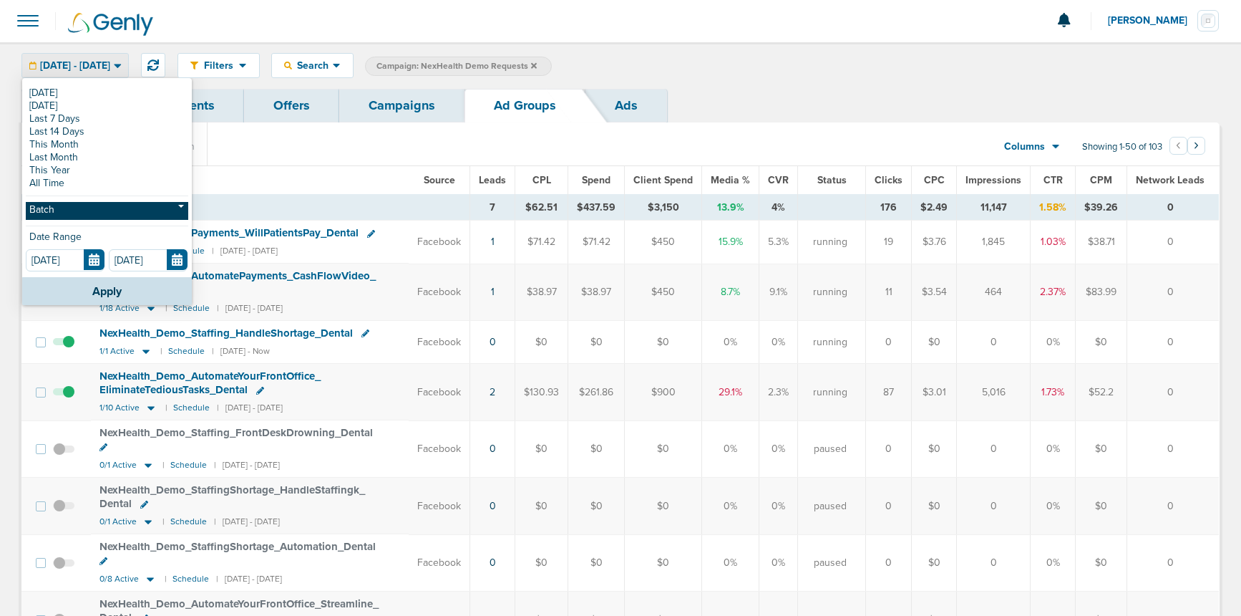
click at [114, 210] on link "Batch" at bounding box center [107, 211] width 163 height 18
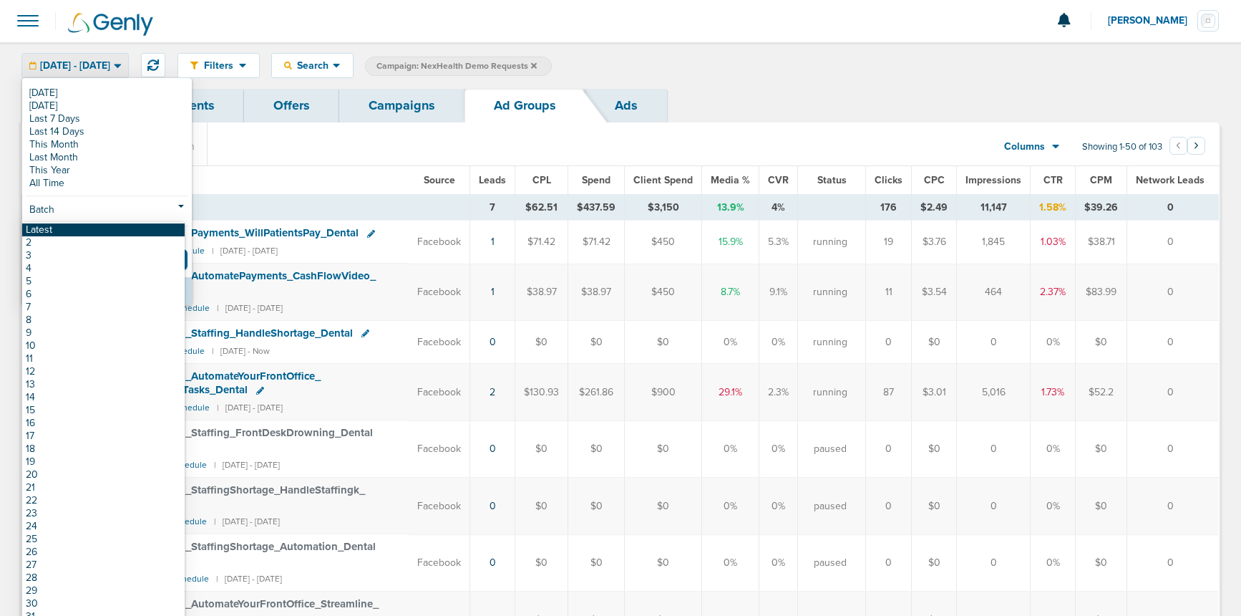
click at [116, 228] on link "Latest" at bounding box center [103, 229] width 163 height 13
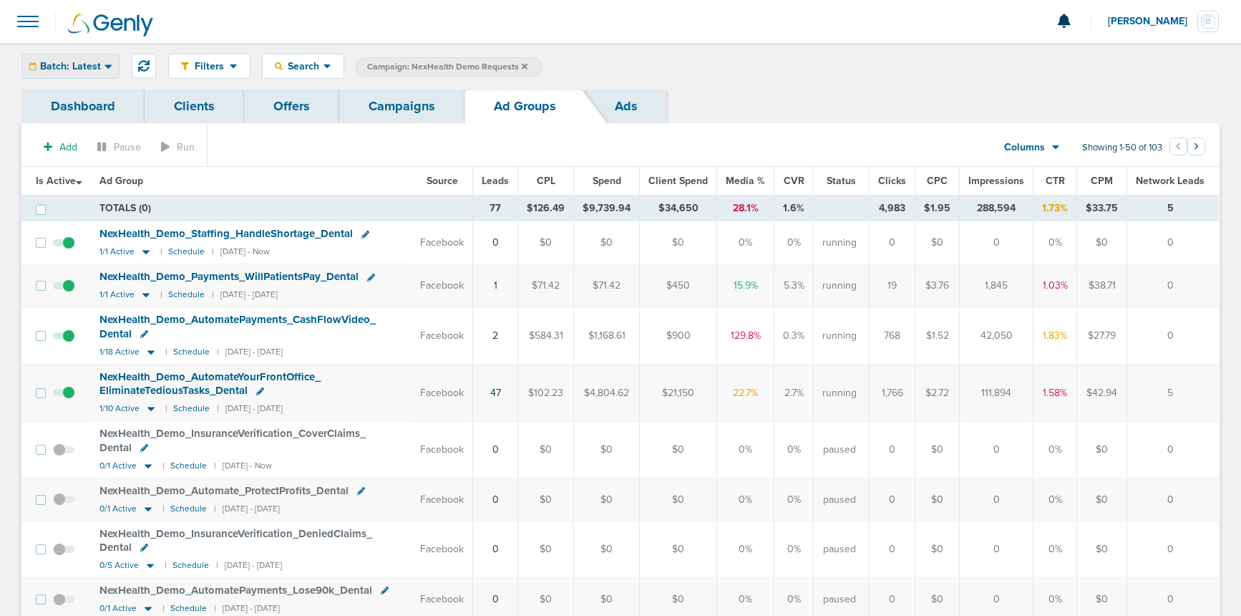
click at [71, 65] on span "Batch: Latest" at bounding box center [70, 67] width 61 height 10
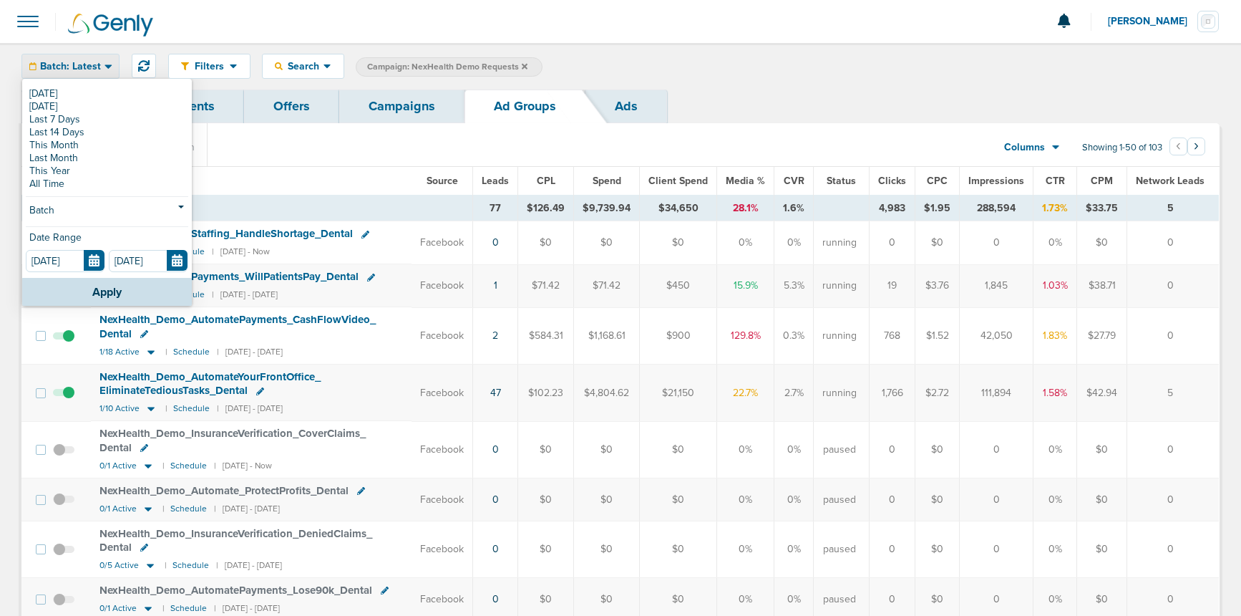
click at [71, 65] on span "Batch: Latest" at bounding box center [70, 67] width 61 height 10
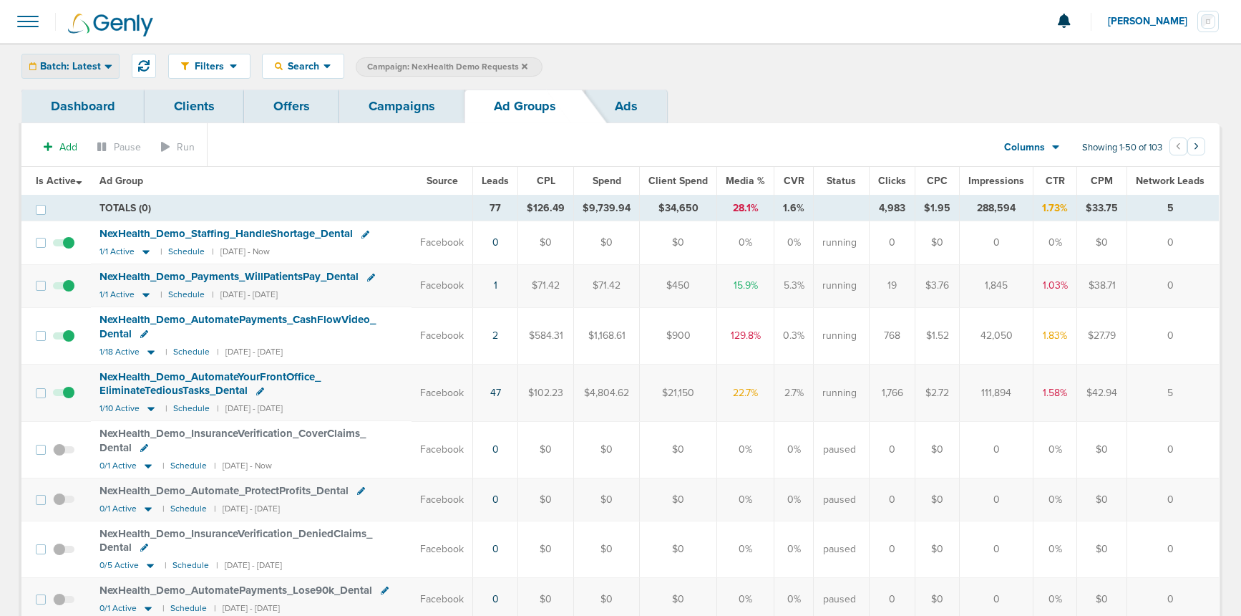
click at [71, 65] on span "Batch: Latest" at bounding box center [70, 67] width 61 height 10
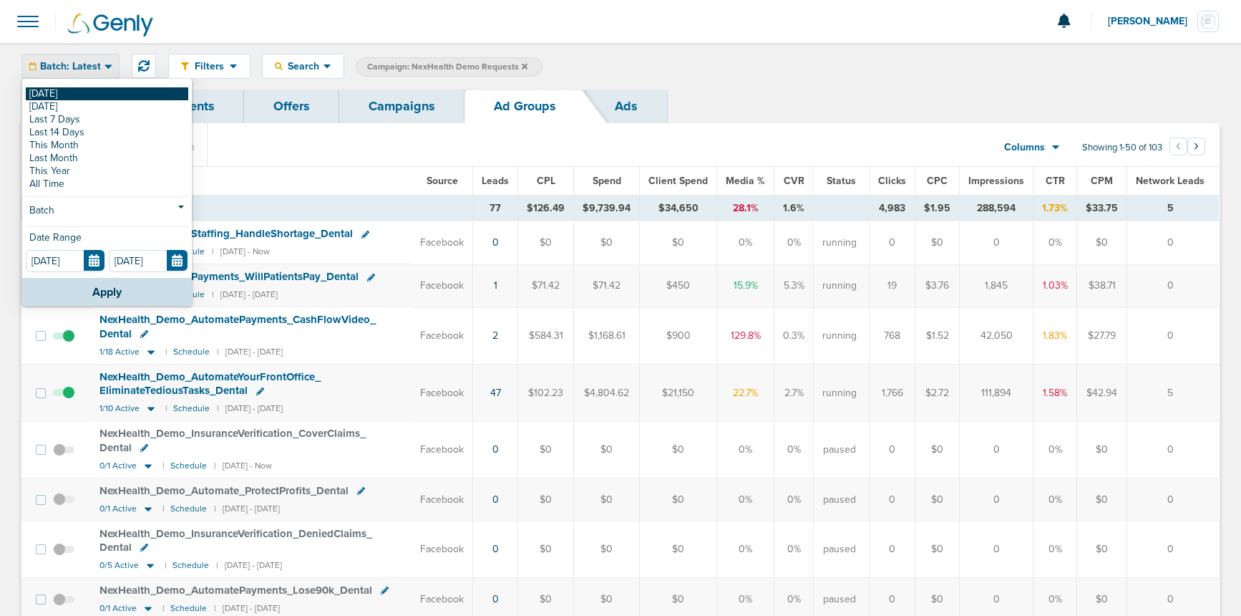
click at [68, 92] on link "[DATE]" at bounding box center [107, 93] width 163 height 13
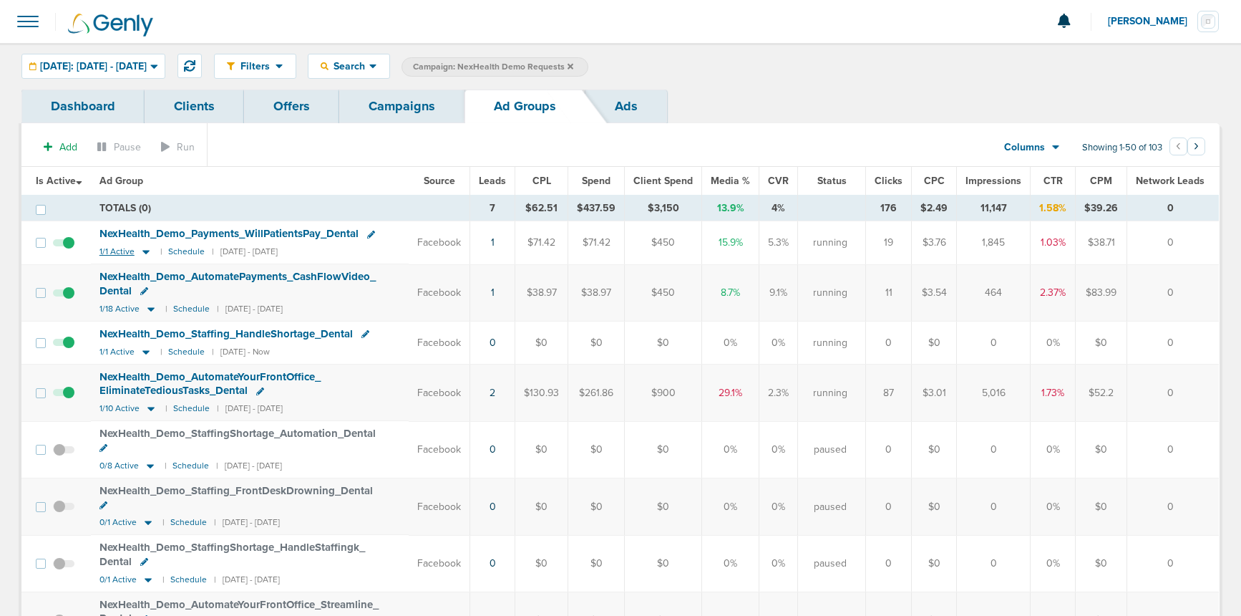
click at [148, 253] on icon at bounding box center [146, 252] width 14 height 12
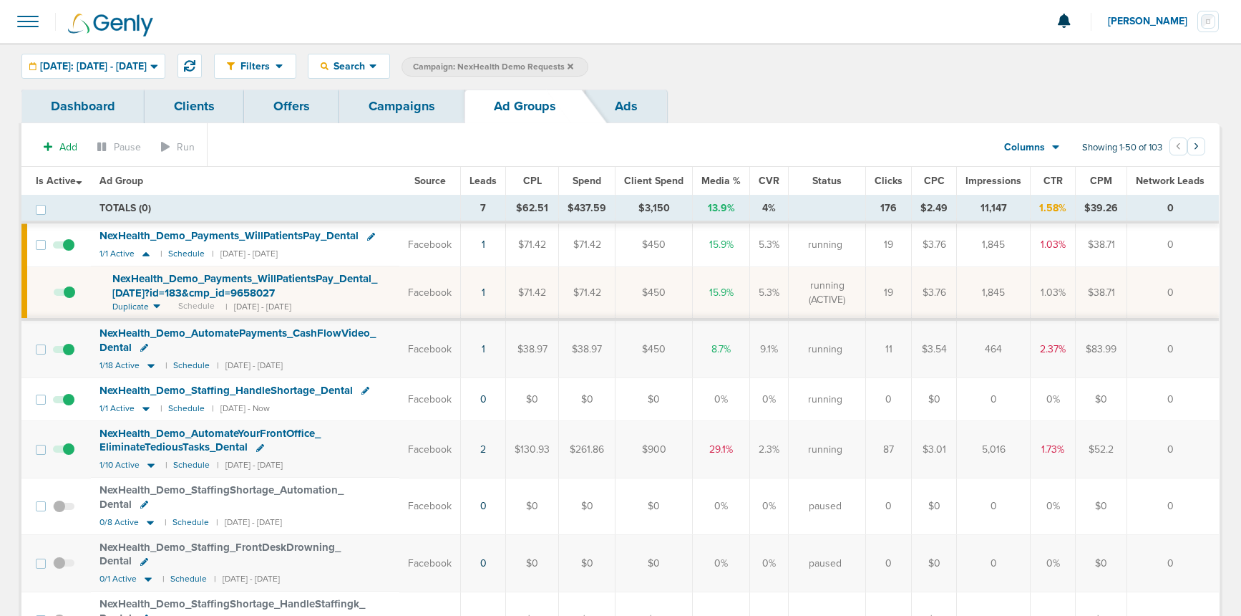
click at [190, 289] on span "NexHealth_ Demo_ Payments_ WillPatientsPay_ Dental_ [DATE]?id=183&cmp_ id=96580…" at bounding box center [244, 285] width 265 height 27
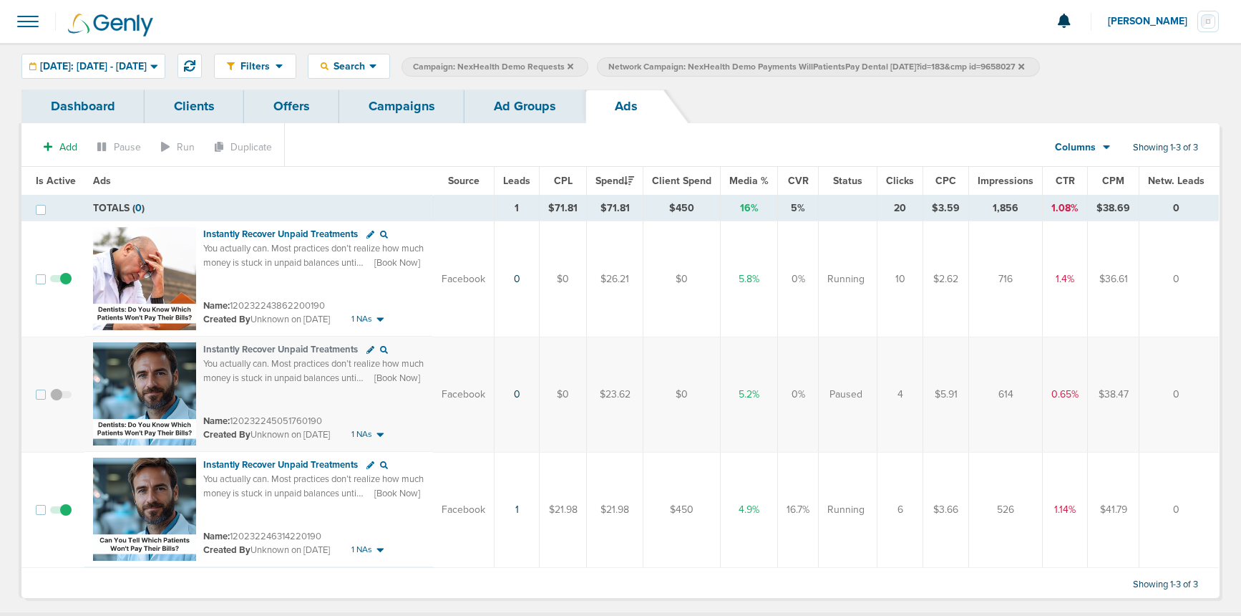
click at [504, 108] on link "Ad Groups" at bounding box center [525, 106] width 121 height 34
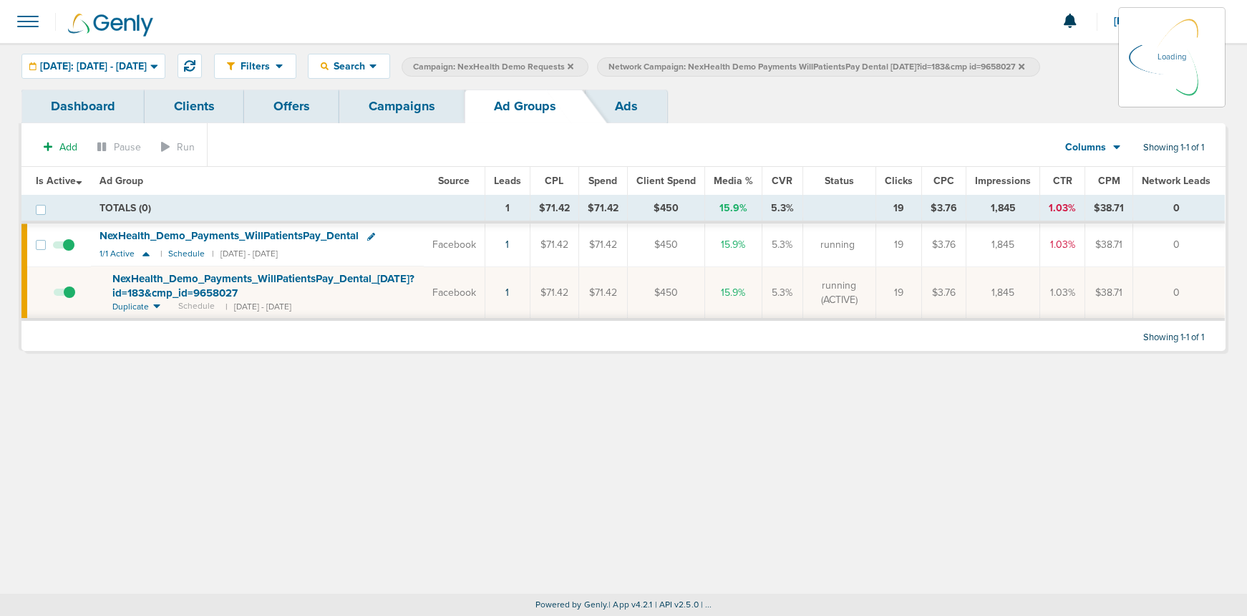
click at [414, 105] on link "Campaigns" at bounding box center [401, 106] width 125 height 34
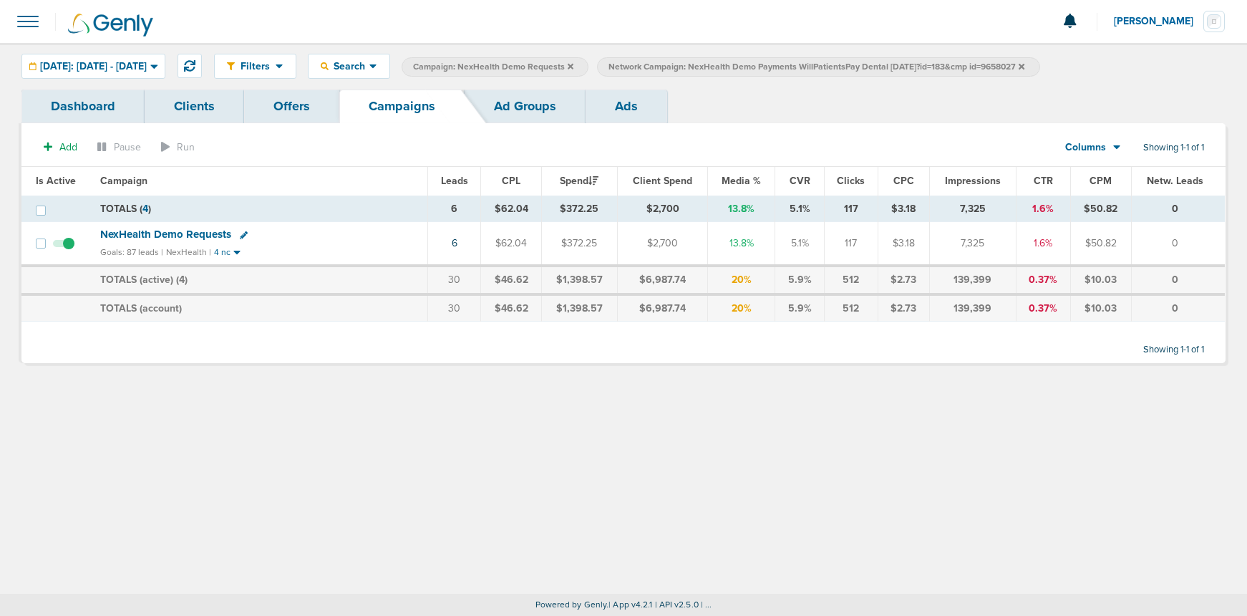
click at [1039, 65] on label "Network Campaign: NexHealth Demo Payments WillPatientsPay Dental [DATE]?id=183&…" at bounding box center [818, 66] width 442 height 19
click at [195, 65] on icon at bounding box center [189, 65] width 11 height 11
click at [184, 236] on span "NexHealth Demo Requests" at bounding box center [165, 234] width 131 height 13
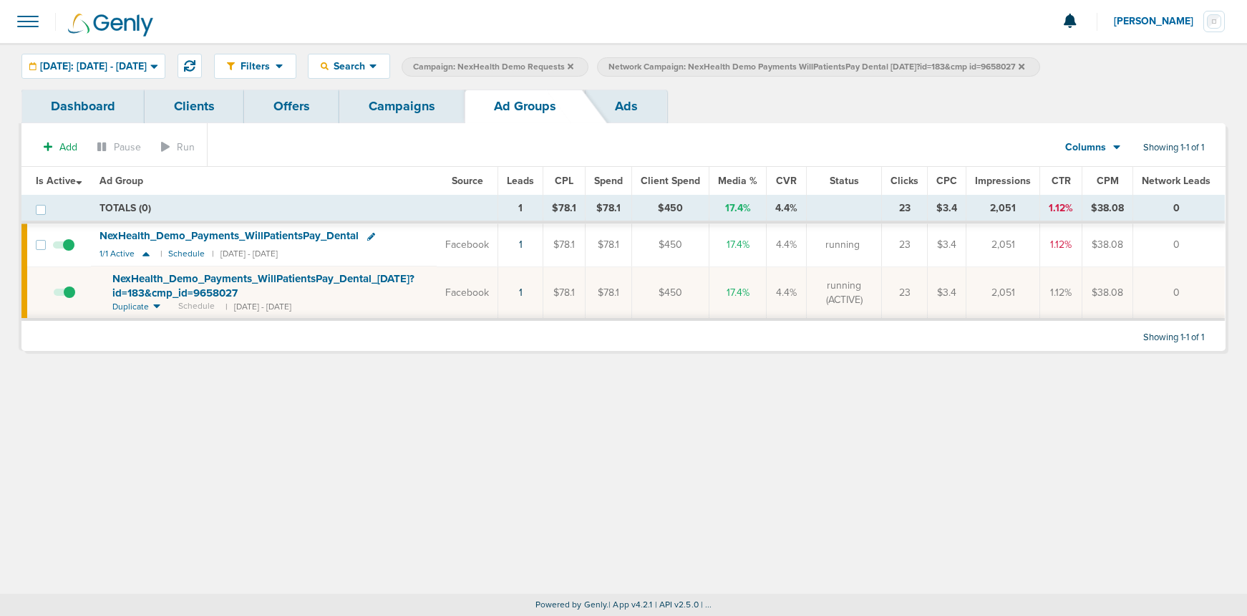
click at [1024, 67] on icon at bounding box center [1022, 66] width 6 height 9
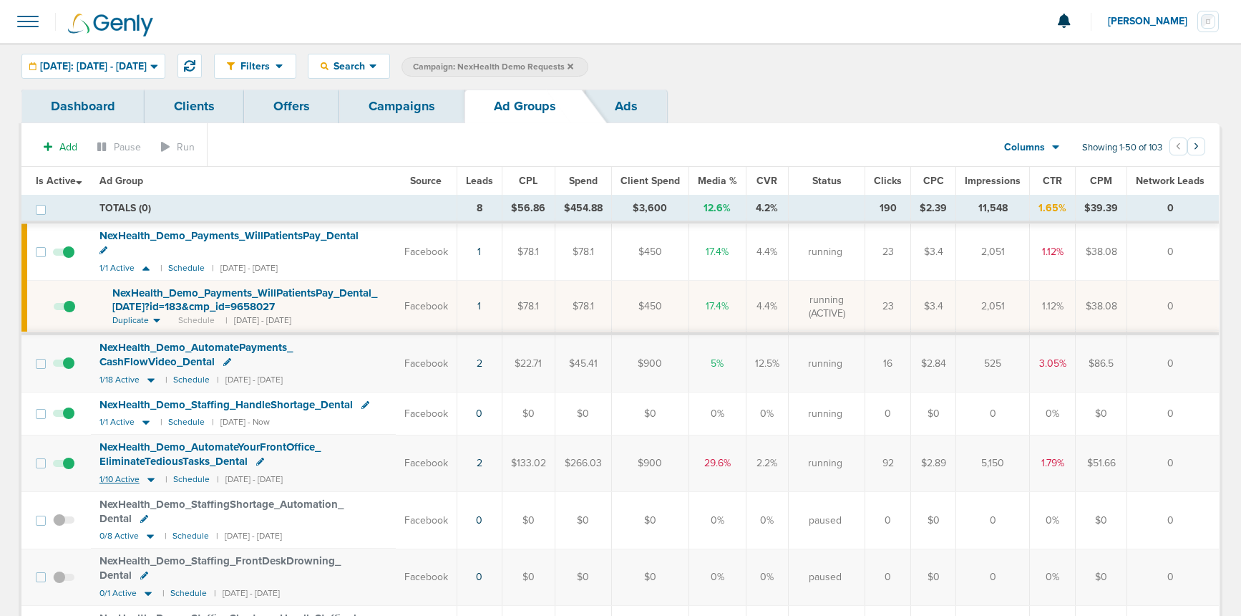
click at [150, 477] on icon at bounding box center [150, 479] width 7 height 4
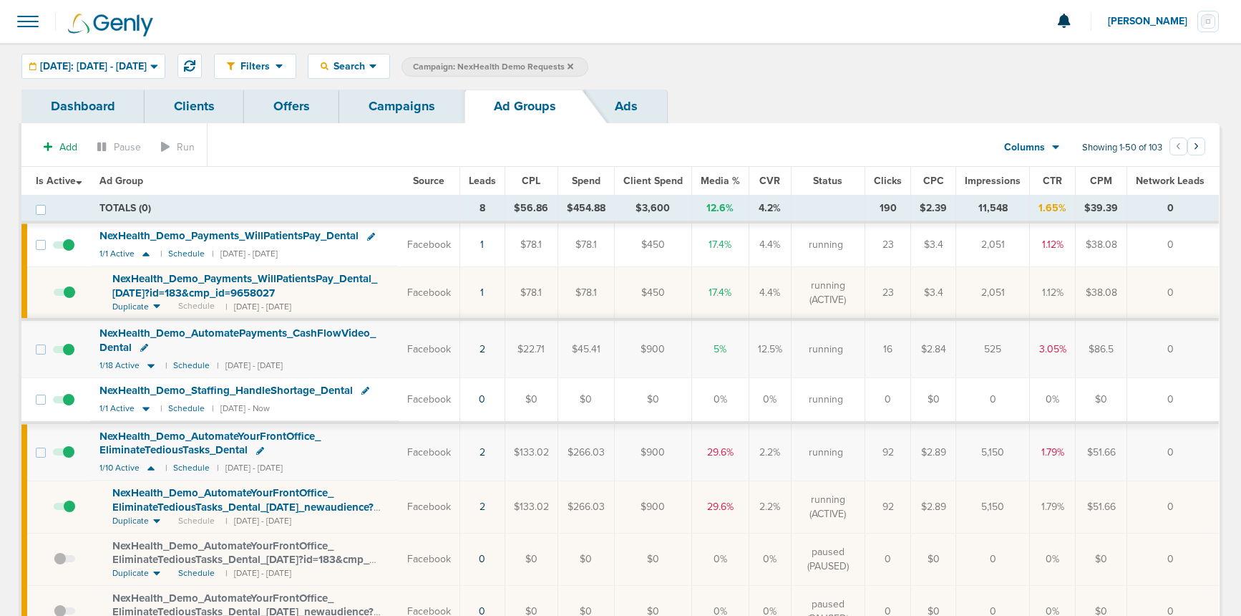
click at [70, 513] on span at bounding box center [64, 513] width 21 height 0
click at [54, 510] on input "checkbox" at bounding box center [54, 510] width 0 height 0
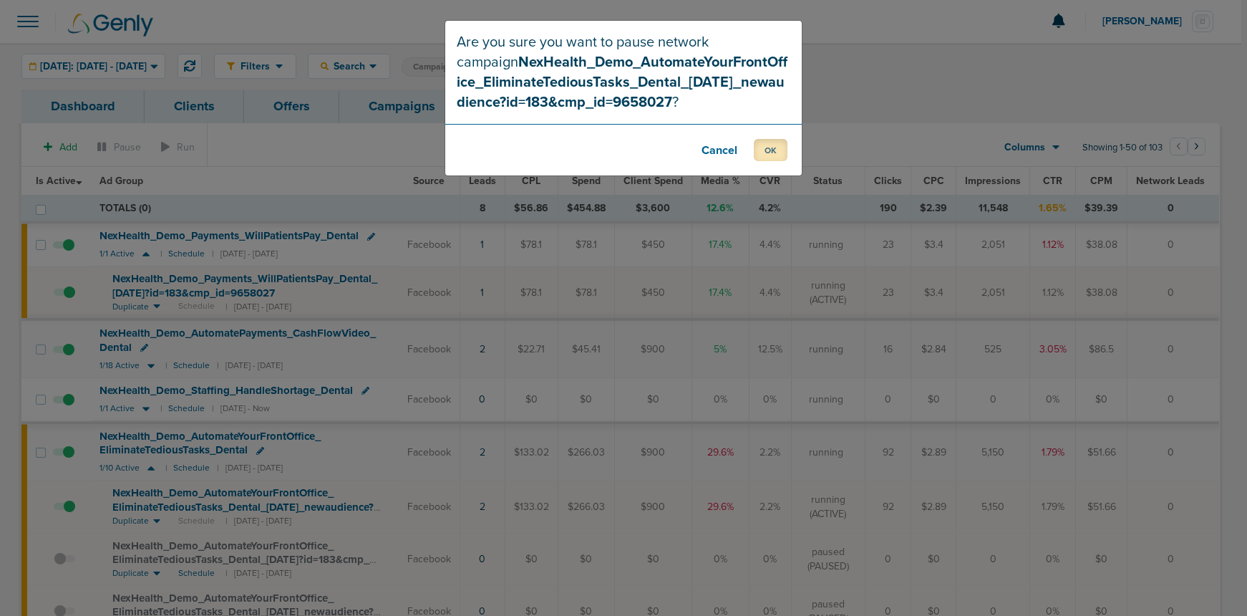
click at [772, 150] on button "OK" at bounding box center [771, 150] width 34 height 22
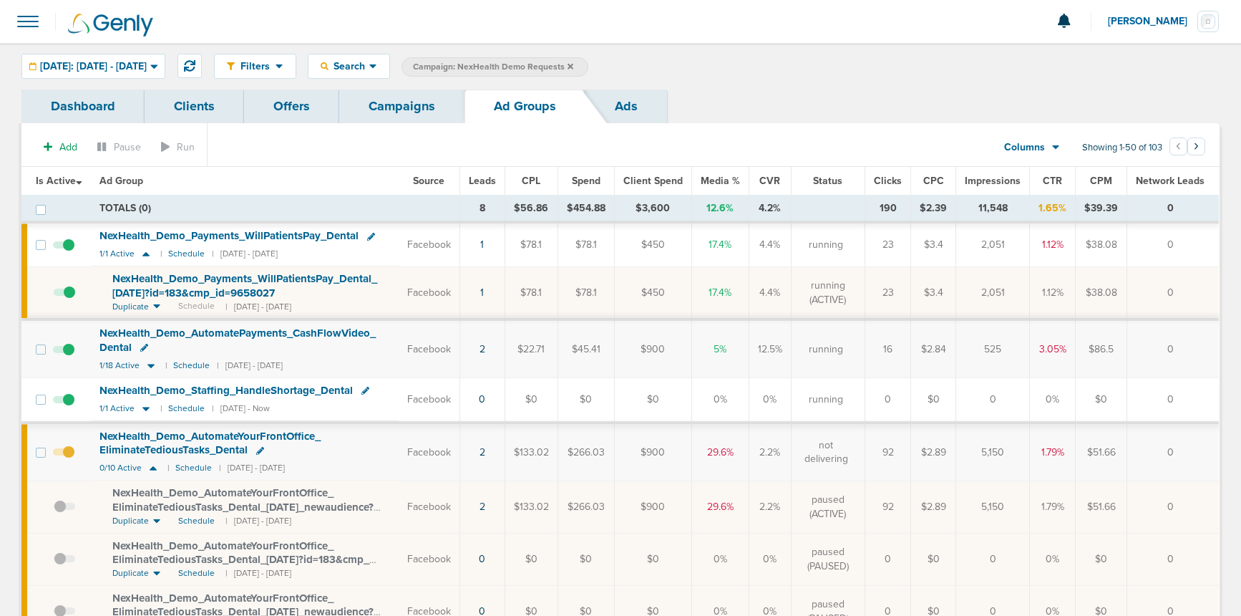
click at [401, 99] on link "Campaigns" at bounding box center [401, 106] width 125 height 34
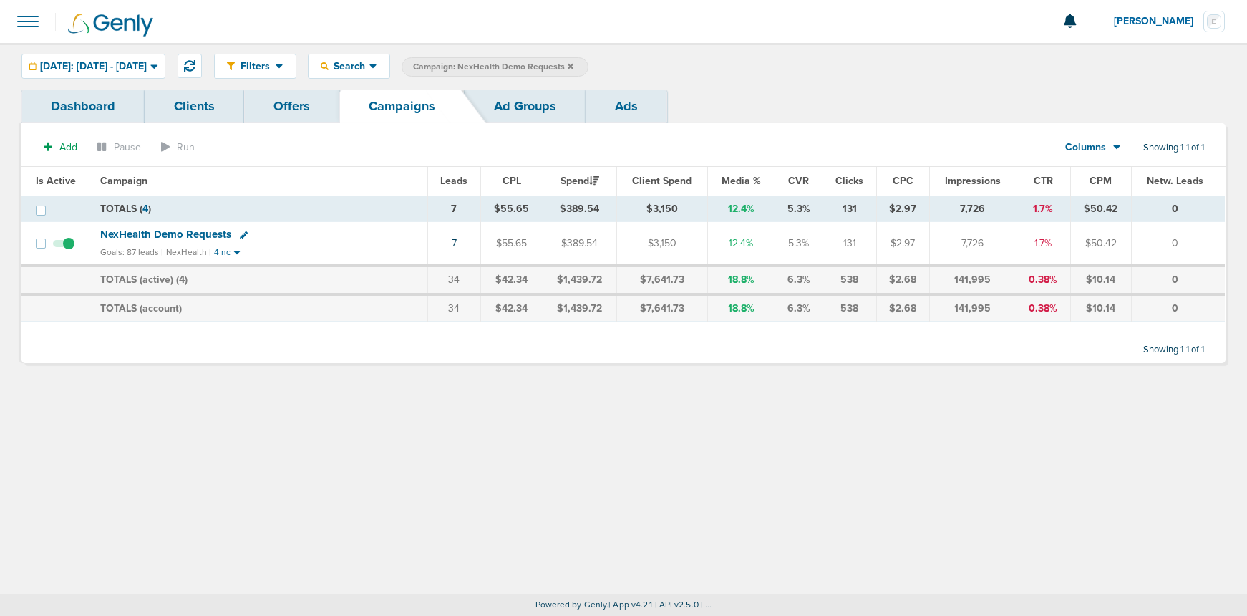
click at [573, 63] on icon at bounding box center [571, 66] width 6 height 9
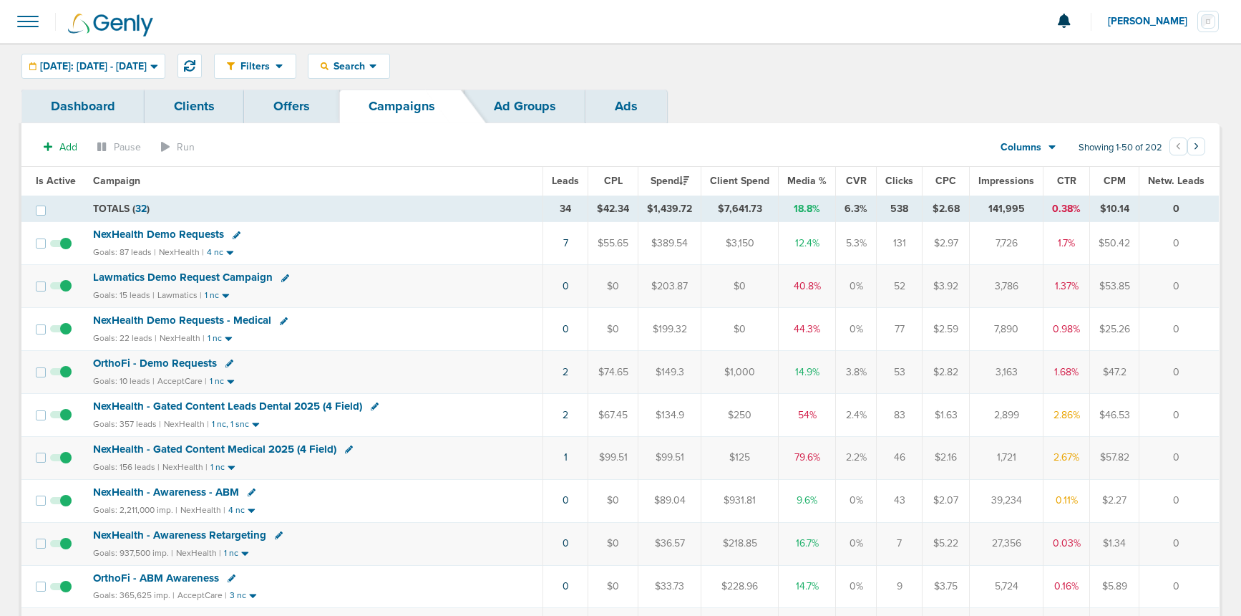
click at [150, 235] on span "NexHealth Demo Requests" at bounding box center [158, 234] width 131 height 13
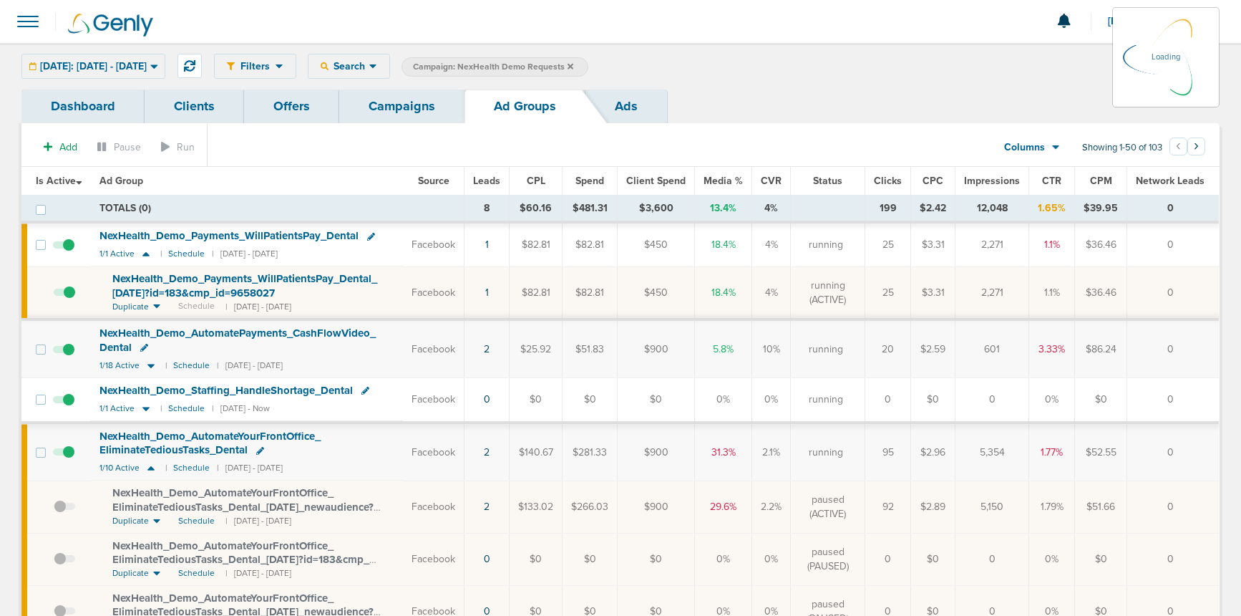
click at [69, 452] on td at bounding box center [68, 451] width 46 height 58
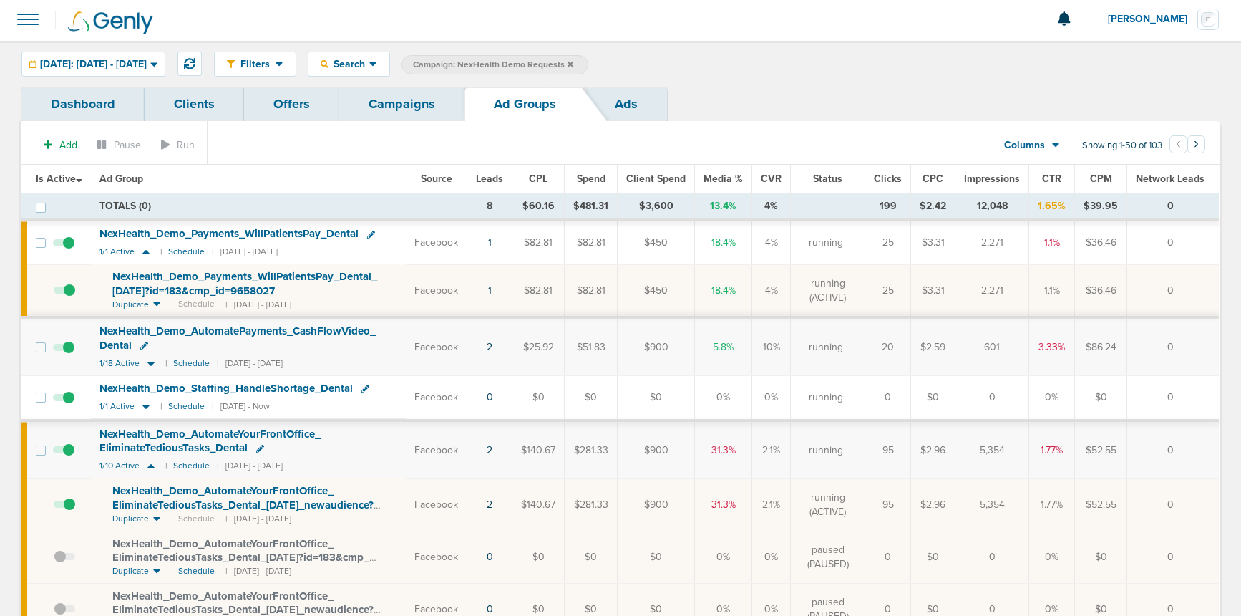
click at [69, 457] on span at bounding box center [63, 457] width 21 height 0
click at [64, 453] on input "checkbox" at bounding box center [64, 453] width 0 height 0
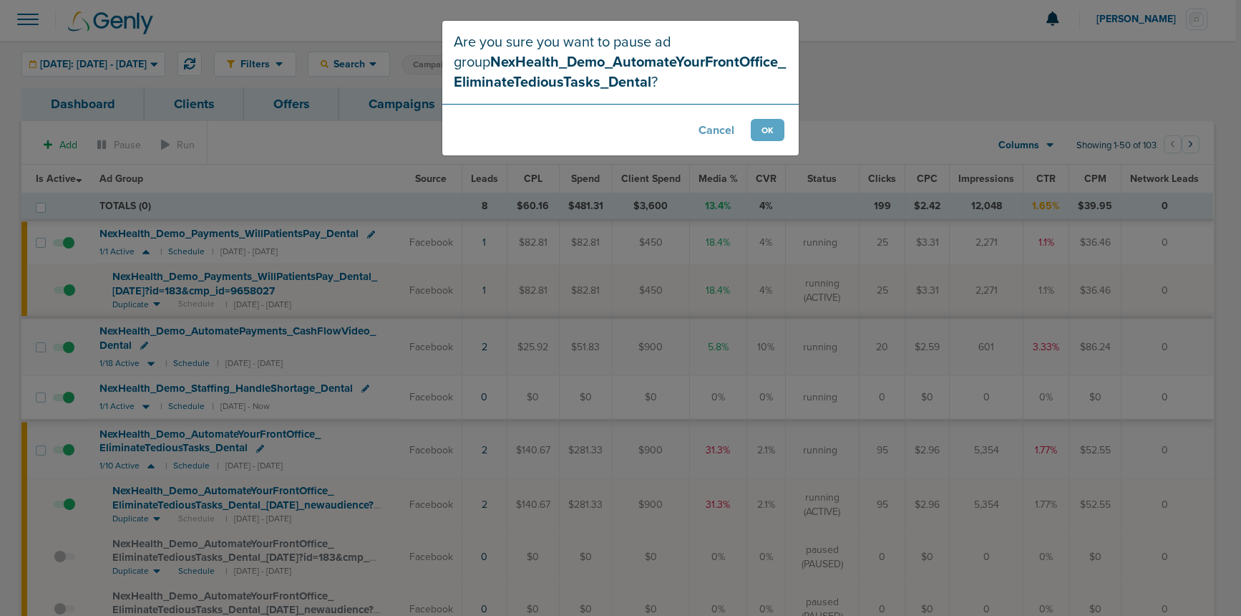
scroll to position [4, 0]
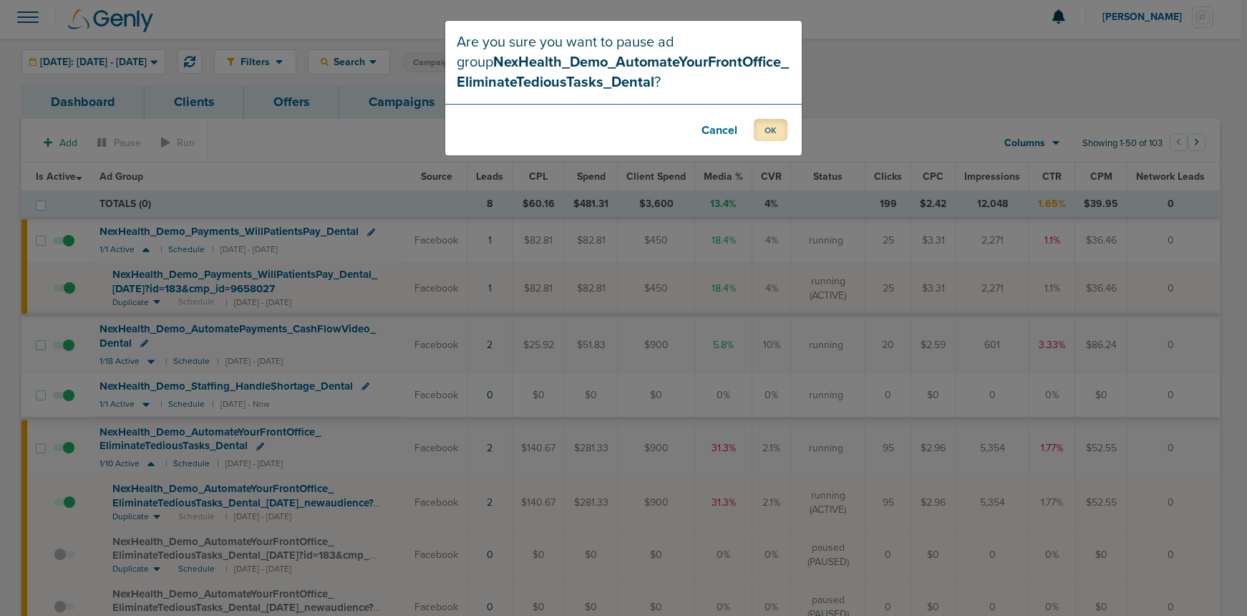
click at [775, 126] on button "OK" at bounding box center [771, 130] width 34 height 22
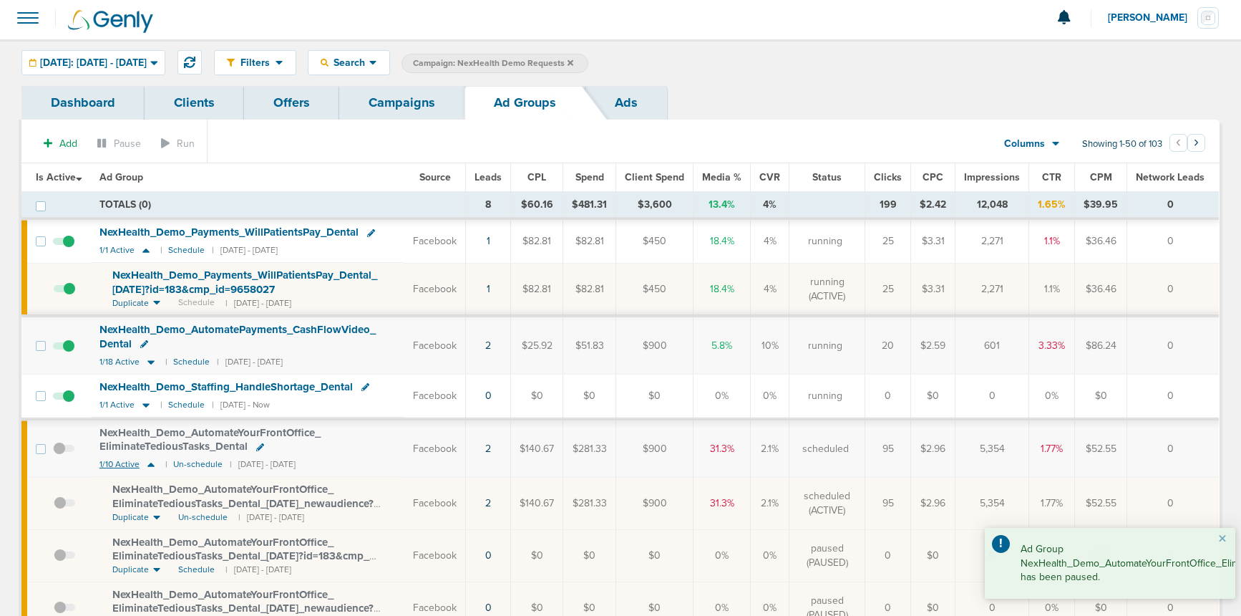
scroll to position [2, 0]
click at [195, 518] on span "Un-schedule" at bounding box center [202, 519] width 49 height 12
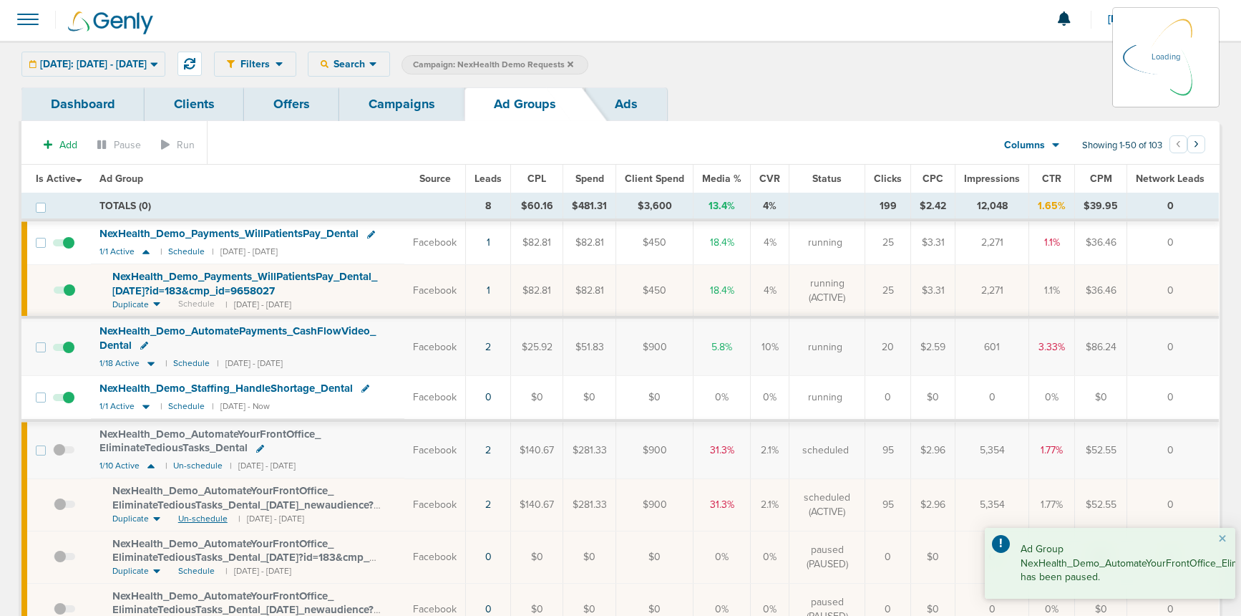
scroll to position [0, 0]
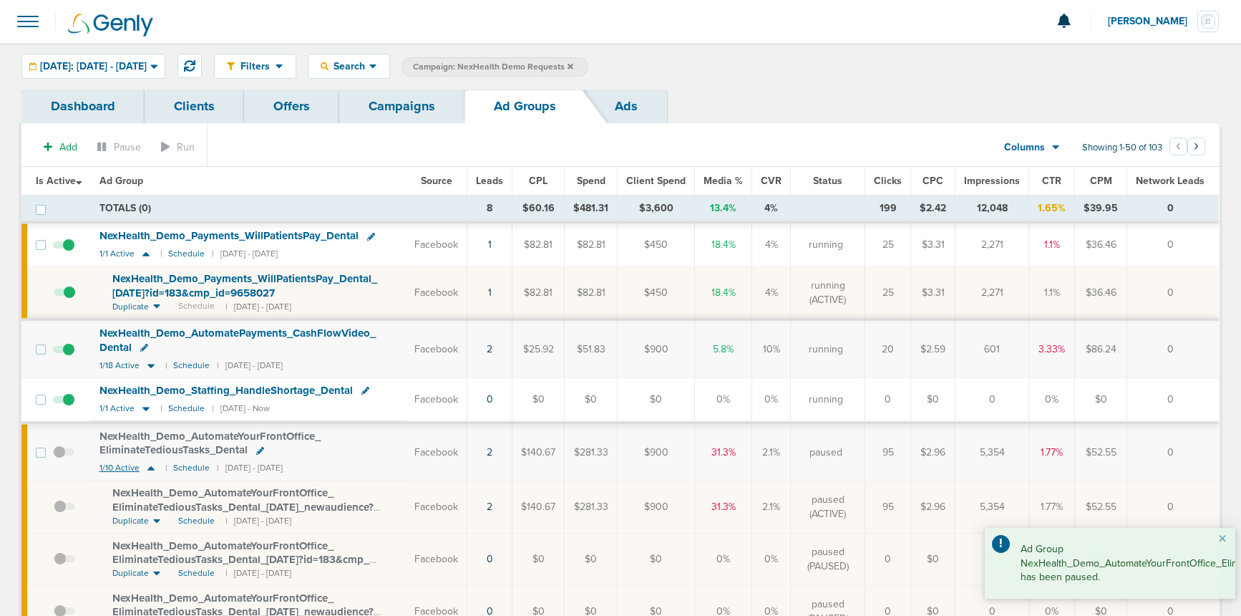
click at [151, 466] on icon at bounding box center [151, 468] width 14 height 12
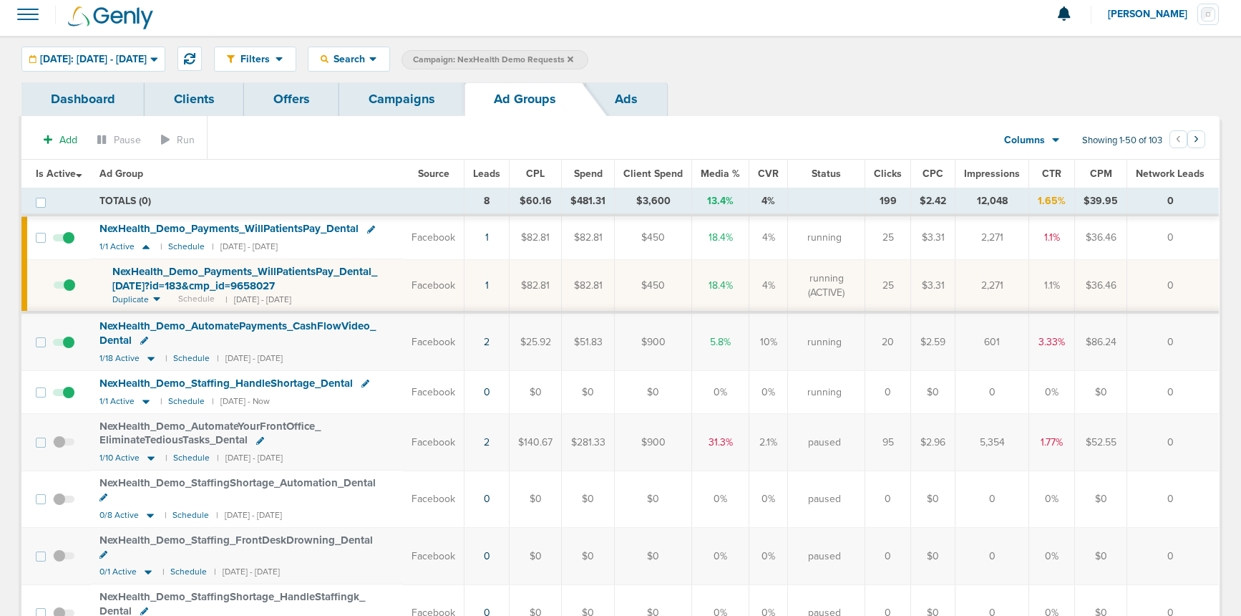
click at [365, 381] on icon at bounding box center [366, 383] width 8 height 8
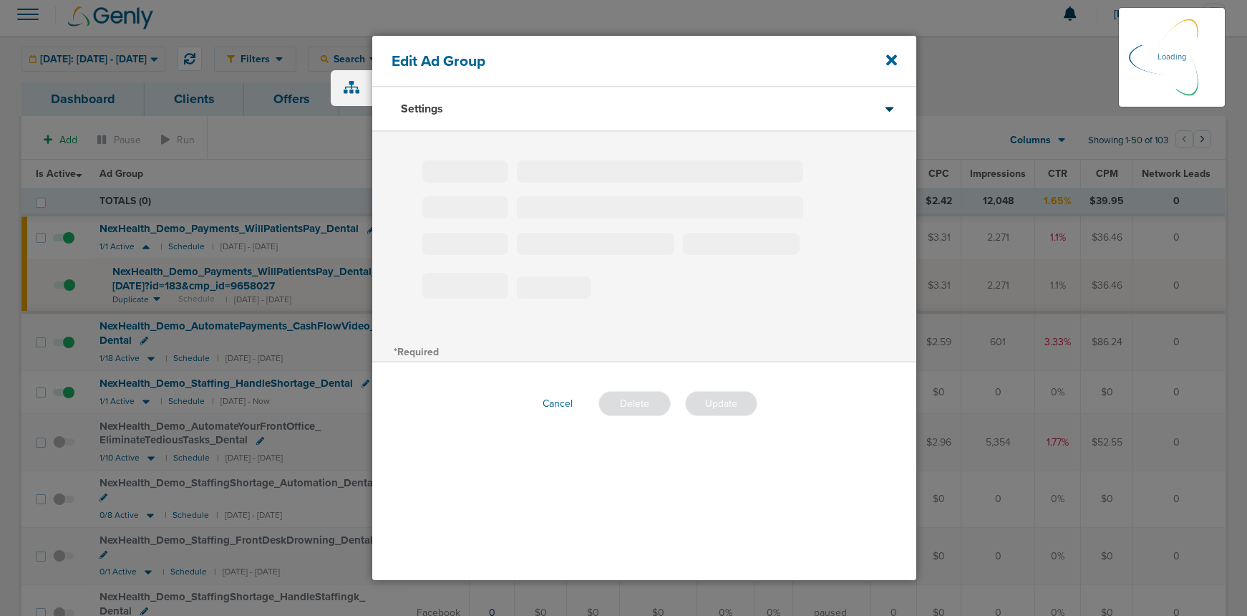
type input "NexHealth_Demo_Staffing_HandleShortage_Dental"
type input "180"
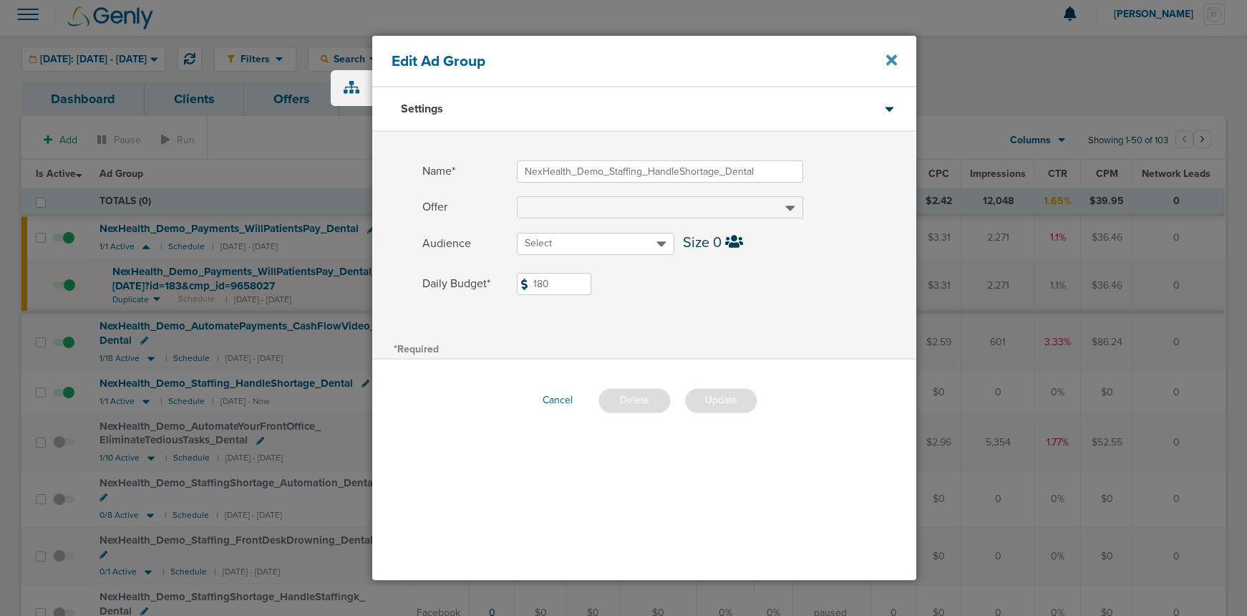
click at [886, 59] on icon at bounding box center [891, 60] width 11 height 16
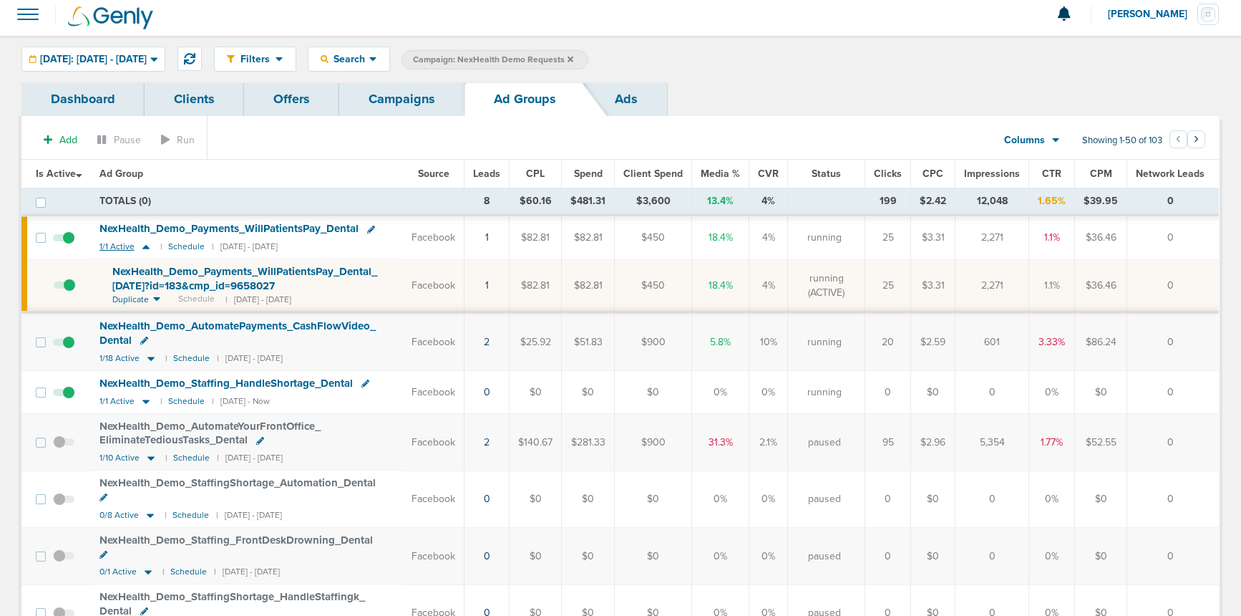
click at [147, 242] on icon at bounding box center [146, 247] width 14 height 12
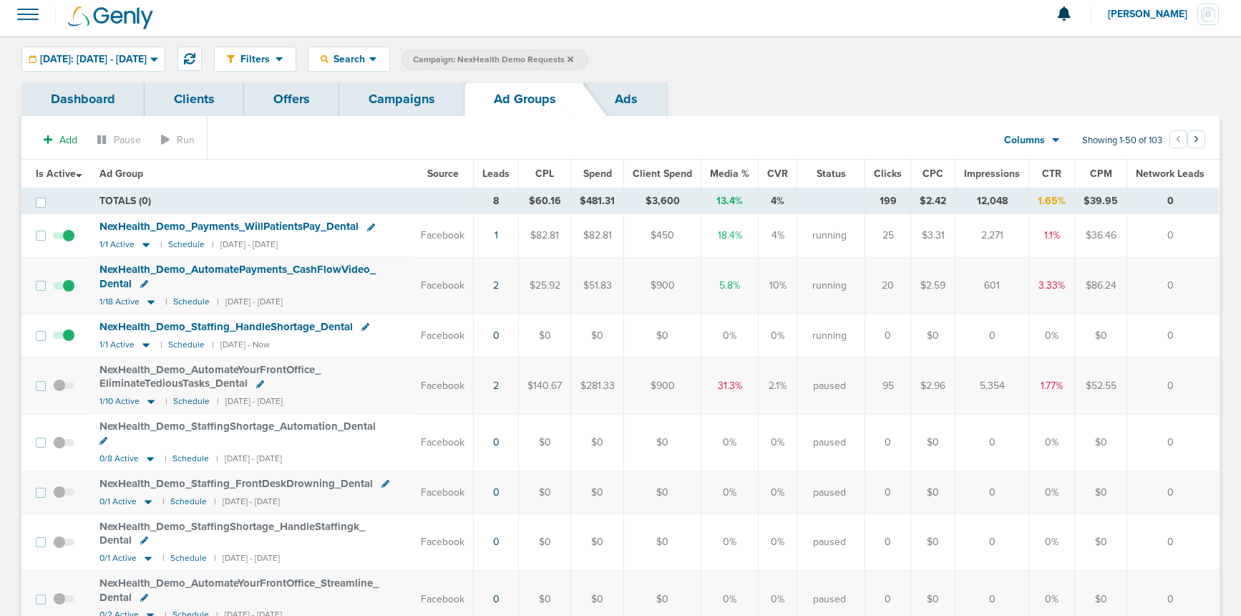
click at [379, 100] on link "Campaigns" at bounding box center [401, 99] width 125 height 34
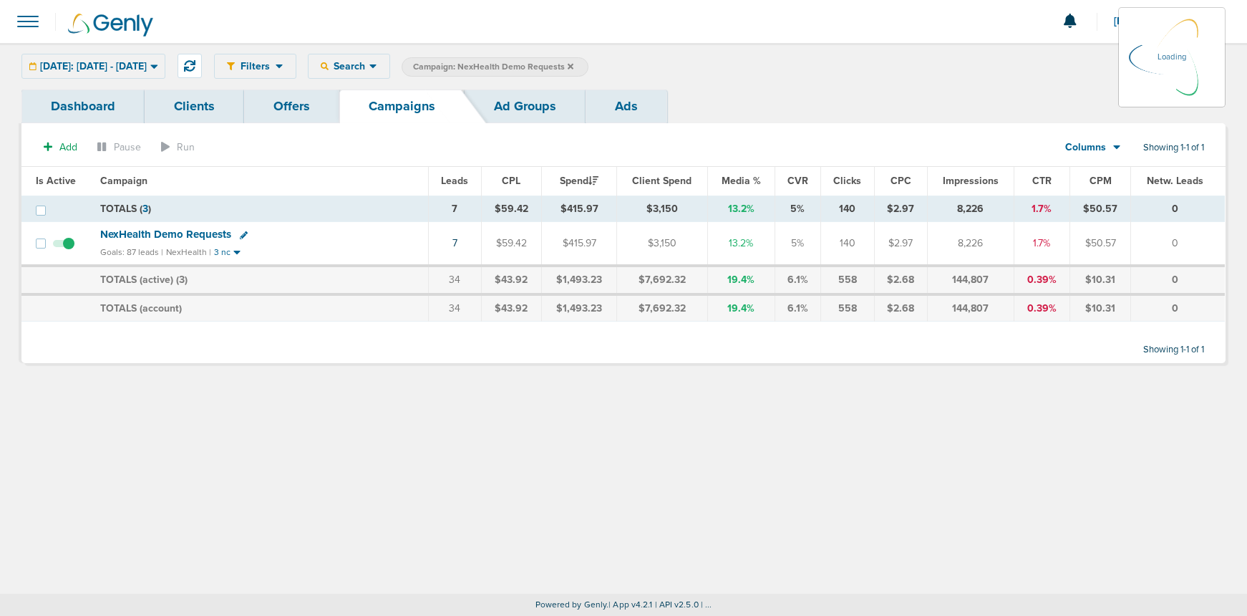
click at [588, 63] on label "Campaign: NexHealth Demo Requests" at bounding box center [495, 66] width 187 height 19
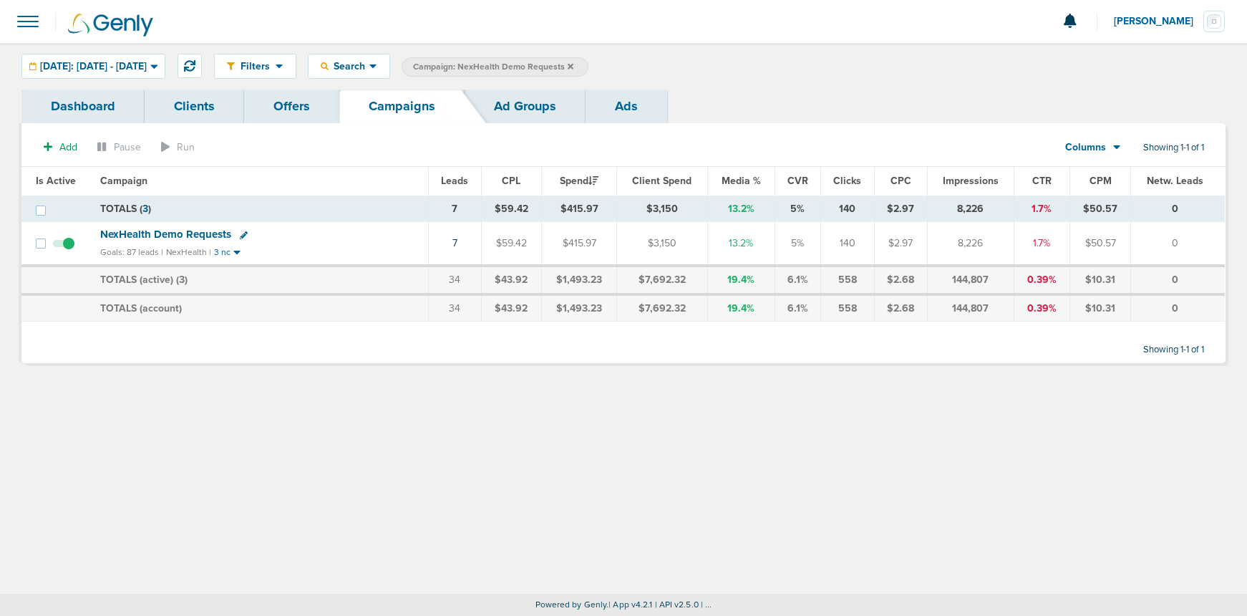
click at [573, 64] on icon at bounding box center [571, 66] width 6 height 6
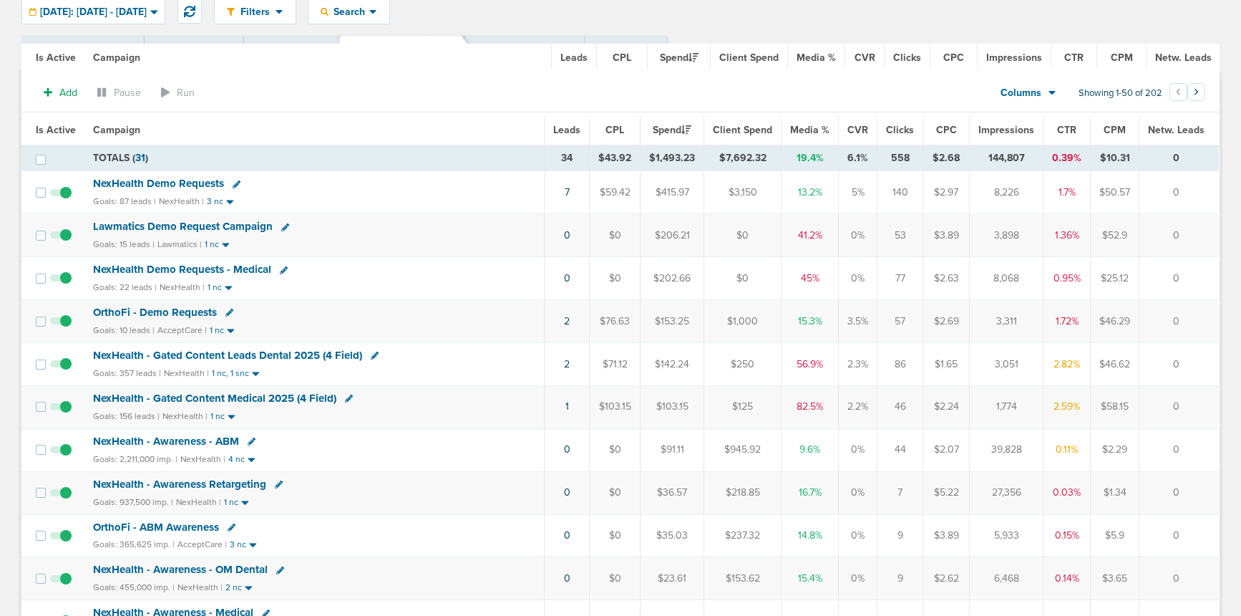
scroll to position [6, 0]
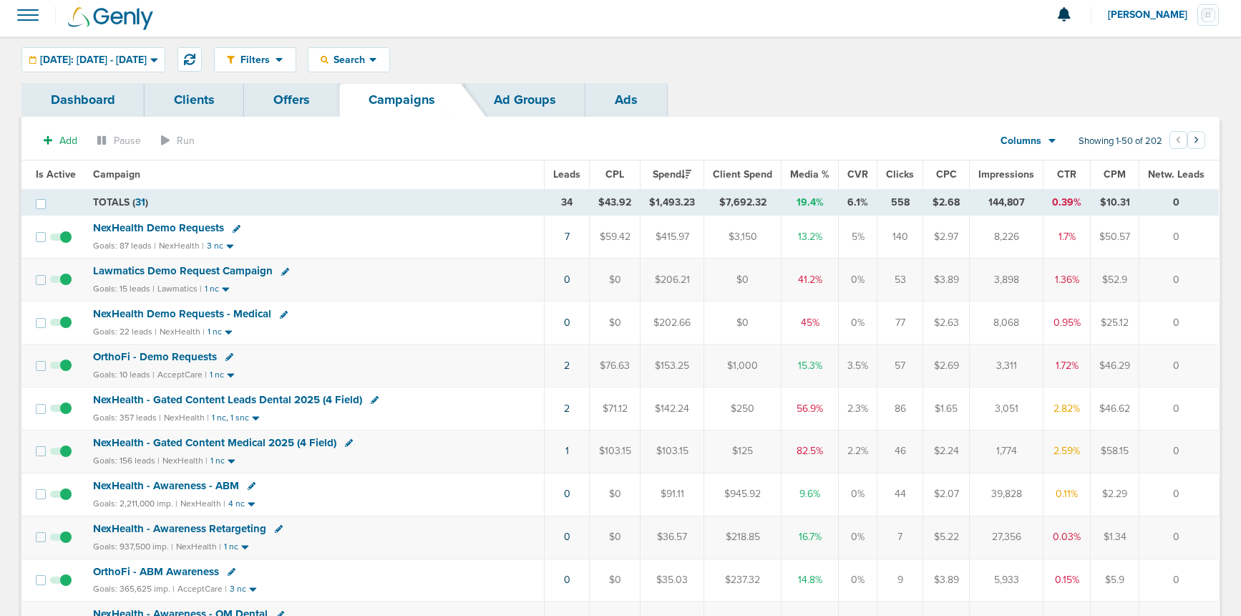
click at [170, 272] on span "Lawmatics Demo Request Campaign" at bounding box center [183, 270] width 180 height 13
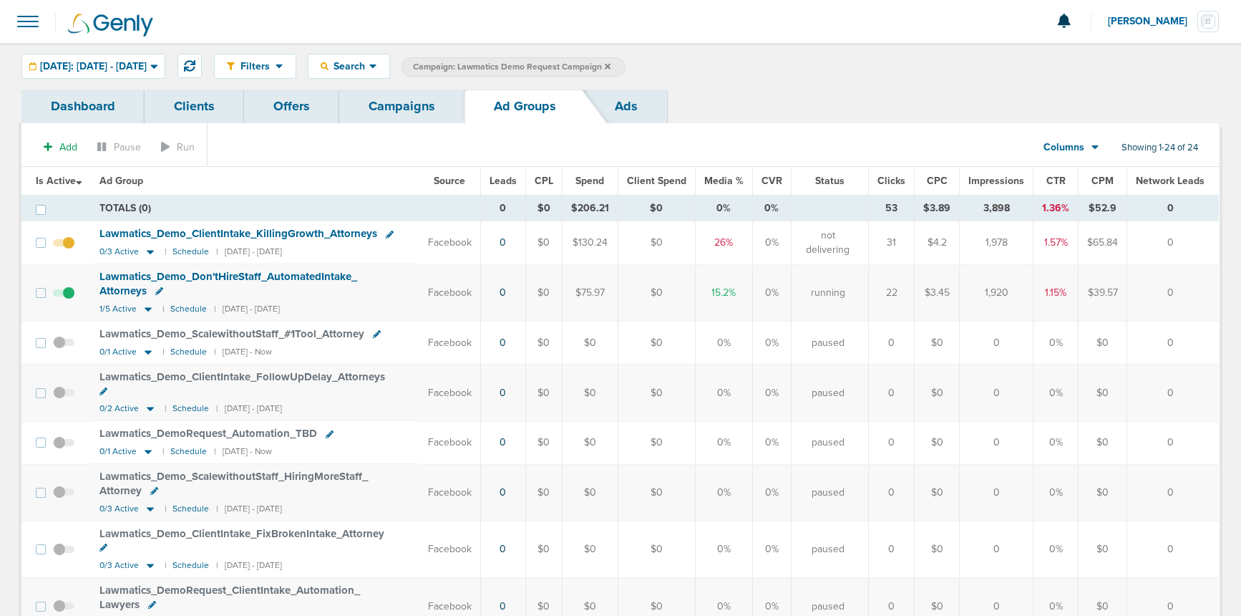
click at [422, 110] on link "Campaigns" at bounding box center [401, 106] width 125 height 34
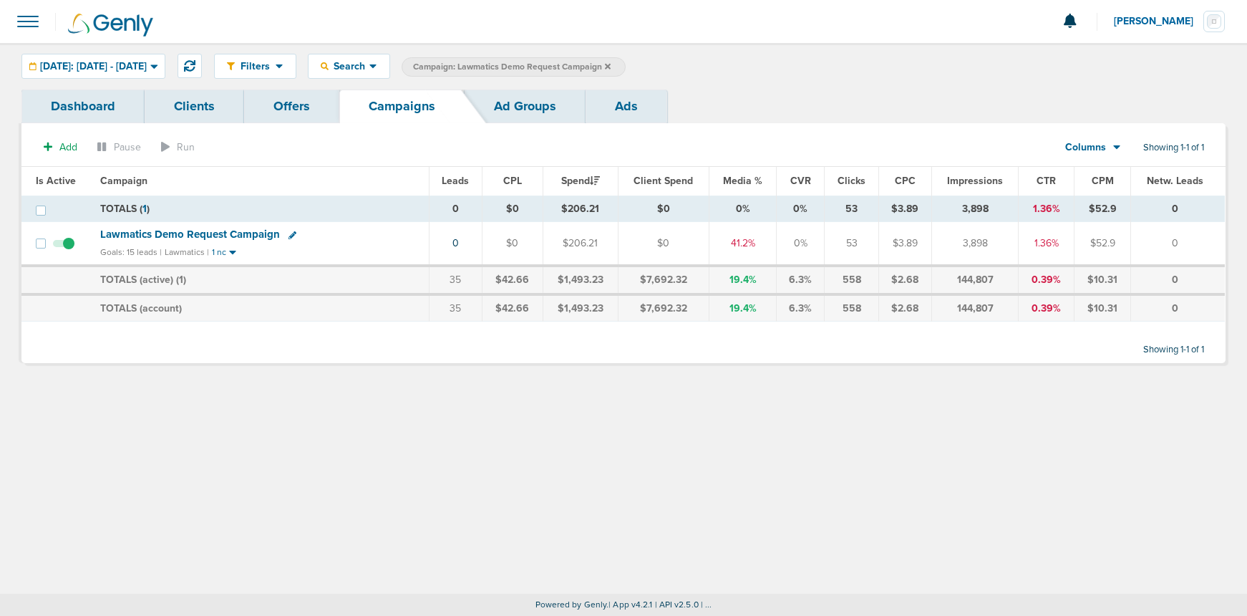
click at [611, 64] on icon at bounding box center [608, 66] width 6 height 9
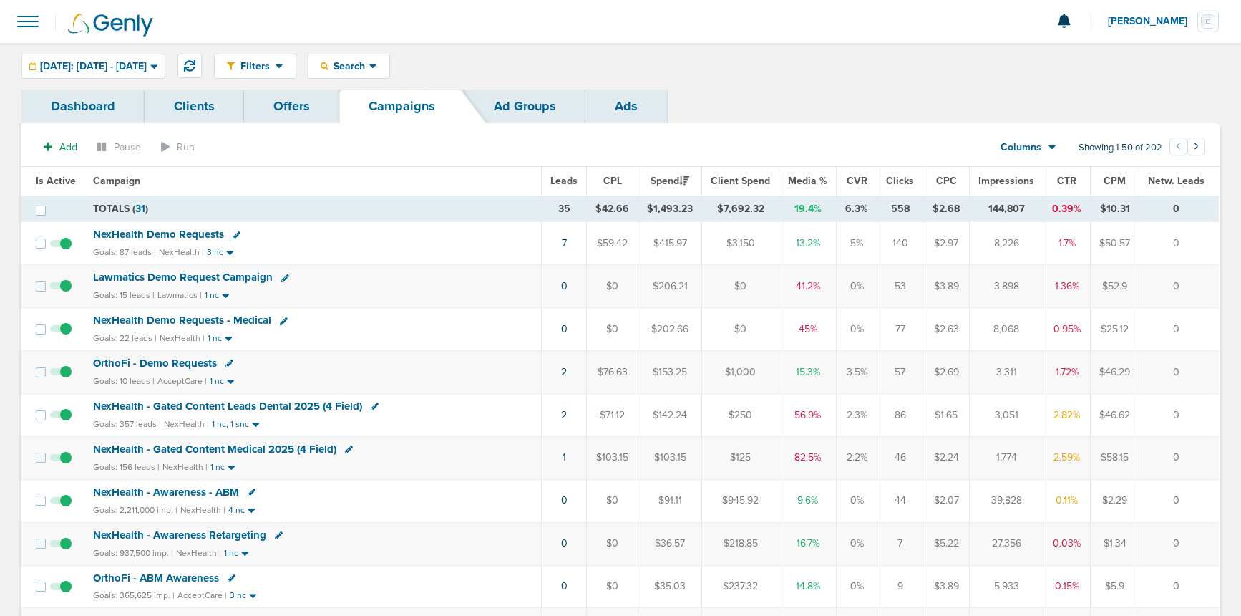
click at [123, 320] on span "NexHealth Demo Requests - Medical" at bounding box center [182, 320] width 178 height 13
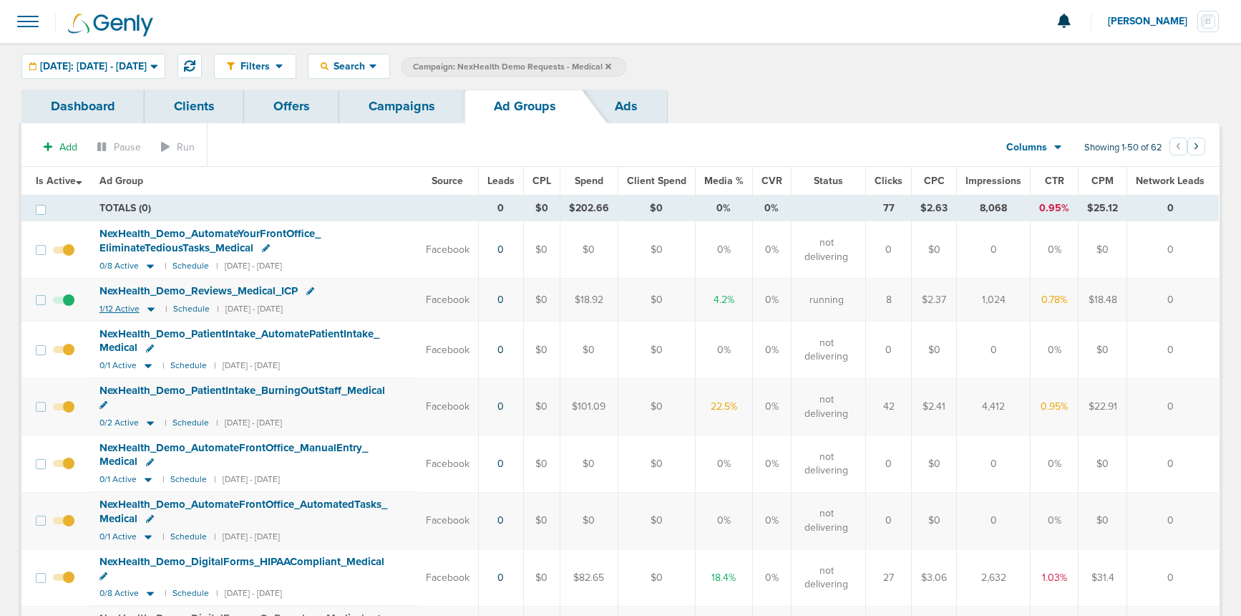
click at [156, 308] on icon at bounding box center [151, 309] width 14 height 12
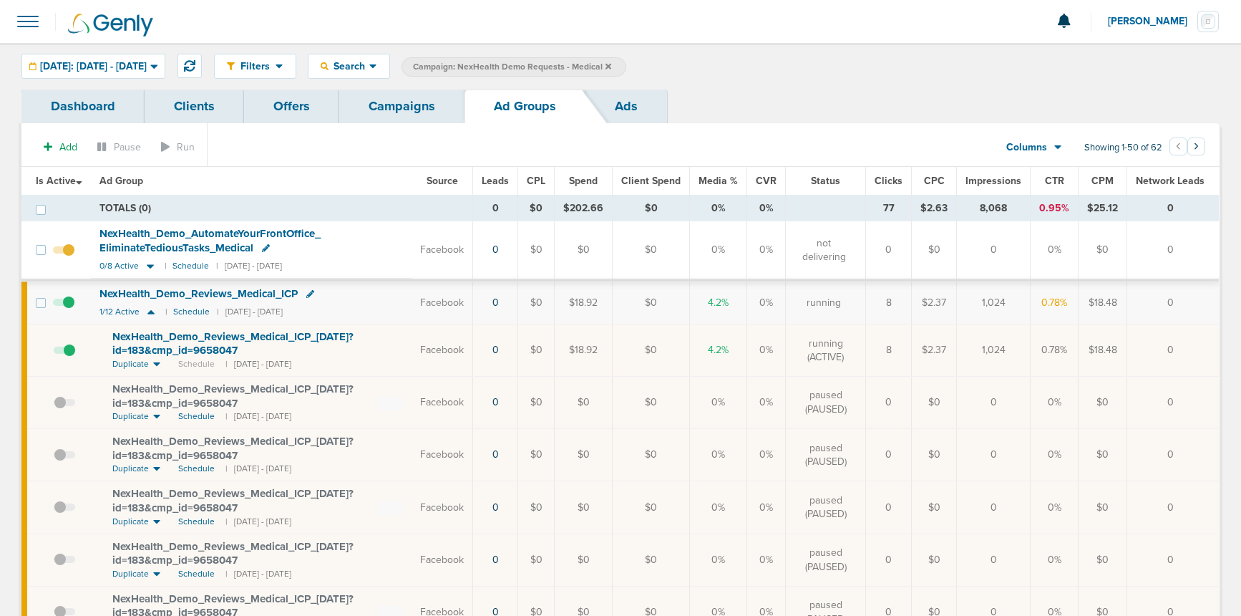
click at [152, 339] on span "NexHealth_ Demo_ Reviews_ Medical_ ICP_ [DATE]?id=183&cmp_ id=9658047" at bounding box center [232, 343] width 241 height 27
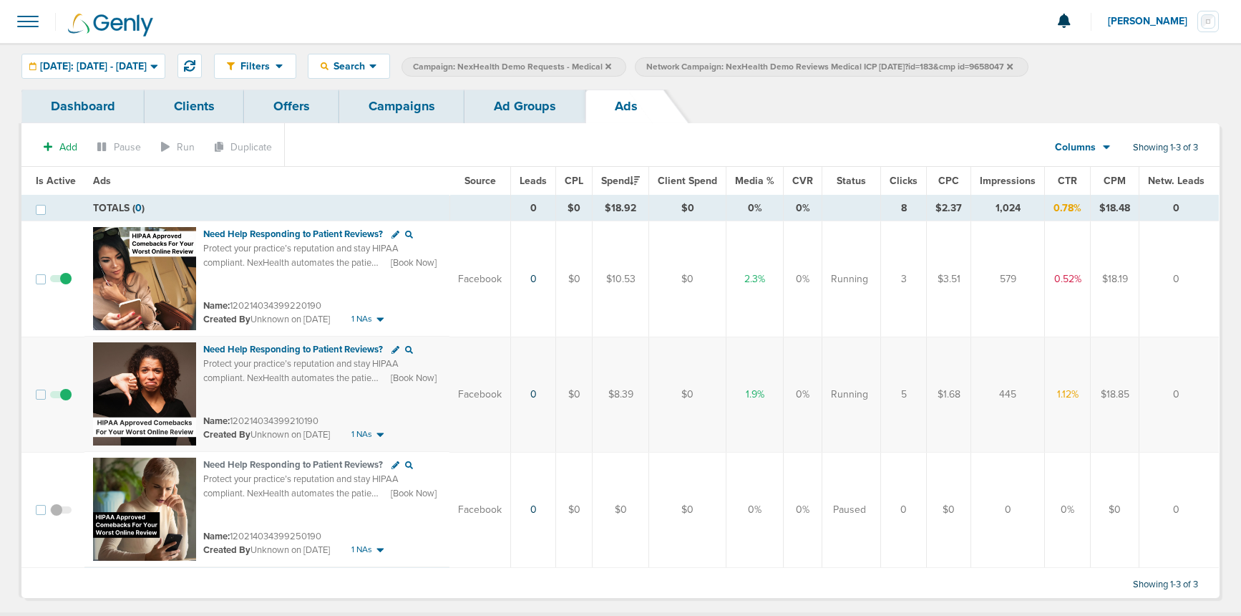
click at [516, 102] on link "Ad Groups" at bounding box center [525, 106] width 121 height 34
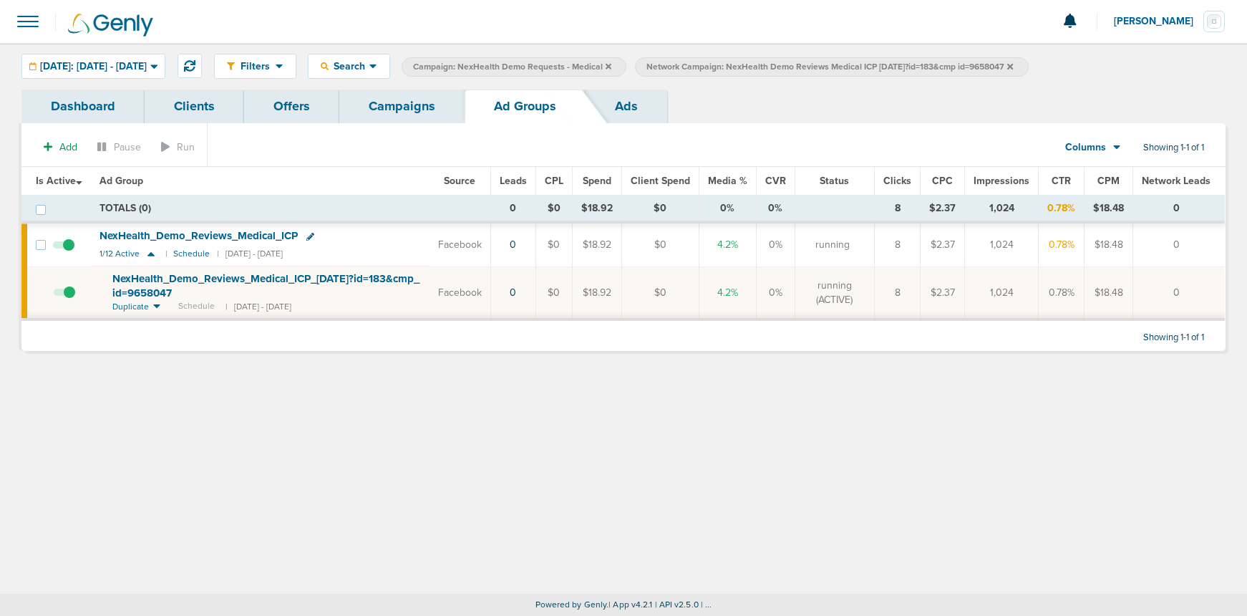
click at [71, 252] on span at bounding box center [63, 252] width 21 height 0
click at [64, 248] on input "checkbox" at bounding box center [64, 248] width 0 height 0
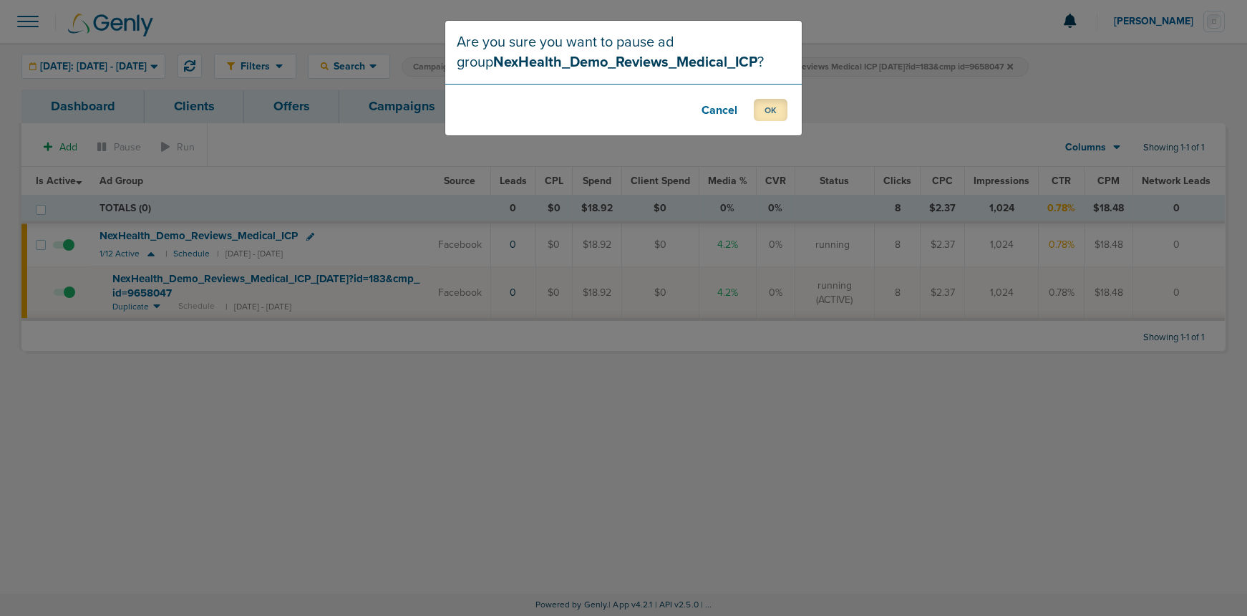
click at [779, 110] on button "OK" at bounding box center [771, 110] width 34 height 22
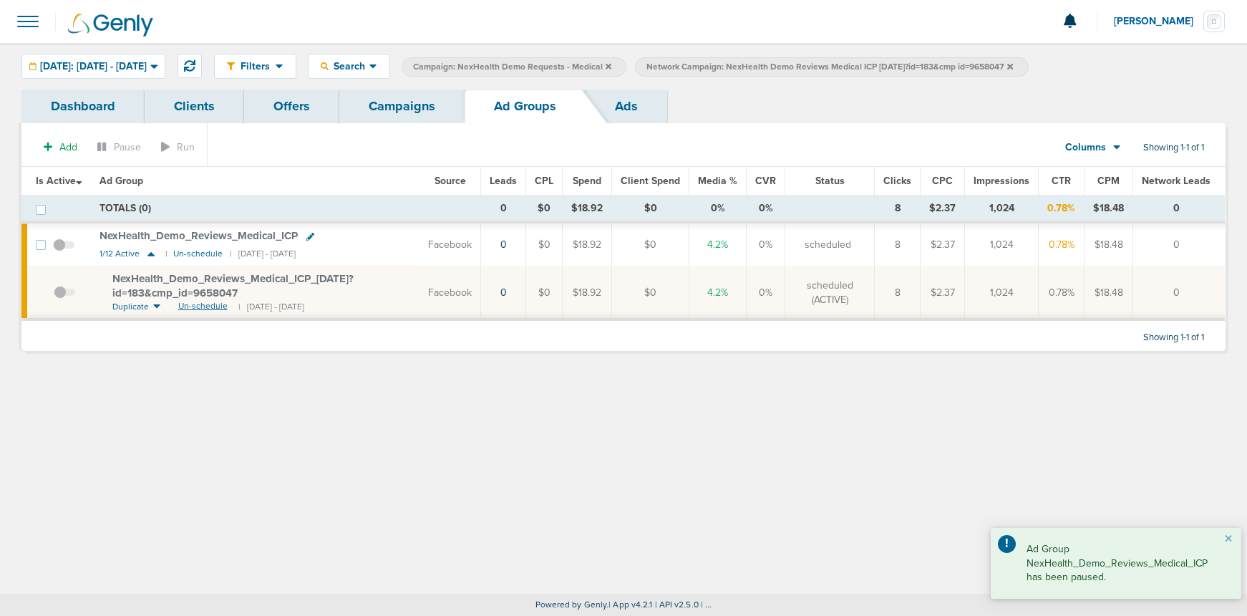
click at [188, 304] on span "Un-schedule" at bounding box center [202, 306] width 49 height 12
click at [392, 112] on link "Campaigns" at bounding box center [401, 106] width 125 height 34
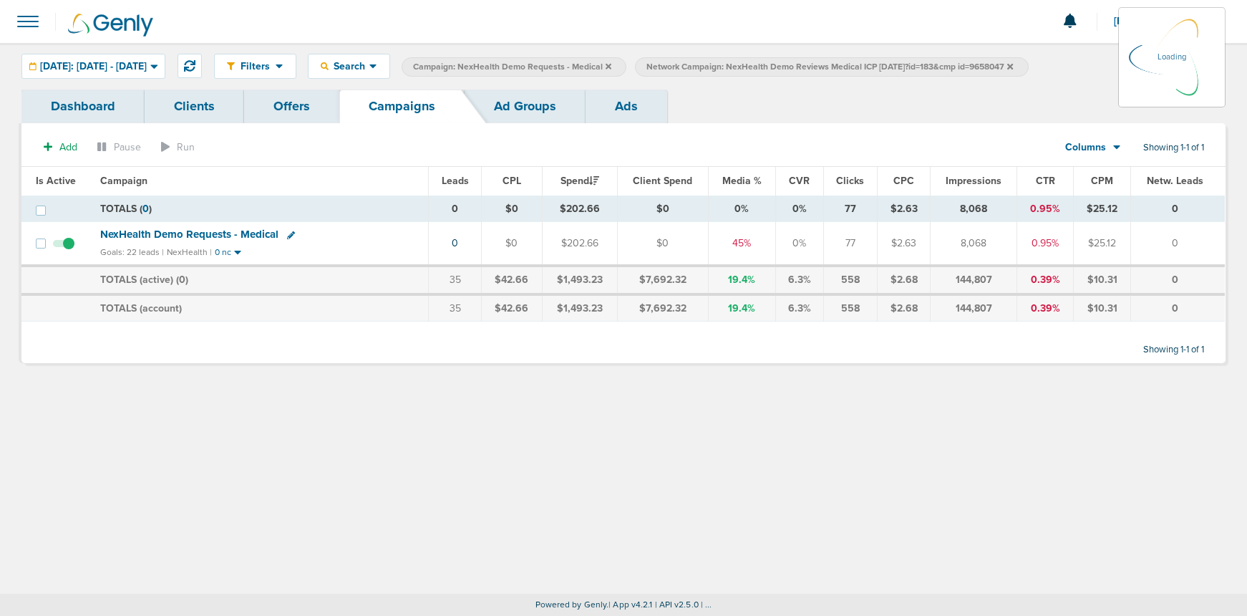
click at [1013, 62] on icon at bounding box center [1010, 66] width 6 height 9
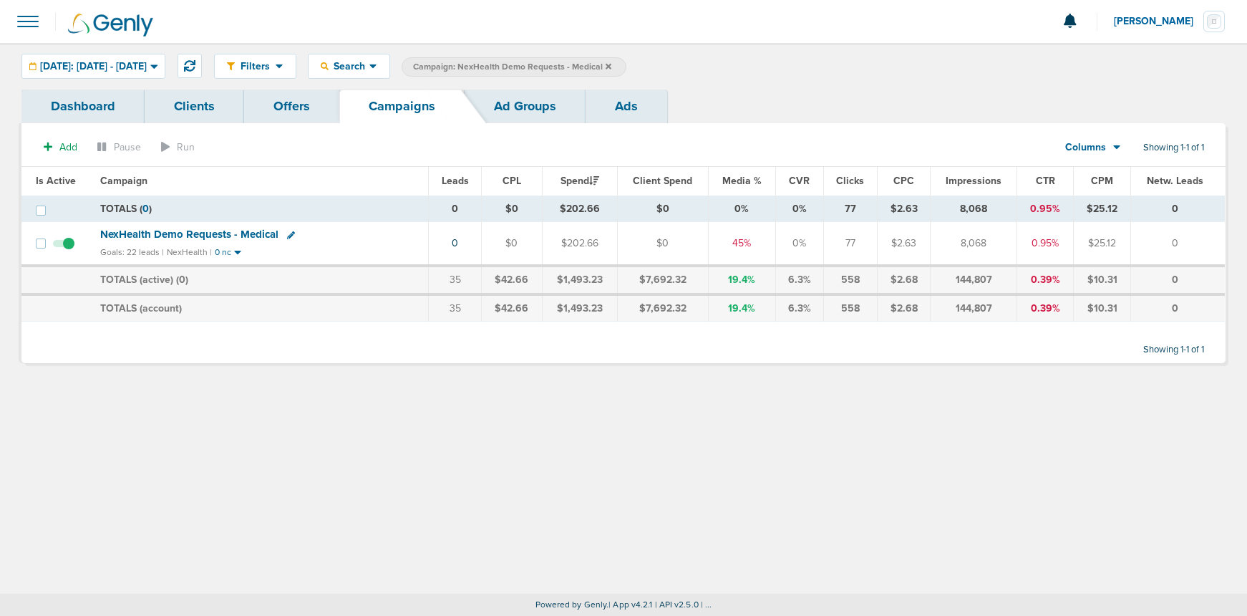
click at [233, 236] on span "NexHealth Demo Requests - Medical" at bounding box center [189, 234] width 178 height 13
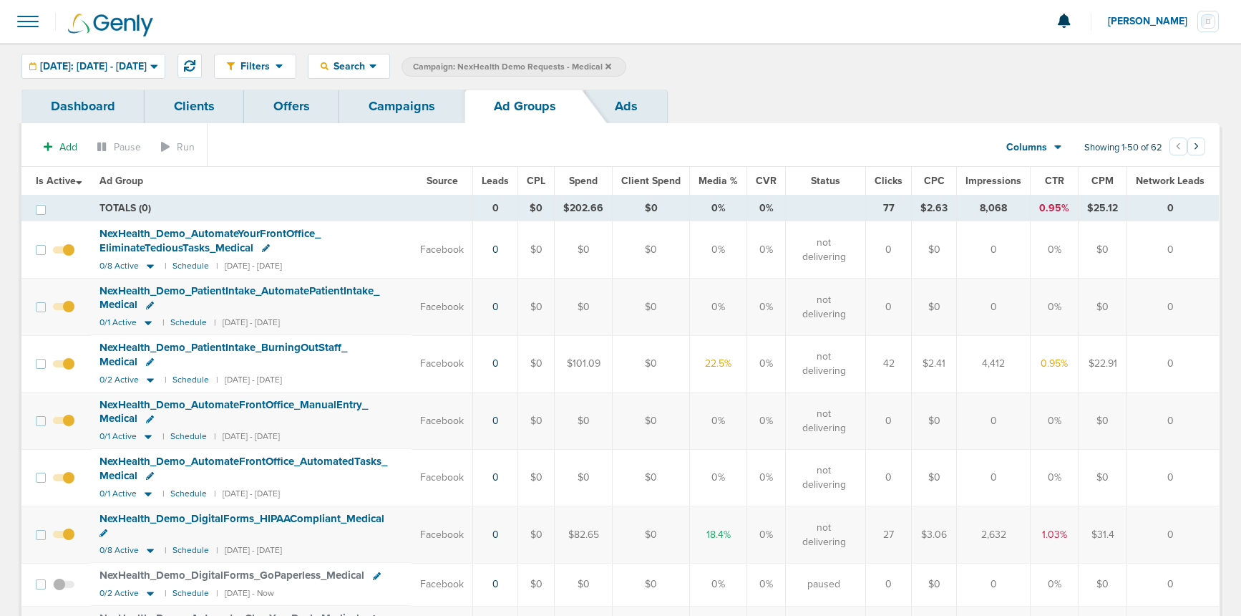
click at [272, 512] on span "NexHealth_ Demo_ DigitalForms_ HIPAACompliant_ Medical" at bounding box center [242, 518] width 285 height 13
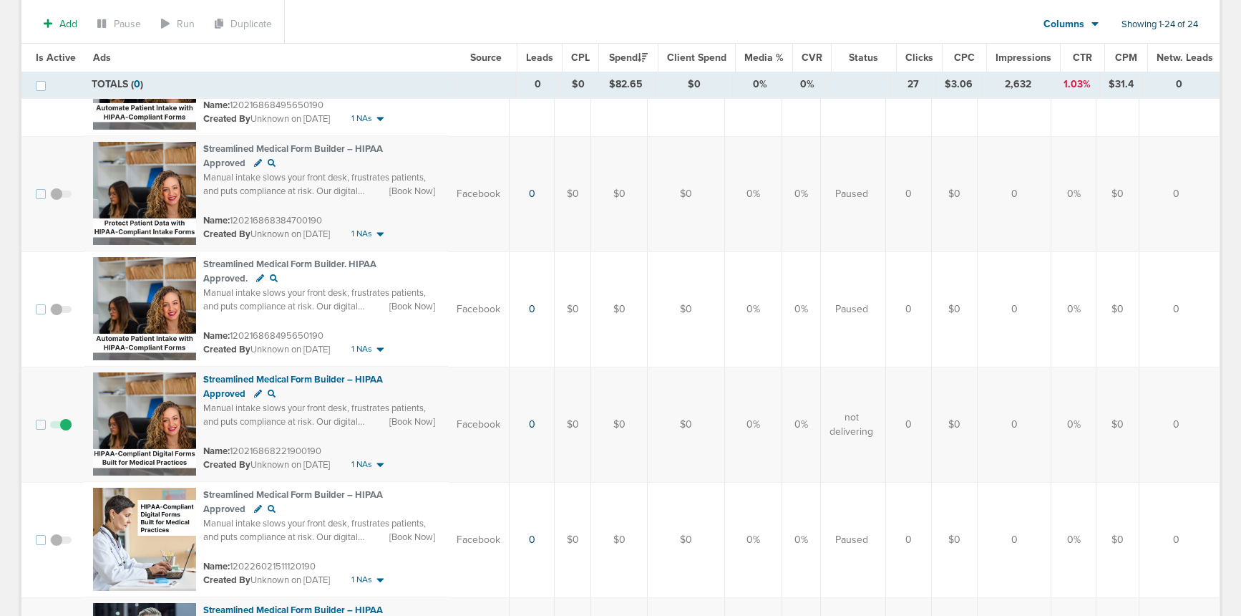
scroll to position [253, 0]
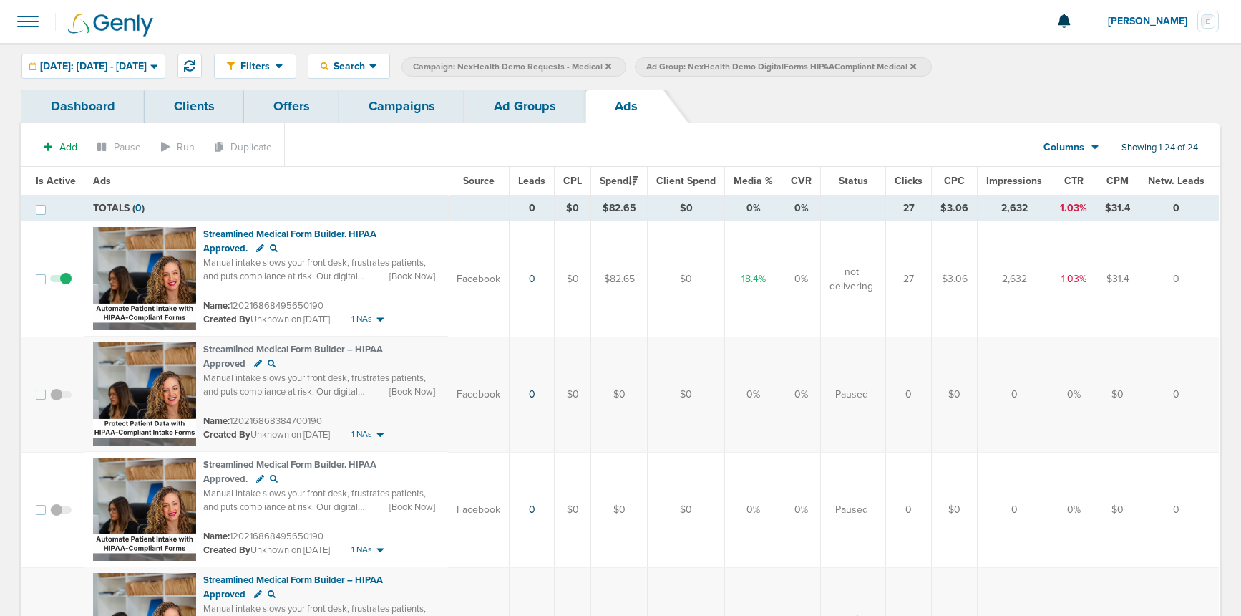
click at [423, 112] on link "Campaigns" at bounding box center [401, 106] width 125 height 34
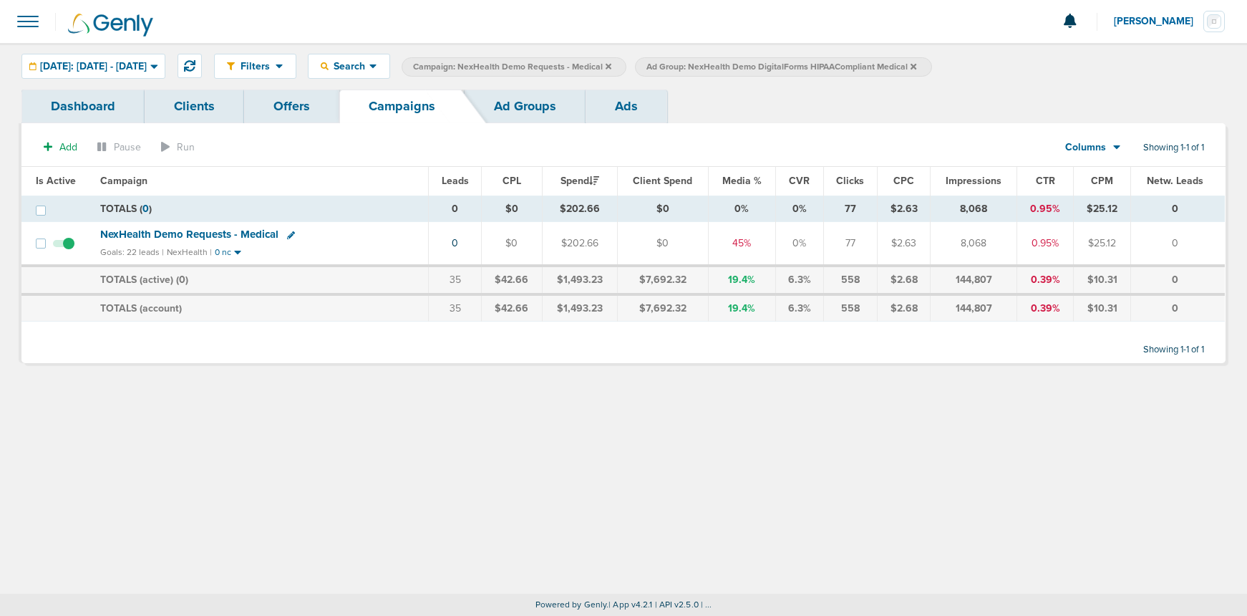
click at [916, 68] on icon at bounding box center [914, 66] width 6 height 9
click at [220, 233] on span "NexHealth Demo Requests - Medical" at bounding box center [189, 234] width 178 height 13
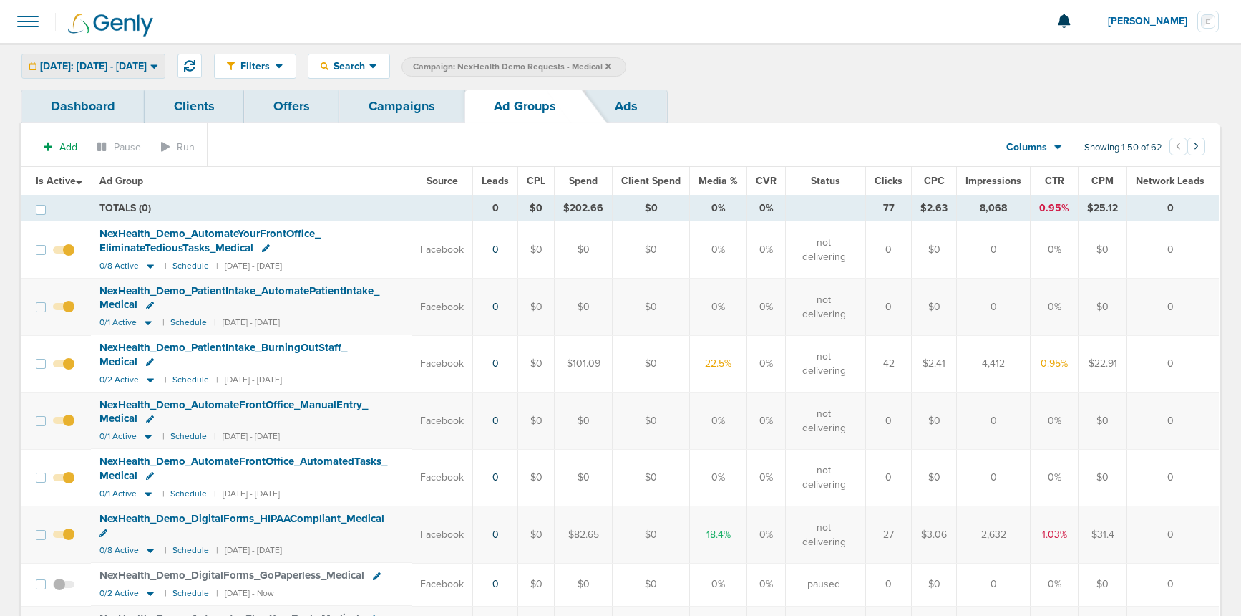
click at [110, 70] on span "[DATE]: [DATE] - [DATE]" at bounding box center [93, 67] width 107 height 10
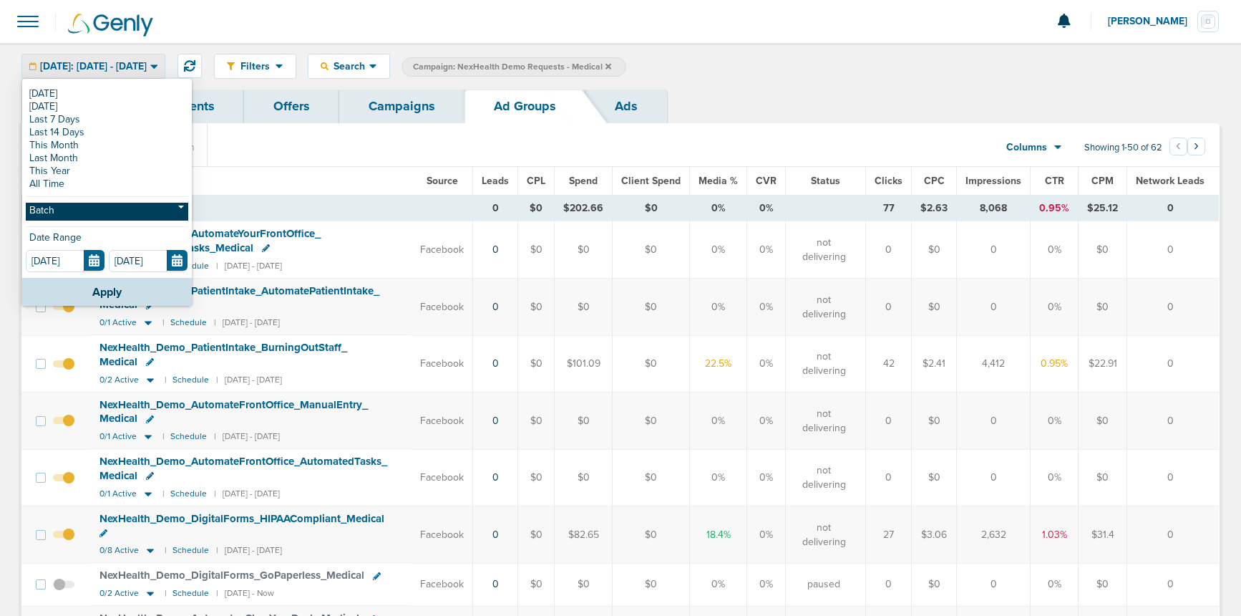
click at [89, 215] on link "Batch" at bounding box center [107, 212] width 163 height 18
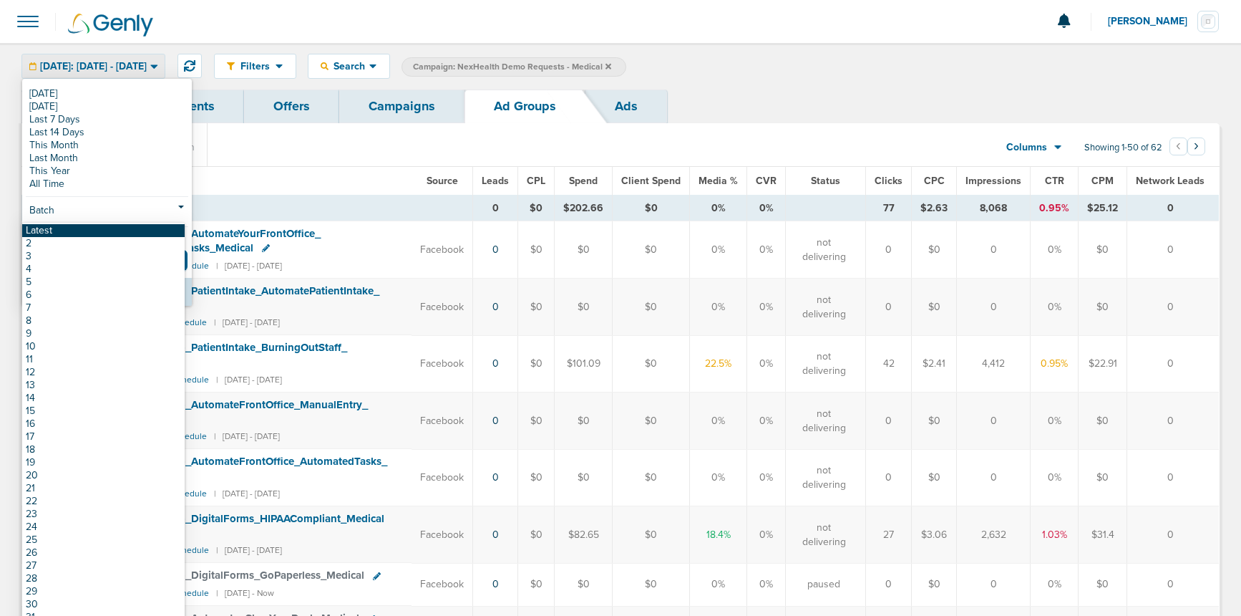
click at [88, 233] on link "Latest" at bounding box center [103, 230] width 163 height 13
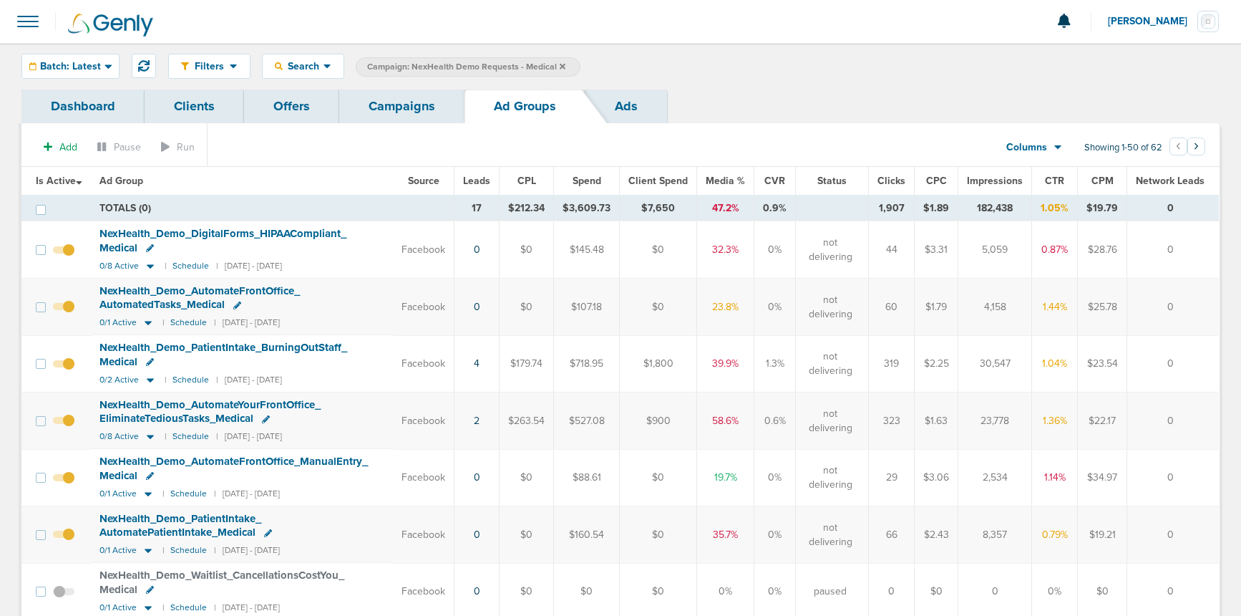
scroll to position [6, 0]
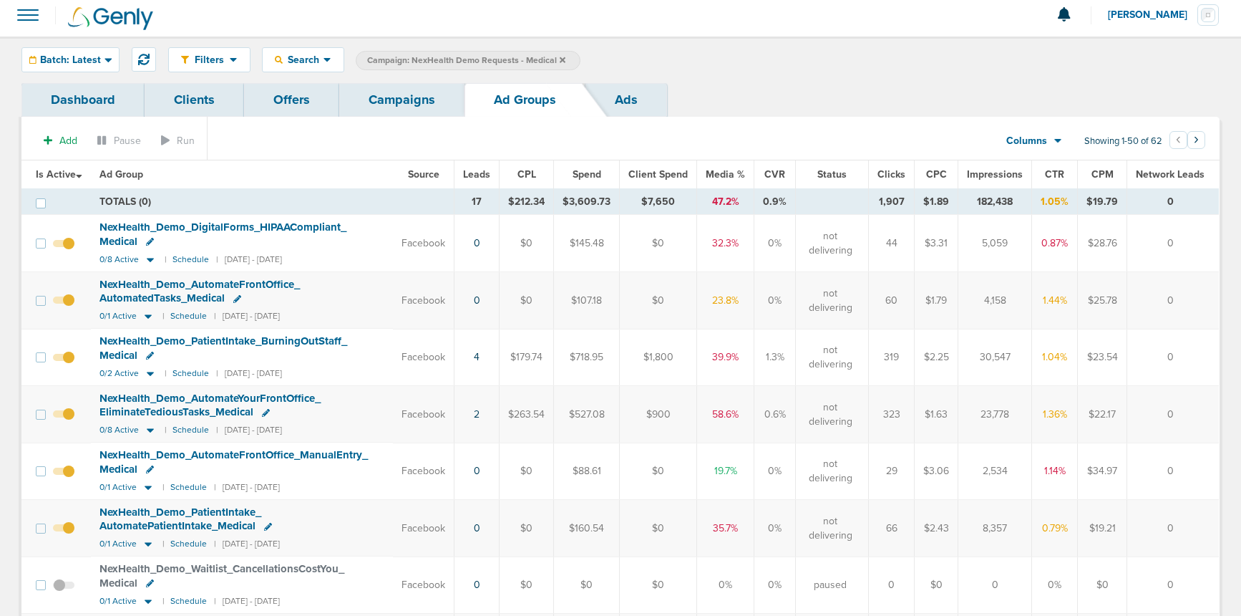
click at [26, 18] on span at bounding box center [27, 14] width 31 height 31
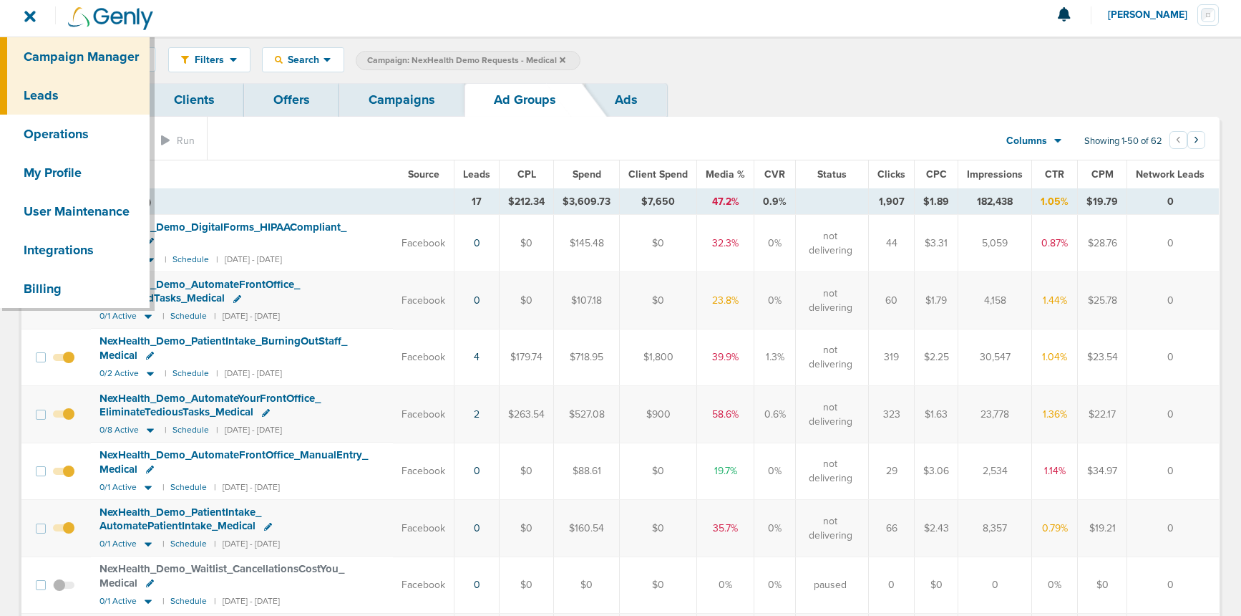
click at [61, 93] on link "Leads" at bounding box center [75, 95] width 150 height 39
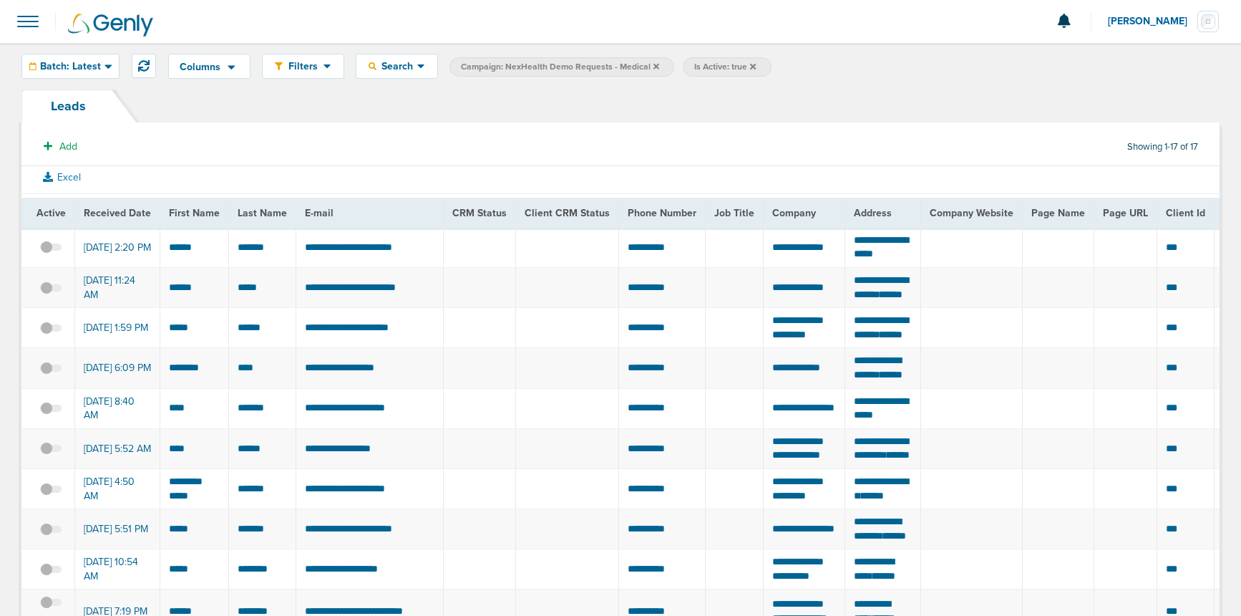
click at [654, 66] on icon at bounding box center [657, 66] width 6 height 6
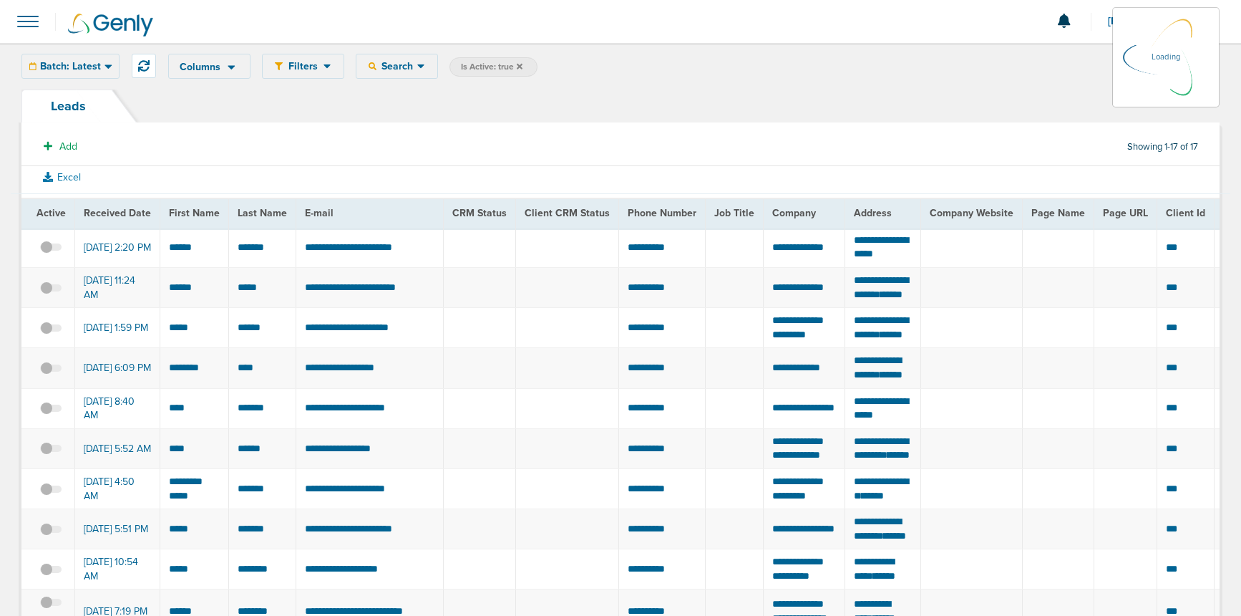
click at [406, 69] on div "Columns Save selections Reset to defaults Is Active Received Date First Name La…" at bounding box center [694, 66] width 1052 height 25
click at [421, 67] on icon at bounding box center [421, 66] width 8 height 12
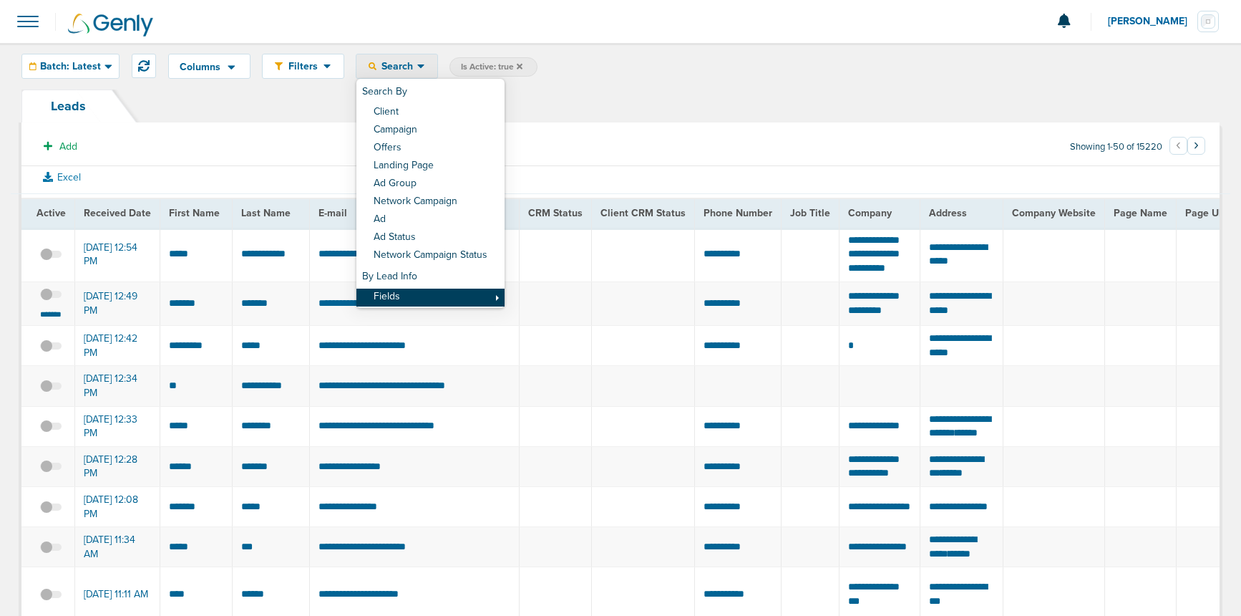
click at [452, 297] on link "Fields" at bounding box center [431, 298] width 148 height 18
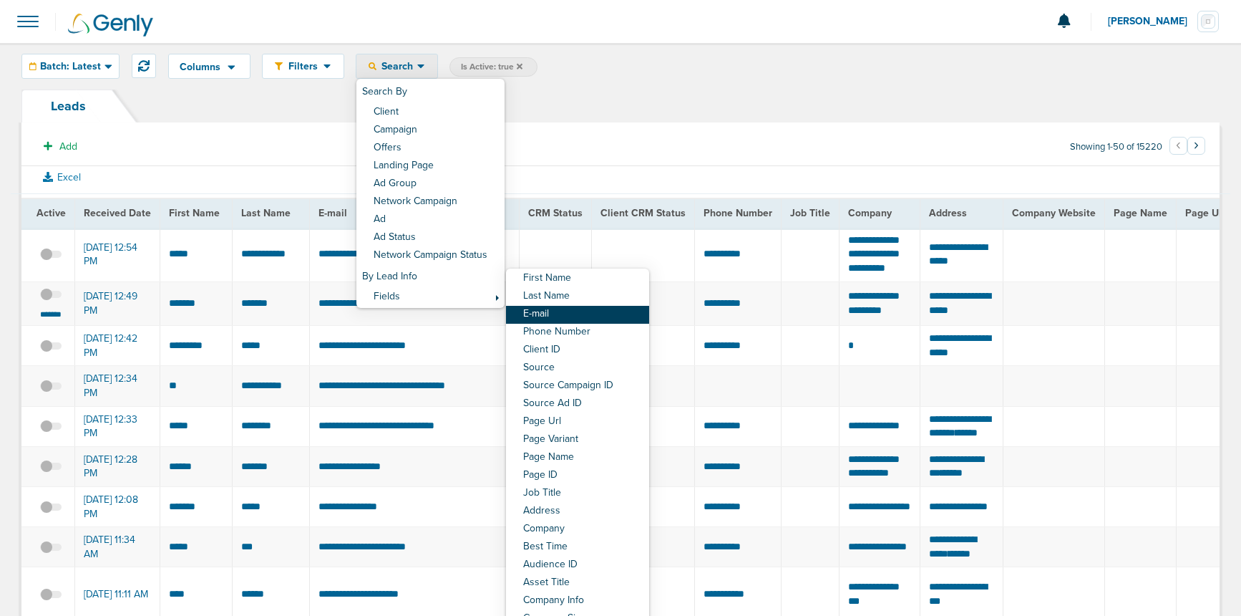
click at [554, 316] on link "E-mail" at bounding box center [577, 315] width 143 height 18
select select "email"
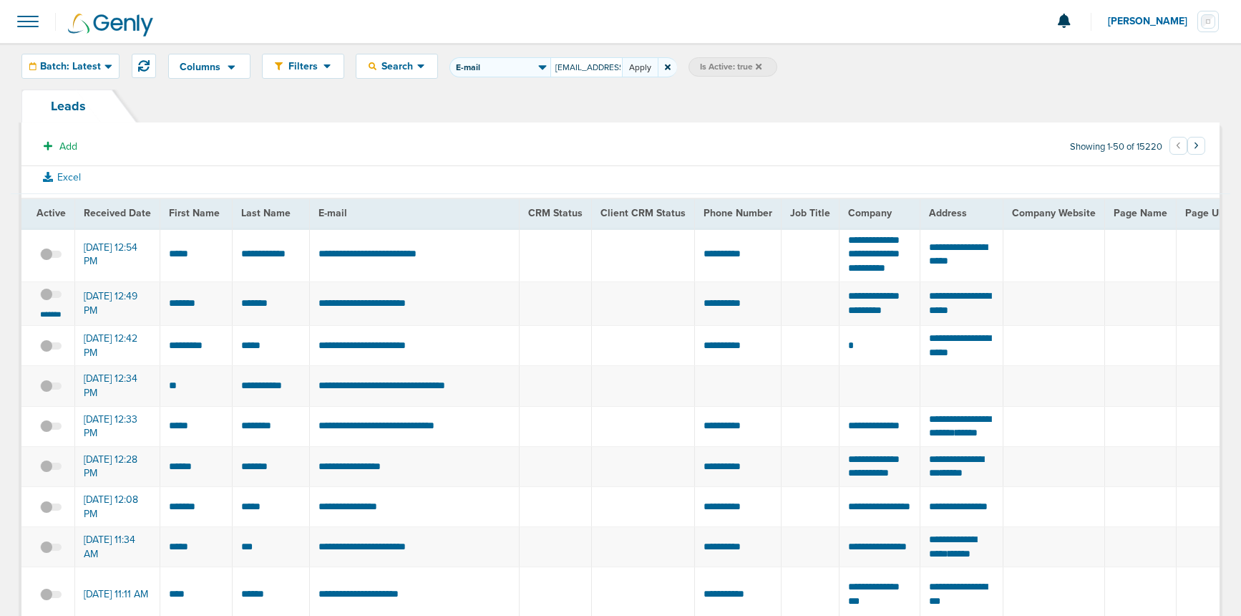
scroll to position [0, 15]
type input "lanebbb7@gmail.com"
click at [639, 71] on button "Apply" at bounding box center [640, 67] width 36 height 20
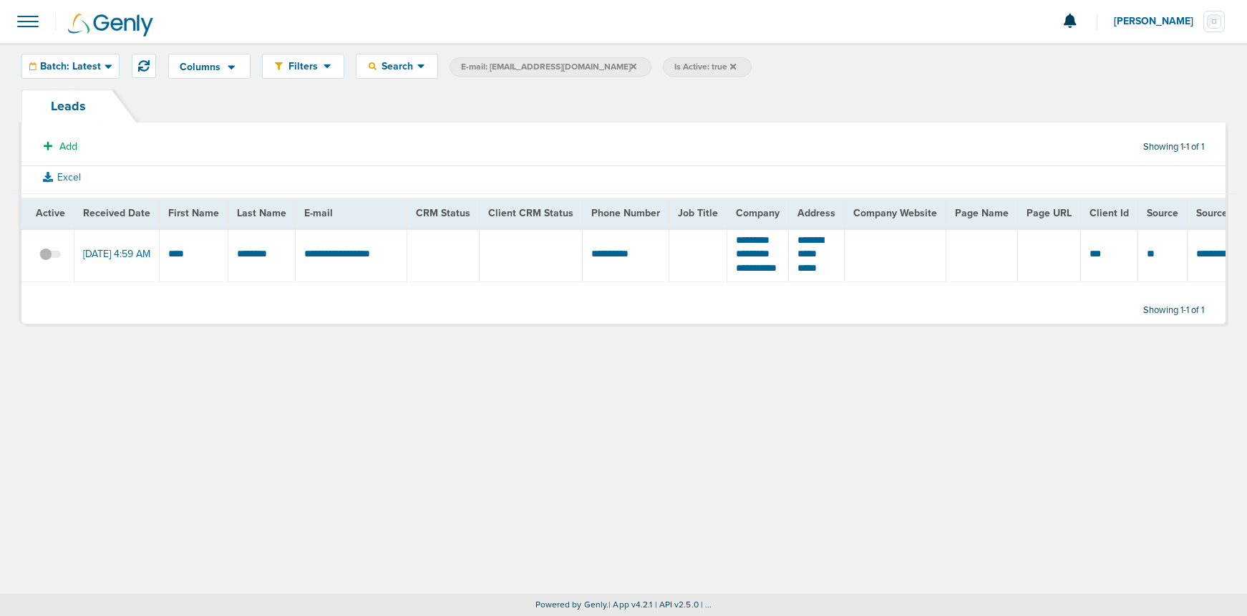
click at [57, 261] on span at bounding box center [49, 261] width 21 height 0
click at [50, 257] on input "checkbox" at bounding box center [50, 257] width 0 height 0
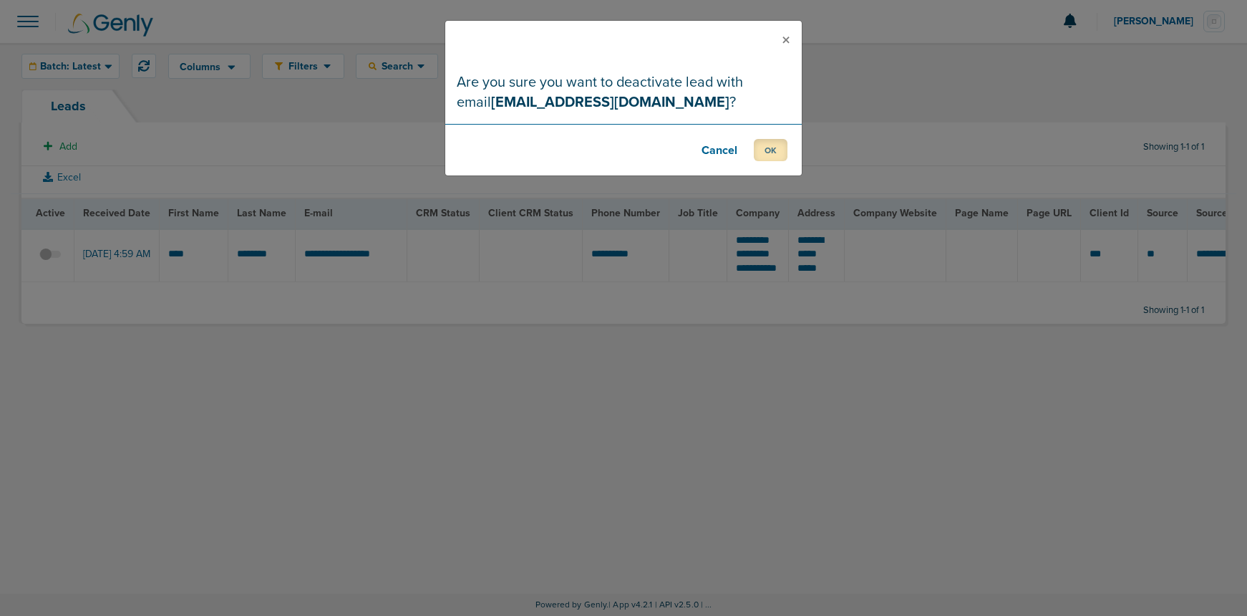
click at [758, 152] on button "OK" at bounding box center [771, 150] width 34 height 22
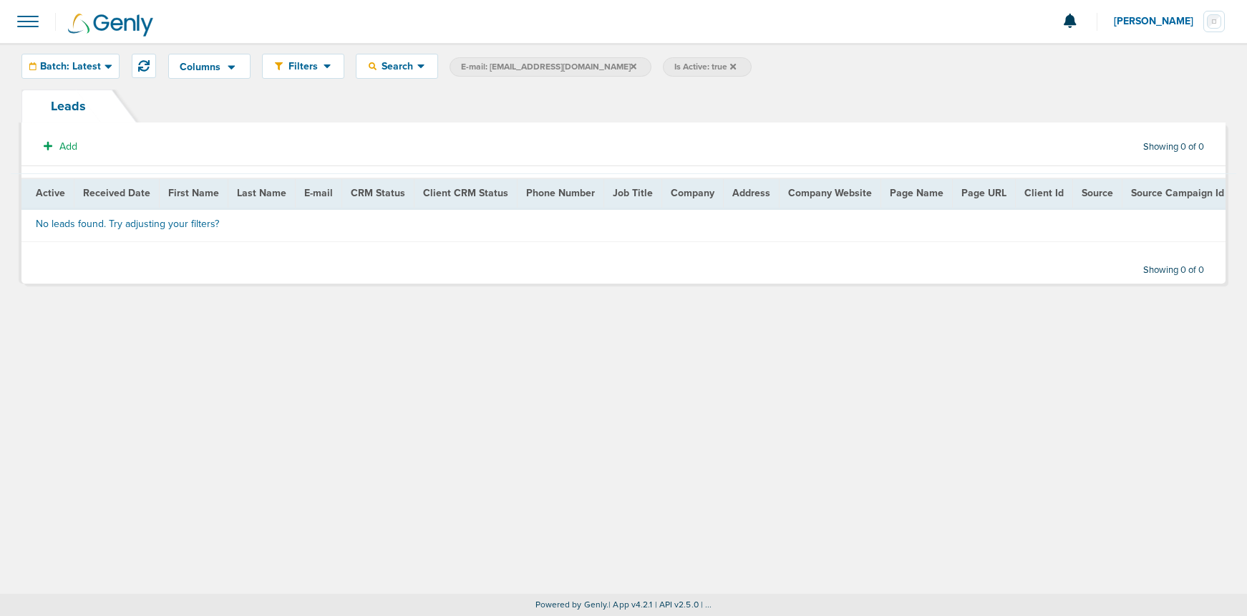
click at [22, 14] on span at bounding box center [27, 21] width 31 height 31
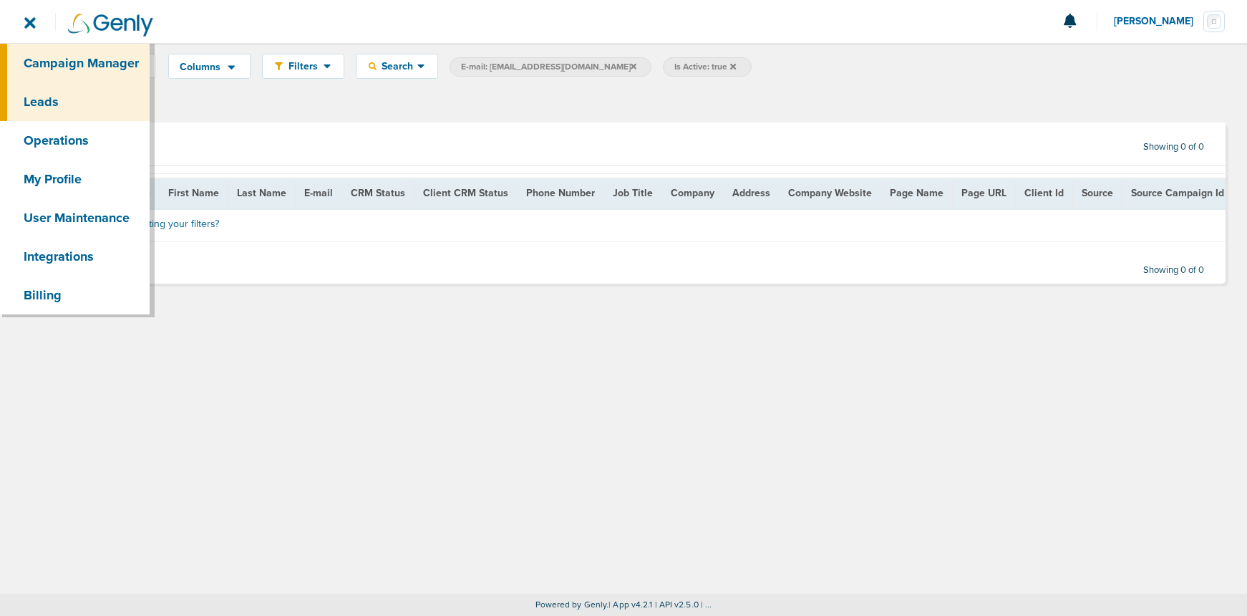
click at [54, 64] on link "Campaign Manager" at bounding box center [75, 63] width 150 height 39
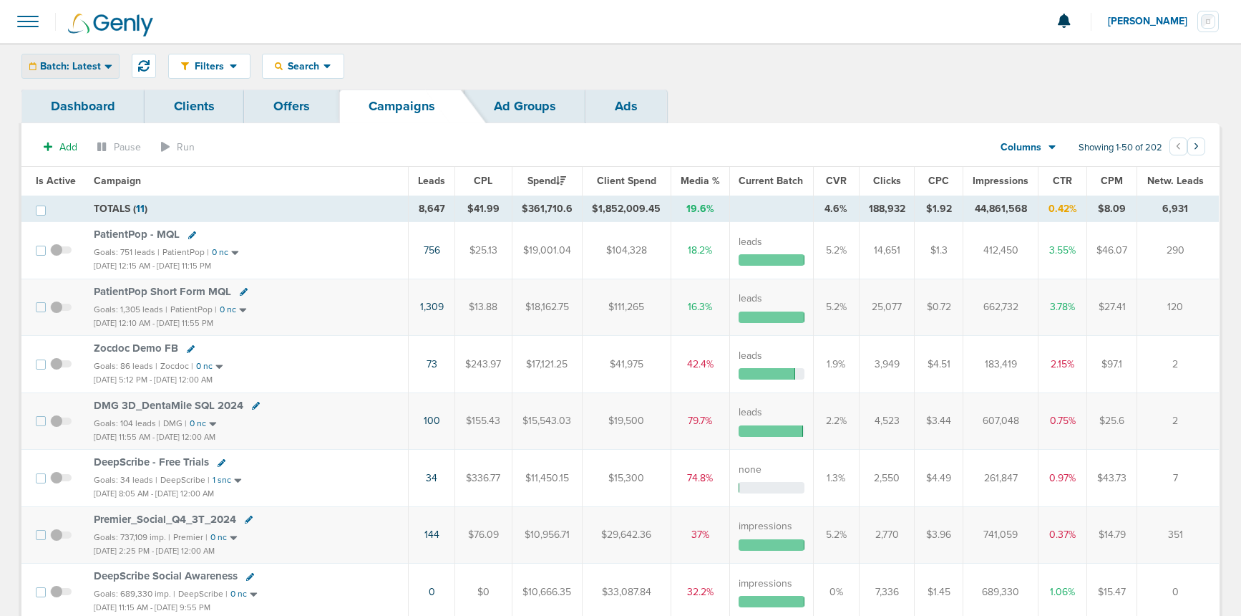
click at [81, 72] on div "Batch: Latest" at bounding box center [70, 66] width 97 height 24
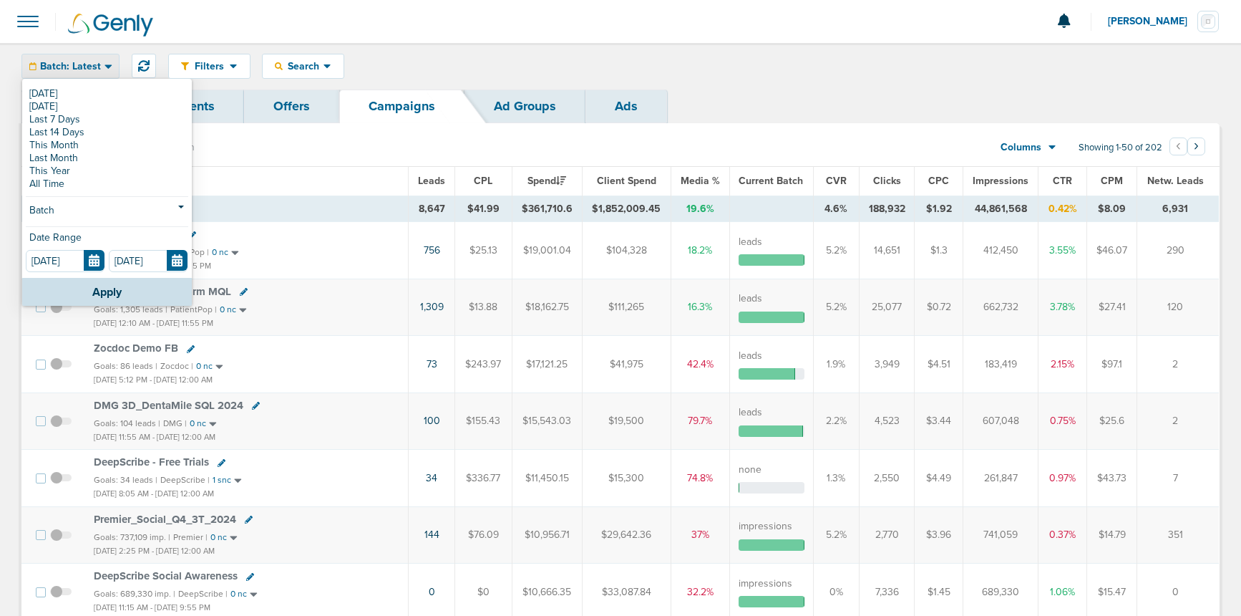
click at [70, 89] on link "[DATE]" at bounding box center [107, 93] width 163 height 13
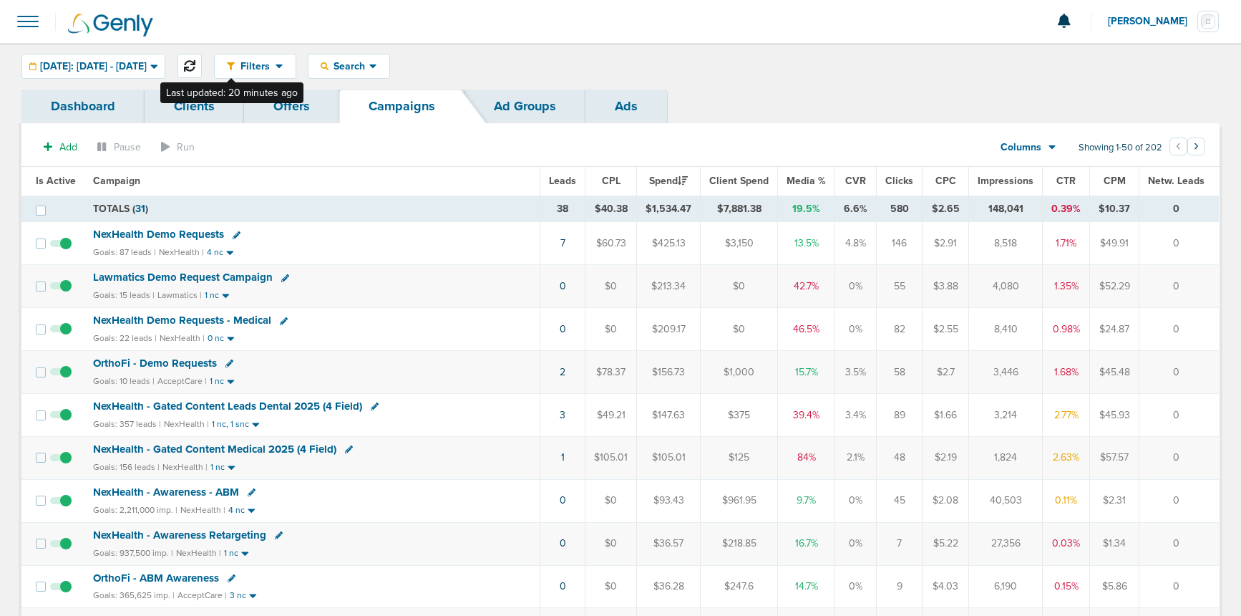
click at [195, 64] on icon at bounding box center [189, 65] width 11 height 11
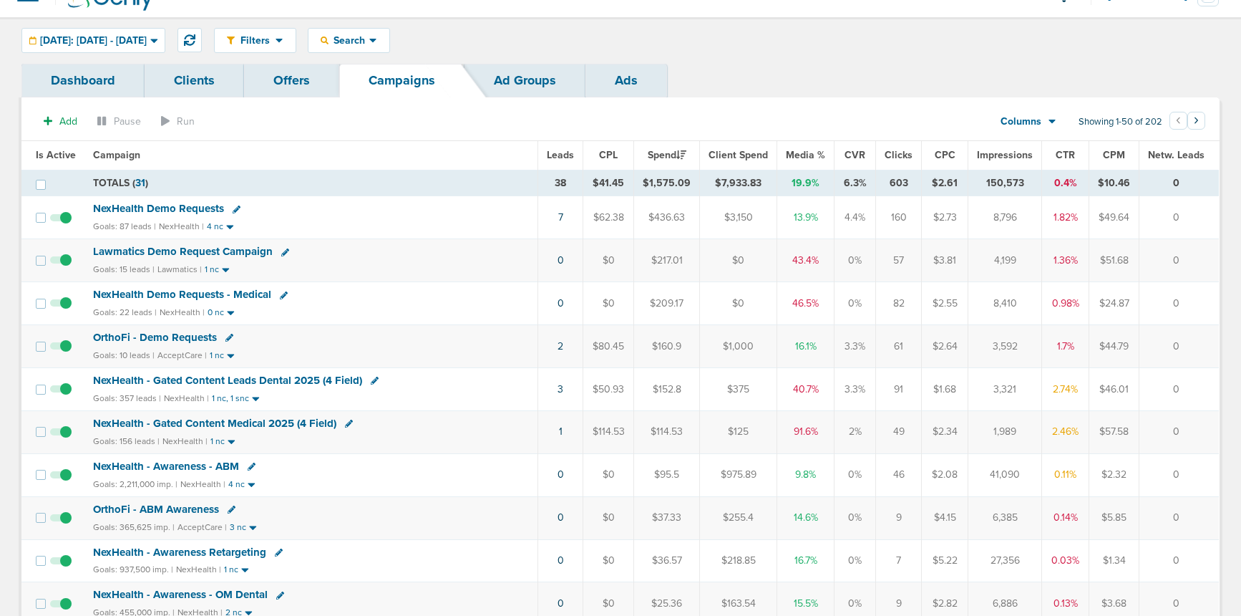
scroll to position [25, 0]
click at [186, 293] on span "NexHealth Demo Requests - Medical" at bounding box center [182, 295] width 178 height 13
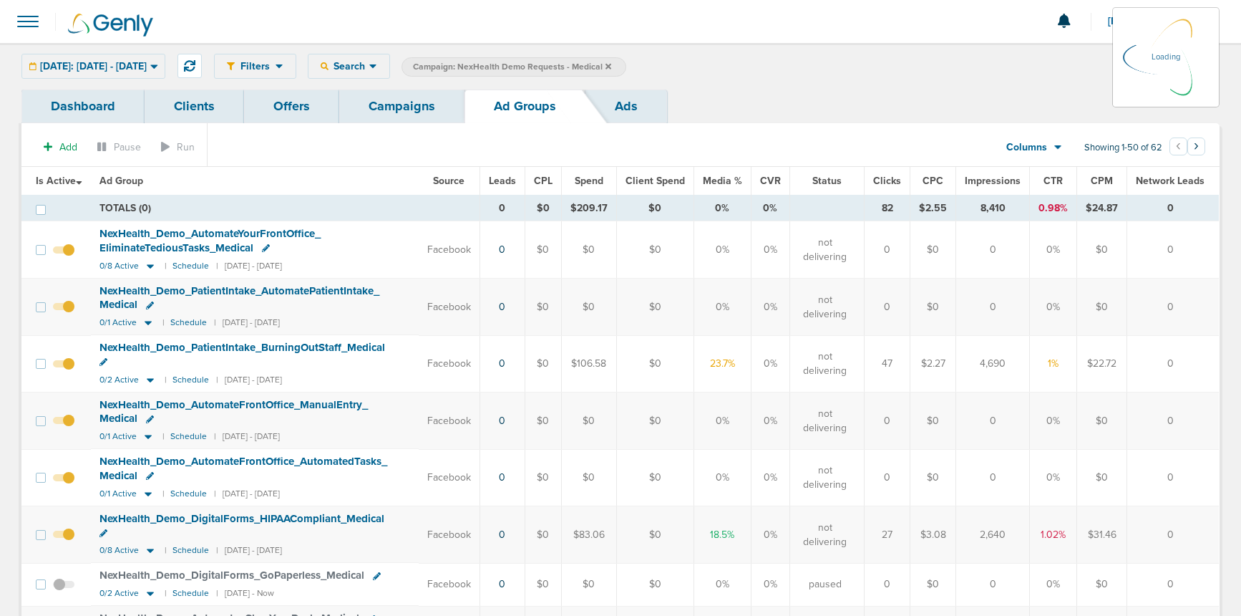
click at [382, 63] on div "Filters Active Only Settings Status Active Inactive Objectives MQL SQL Traffic …" at bounding box center [717, 66] width 1006 height 25
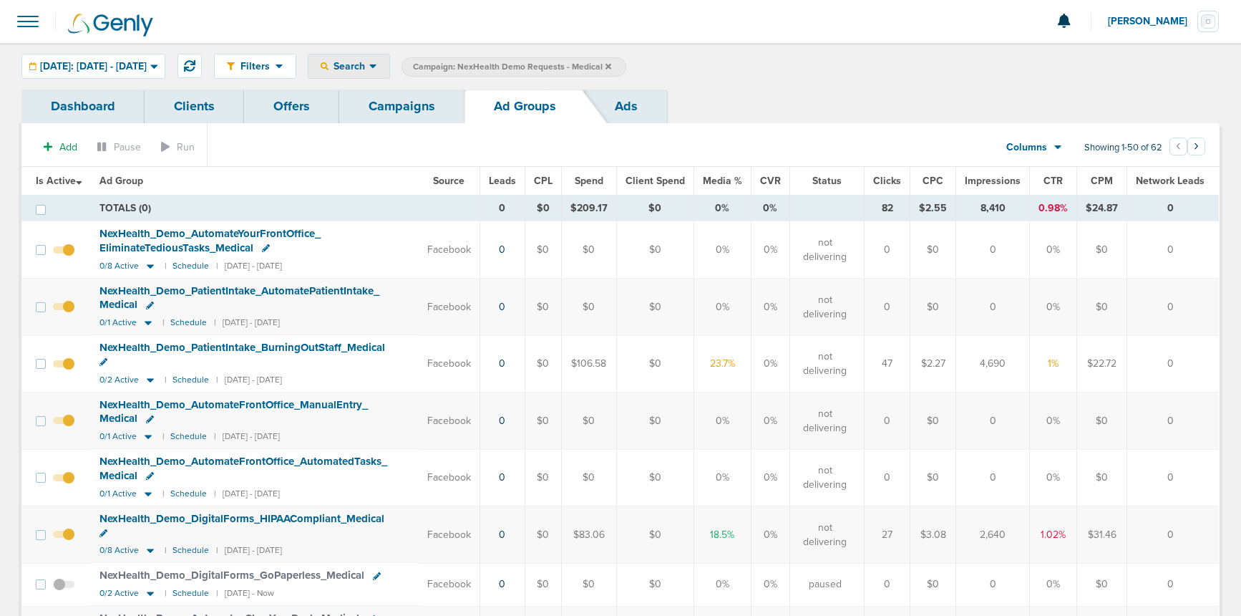
click at [369, 67] on span "Search" at bounding box center [349, 66] width 41 height 12
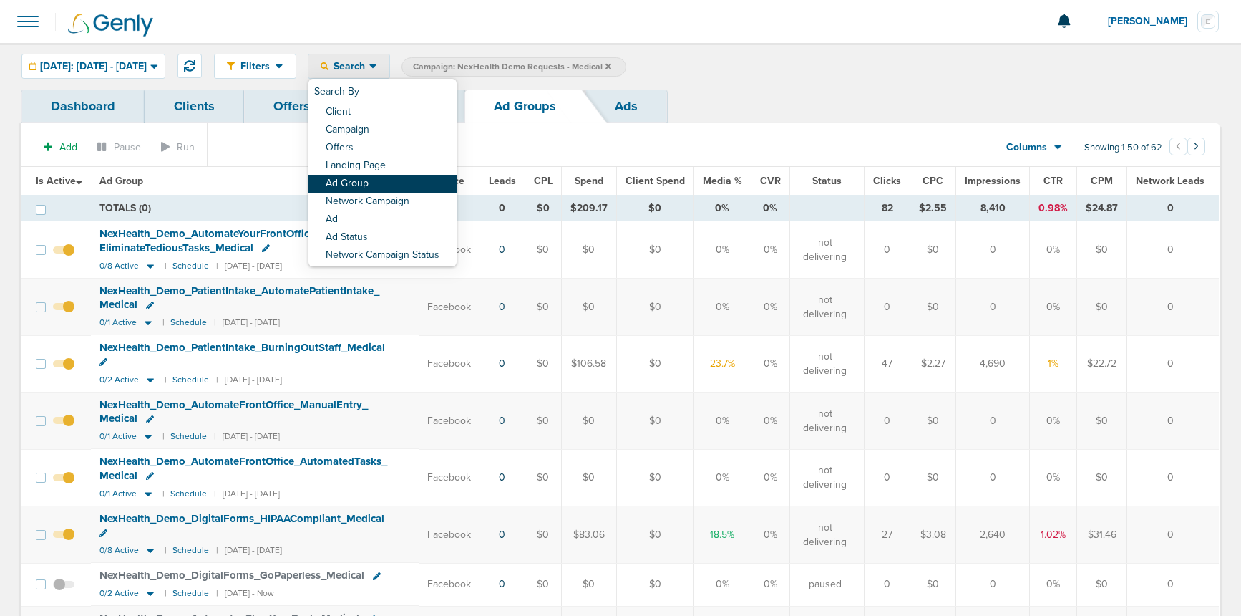
click at [392, 188] on link "Ad Group" at bounding box center [383, 184] width 148 height 18
select select "adGroupName"
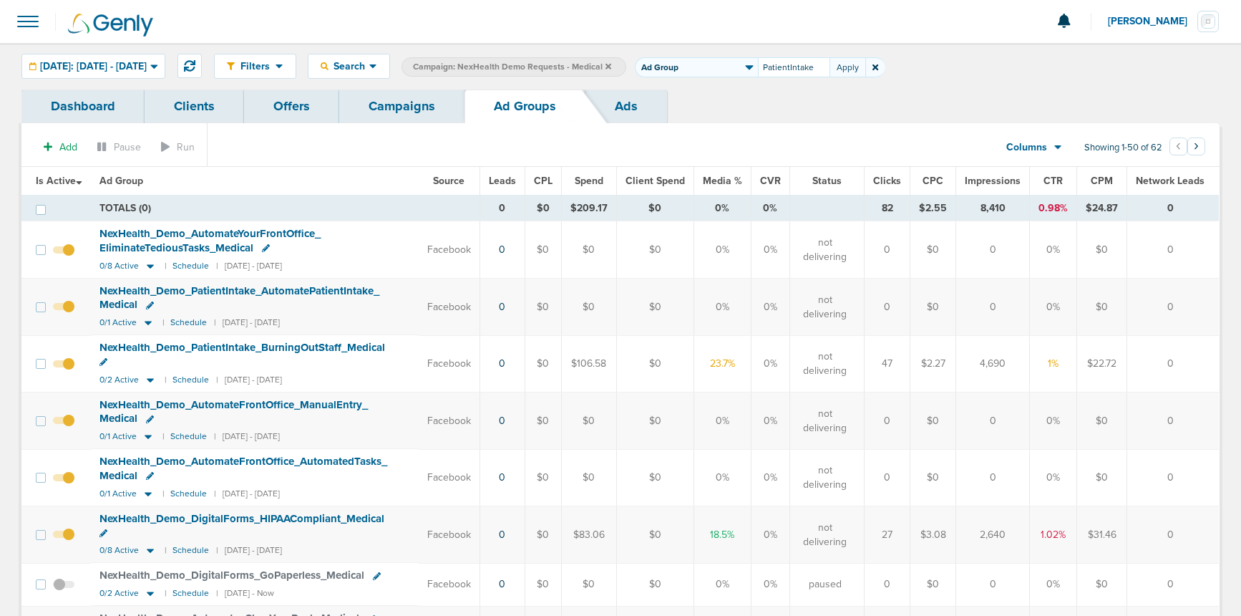
type input "PatientIntake"
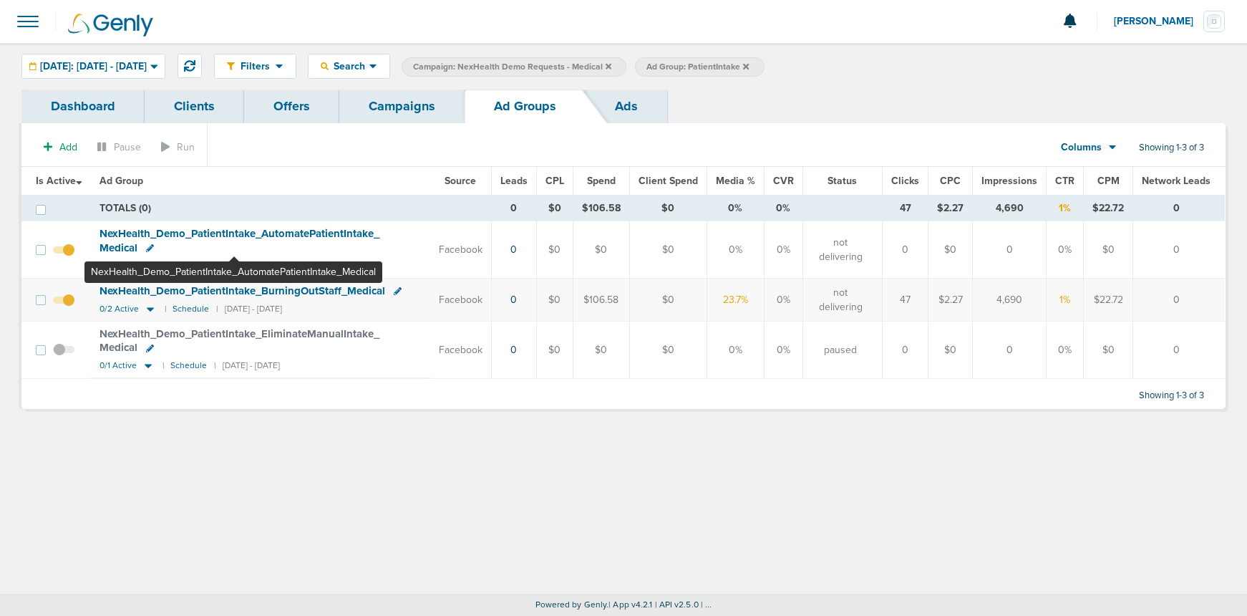
click at [234, 232] on span "NexHealth_ Demo_ PatientIntake_ AutomatePatientIntake_ Medical" at bounding box center [240, 240] width 280 height 27
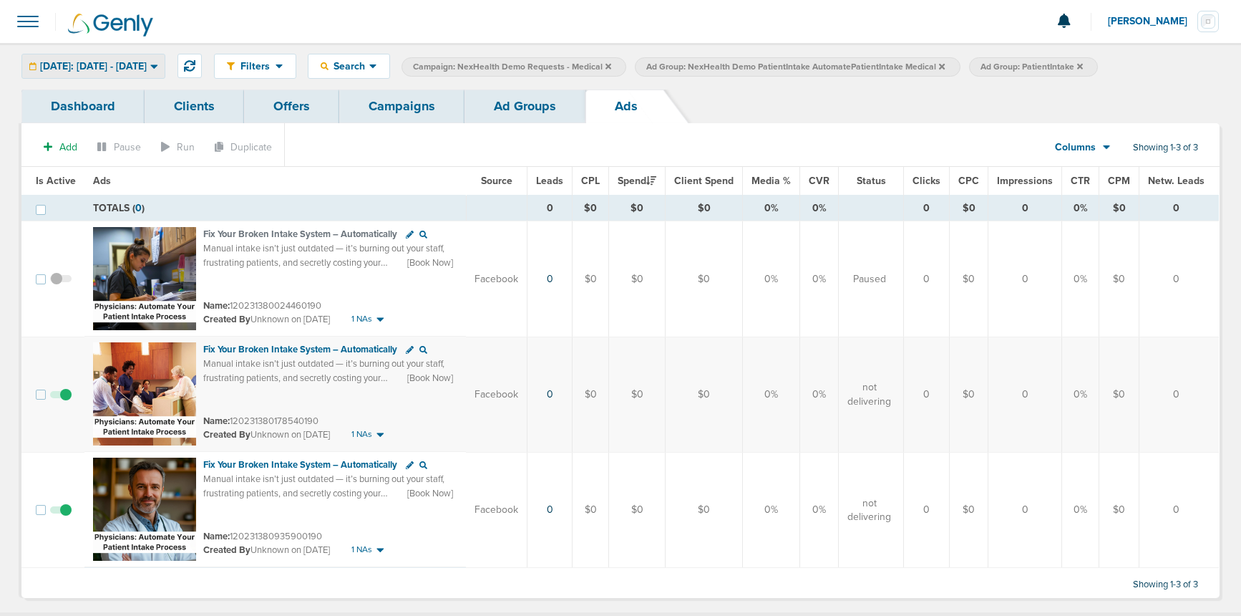
click at [132, 63] on span "[DATE]: [DATE] - [DATE]" at bounding box center [93, 67] width 107 height 10
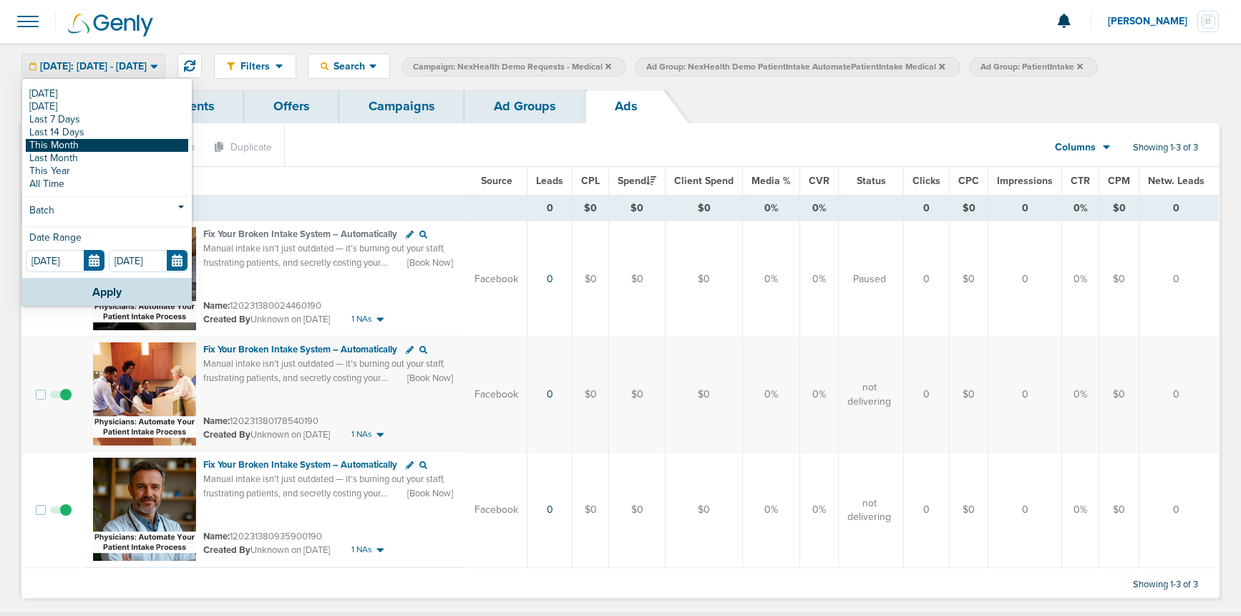
click at [120, 145] on link "This Month" at bounding box center [107, 145] width 163 height 13
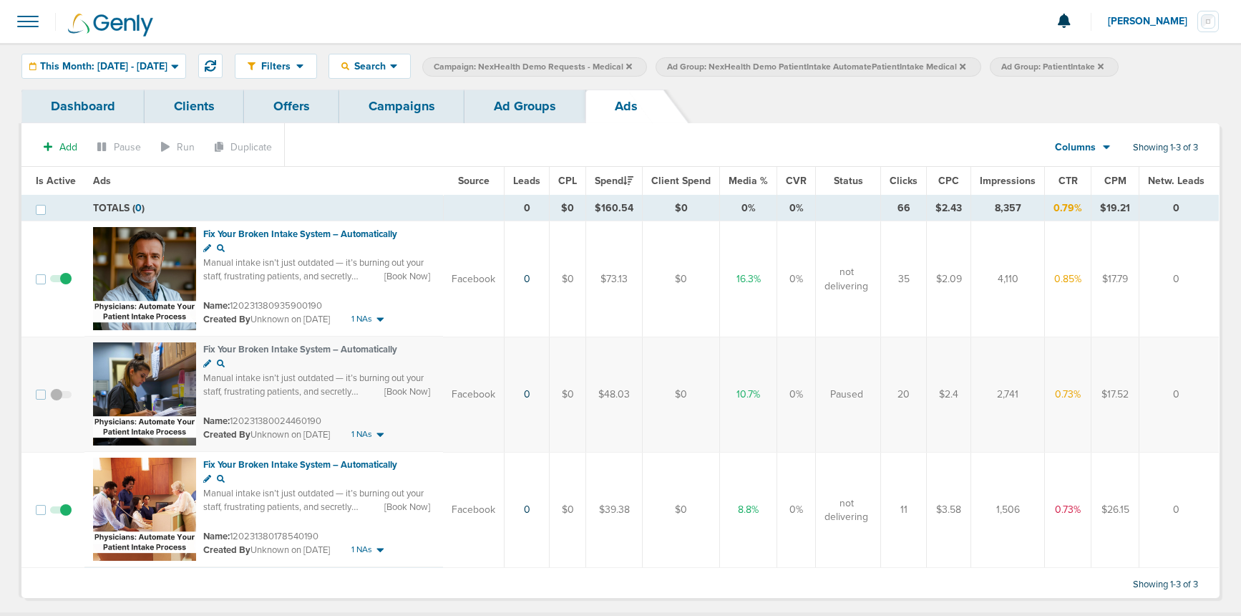
click at [407, 106] on link "Campaigns" at bounding box center [401, 106] width 125 height 34
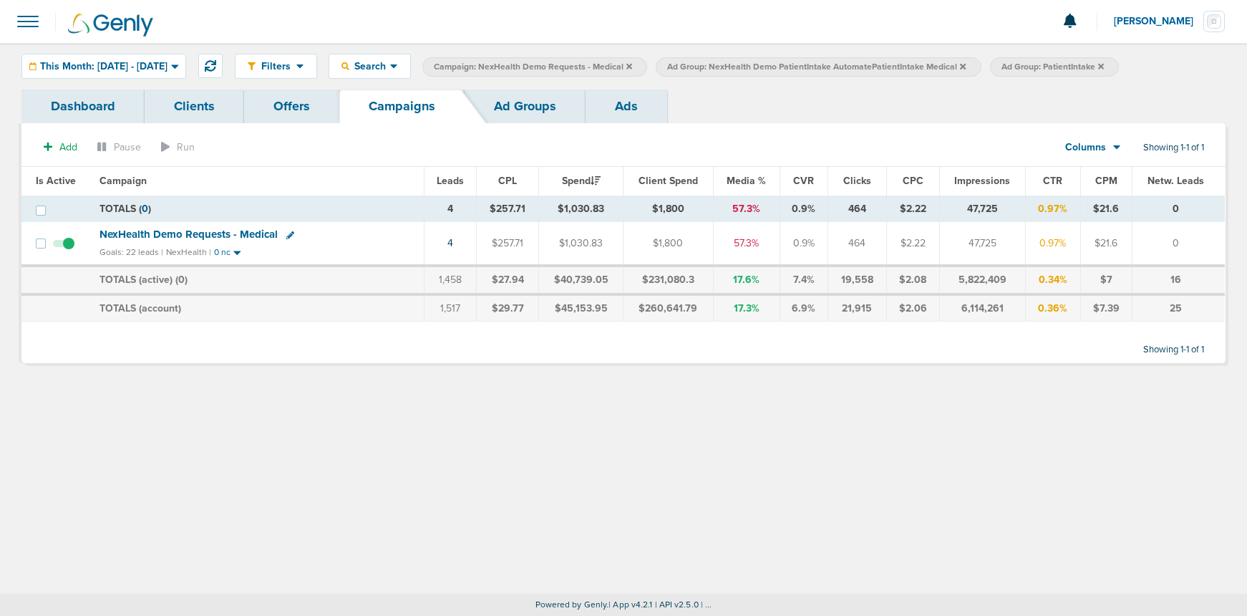
click at [539, 107] on link "Ad Groups" at bounding box center [525, 106] width 121 height 34
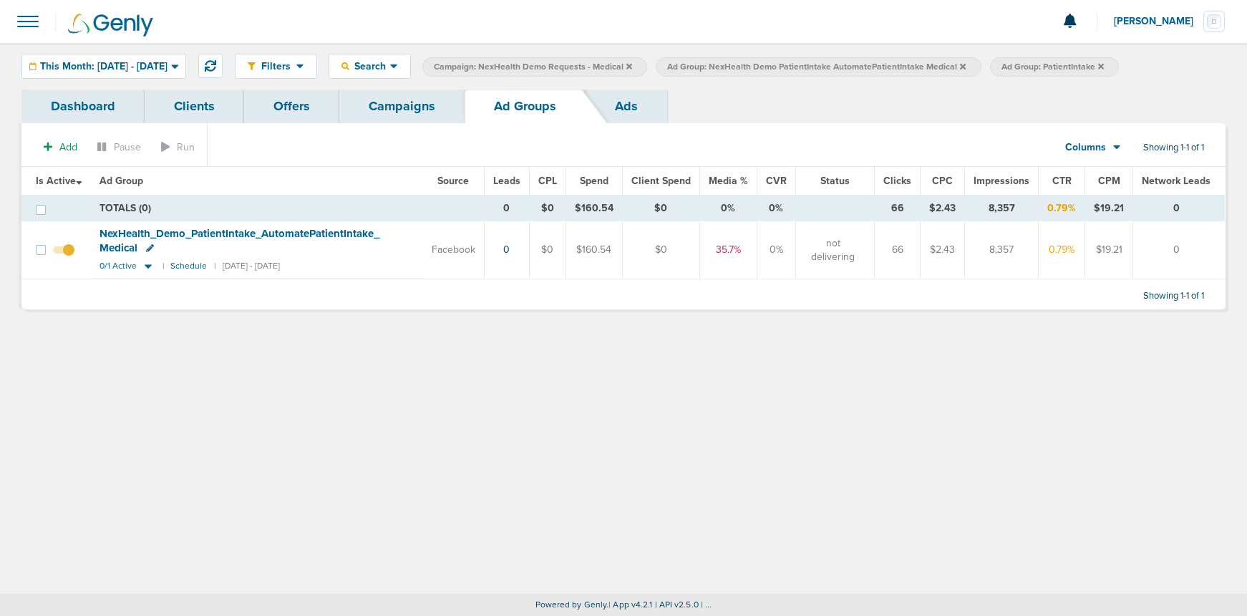
click at [603, 107] on link "Ads" at bounding box center [627, 106] width 82 height 34
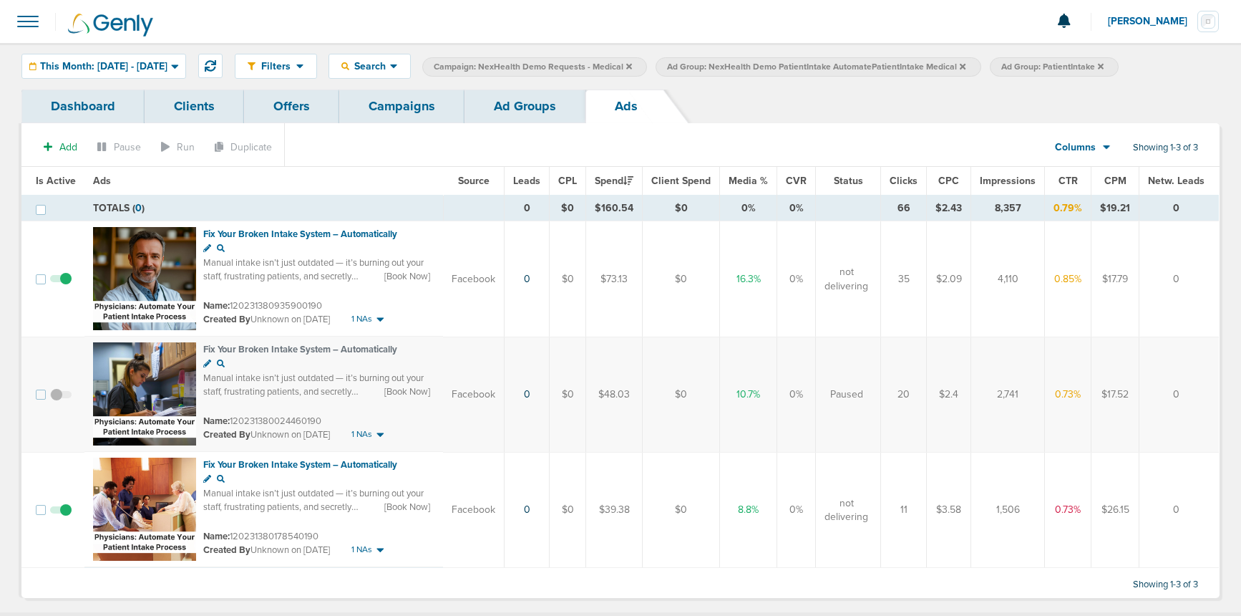
click at [366, 104] on link "Campaigns" at bounding box center [401, 106] width 125 height 34
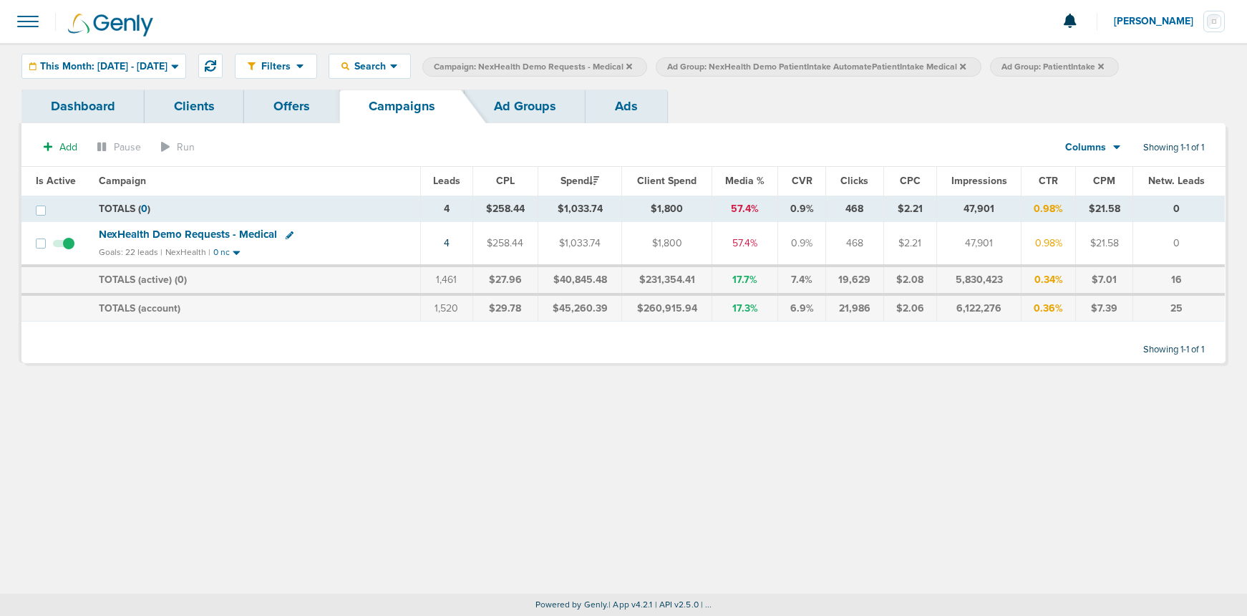
drag, startPoint x: 1140, startPoint y: 67, endPoint x: 1000, endPoint y: 75, distance: 139.8
click at [1104, 67] on icon at bounding box center [1101, 66] width 6 height 9
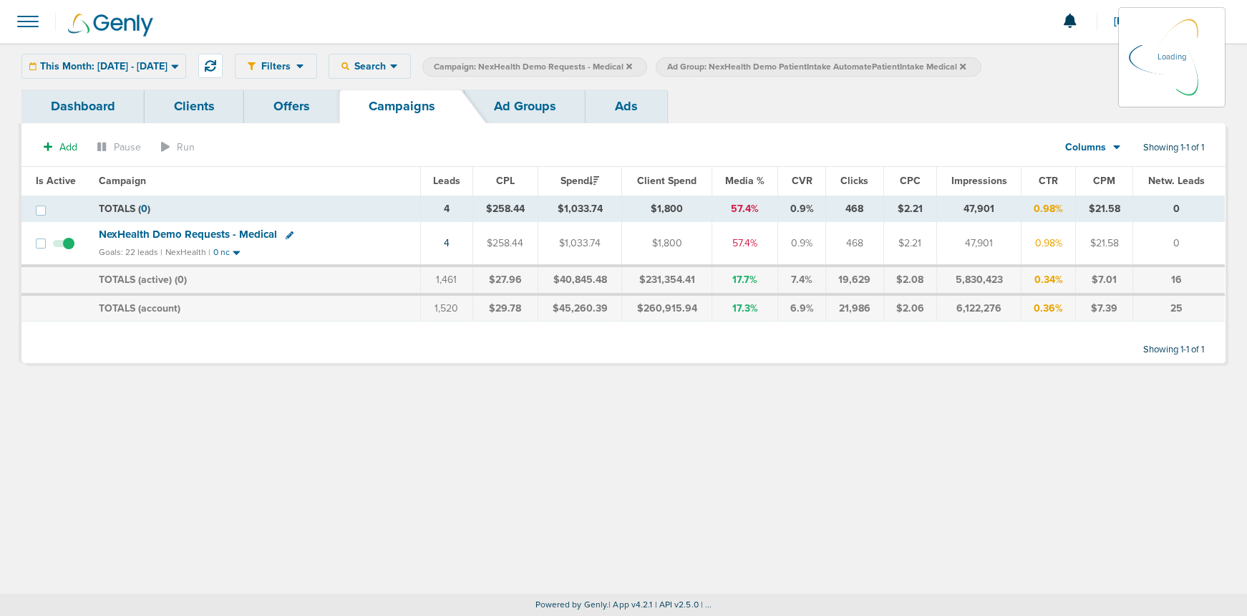
click at [966, 67] on icon at bounding box center [963, 66] width 6 height 6
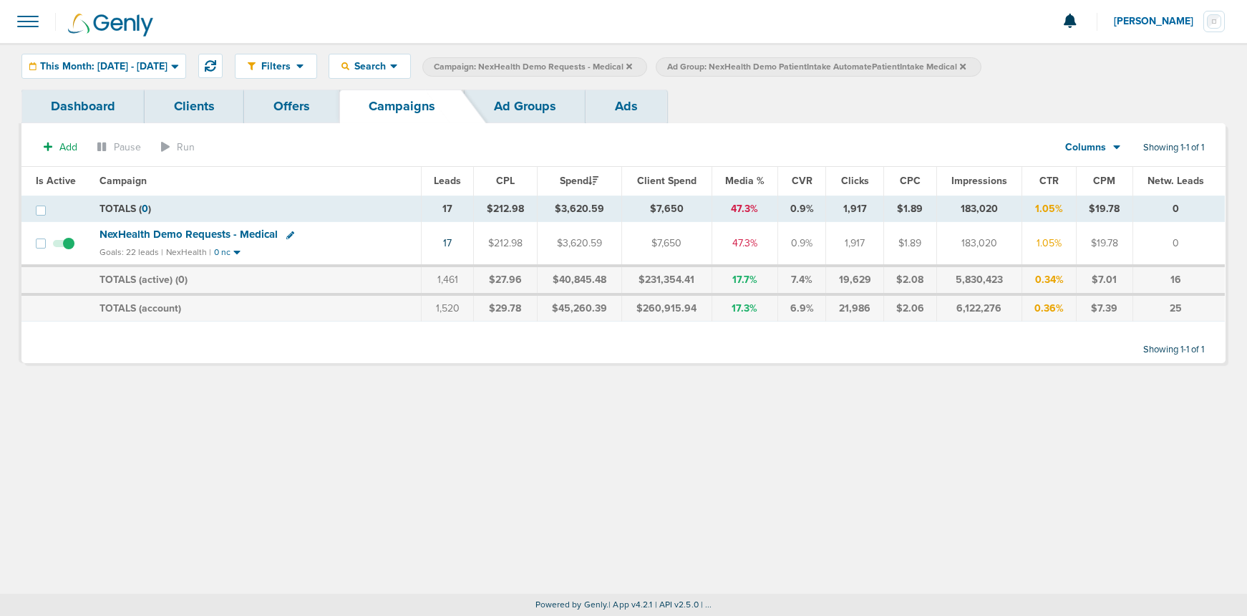
click at [632, 64] on icon at bounding box center [629, 66] width 6 height 6
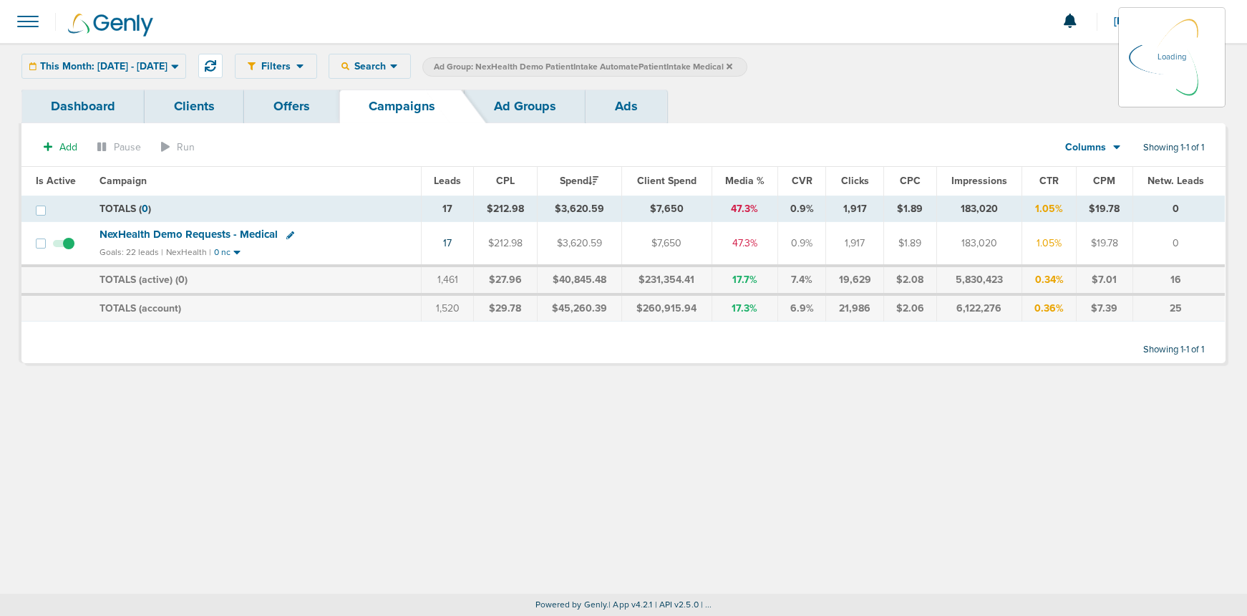
click at [732, 66] on icon at bounding box center [730, 66] width 6 height 9
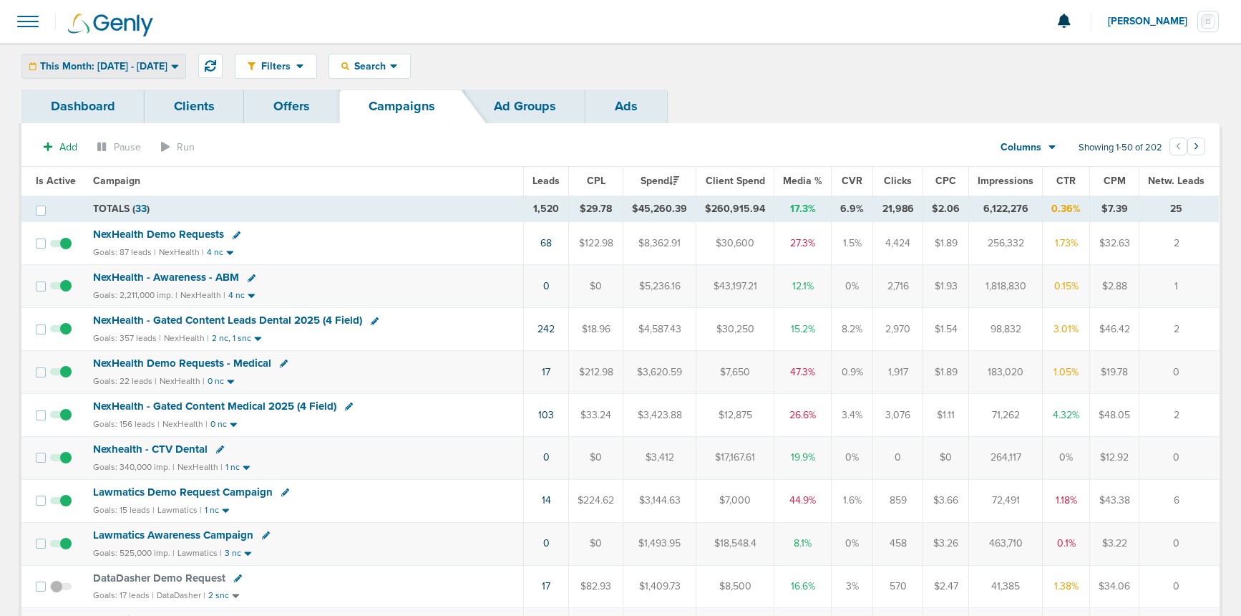
click at [81, 66] on span "This Month: 08.01.2025 - 08.31.2025" at bounding box center [103, 67] width 127 height 10
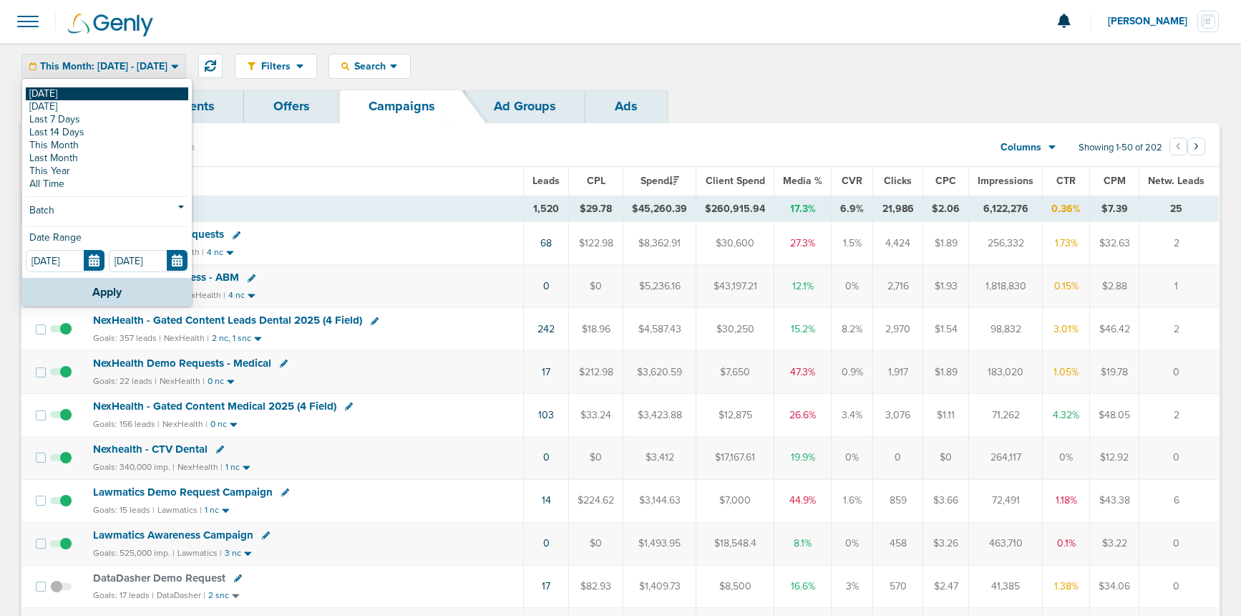
click at [72, 94] on link "[DATE]" at bounding box center [107, 93] width 163 height 13
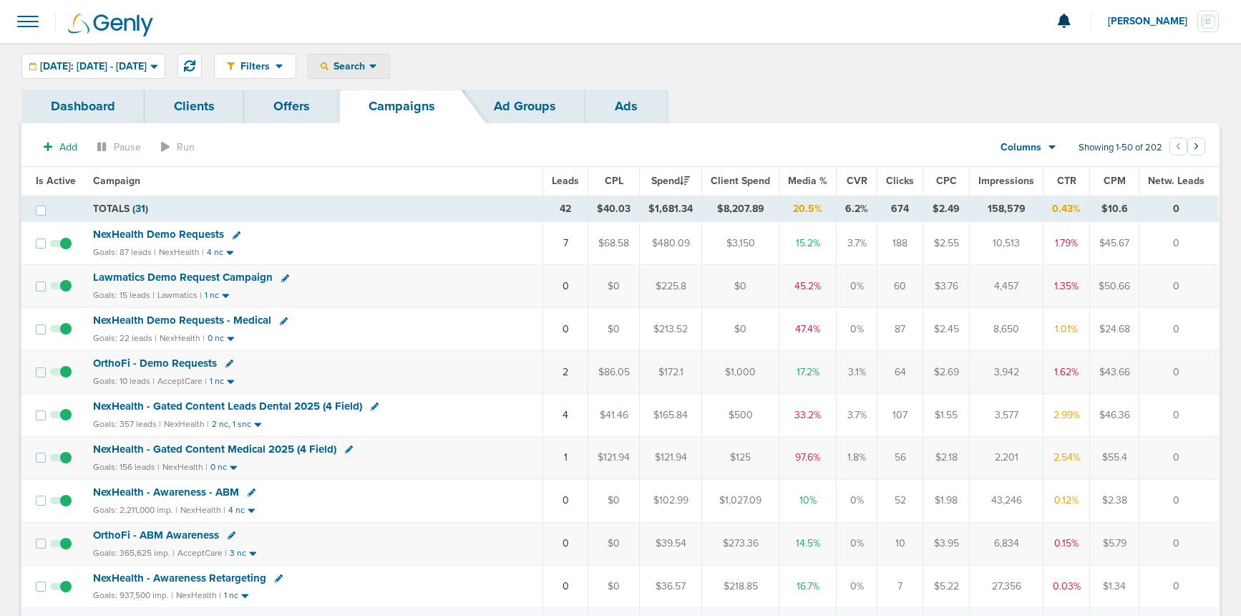
drag, startPoint x: 398, startPoint y: 61, endPoint x: 384, endPoint y: 84, distance: 26.6
click at [369, 64] on span "Search" at bounding box center [349, 66] width 41 height 12
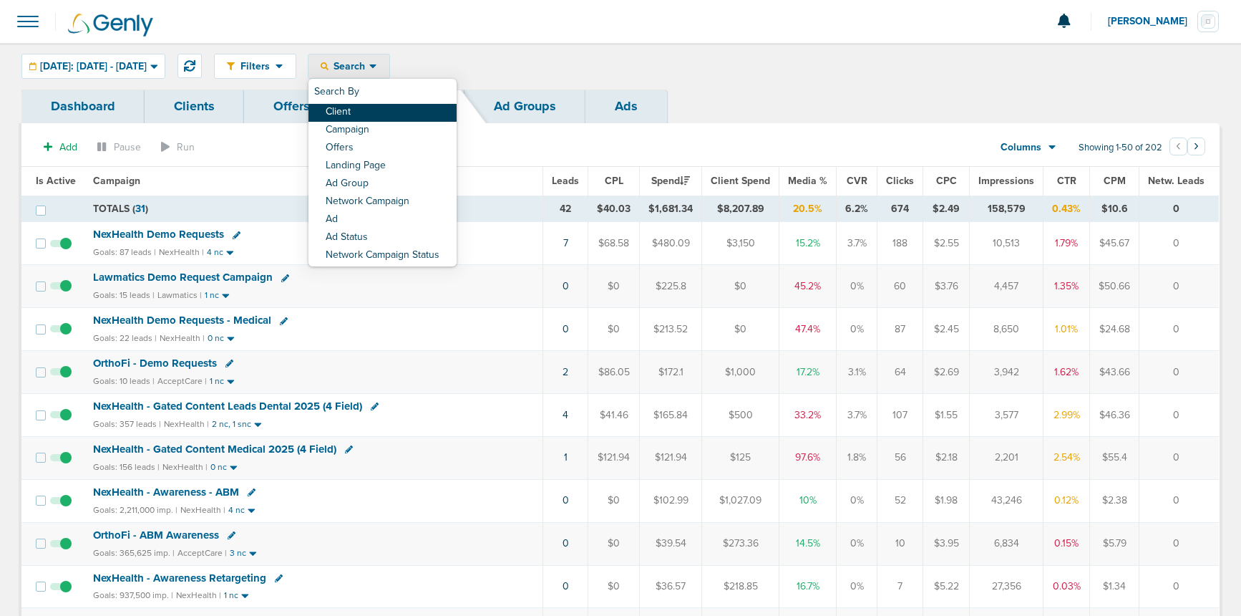
click at [389, 107] on link "Client" at bounding box center [383, 113] width 148 height 18
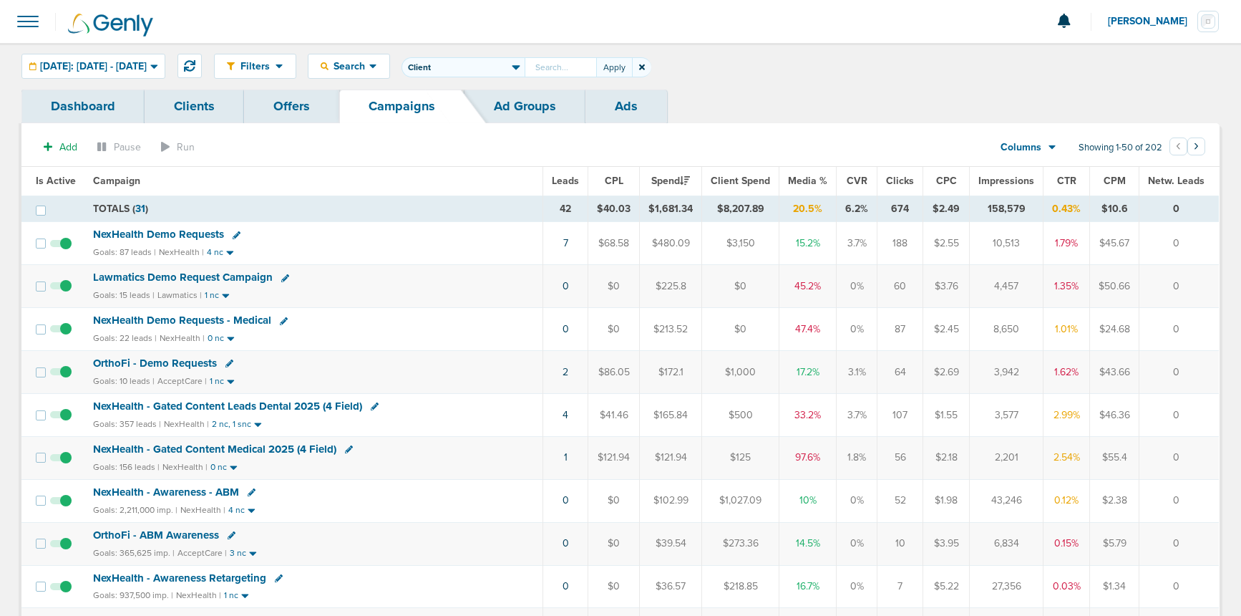
type input "L"
type input "DataDasher"
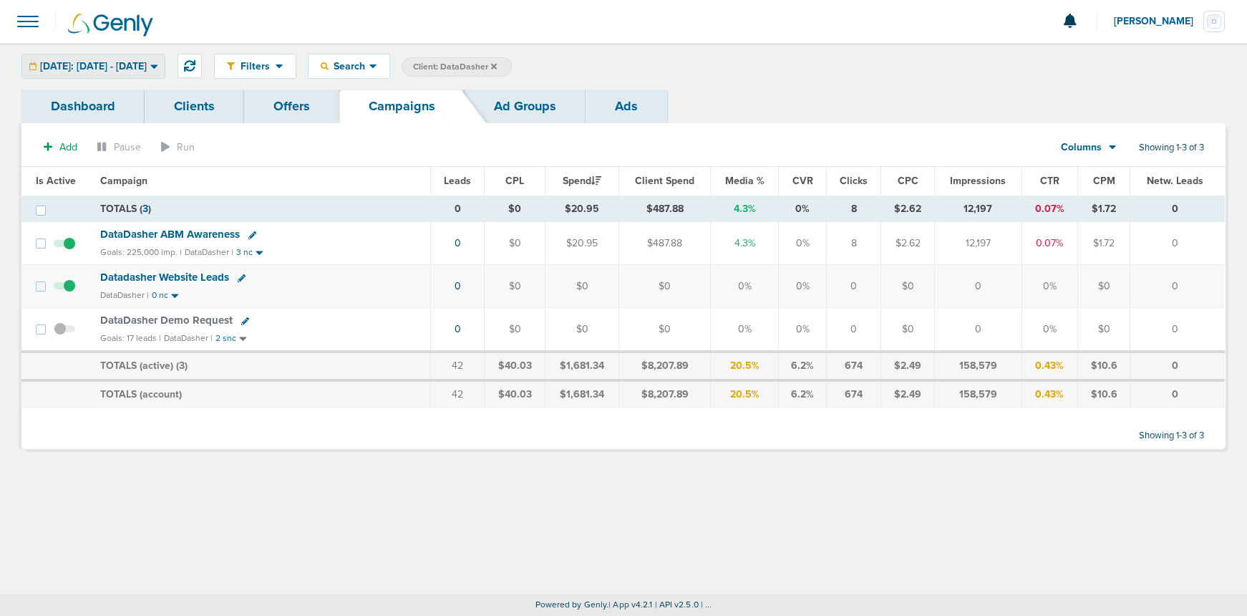
click at [102, 58] on div "[DATE]: [DATE] - [DATE]" at bounding box center [93, 66] width 142 height 24
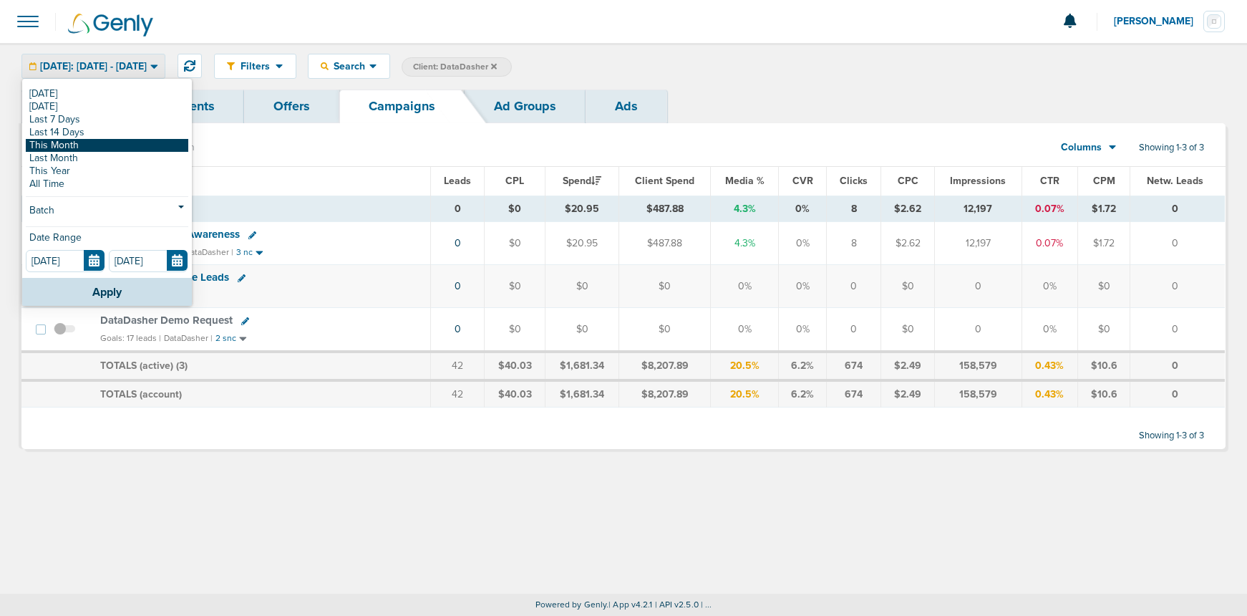
click at [89, 146] on link "This Month" at bounding box center [107, 145] width 163 height 13
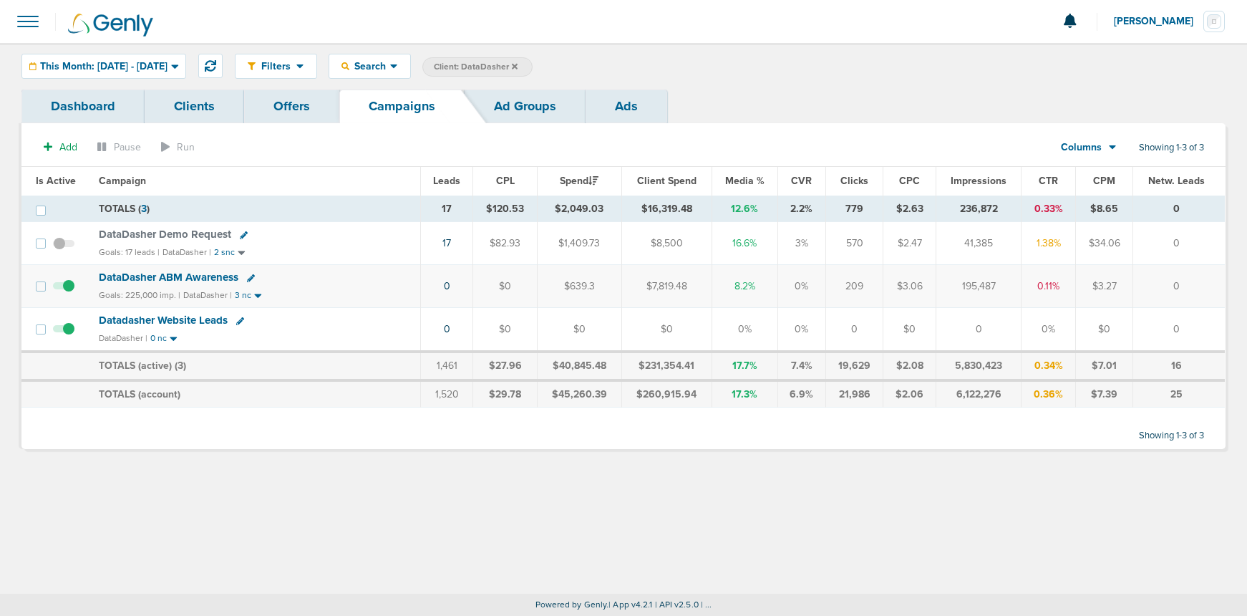
click at [1170, 12] on button "[PERSON_NAME]" at bounding box center [1169, 21] width 112 height 43
click at [1131, 64] on link "Sign Out" at bounding box center [1153, 62] width 143 height 18
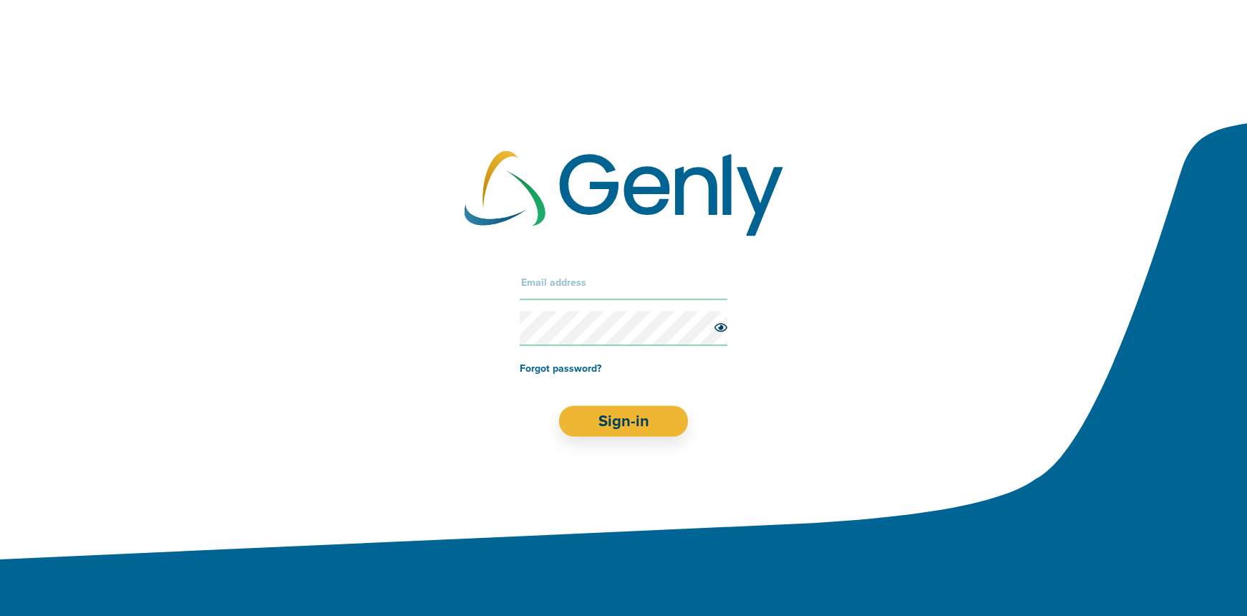
click at [603, 264] on div "Forgot password? Sign-in" at bounding box center [623, 351] width 1247 height 228
click at [566, 278] on input "text" at bounding box center [624, 283] width 208 height 34
type input "kelsey+datadasher@genly.com"
click at [605, 420] on button "Sign-in" at bounding box center [624, 421] width 130 height 31
